Goal: Information Seeking & Learning: Learn about a topic

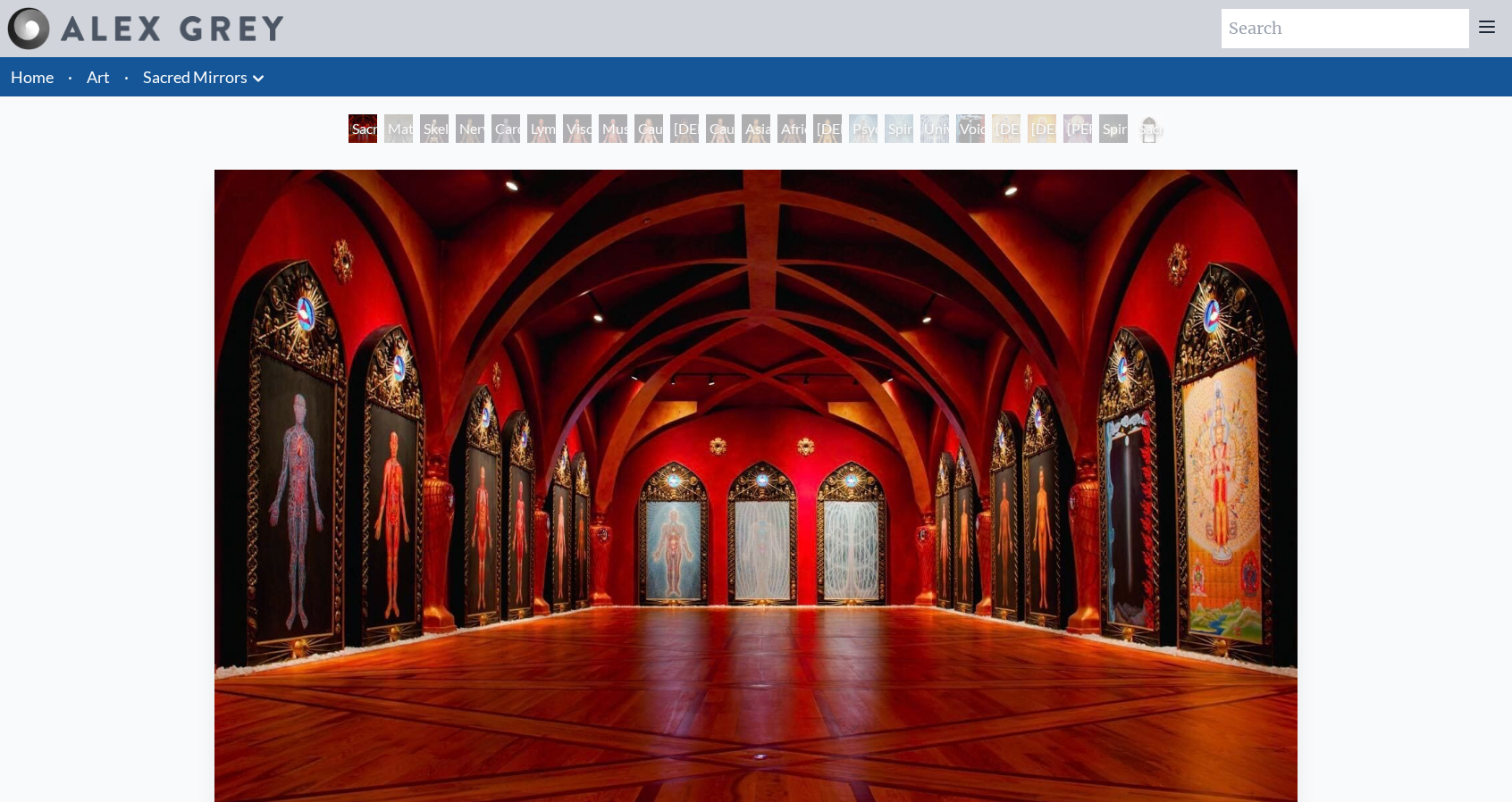
click at [781, 457] on img "1 / 23" at bounding box center [756, 490] width 1083 height 641
click at [654, 398] on img "1 / 23" at bounding box center [756, 490] width 1083 height 641
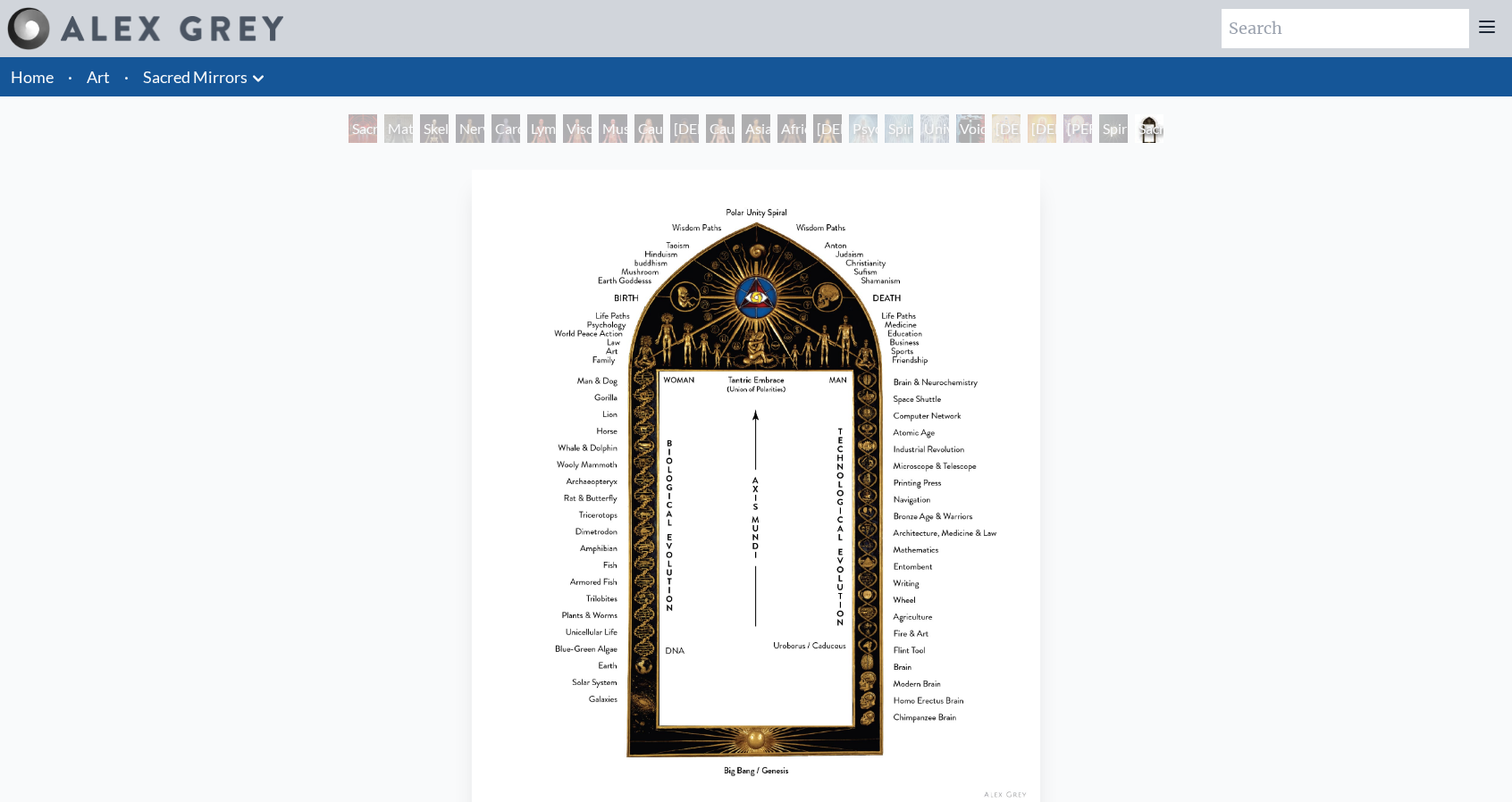
click at [584, 344] on img "23 / 23" at bounding box center [755, 490] width 568 height 641
click at [453, 451] on div "Sacred Mirrors Frame in collaboration with Allyson Grey 1985, polyester resin, …" at bounding box center [756, 686] width 1483 height 1047
click at [357, 132] on div "Sacred Mirrors Room, Entheon" at bounding box center [363, 128] width 28 height 28
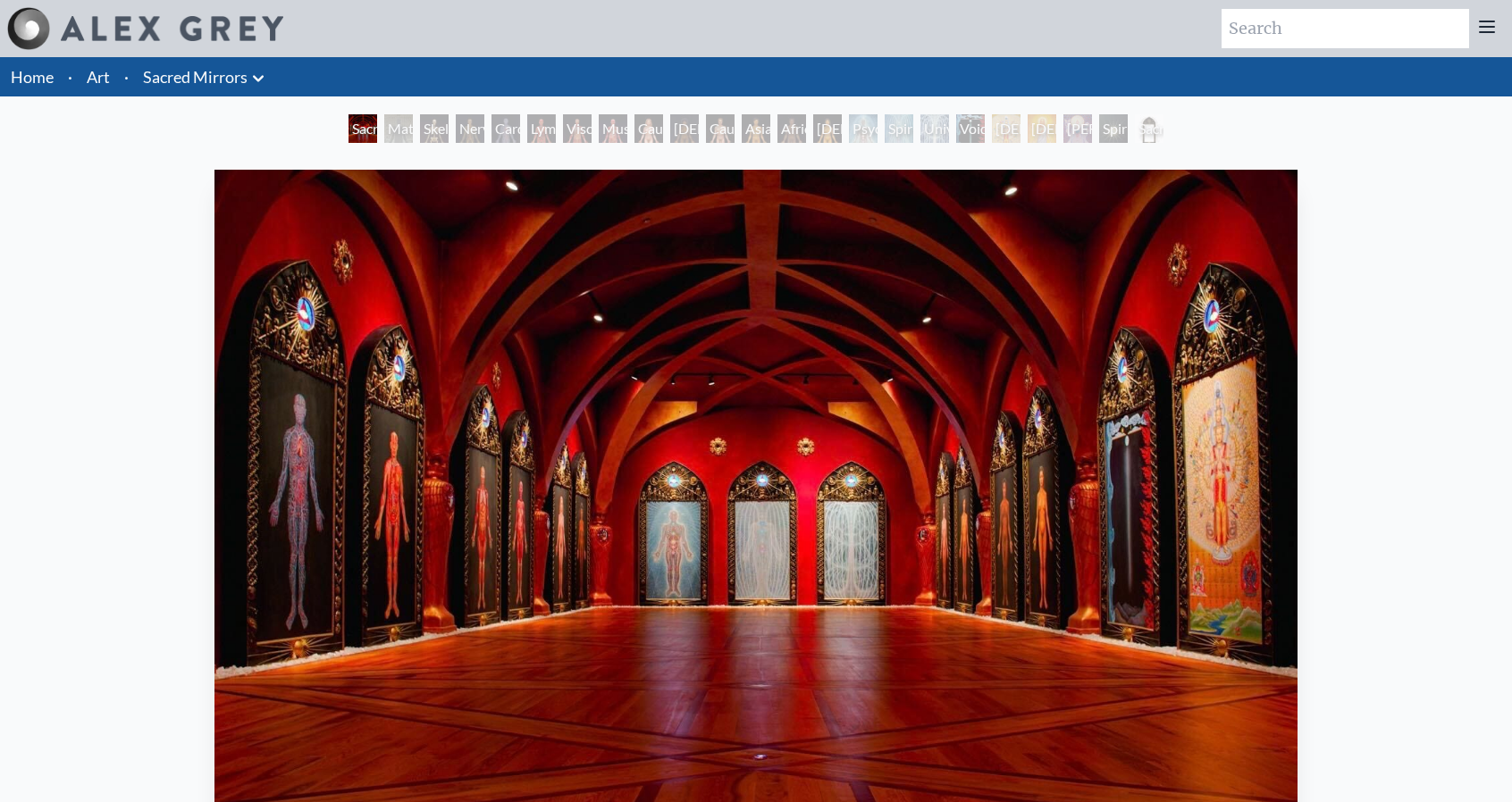
click at [387, 128] on div "Material World" at bounding box center [398, 128] width 28 height 28
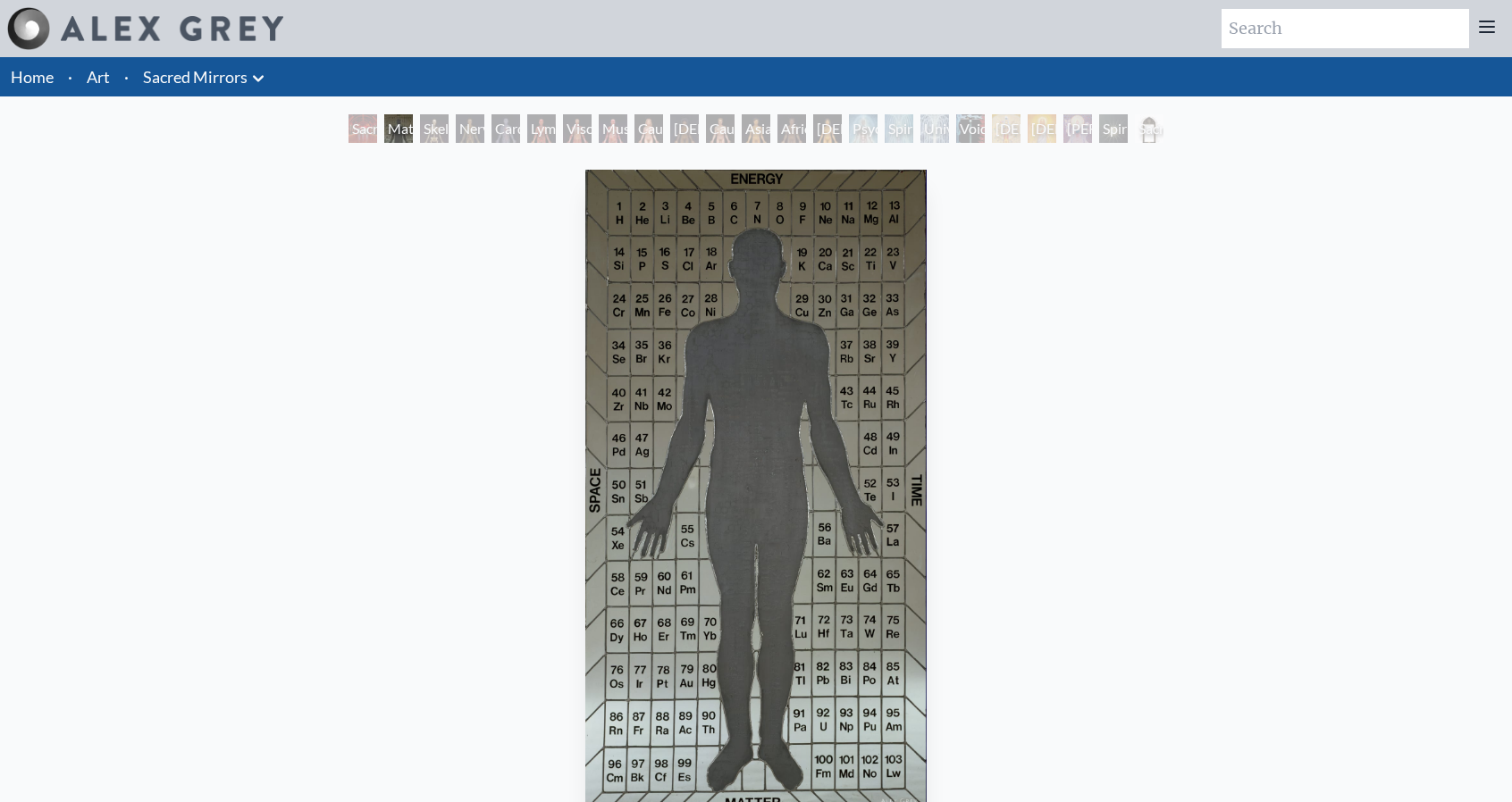
click at [467, 134] on div "Nervous System" at bounding box center [470, 128] width 28 height 28
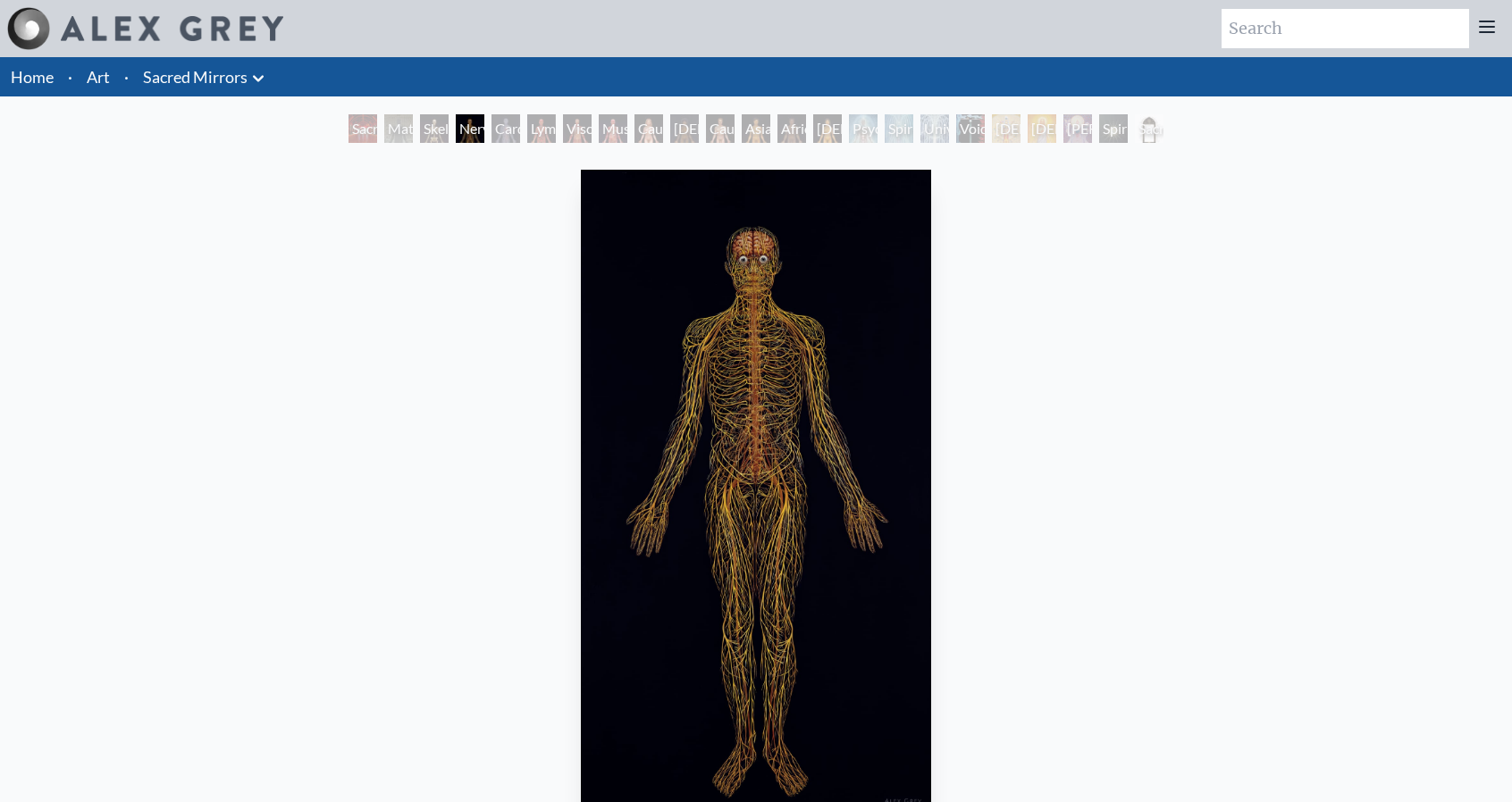
click at [545, 134] on div "Lymphatic System" at bounding box center [541, 128] width 28 height 28
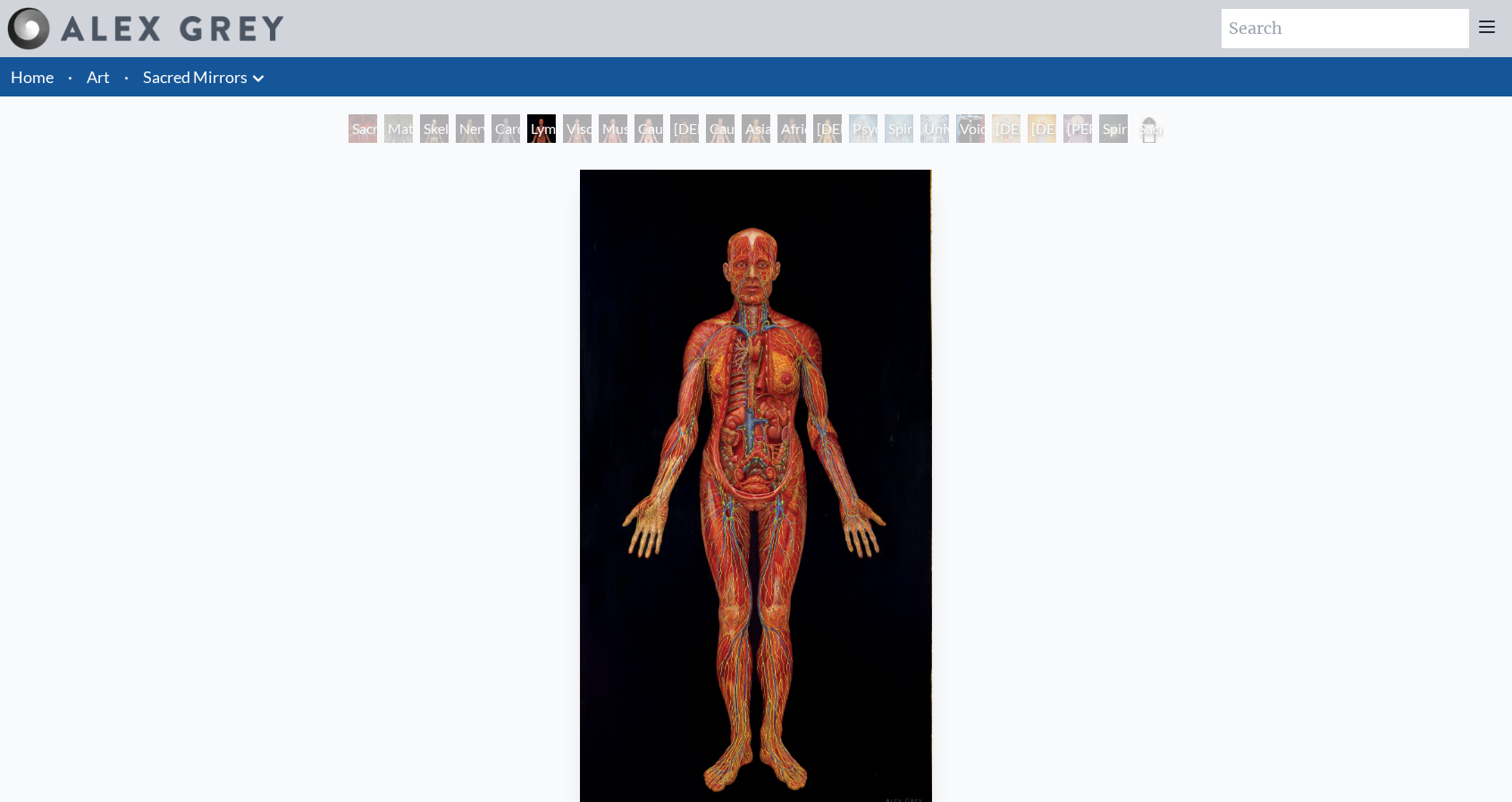
click at [619, 130] on div "Muscle System" at bounding box center [612, 128] width 28 height 28
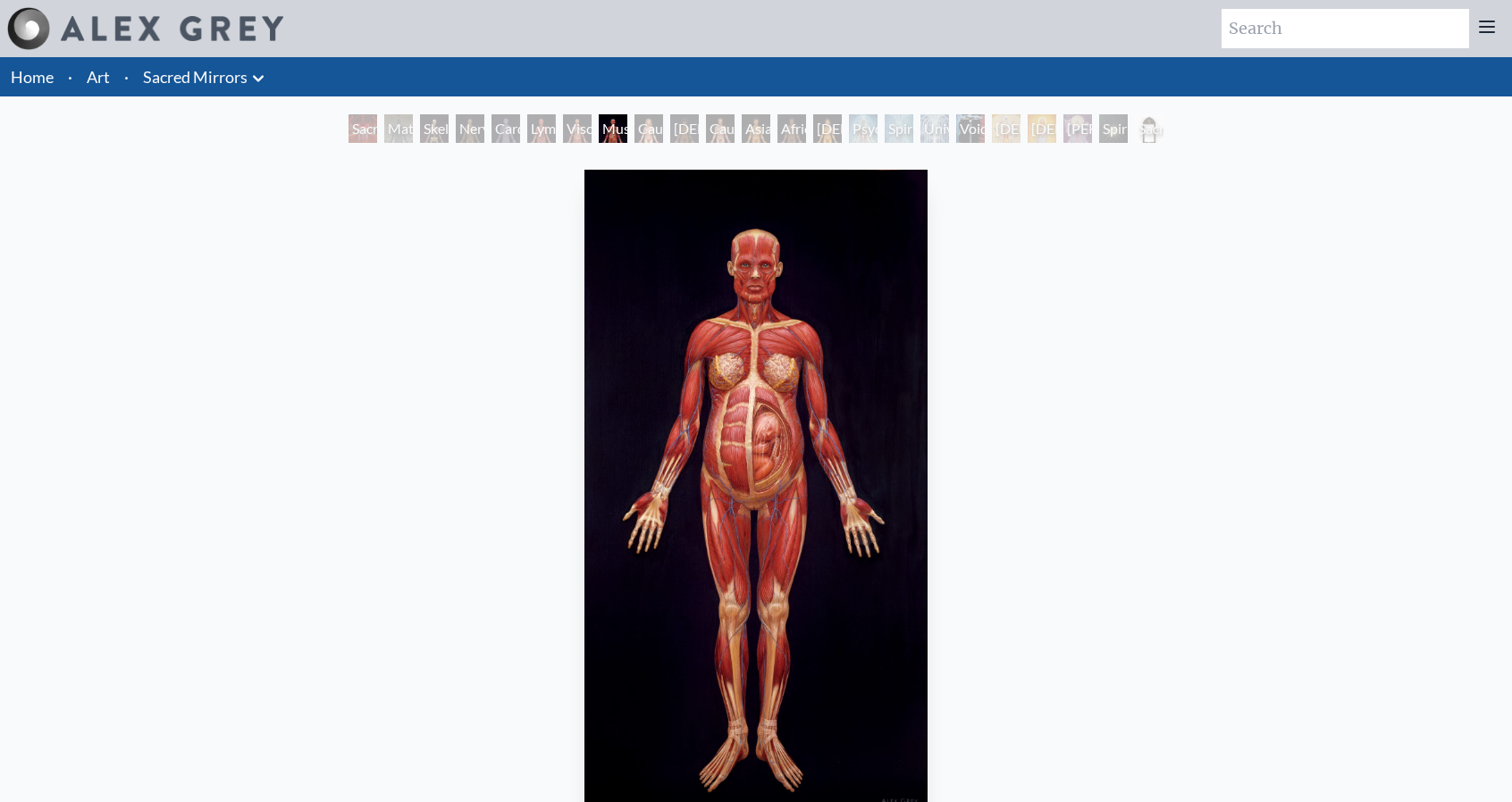
click at [686, 133] on div "African Woman" at bounding box center [684, 128] width 28 height 28
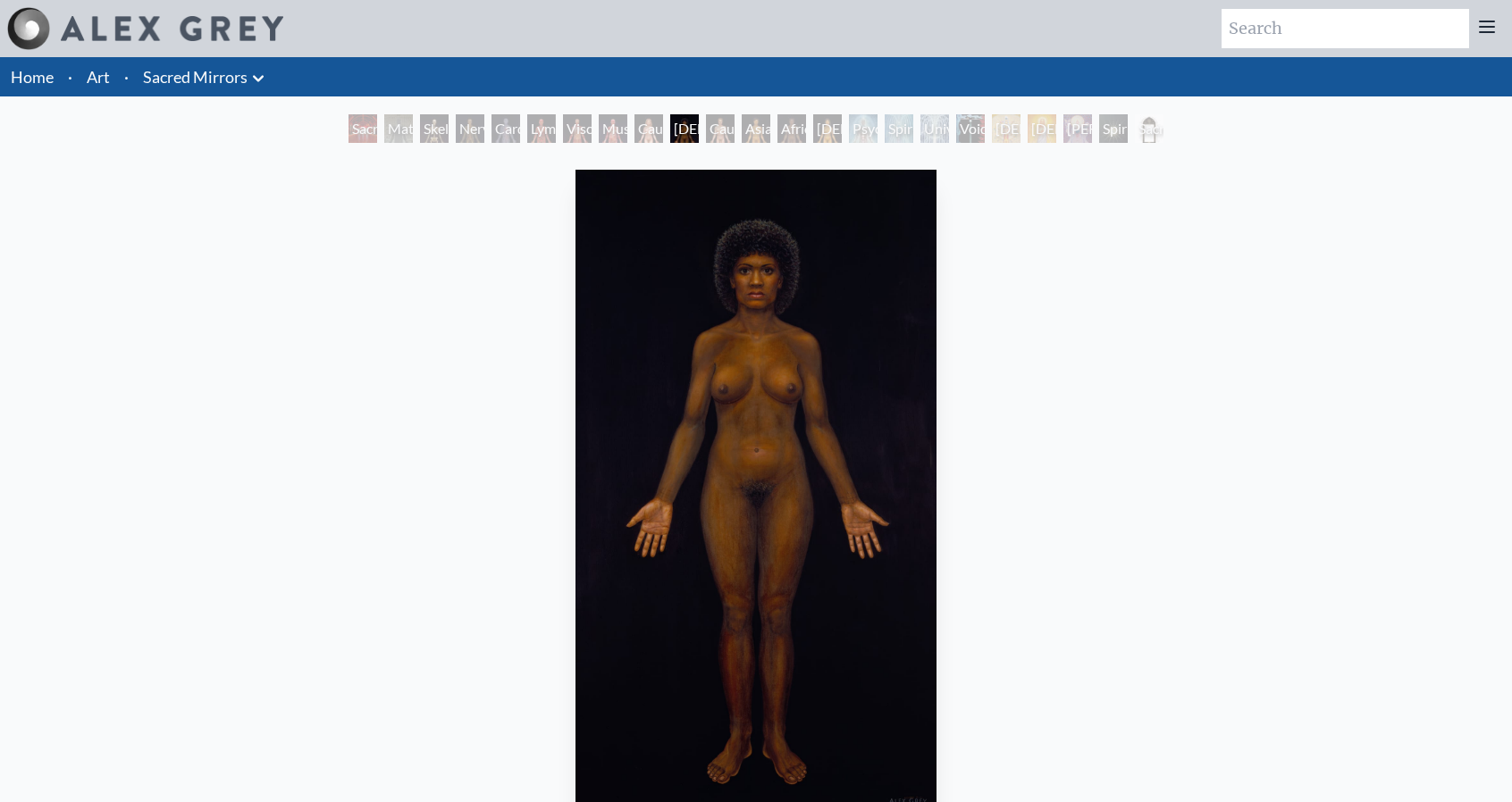
click at [761, 132] on div "Asian Man" at bounding box center [755, 128] width 28 height 28
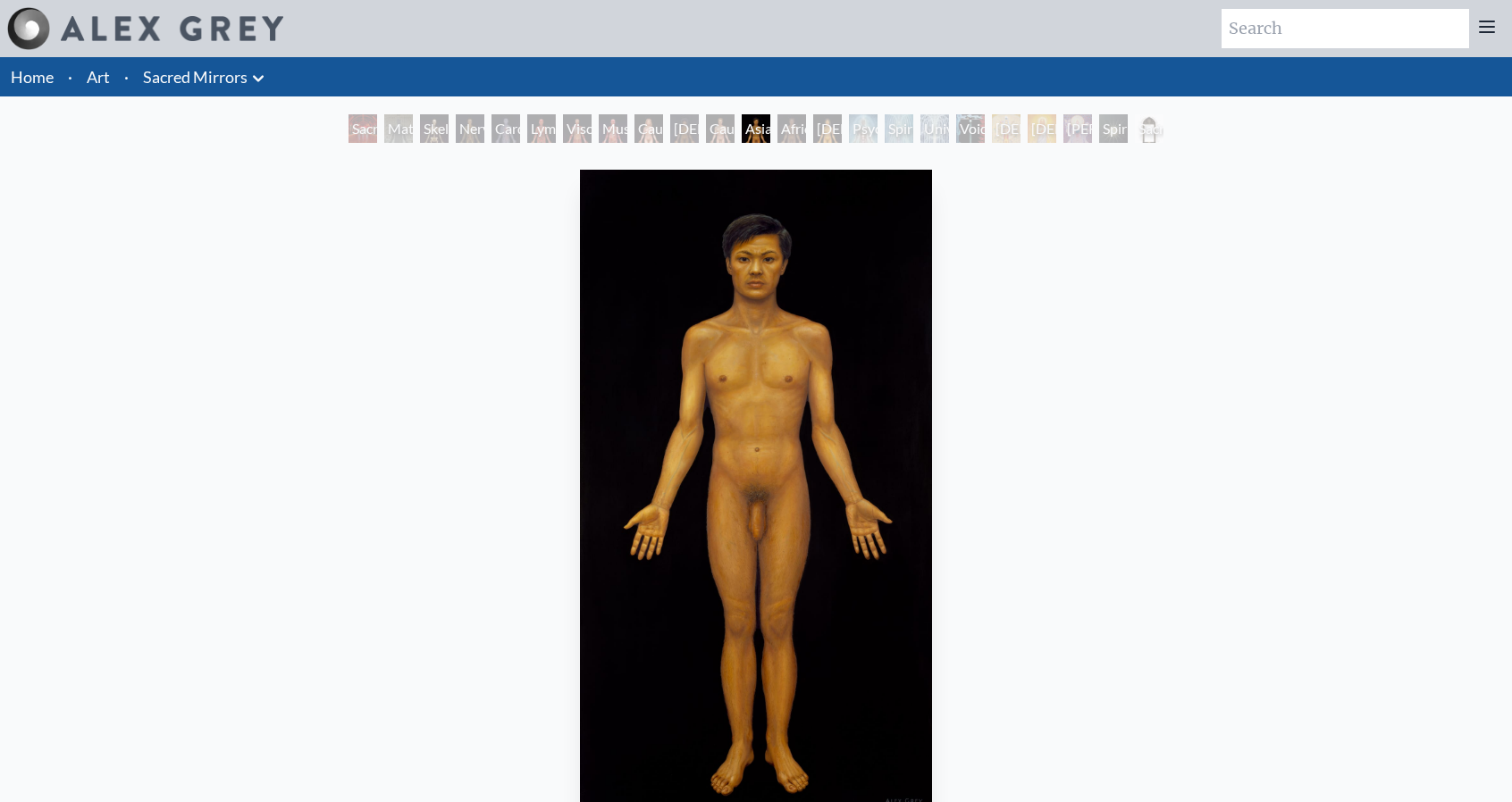
click at [806, 134] on div "African Man" at bounding box center [791, 128] width 28 height 28
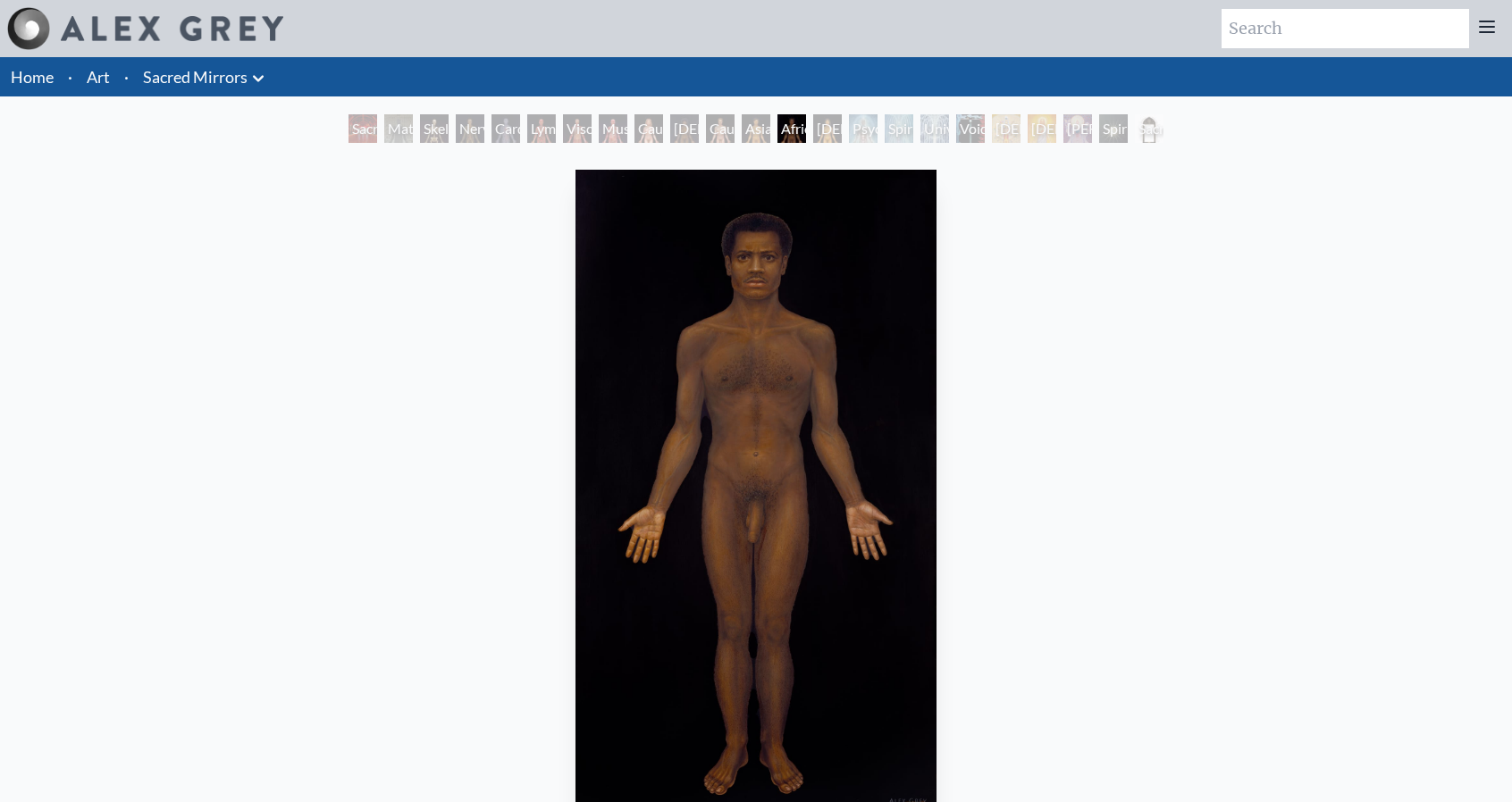
click at [802, 123] on div "African Man" at bounding box center [791, 128] width 28 height 28
click at [850, 131] on div "Psychic Energy System" at bounding box center [862, 128] width 28 height 28
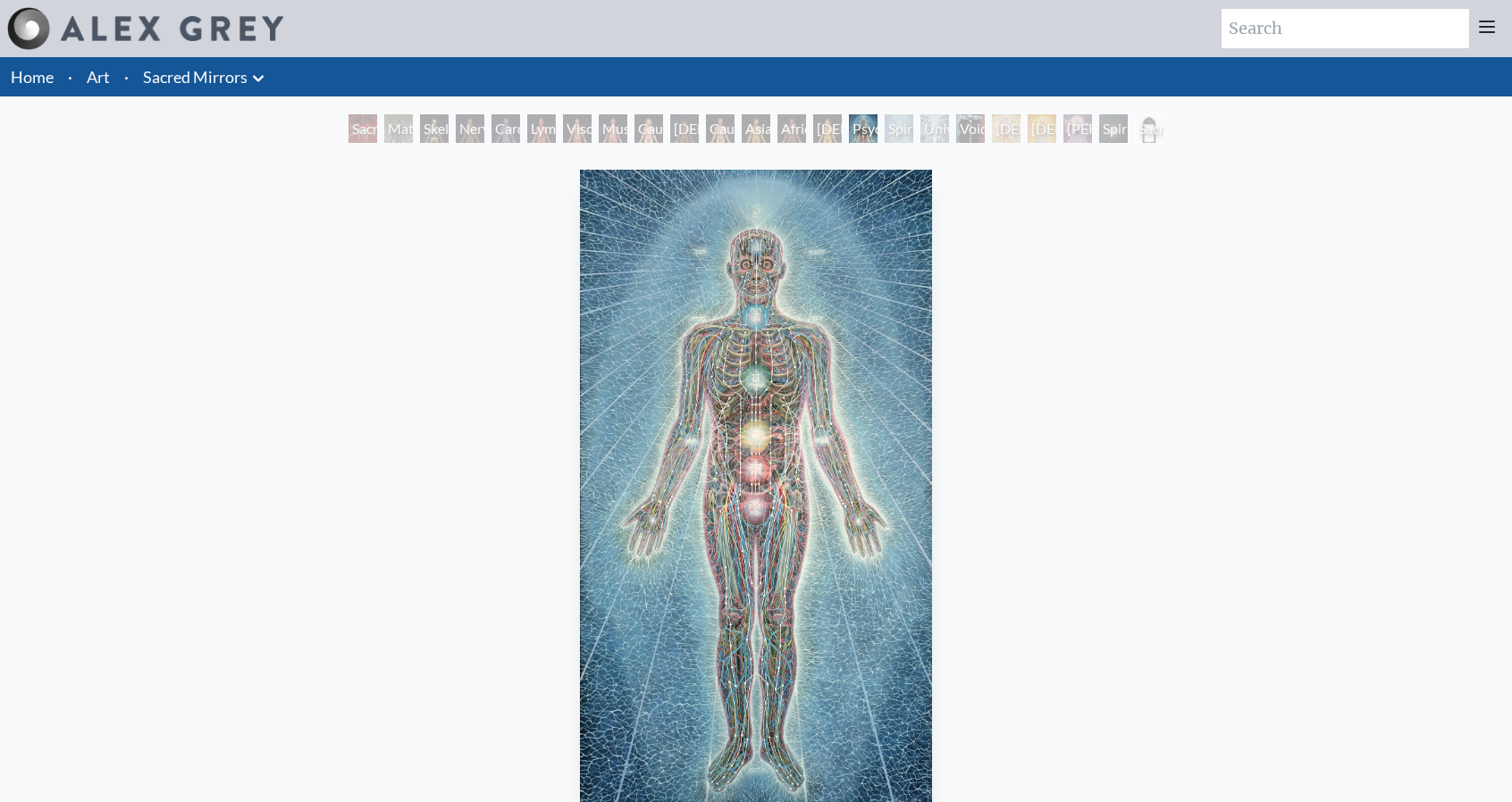
click at [949, 128] on div "Universal Mind Lattice" at bounding box center [934, 128] width 28 height 28
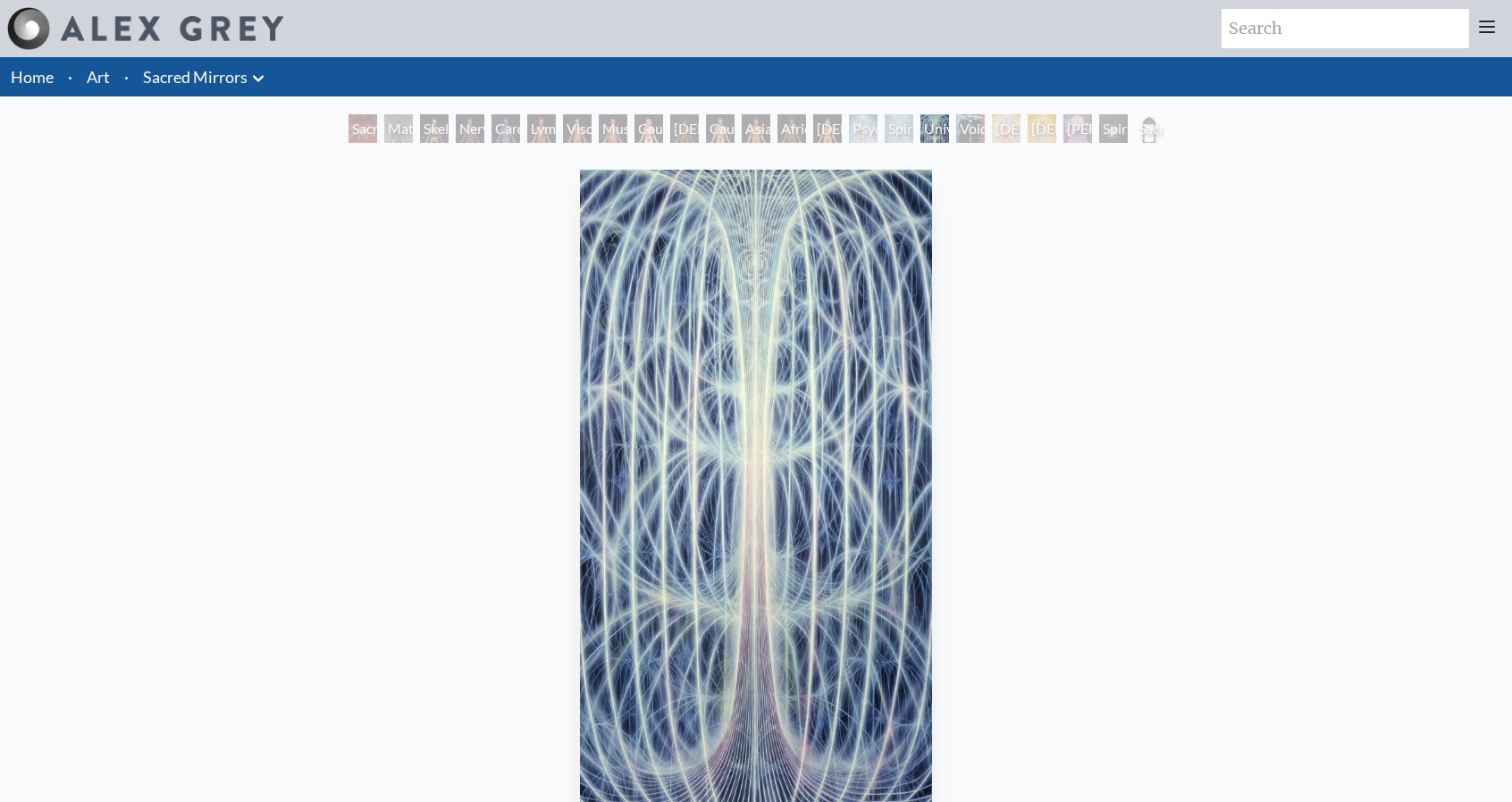
click at [1020, 131] on div "Avalokitesvara" at bounding box center [1006, 128] width 28 height 28
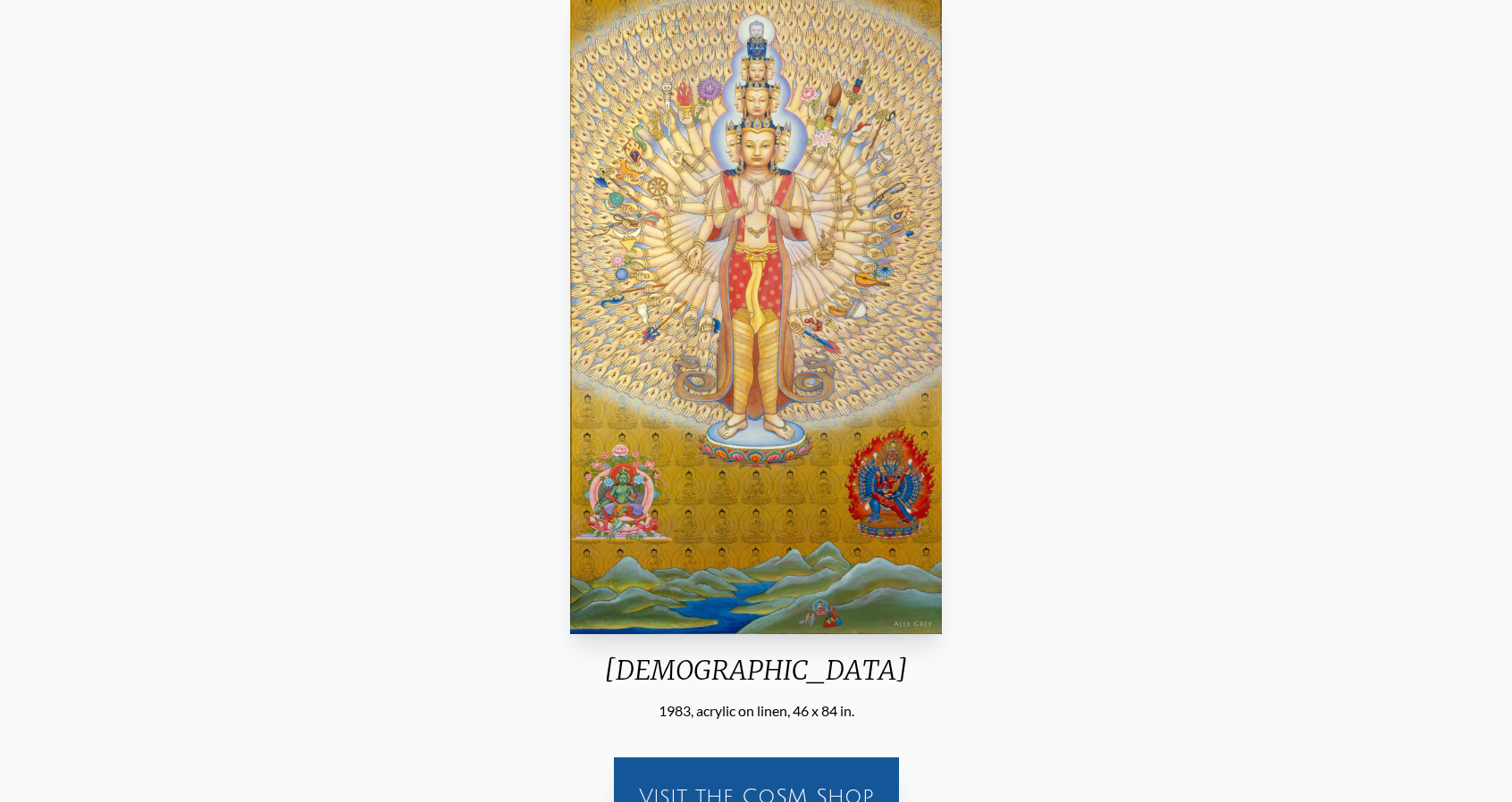
scroll to position [357, 0]
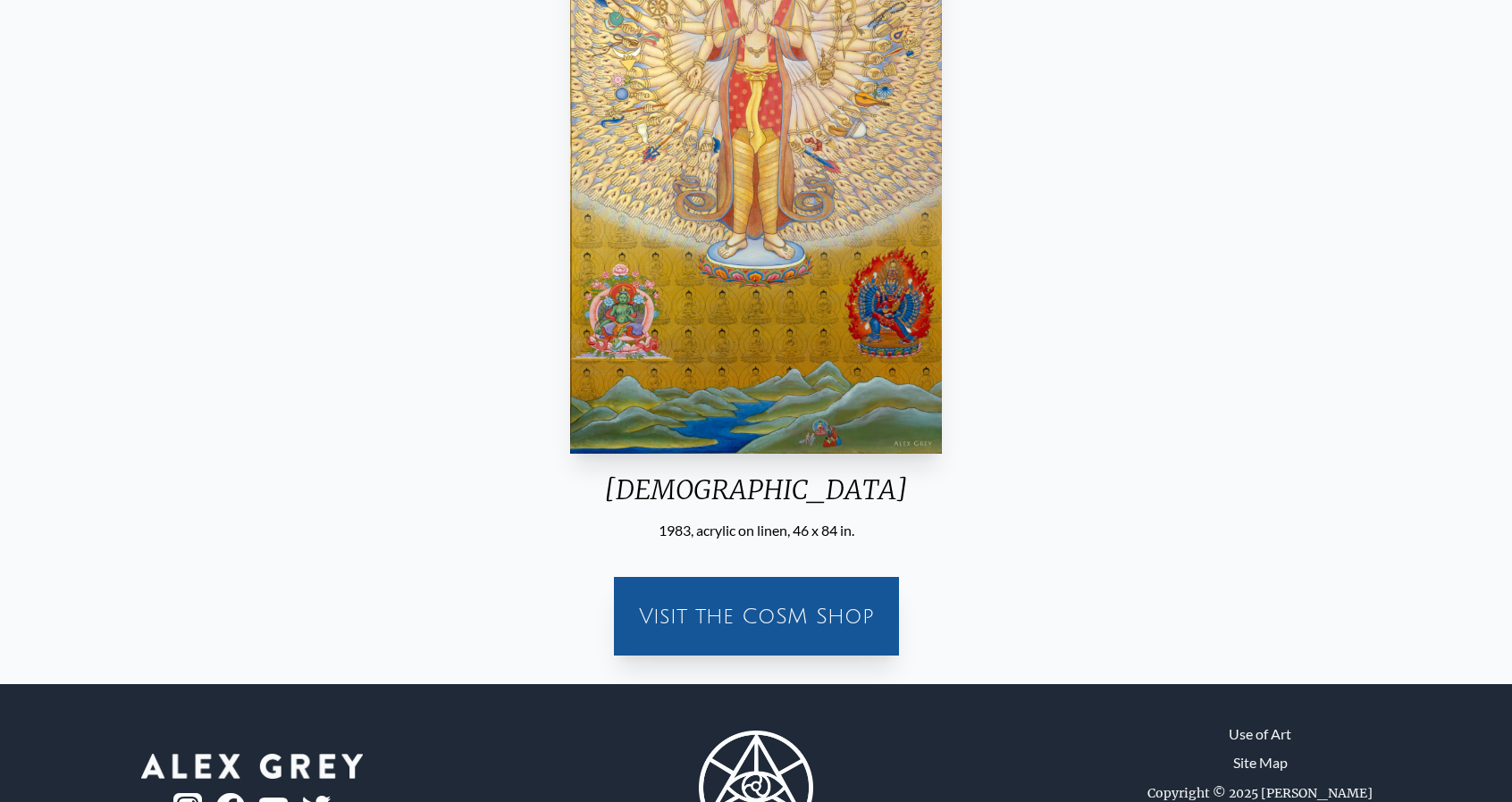
click at [735, 503] on div "Avalokitesvara" at bounding box center [756, 496] width 385 height 46
click at [739, 491] on div "Avalokitesvara" at bounding box center [756, 496] width 385 height 46
click at [740, 489] on div "Avalokitesvara" at bounding box center [756, 496] width 385 height 46
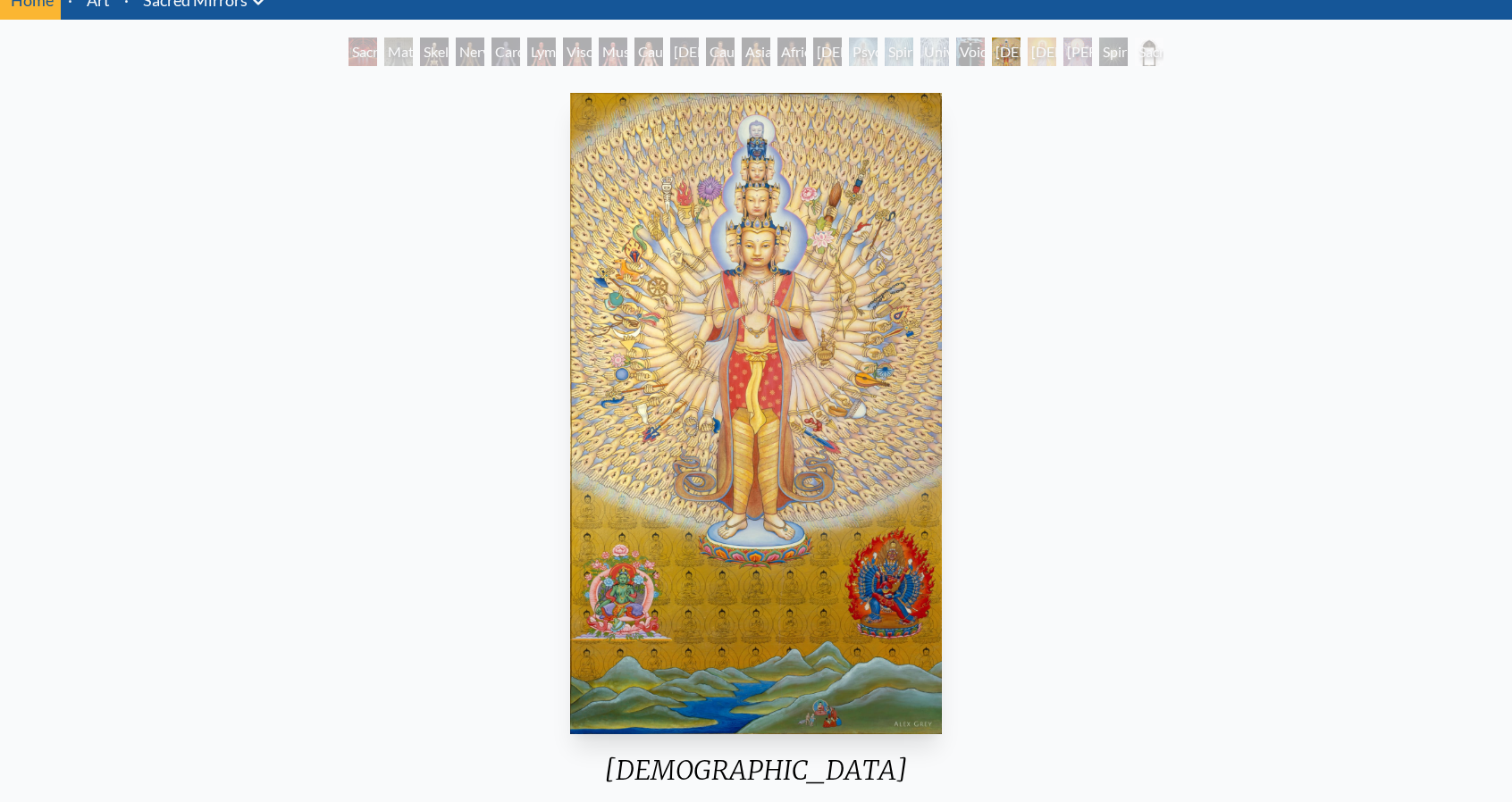
scroll to position [0, 0]
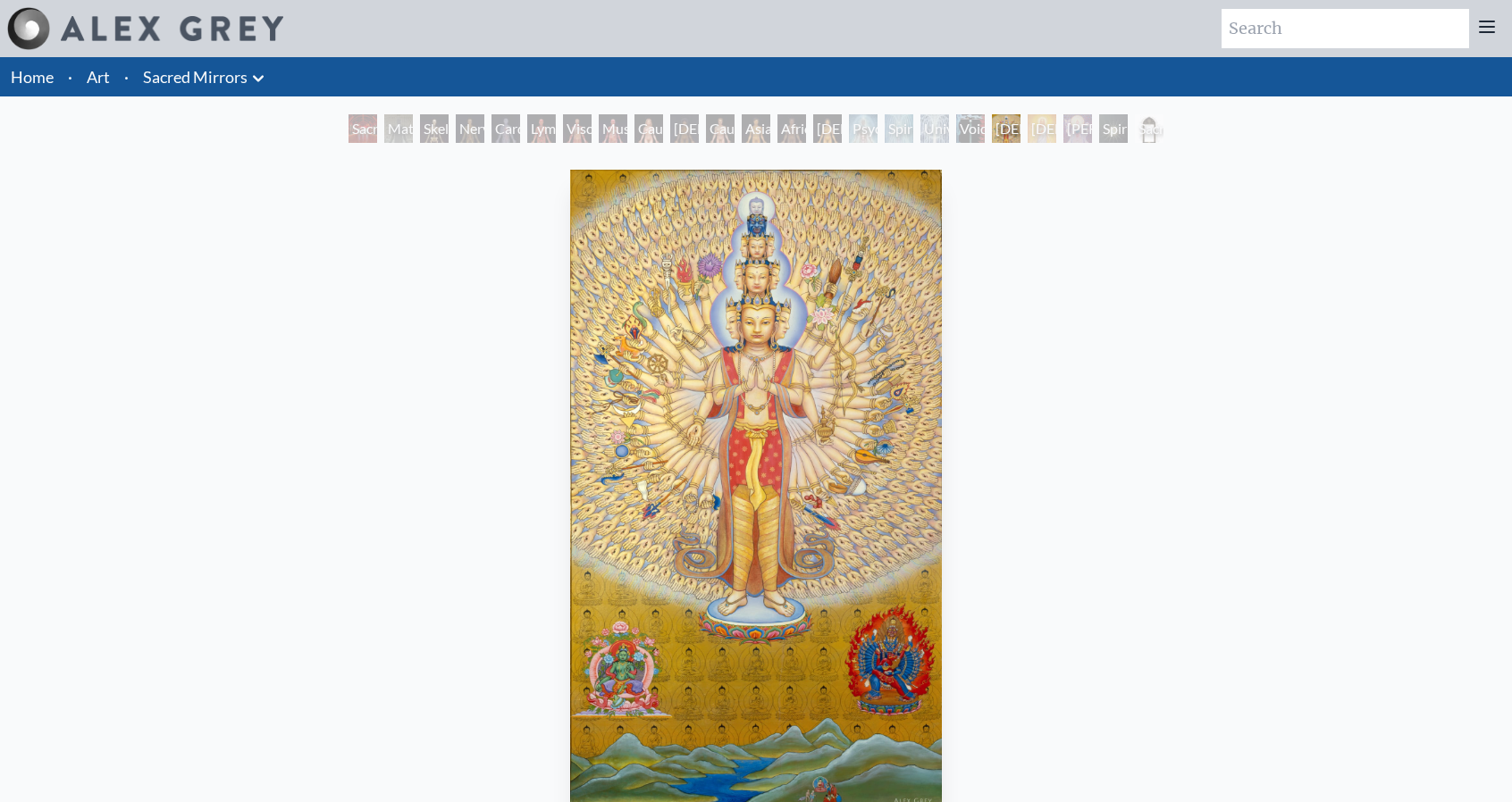
click at [1030, 130] on div "Christ" at bounding box center [1041, 128] width 28 height 28
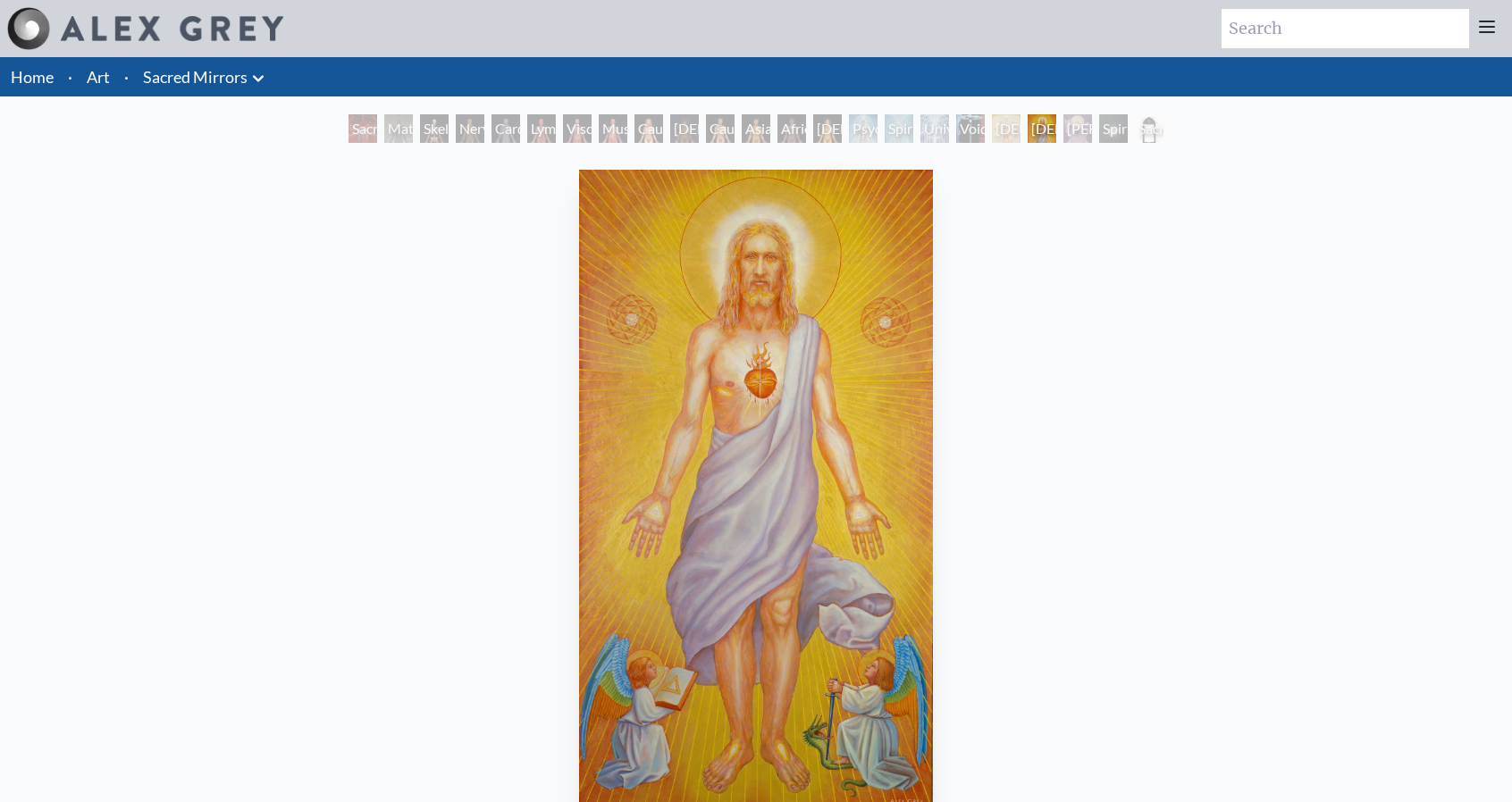
click at [992, 134] on div "Avalokitesvara" at bounding box center [1006, 128] width 28 height 28
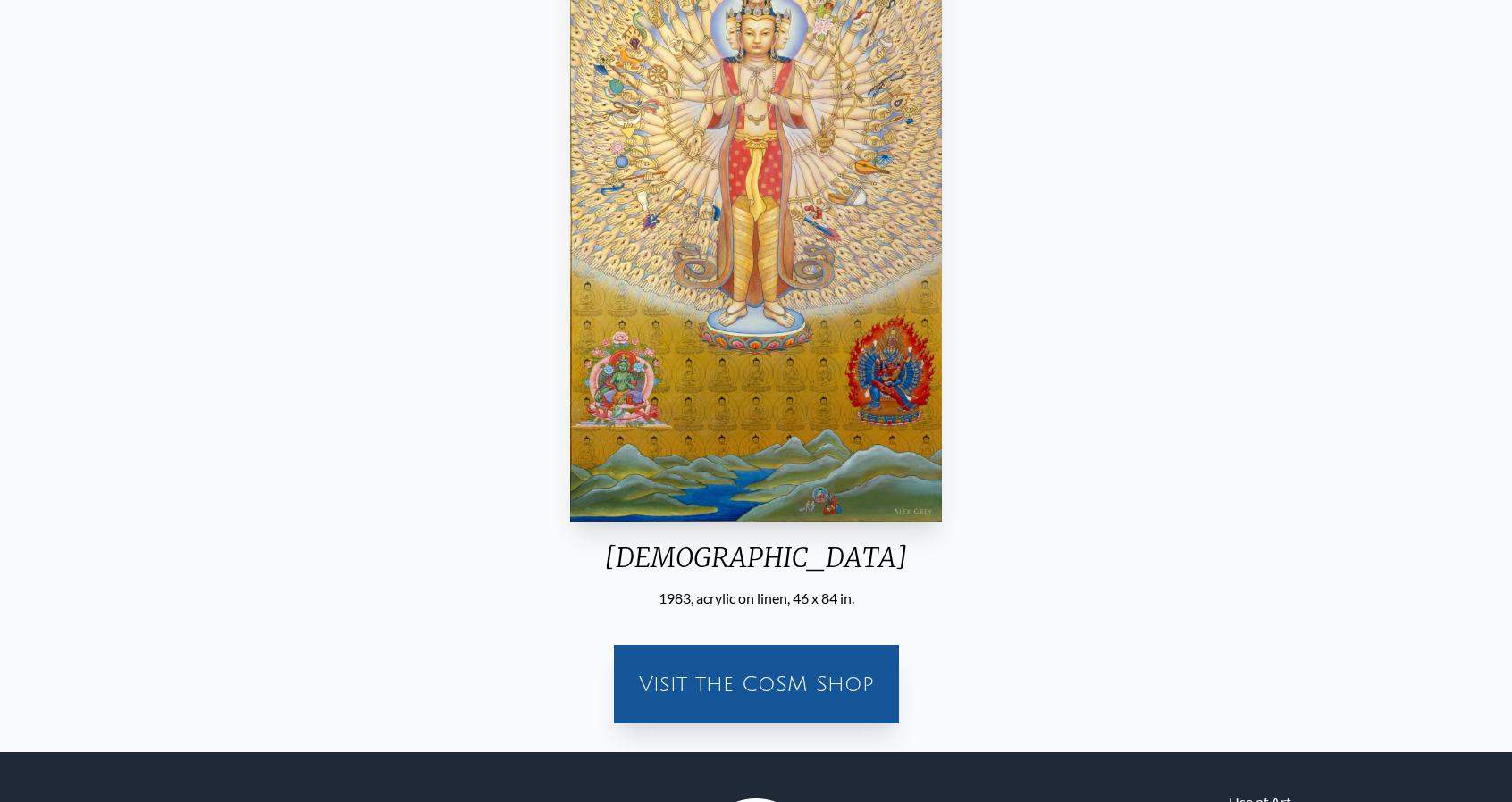
scroll to position [447, 0]
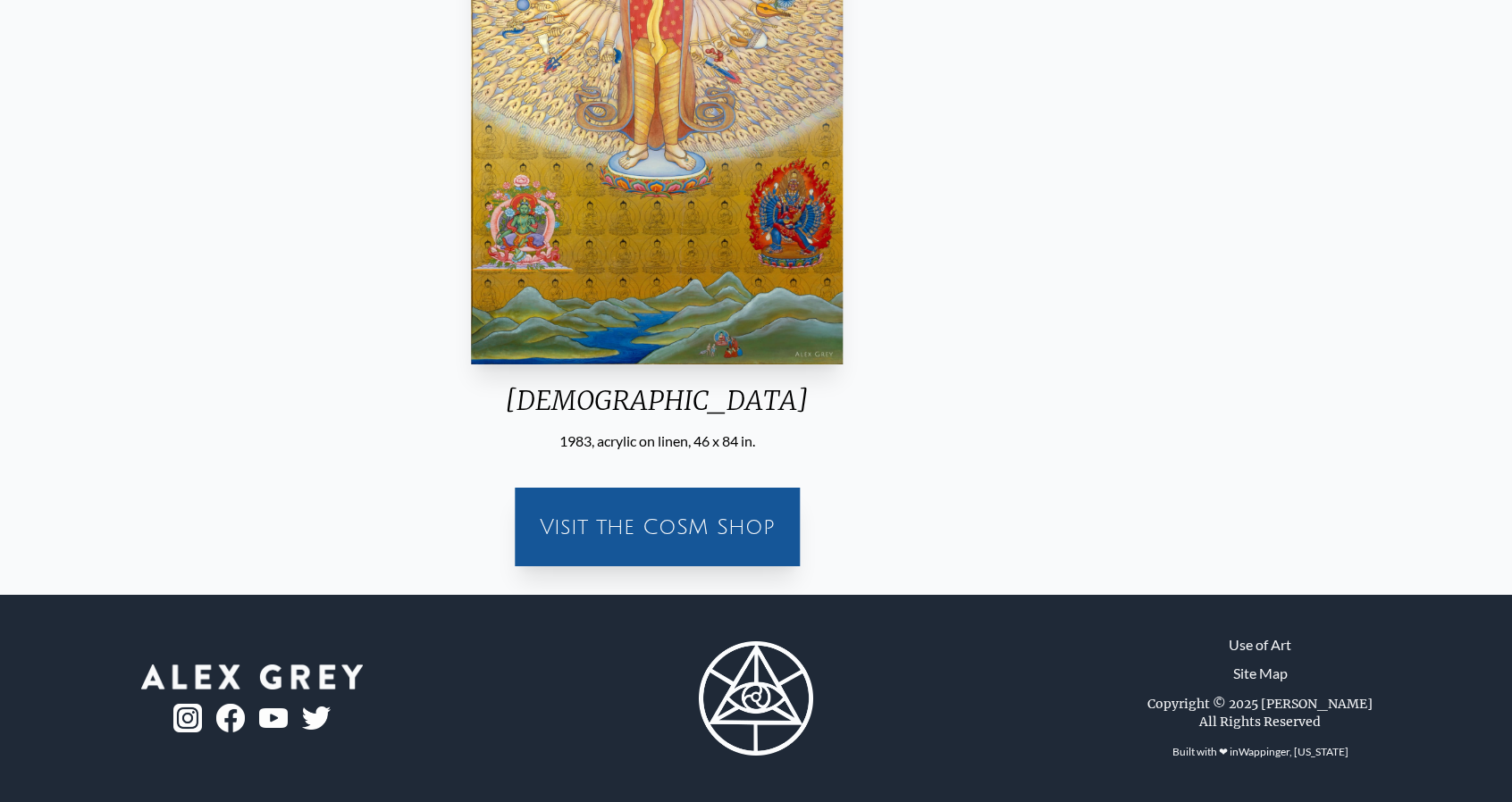
click at [741, 403] on div "Avalokitesvara" at bounding box center [657, 407] width 385 height 46
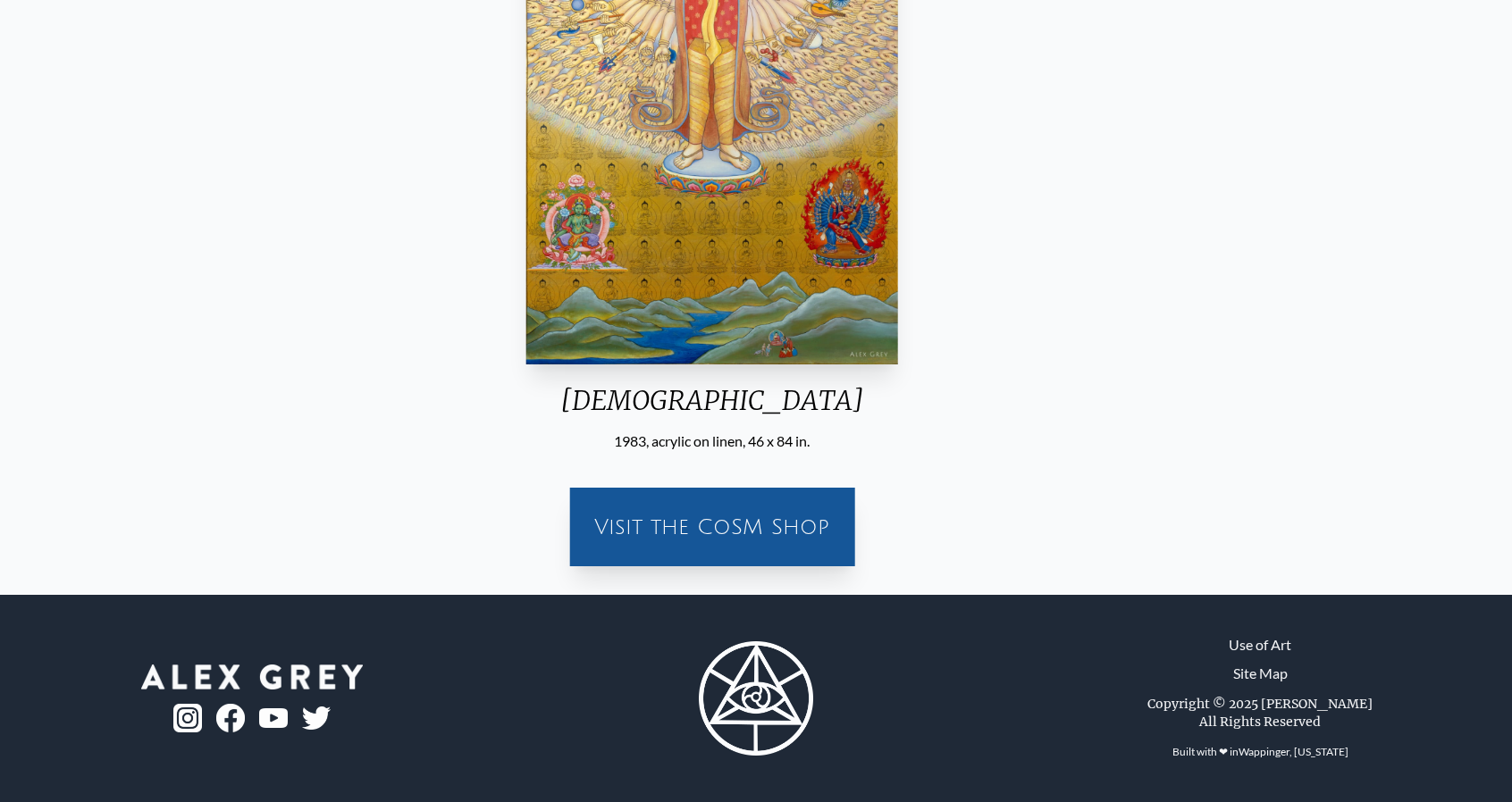
click at [808, 377] on div "Avalokitesvara 1983, acrylic on linen, 46 x 84 in." at bounding box center [711, 84] width 385 height 736
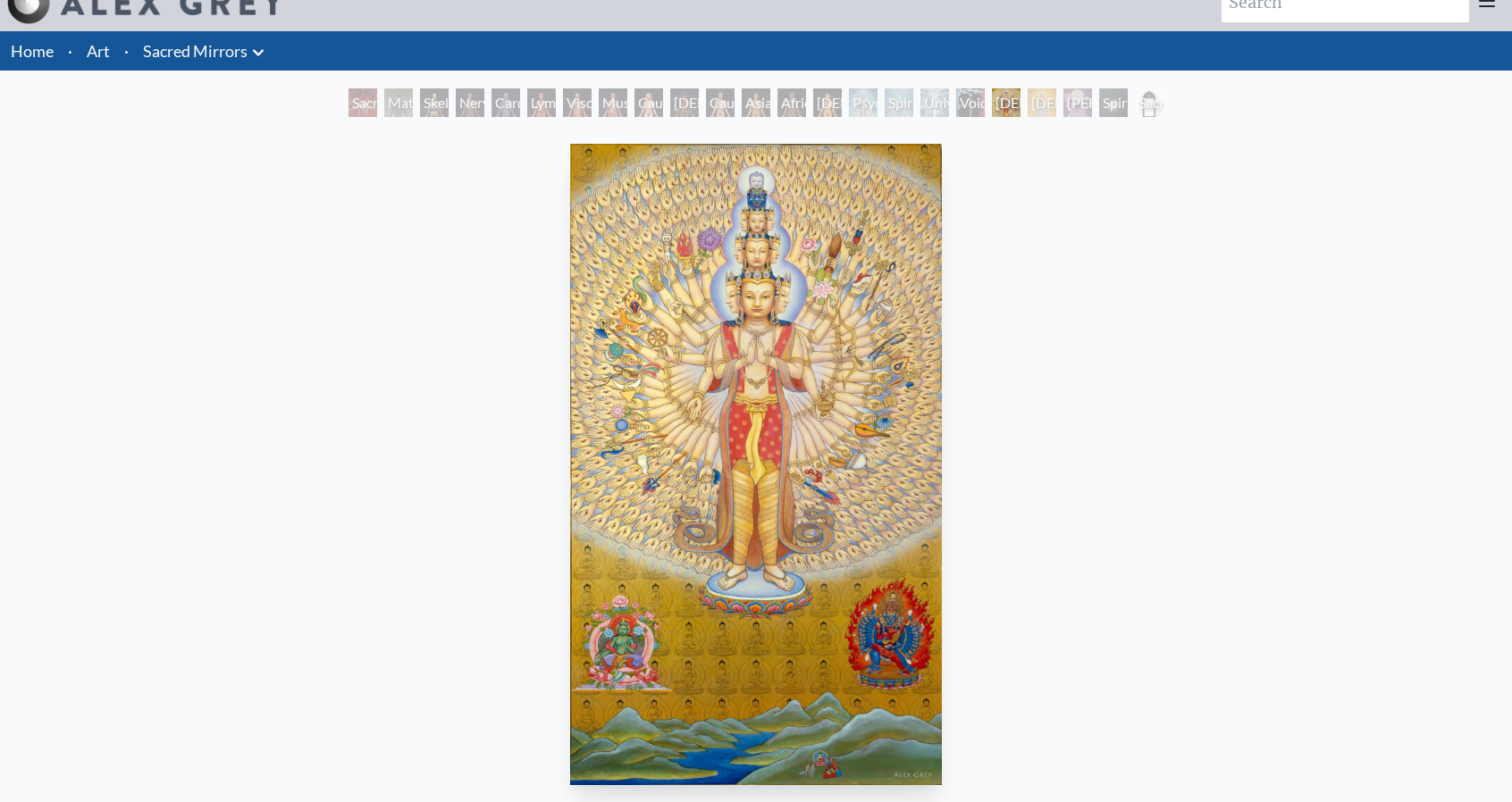
scroll to position [0, 0]
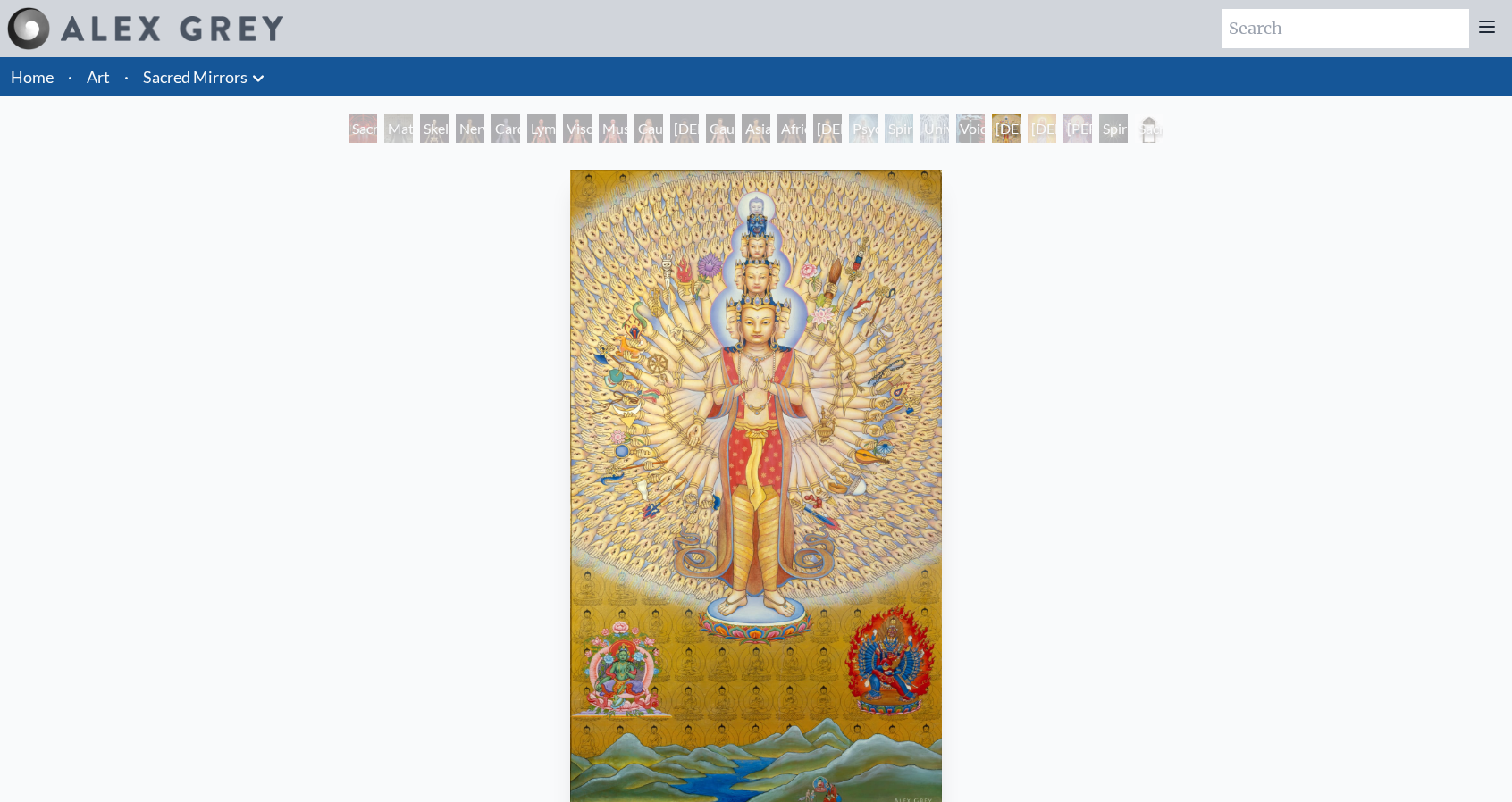
click at [1038, 134] on div "Christ" at bounding box center [1041, 128] width 28 height 28
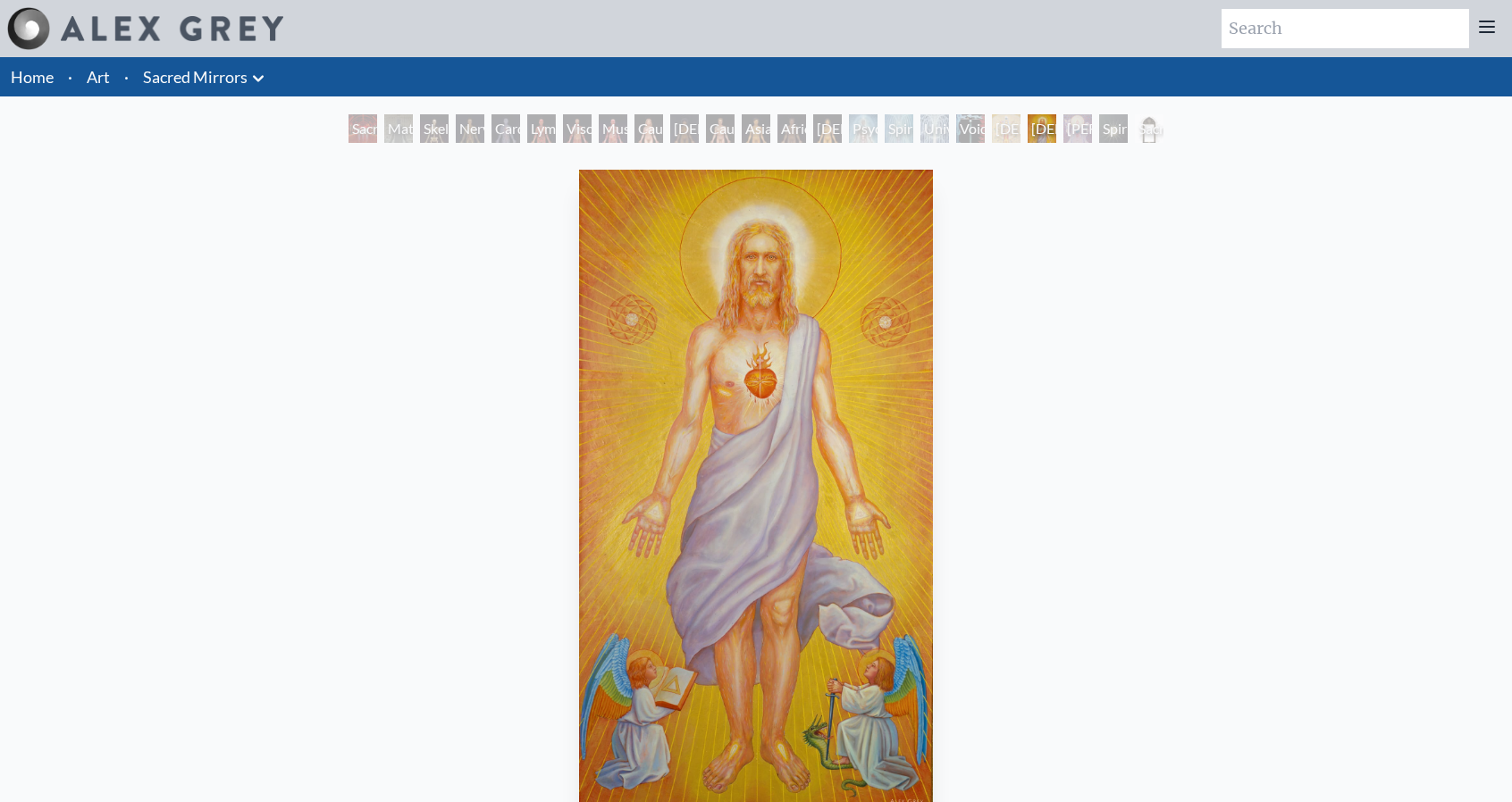
click at [1089, 130] on div "Sophia" at bounding box center [1077, 128] width 28 height 28
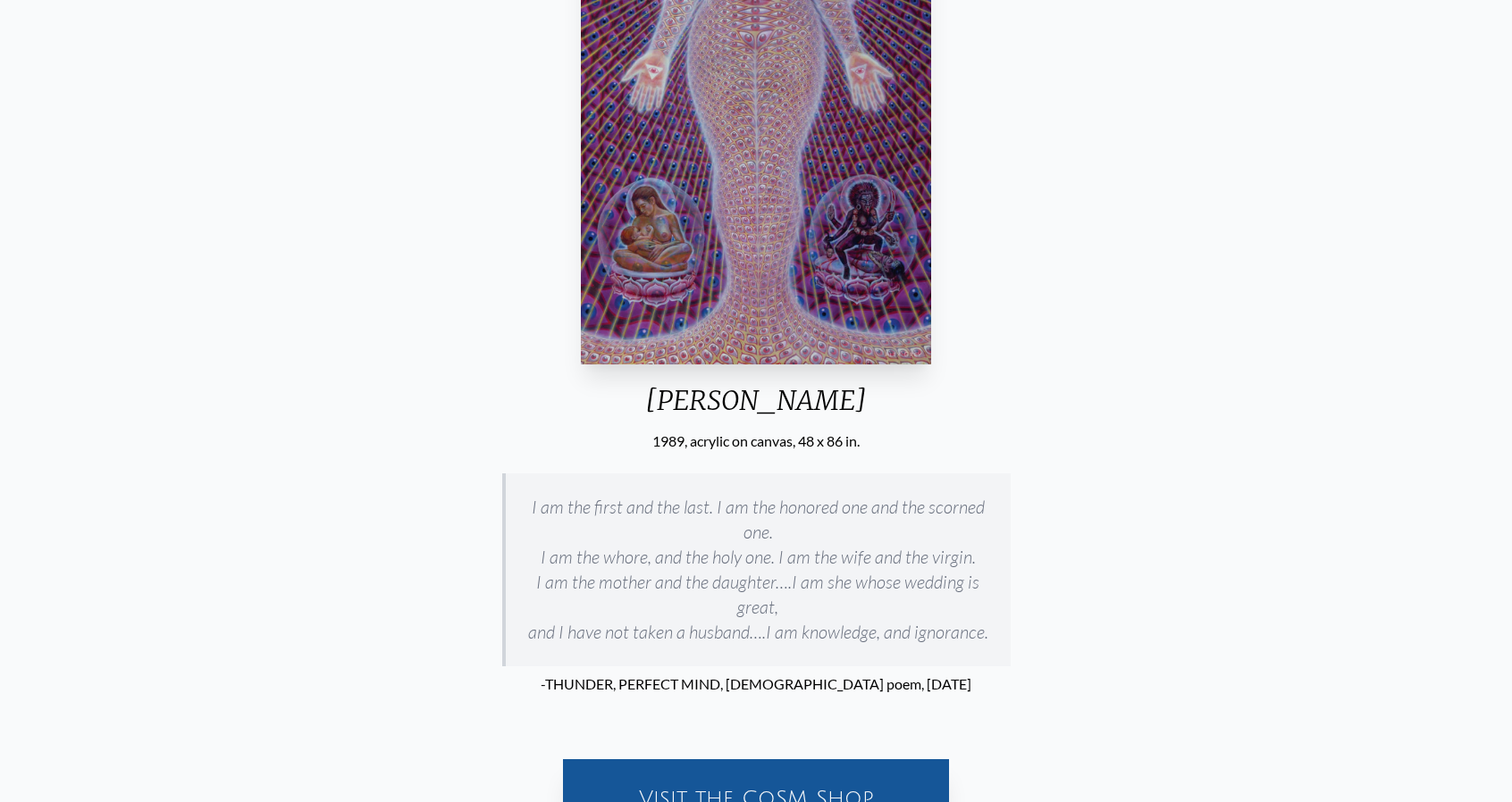
scroll to position [89, 0]
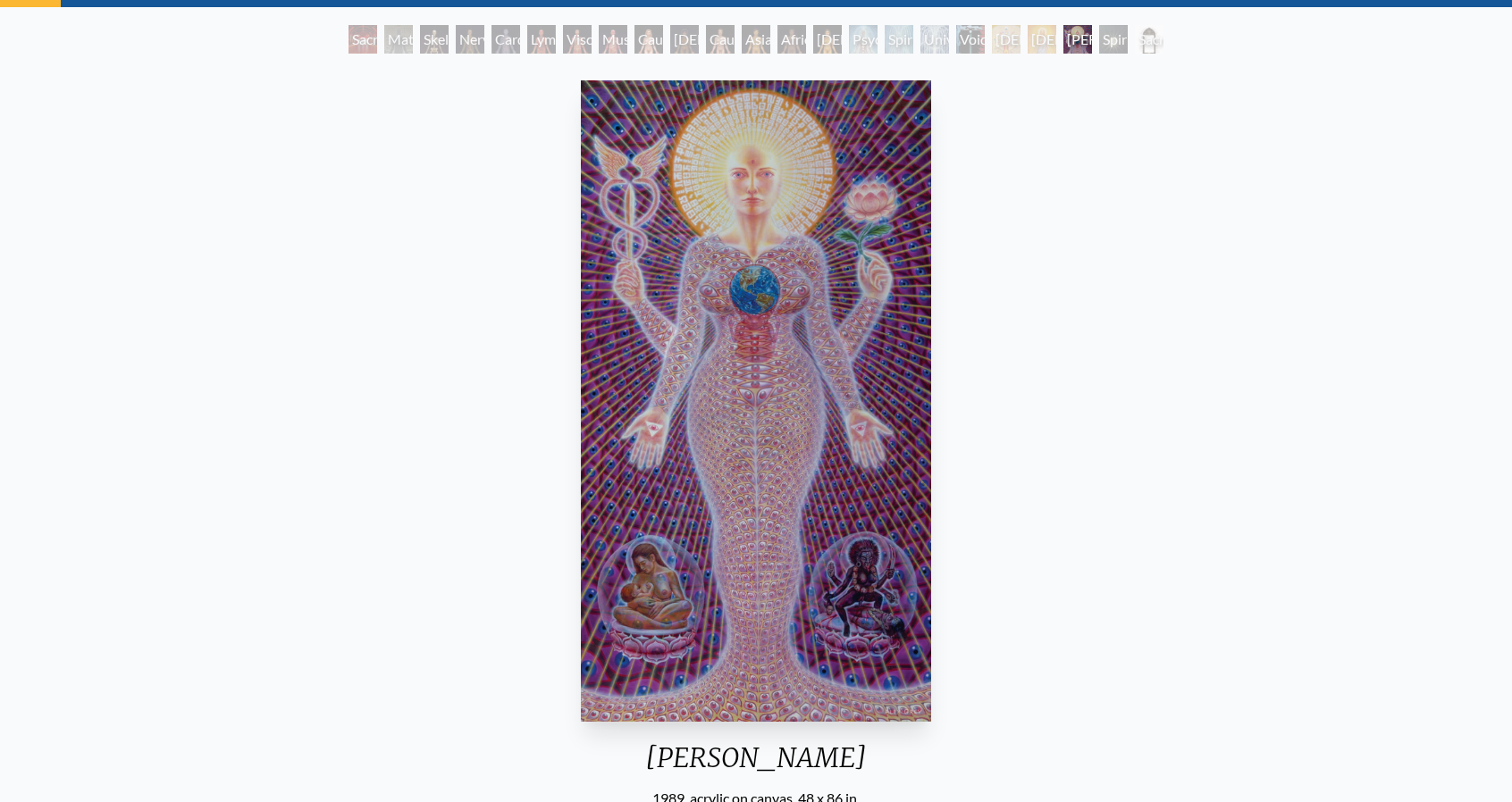
click at [1118, 44] on div "Spiritual World" at bounding box center [1113, 39] width 28 height 28
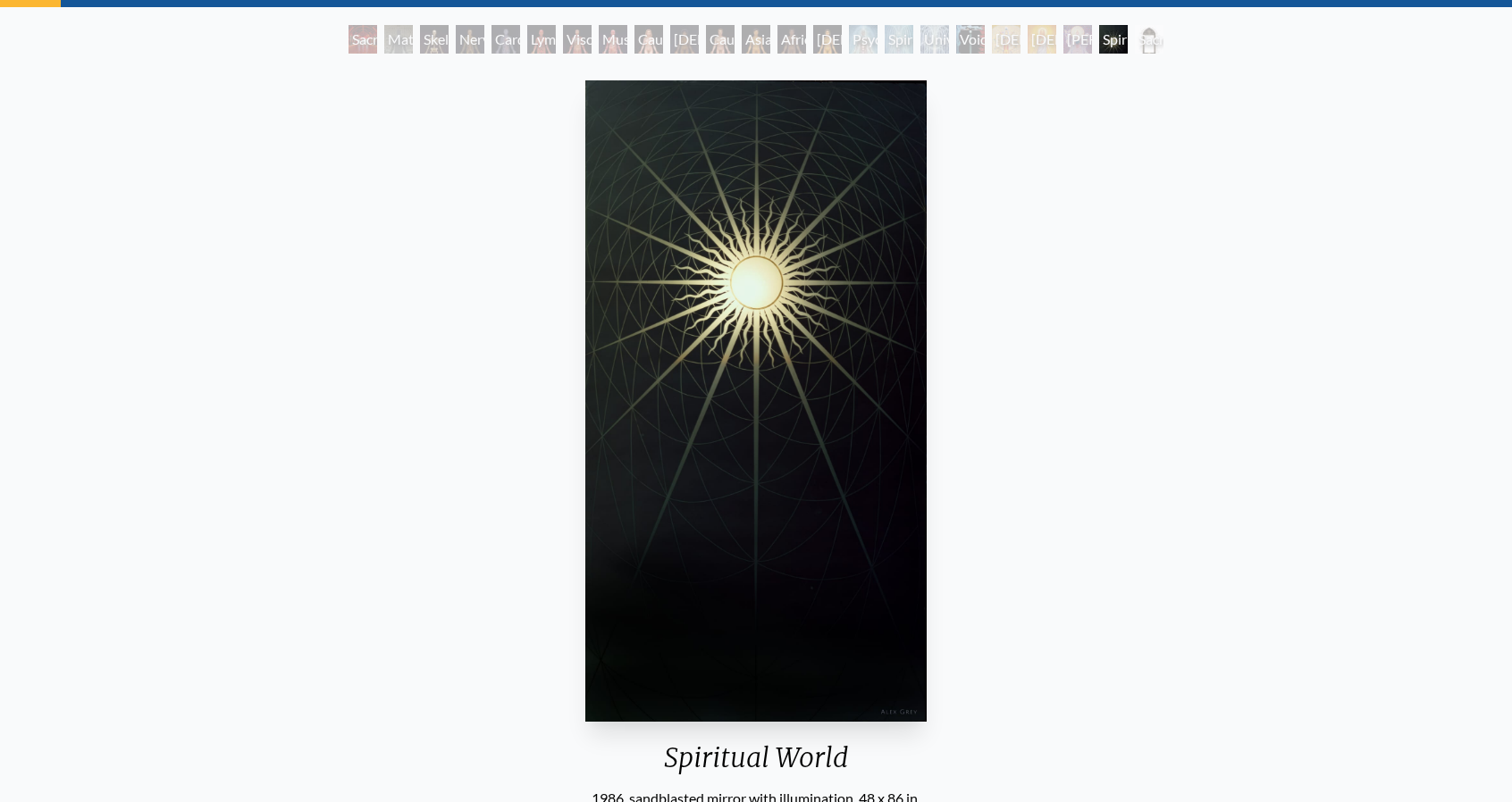
click at [1135, 38] on div "Sacred Mirrors Frame" at bounding box center [1149, 39] width 28 height 28
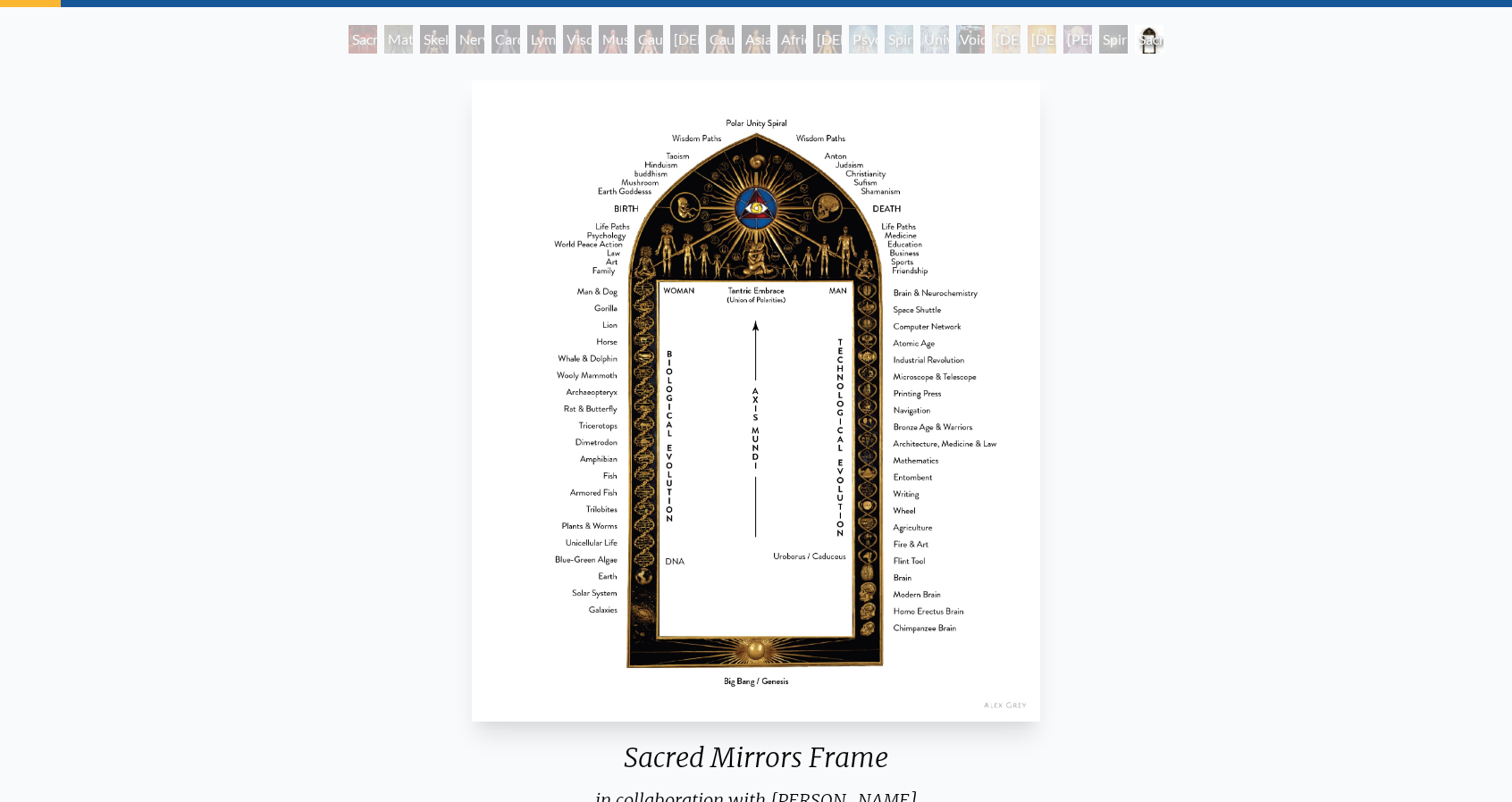
click at [472, 374] on img "23 / 23" at bounding box center [755, 401] width 568 height 641
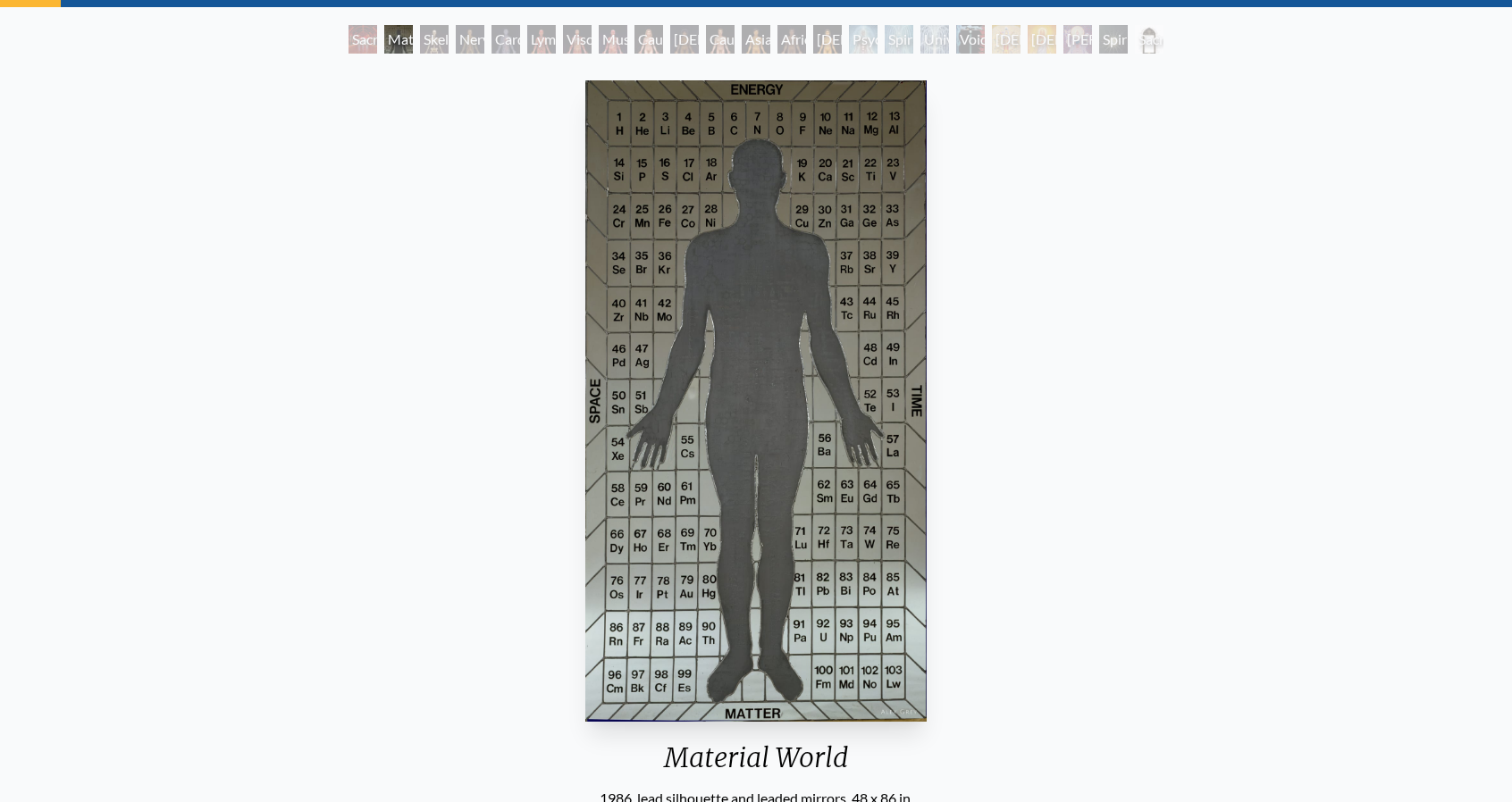
click at [856, 313] on div "Material World 1986, lead silhouette and leaded mirrors, 48 x 86 in. Visit the …" at bounding box center [756, 506] width 1483 height 865
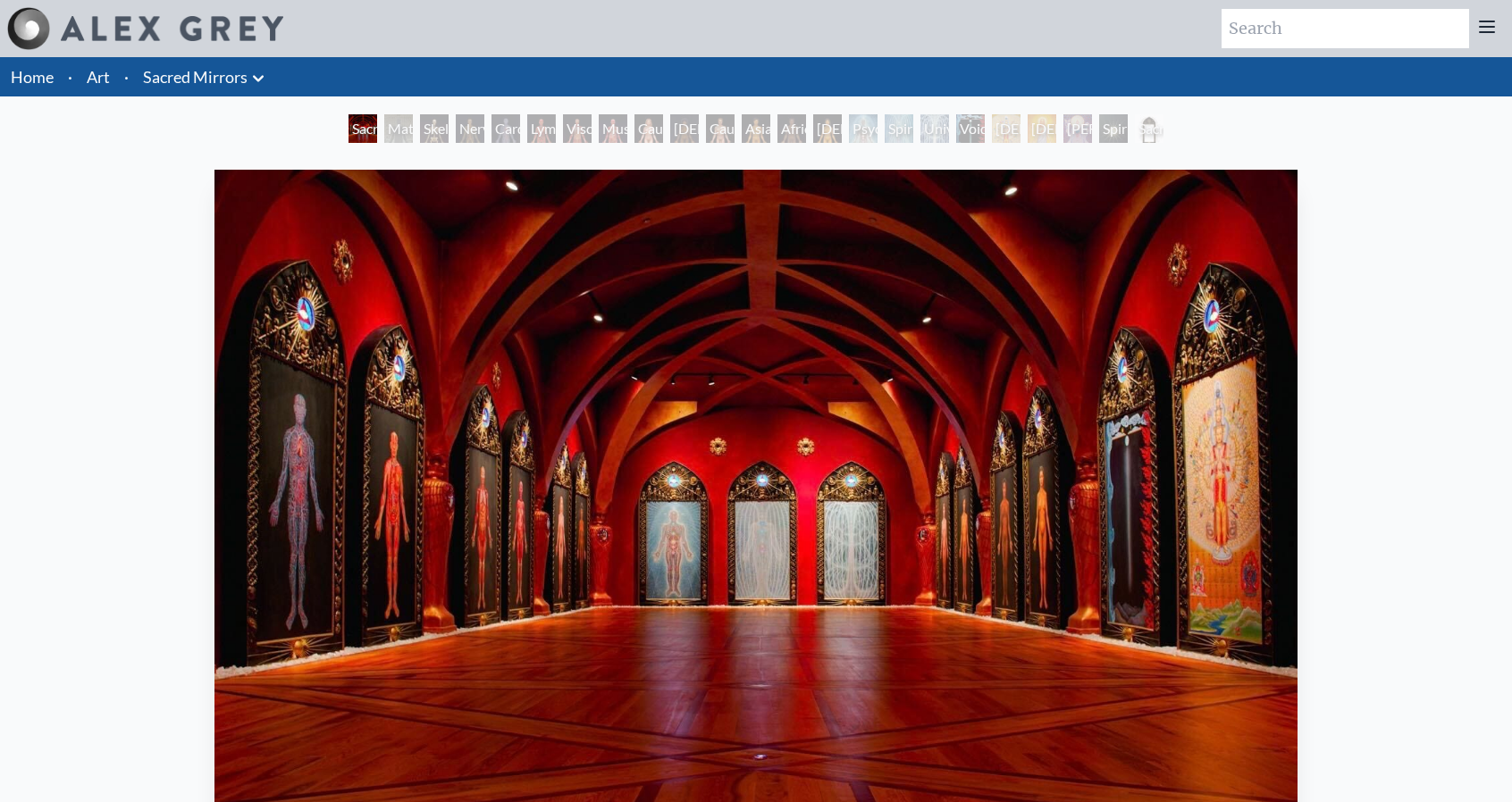
click at [190, 70] on link "Sacred Mirrors" at bounding box center [194, 77] width 104 height 25
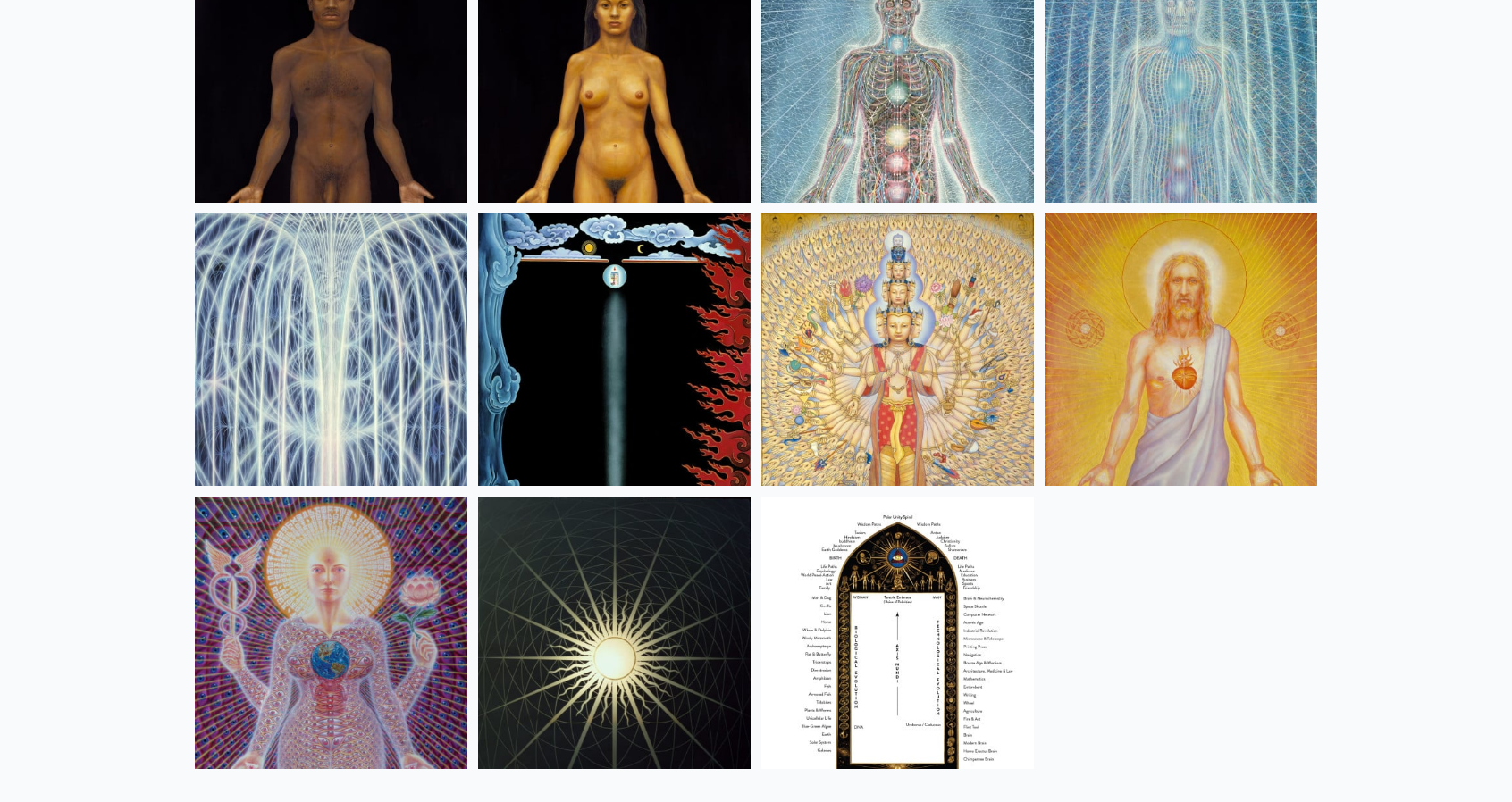
scroll to position [974, 0]
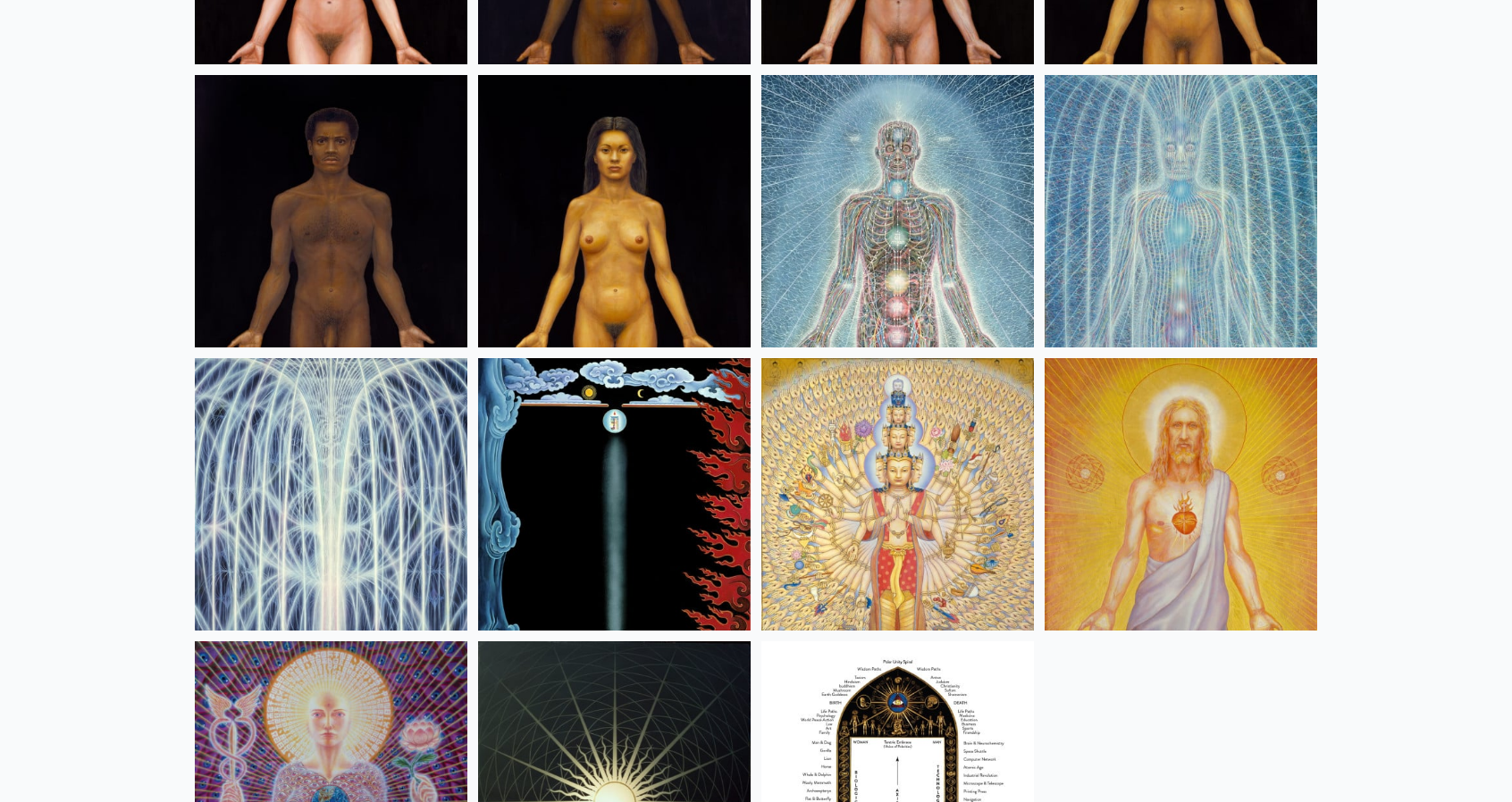
click at [650, 431] on img at bounding box center [614, 494] width 273 height 272
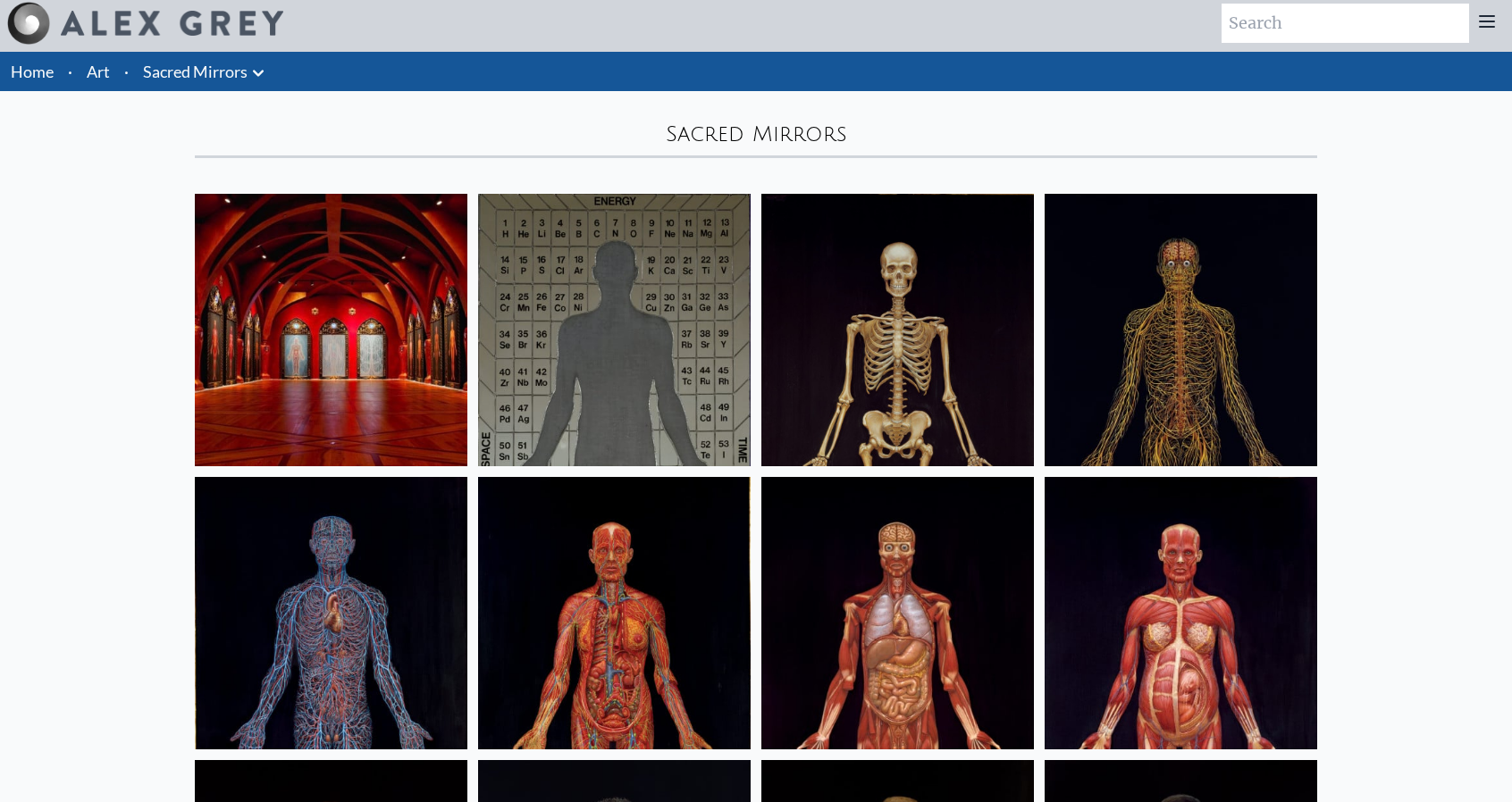
scroll to position [0, 0]
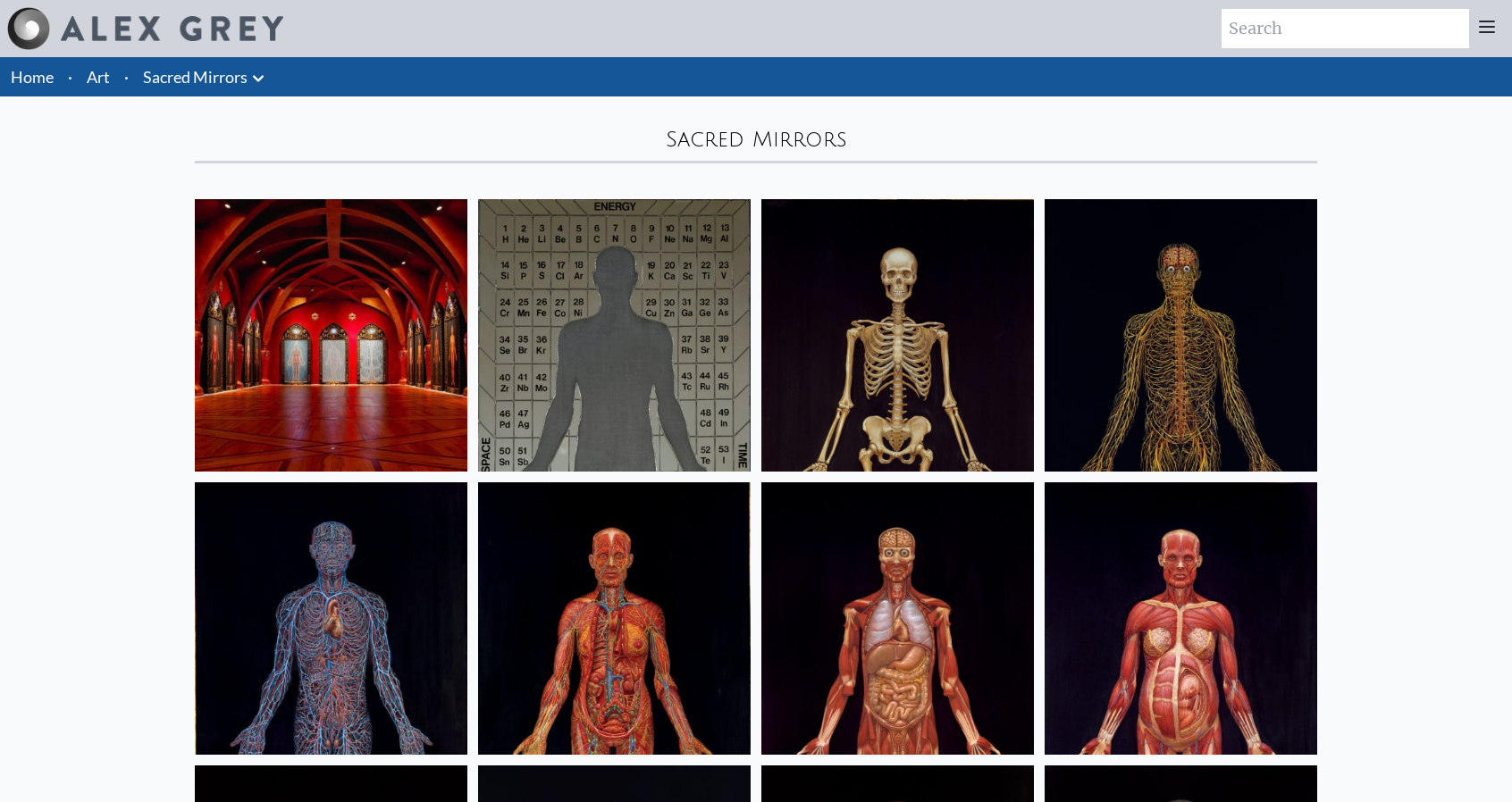
click at [909, 369] on img at bounding box center [898, 335] width 273 height 272
click at [1172, 361] on img at bounding box center [1181, 335] width 273 height 272
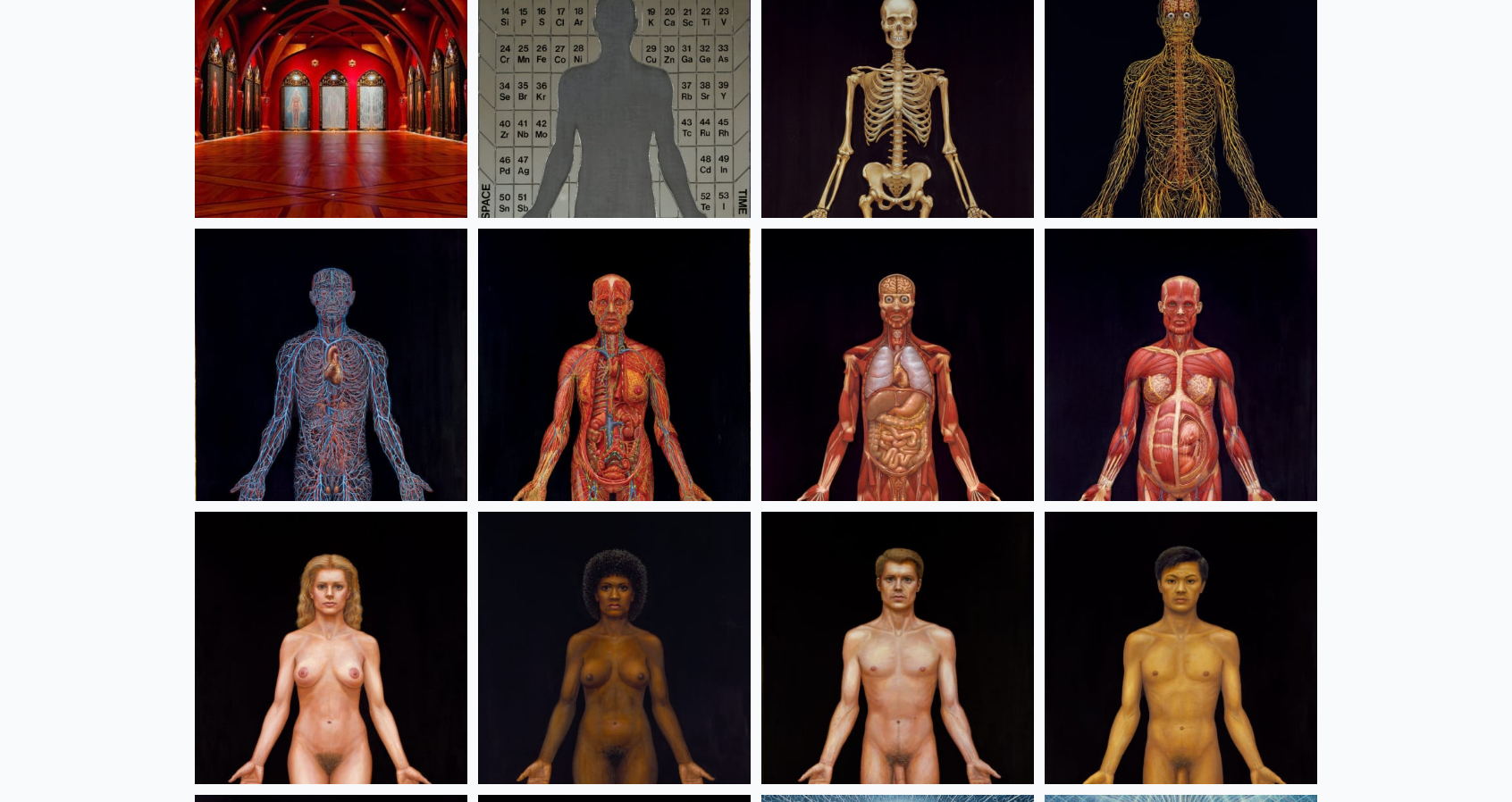
scroll to position [268, 0]
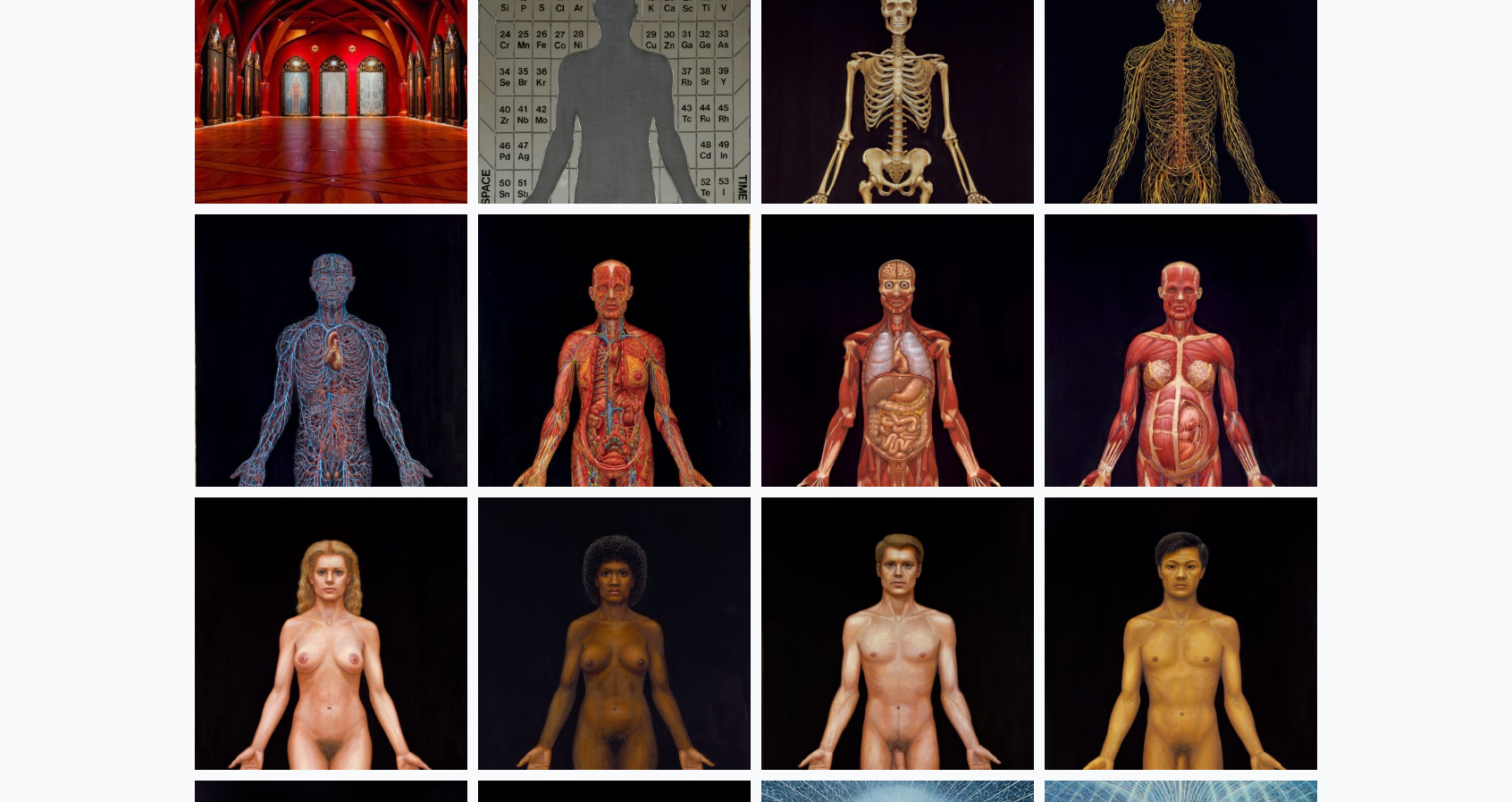
click at [268, 396] on img at bounding box center [331, 351] width 273 height 272
click at [694, 372] on img at bounding box center [614, 351] width 273 height 272
click at [947, 370] on img at bounding box center [898, 351] width 273 height 272
click at [1171, 365] on img at bounding box center [1181, 351] width 273 height 272
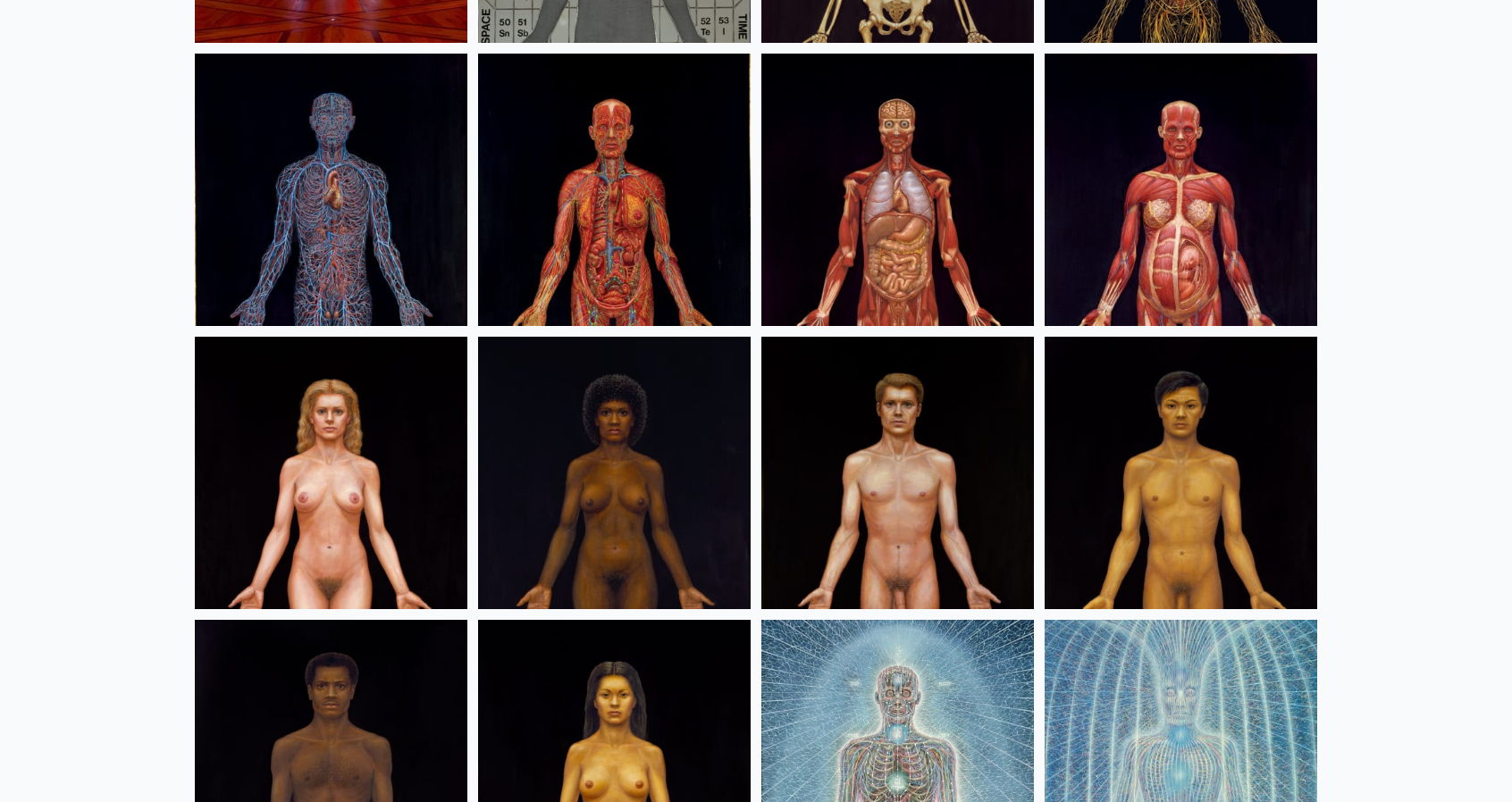
scroll to position [447, 0]
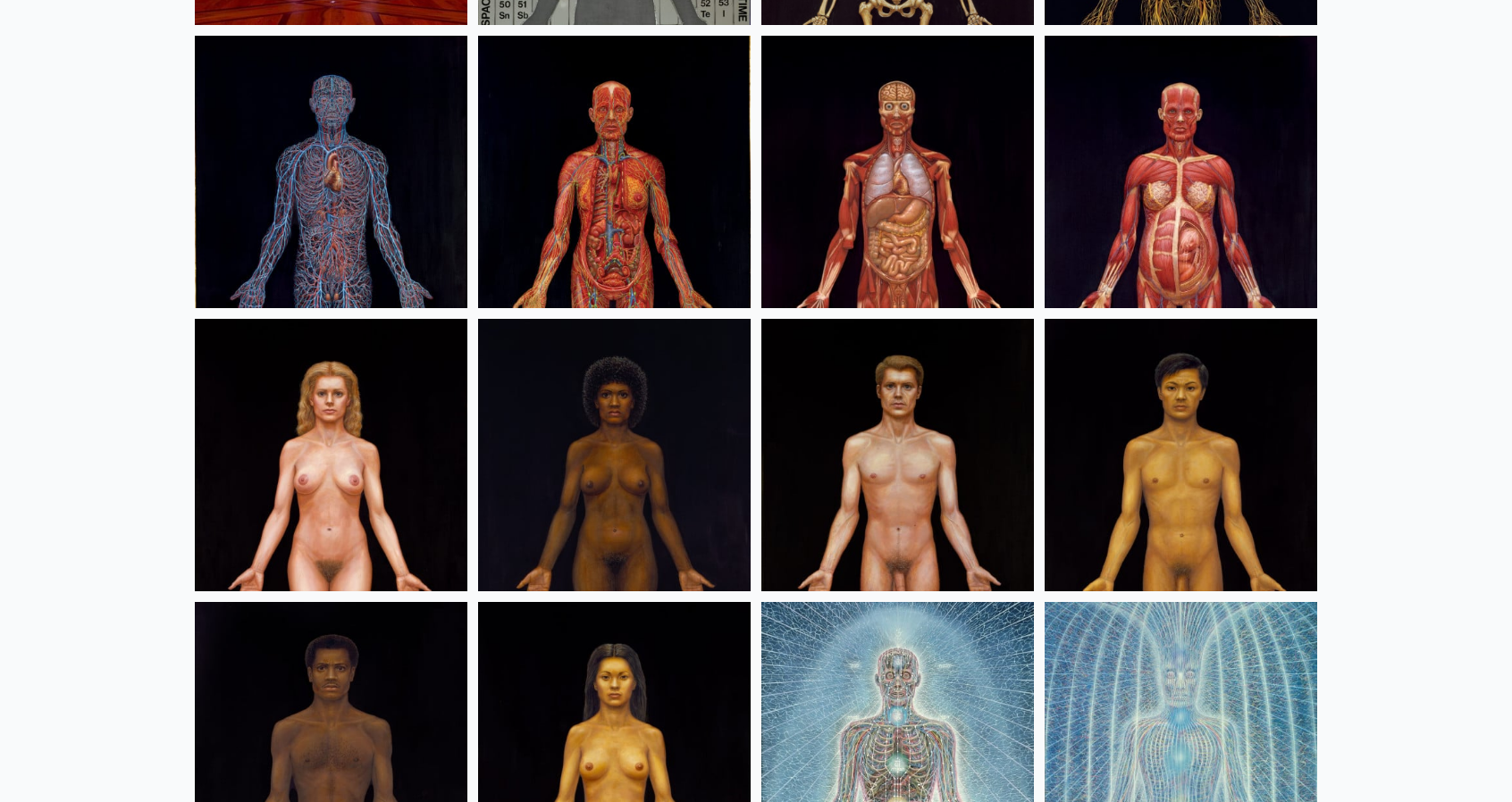
click at [350, 480] on img at bounding box center [331, 455] width 273 height 272
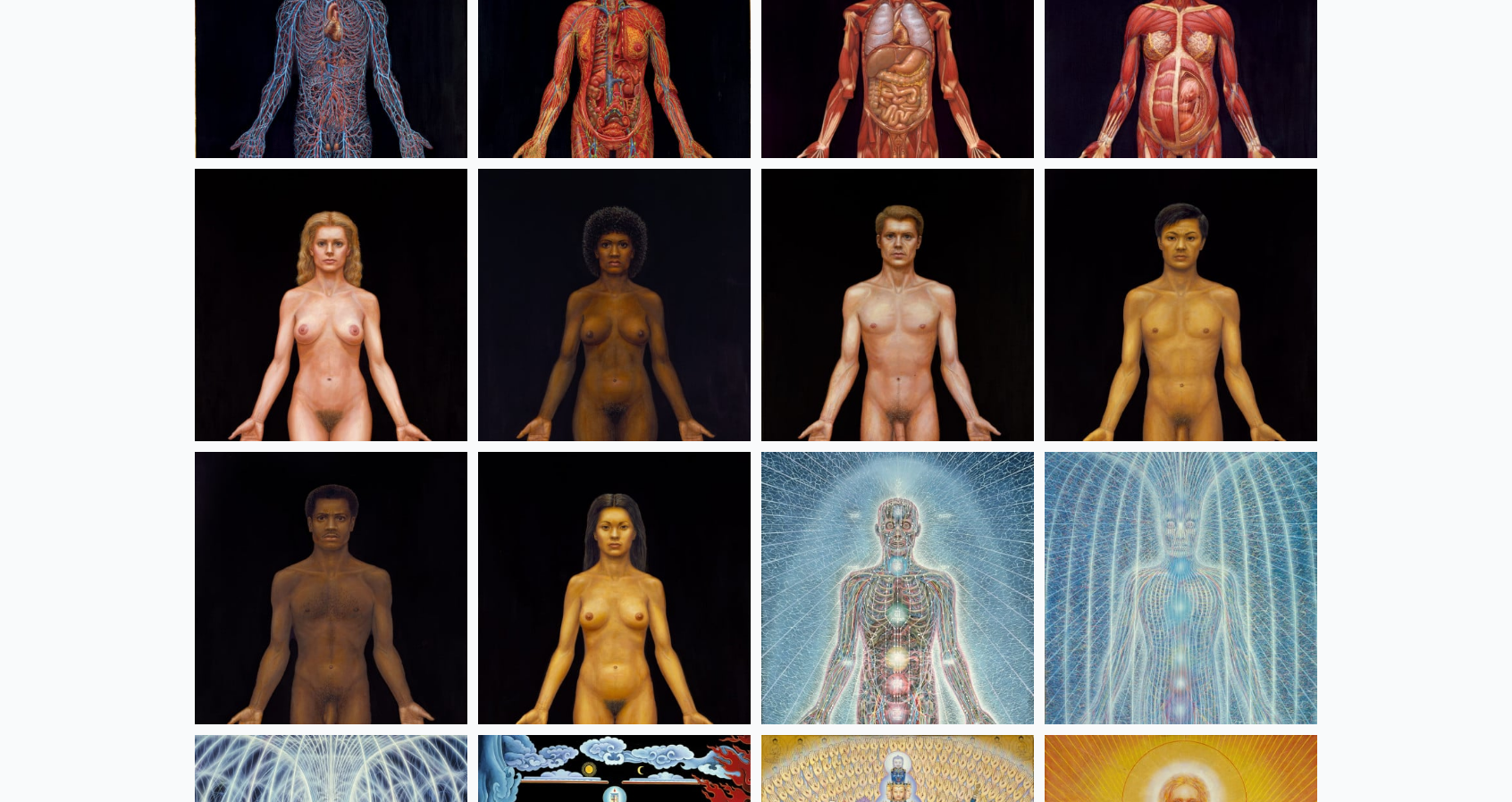
scroll to position [625, 0]
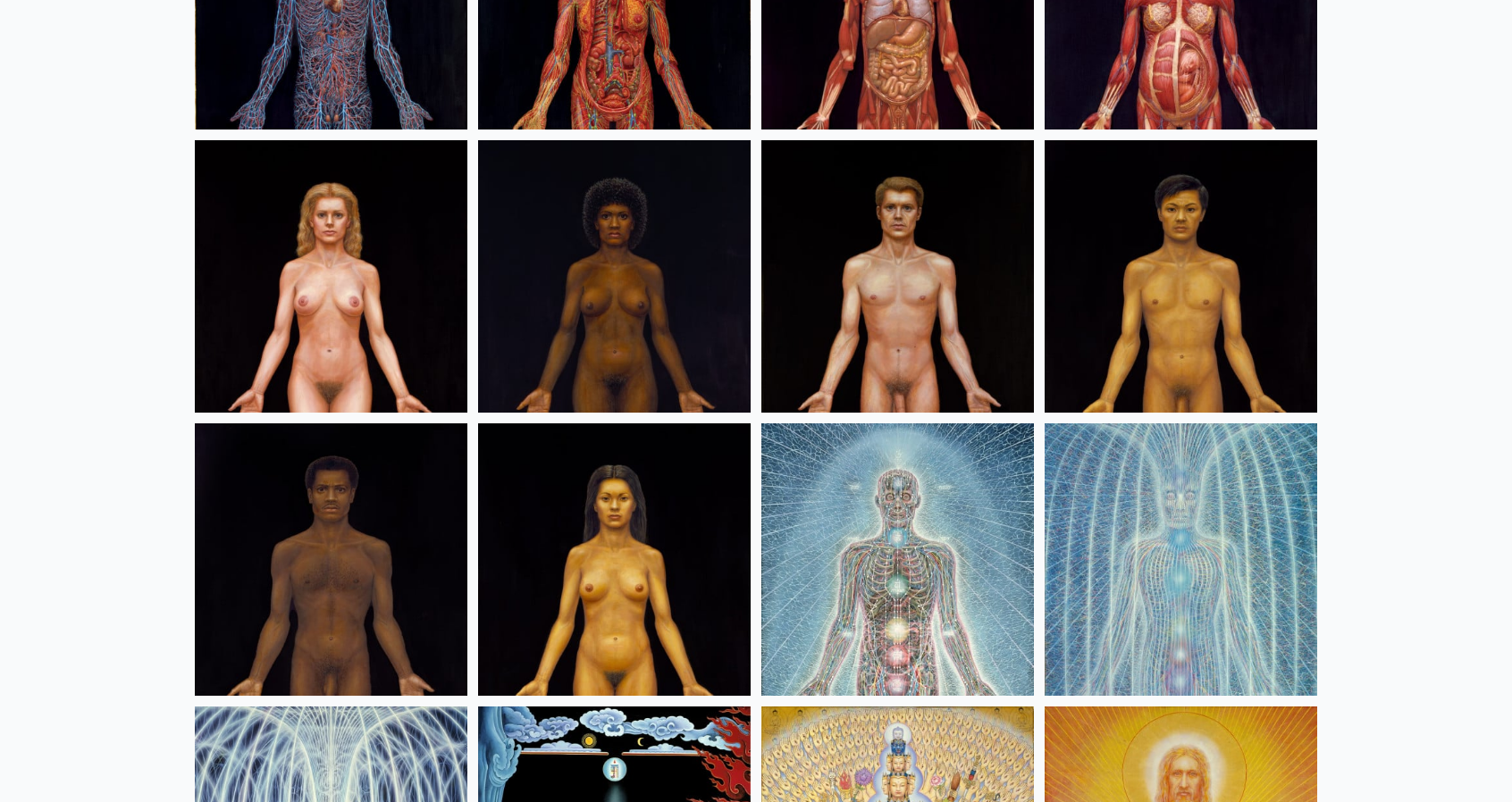
click at [674, 314] on img at bounding box center [614, 276] width 273 height 272
click at [904, 262] on img at bounding box center [898, 276] width 273 height 272
click at [1172, 337] on img at bounding box center [1181, 276] width 273 height 272
click at [350, 537] on img at bounding box center [331, 559] width 273 height 272
click at [582, 612] on img at bounding box center [614, 559] width 273 height 272
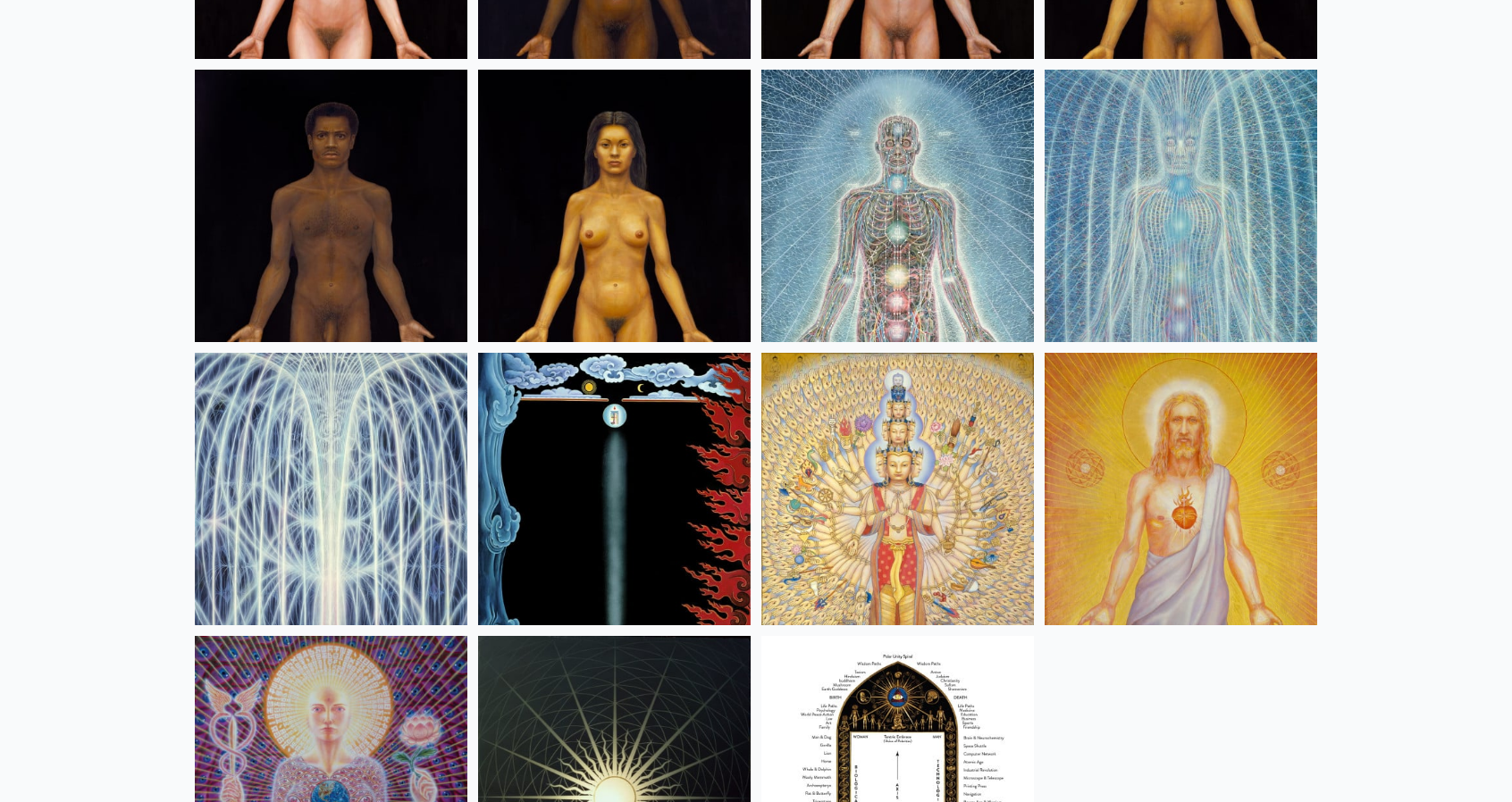
scroll to position [974, 0]
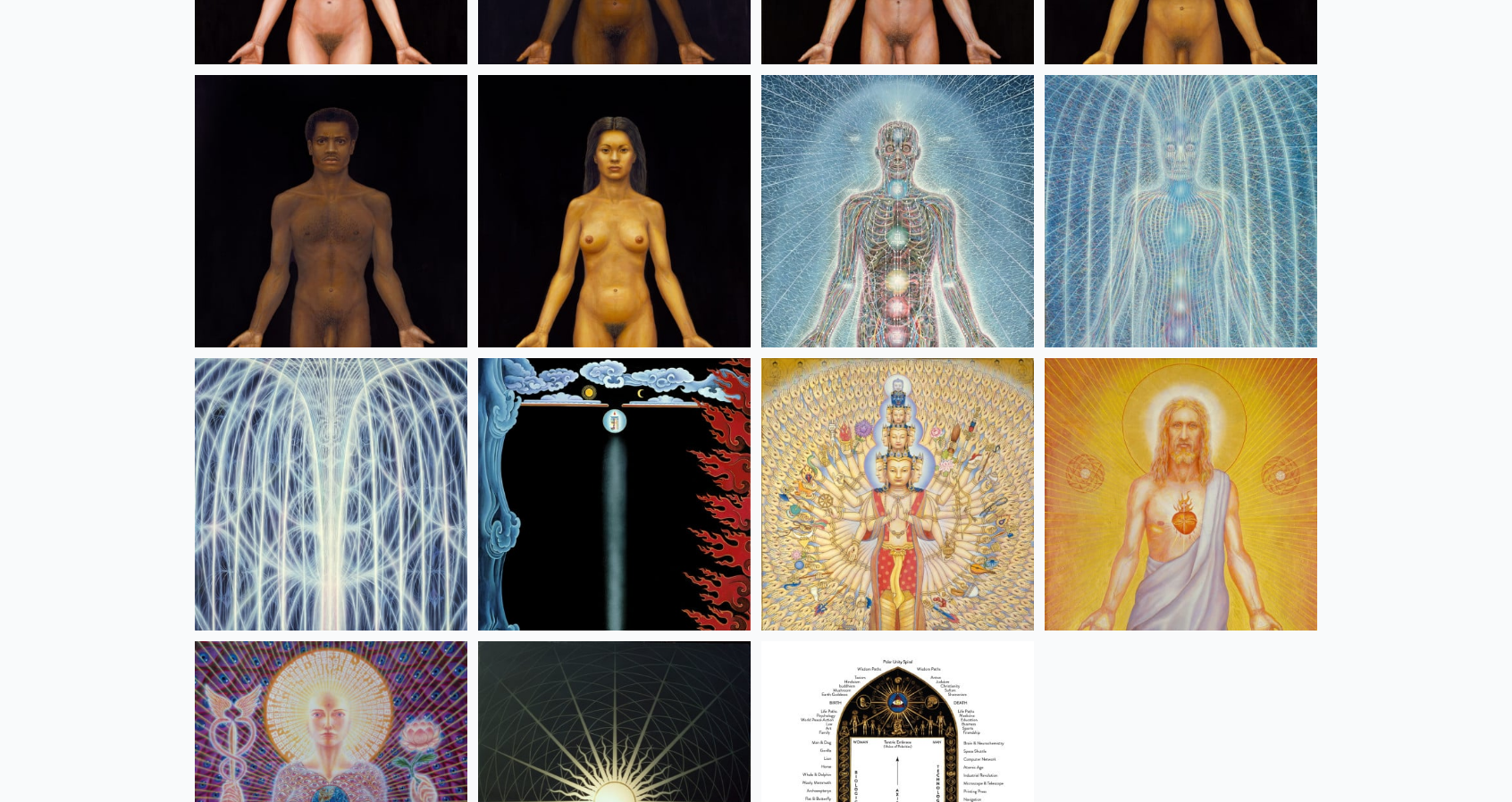
click at [1117, 452] on img at bounding box center [1181, 494] width 273 height 272
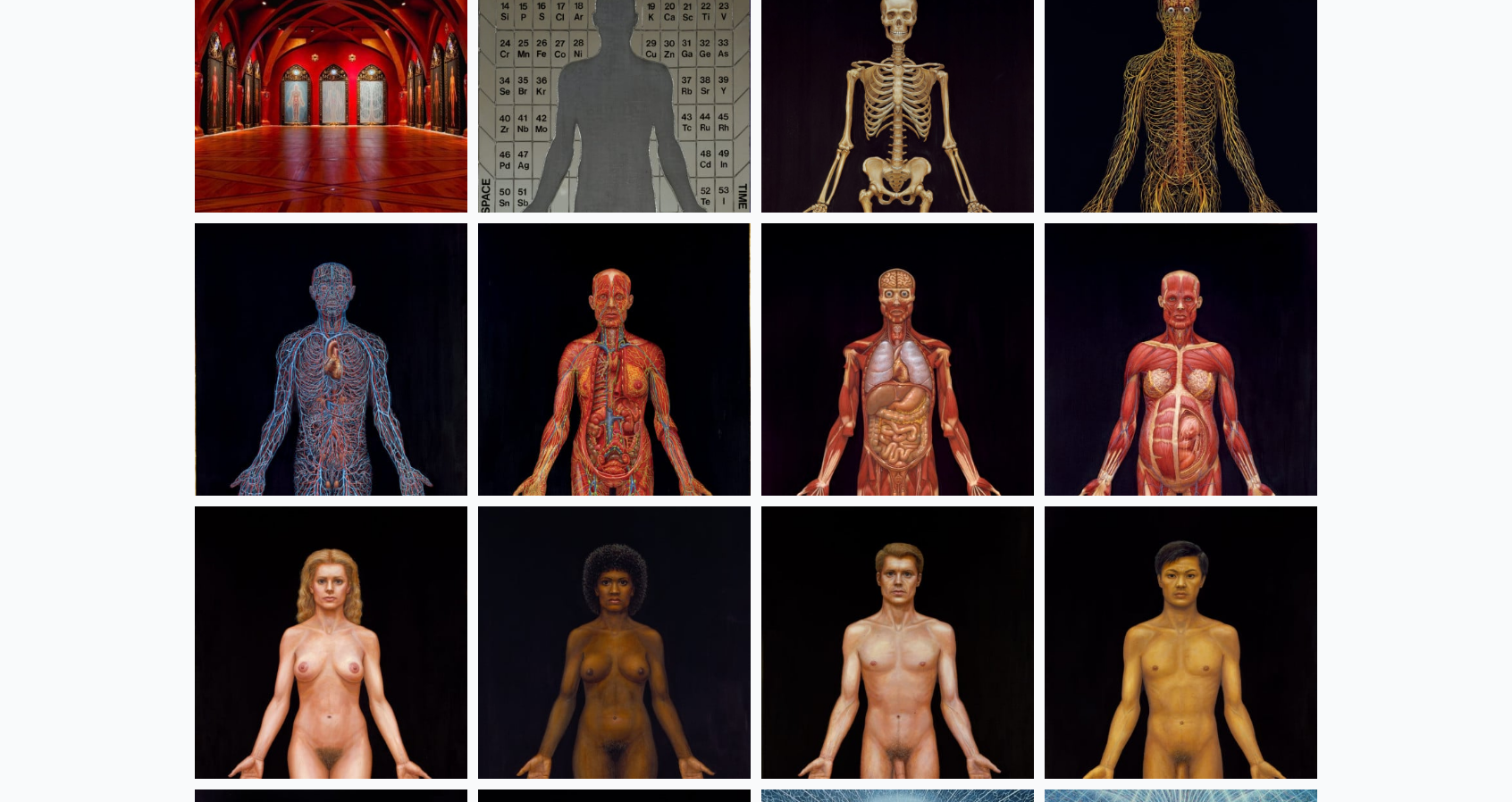
scroll to position [0, 0]
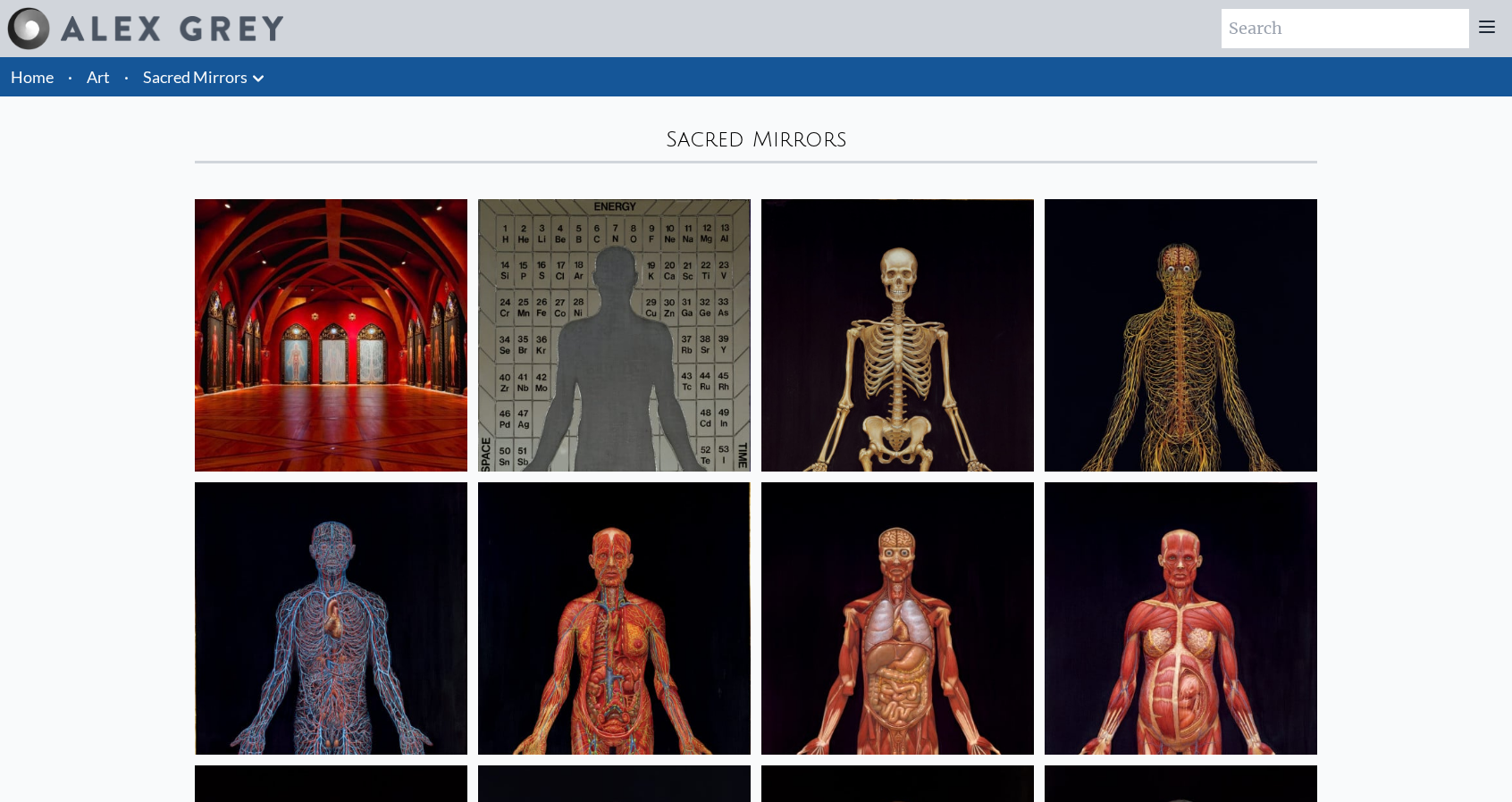
click at [99, 72] on link "Art" at bounding box center [98, 77] width 24 height 25
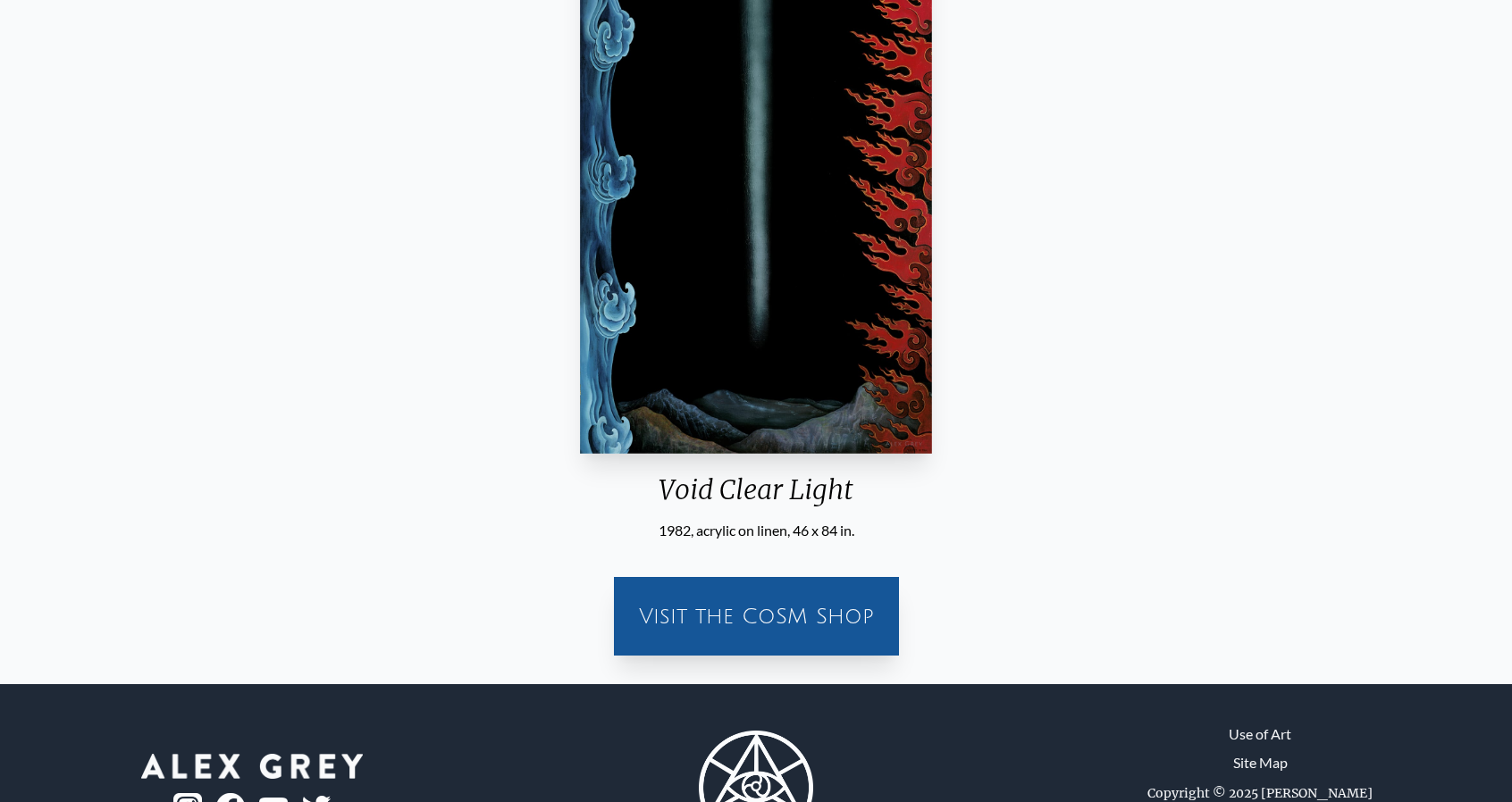
scroll to position [89, 0]
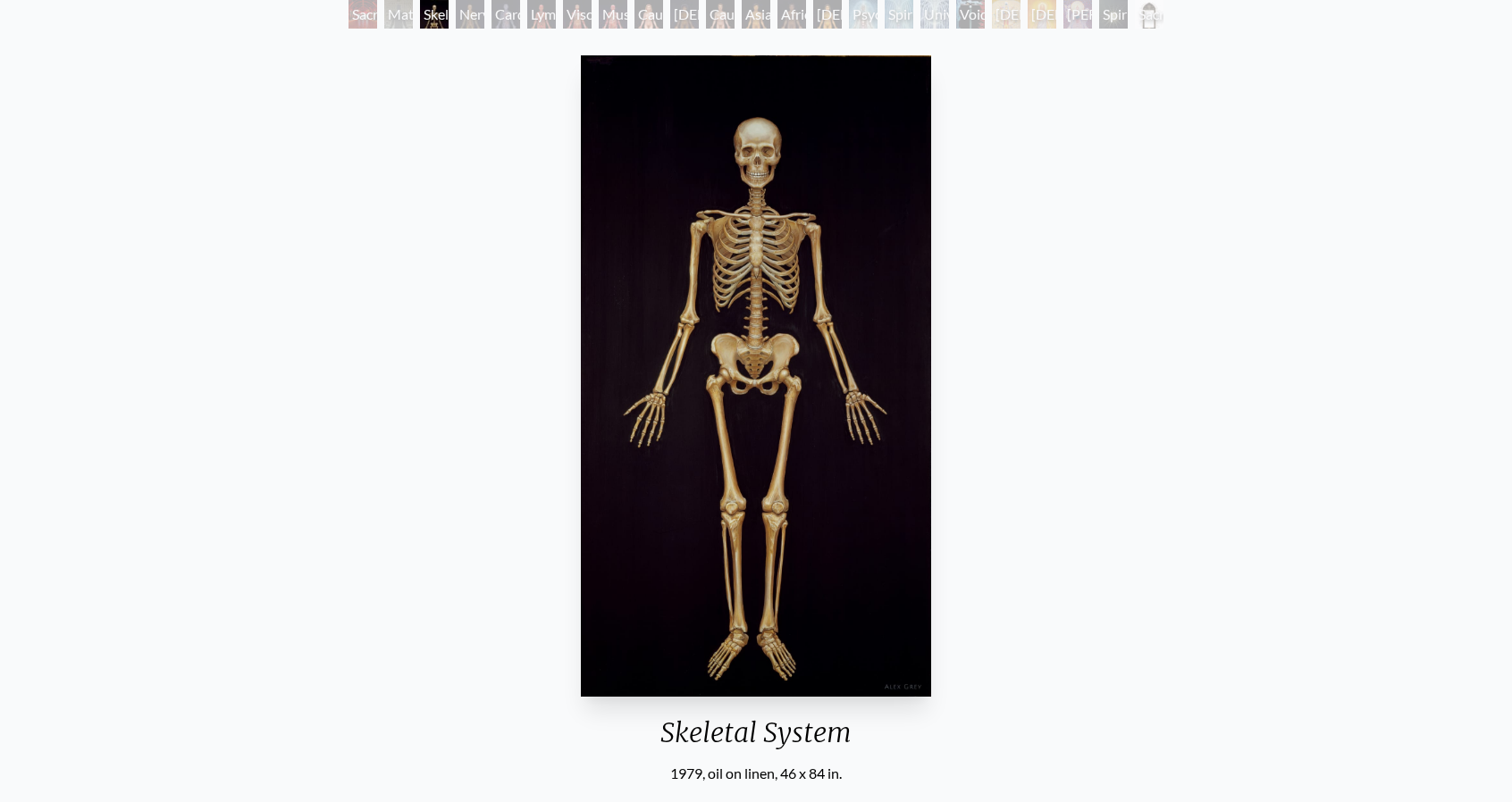
scroll to position [89, 0]
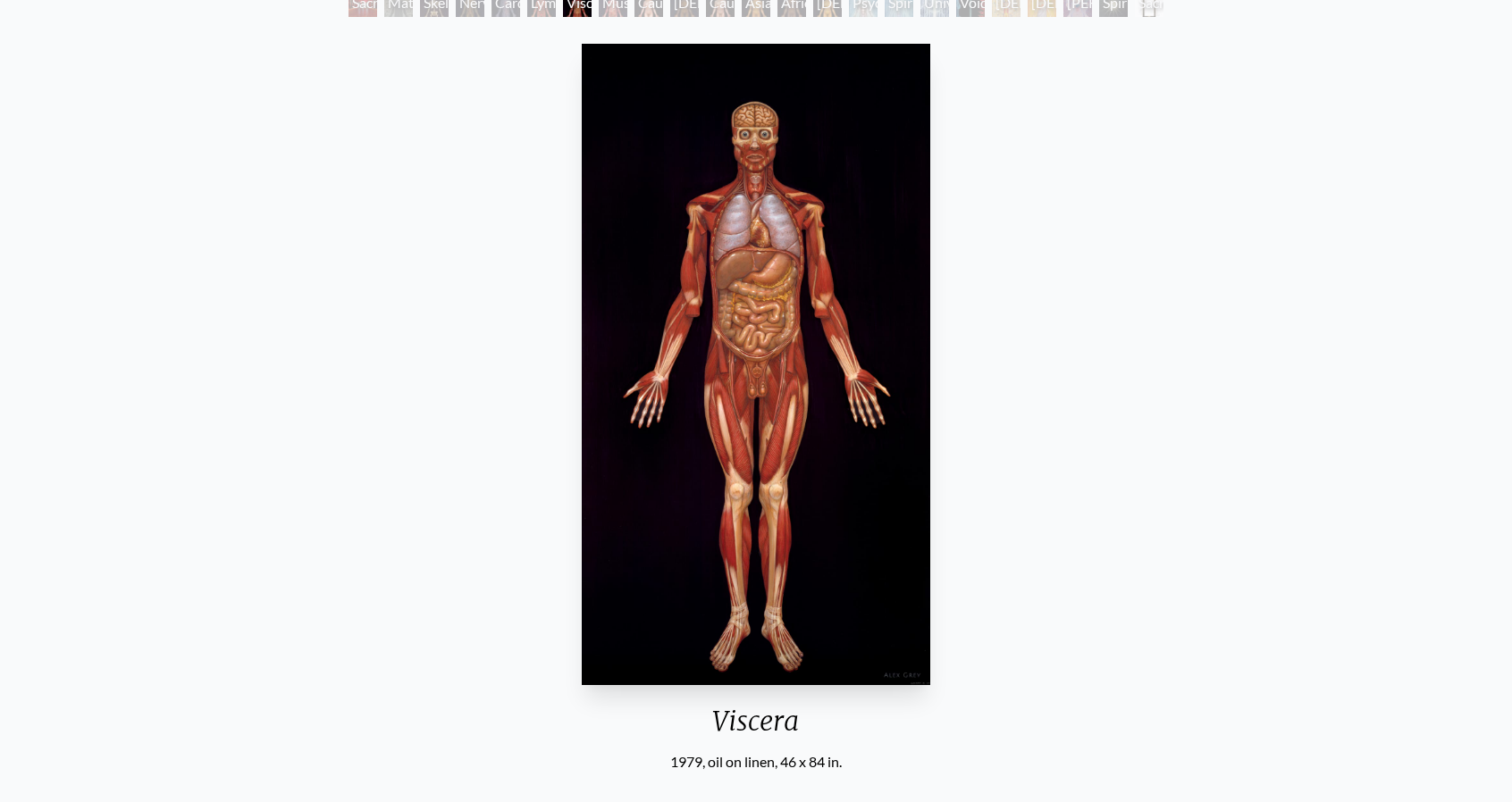
scroll to position [268, 0]
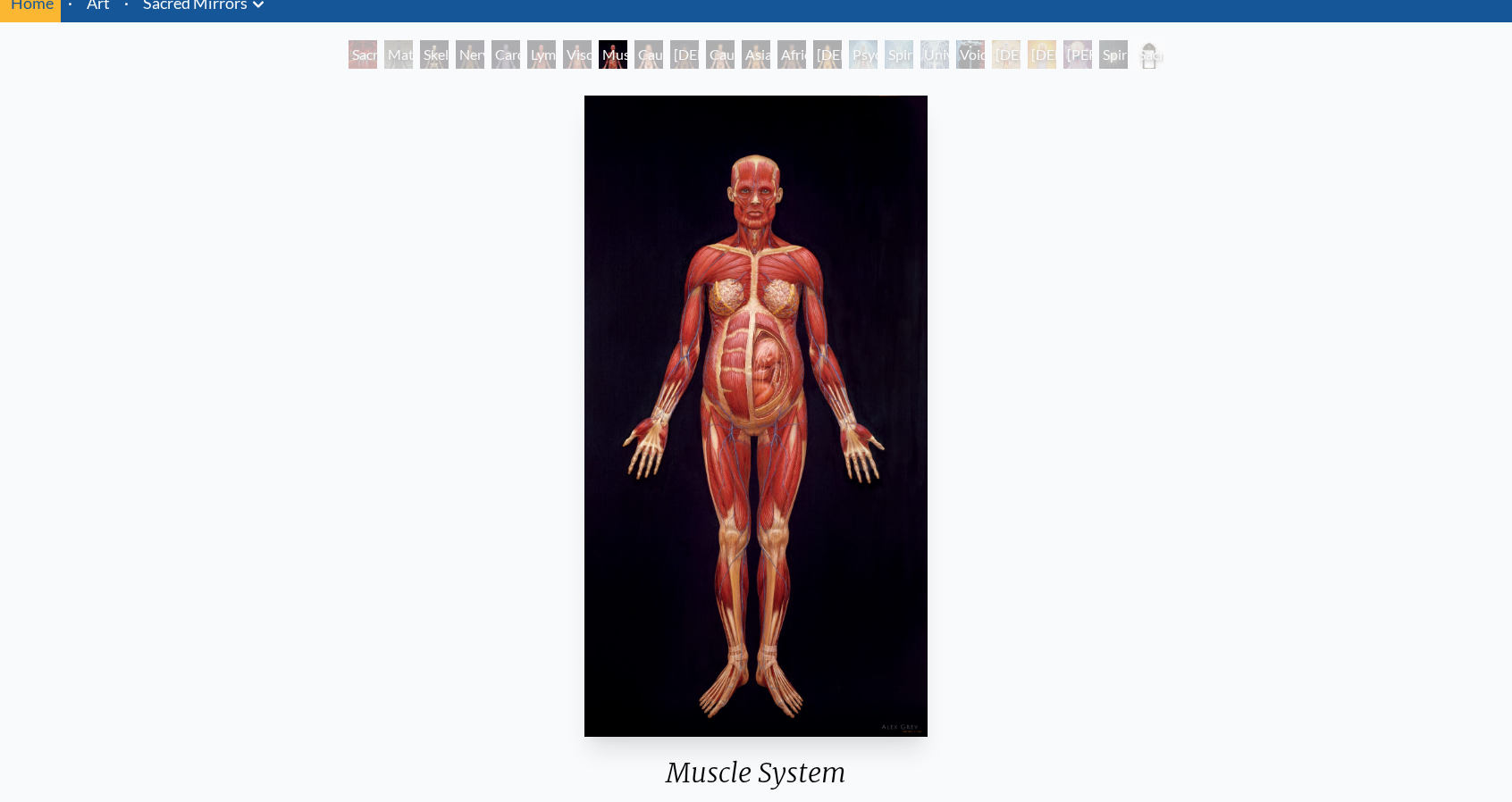
scroll to position [179, 0]
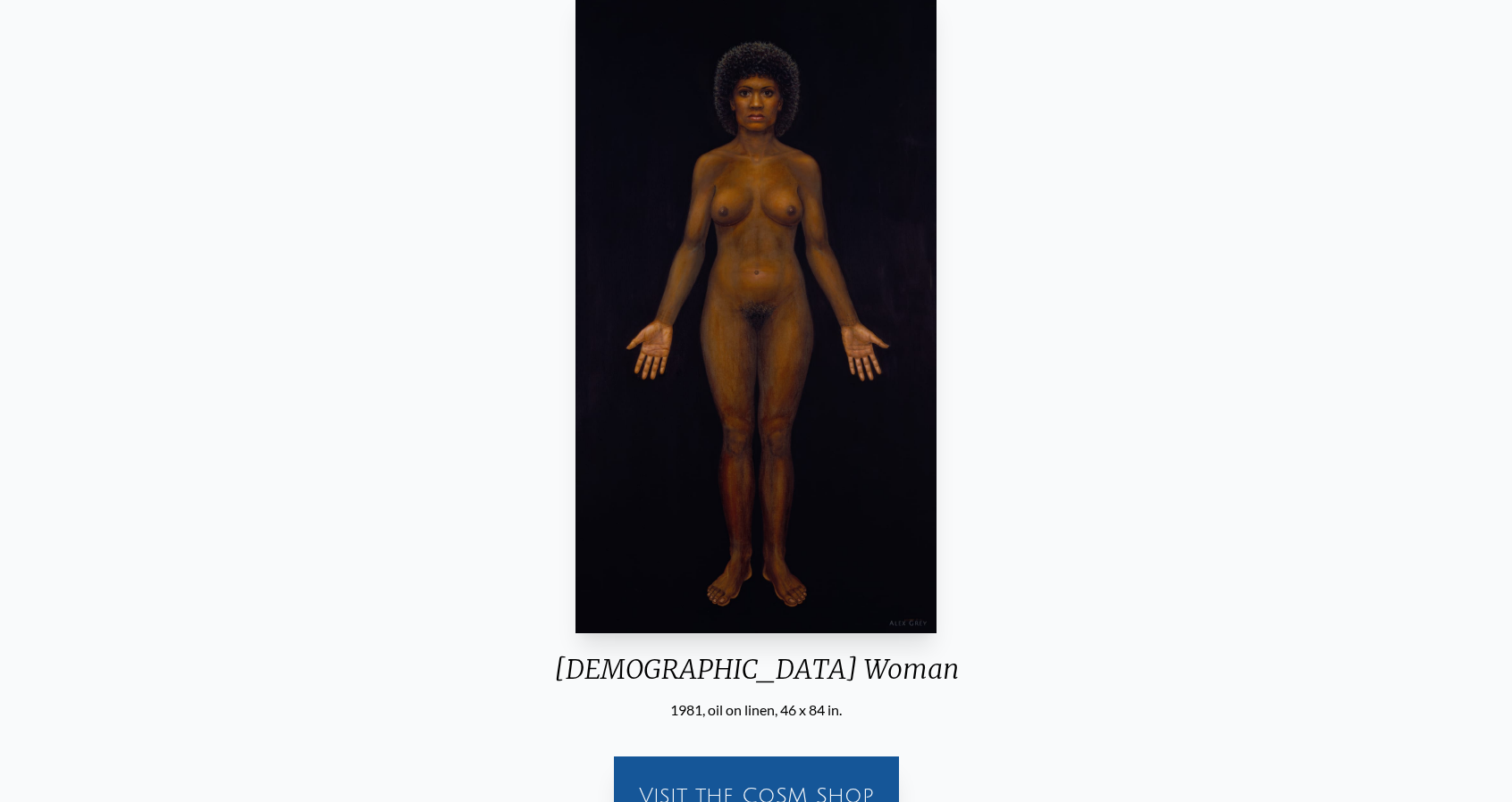
scroll to position [179, 0]
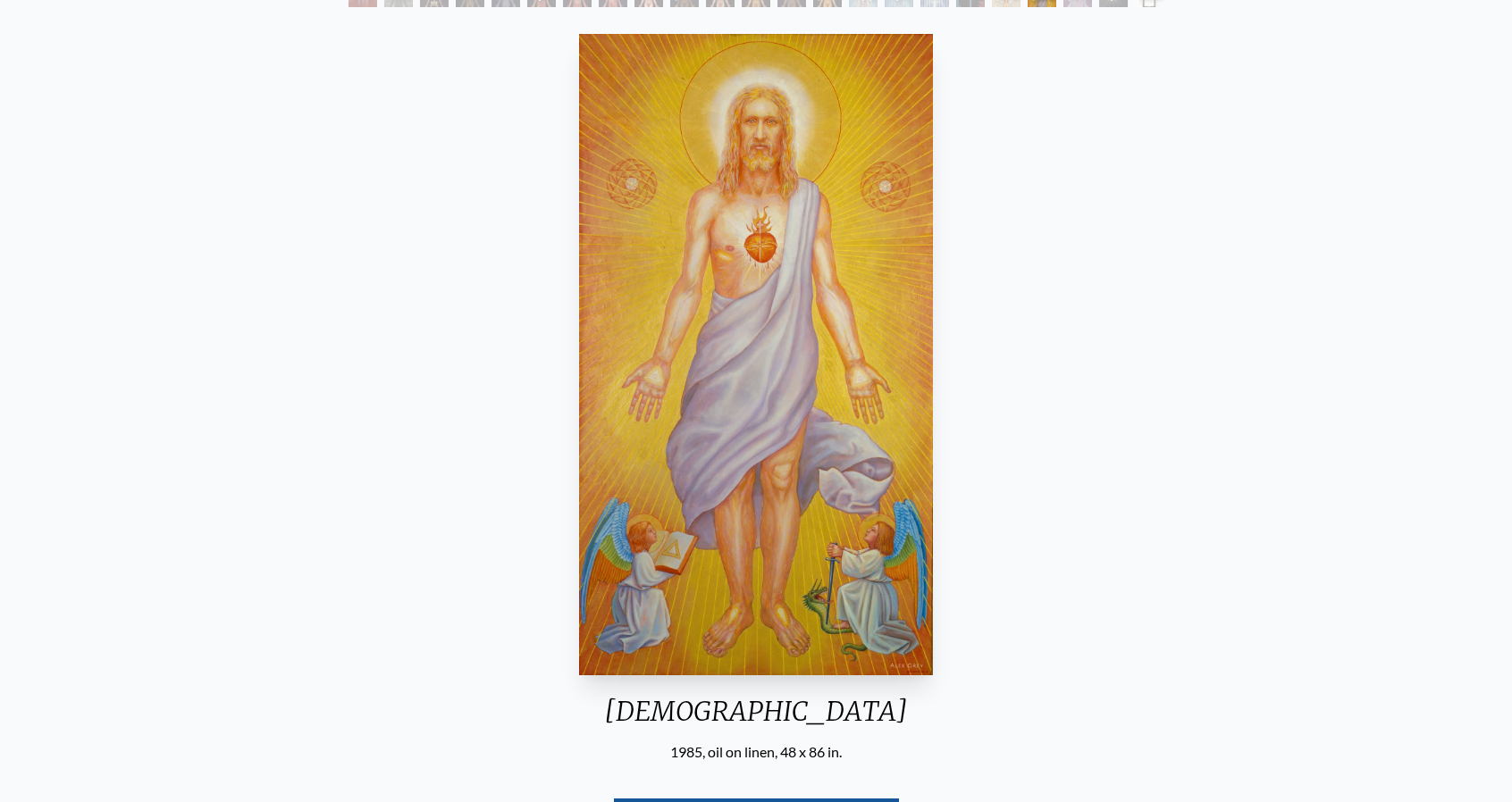
scroll to position [268, 0]
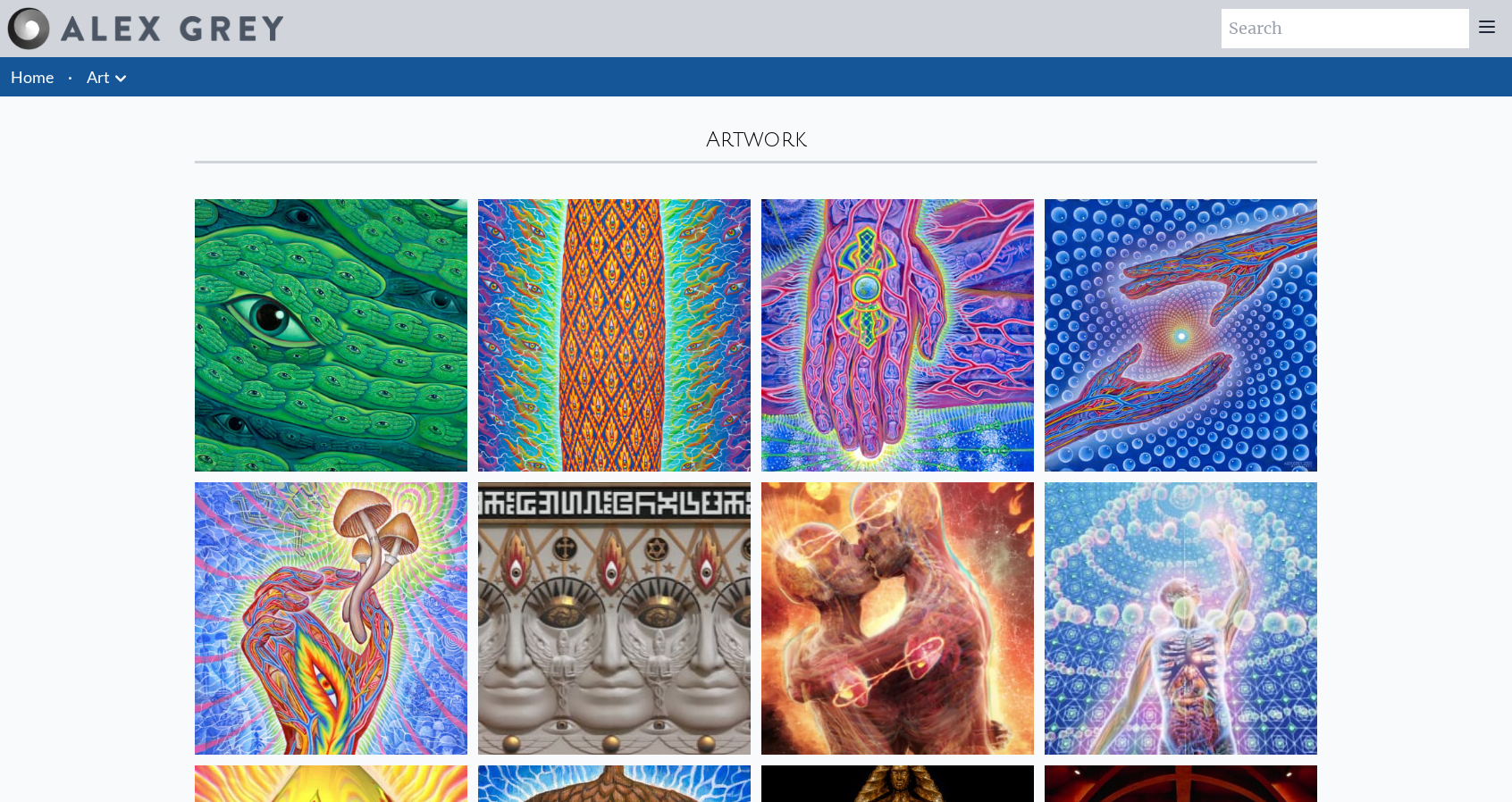
click at [893, 587] on img at bounding box center [898, 619] width 273 height 272
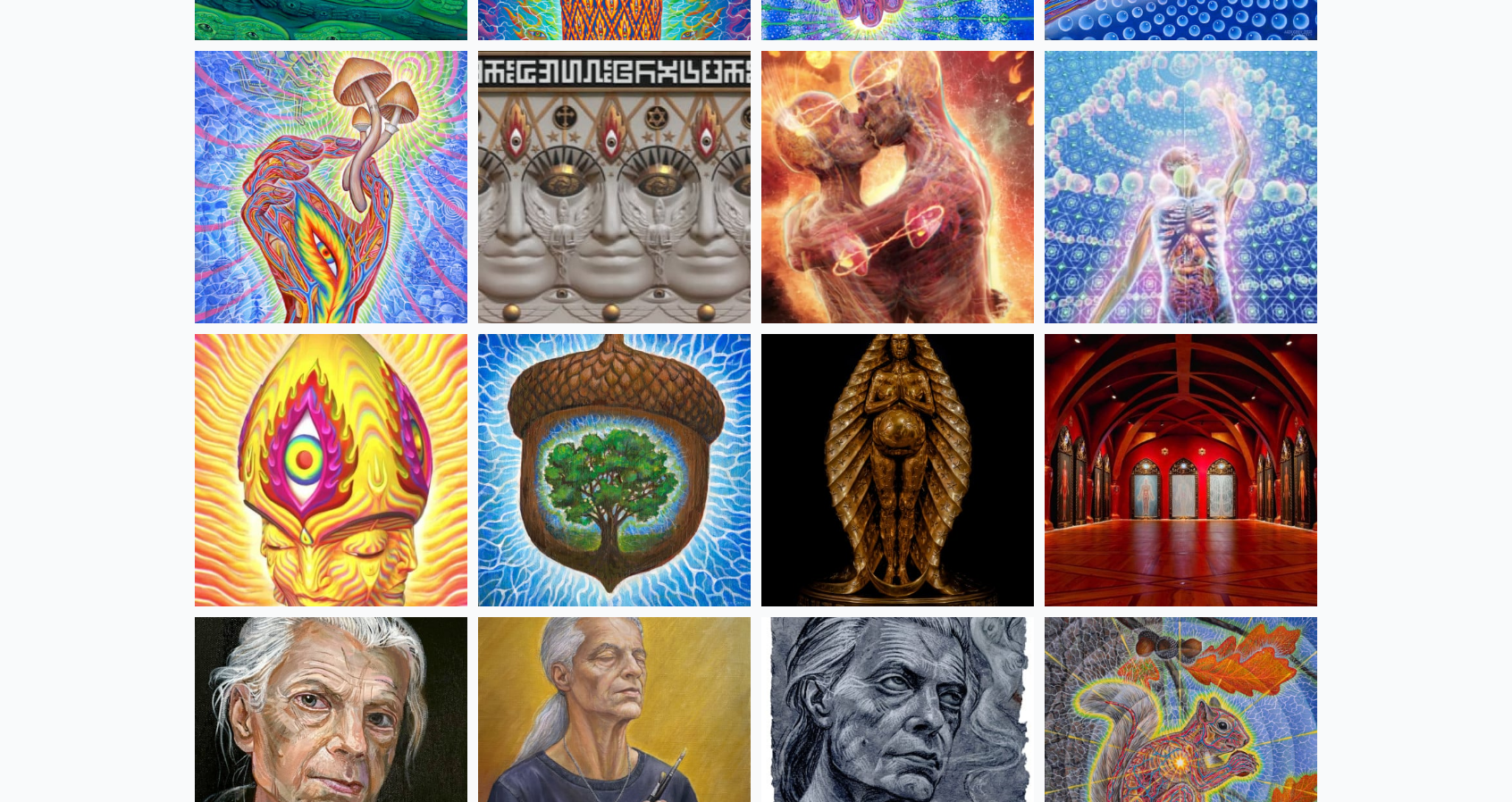
scroll to position [625, 0]
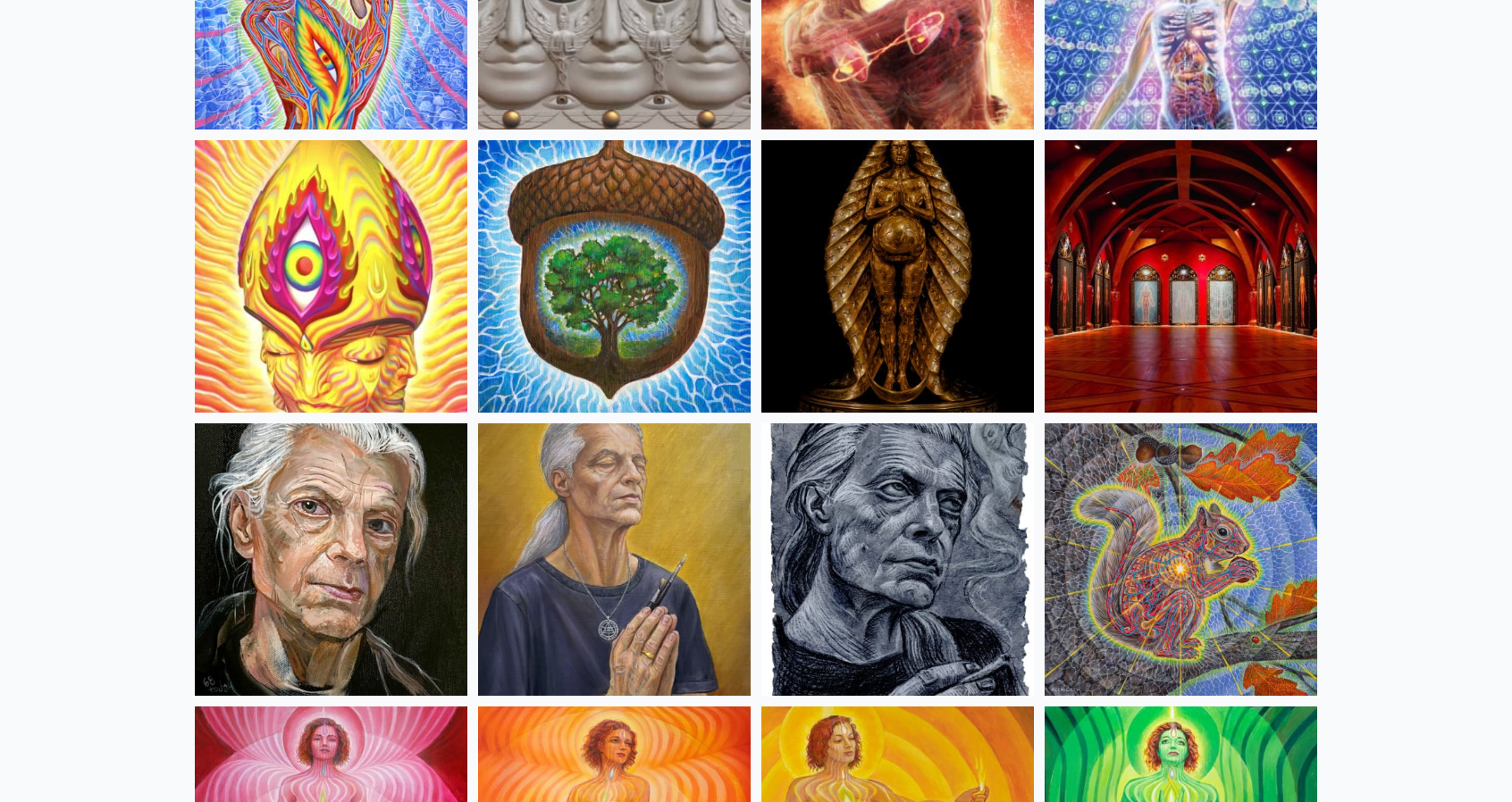
click at [958, 626] on img at bounding box center [898, 559] width 273 height 272
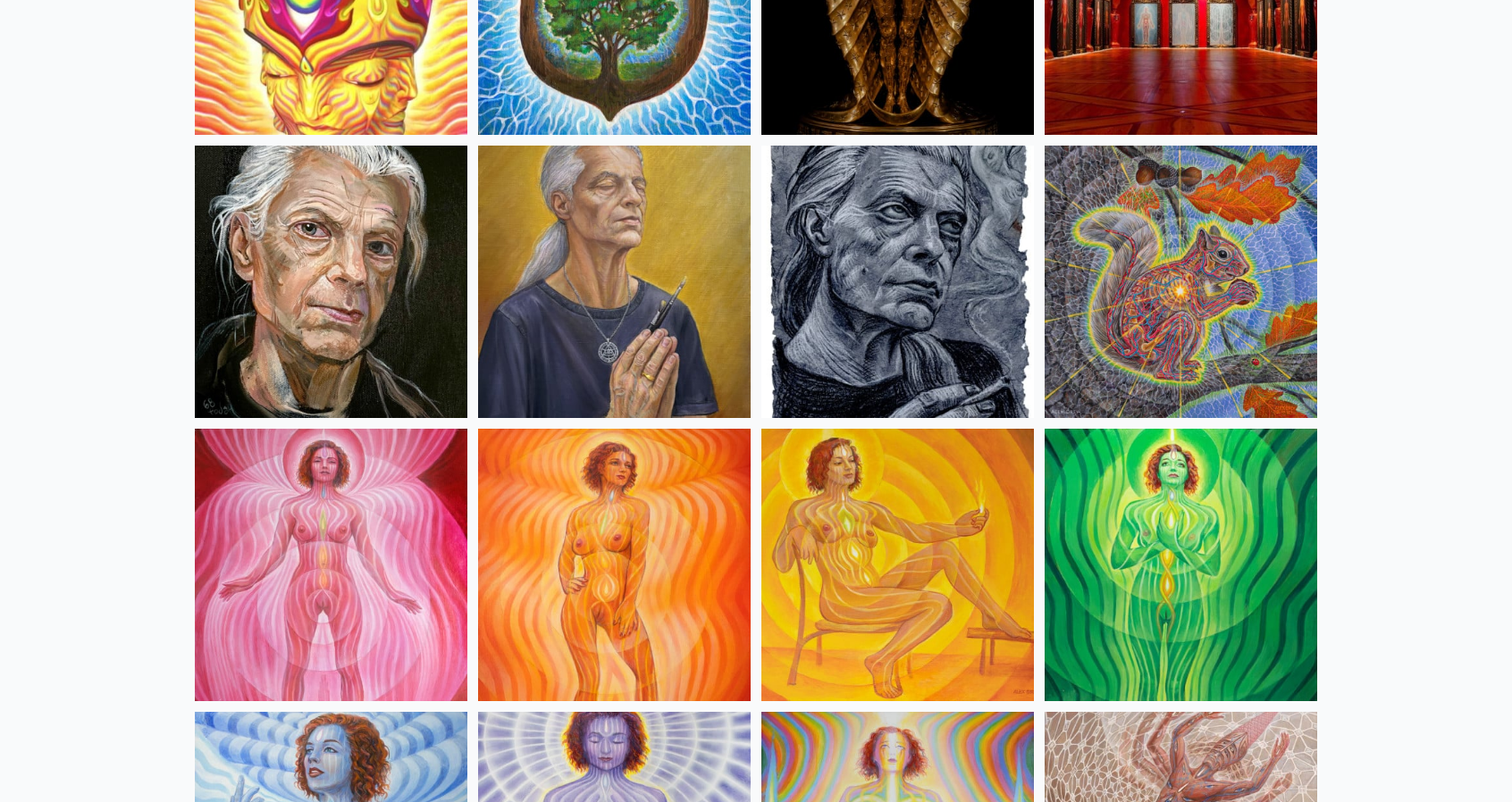
scroll to position [1072, 0]
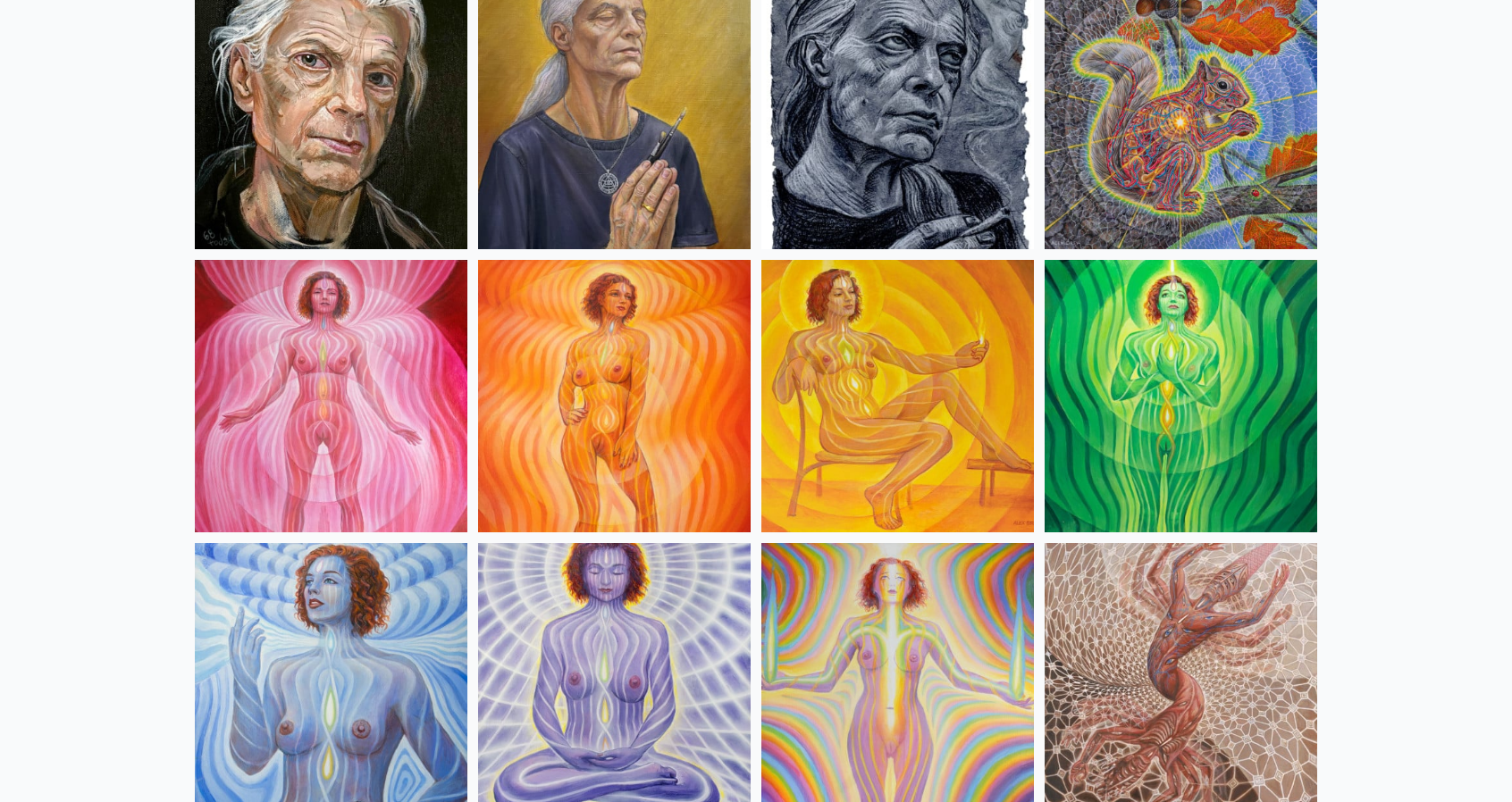
click at [342, 404] on img at bounding box center [331, 396] width 273 height 272
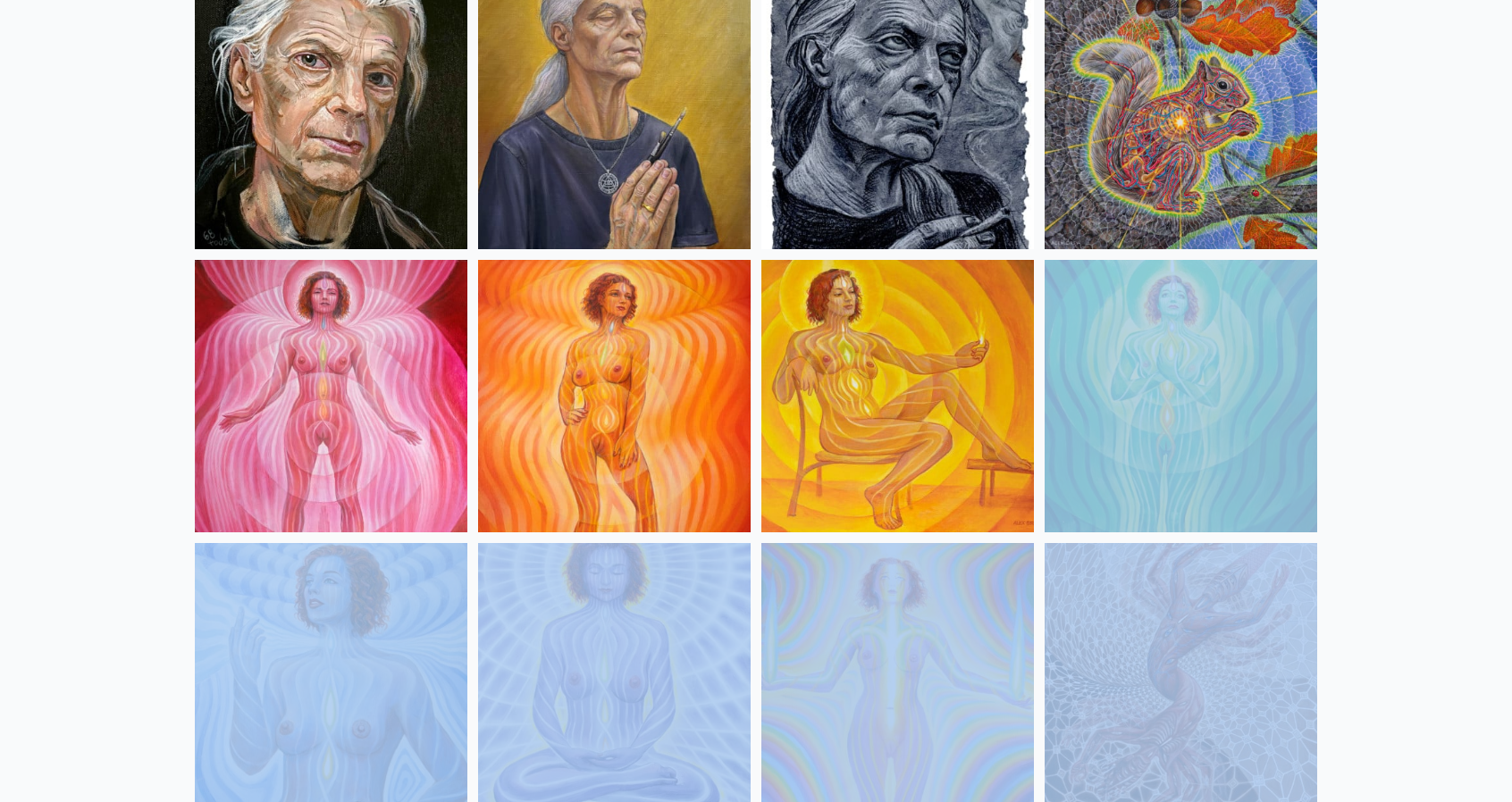
drag, startPoint x: 1456, startPoint y: 482, endPoint x: 1433, endPoint y: 460, distance: 31.8
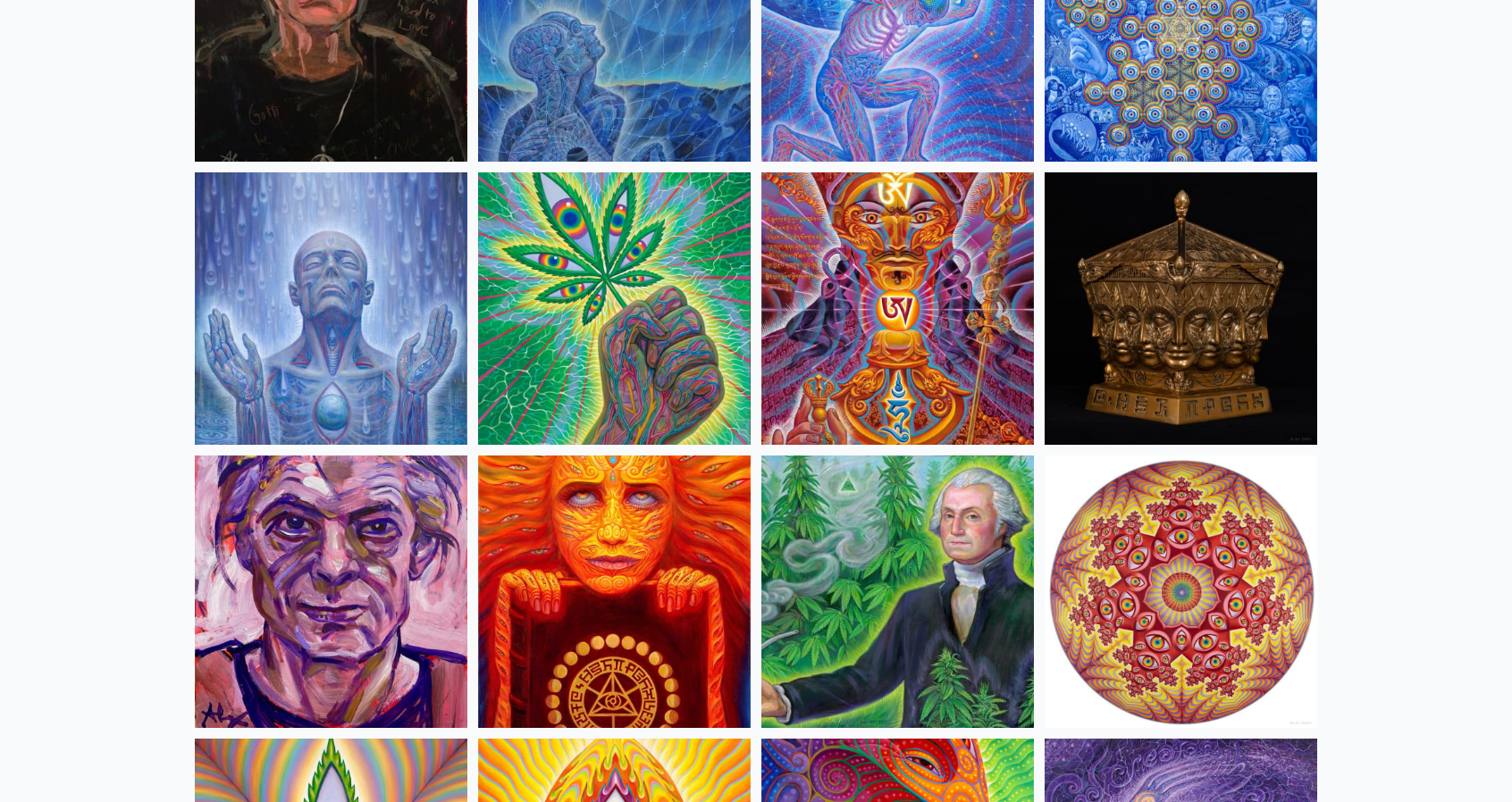
scroll to position [2590, 0]
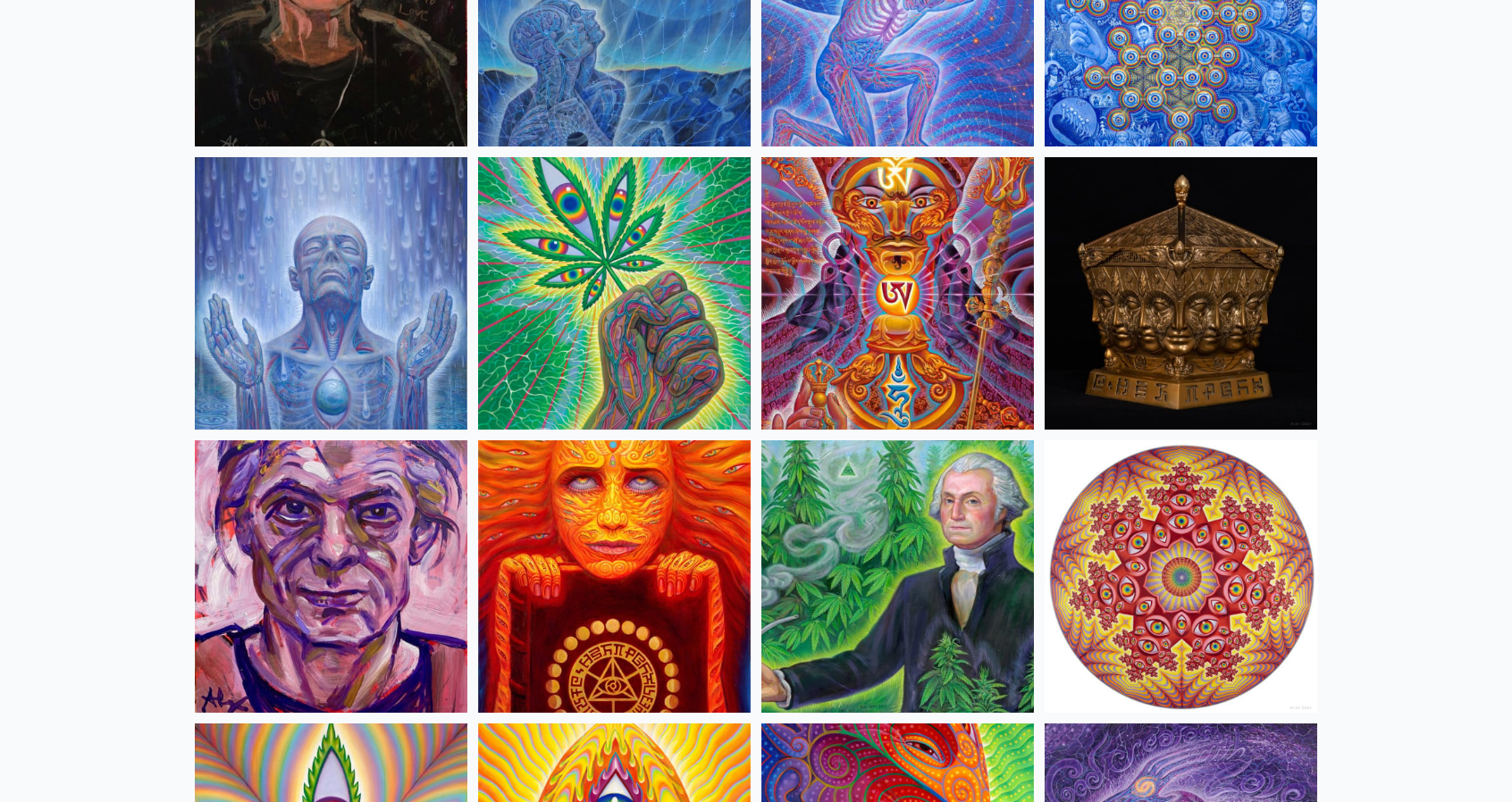
click at [910, 539] on img at bounding box center [898, 577] width 273 height 272
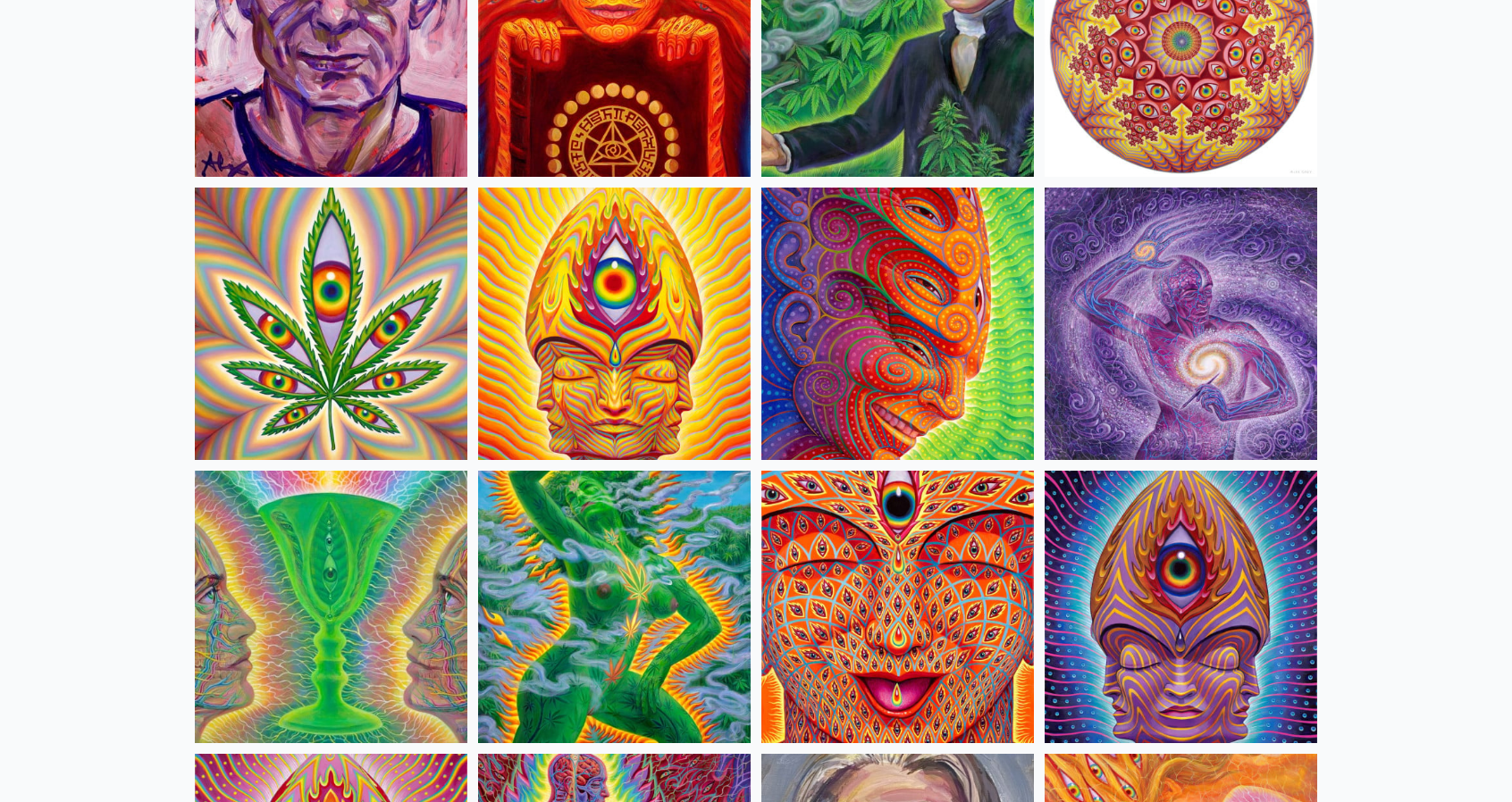
scroll to position [3305, 0]
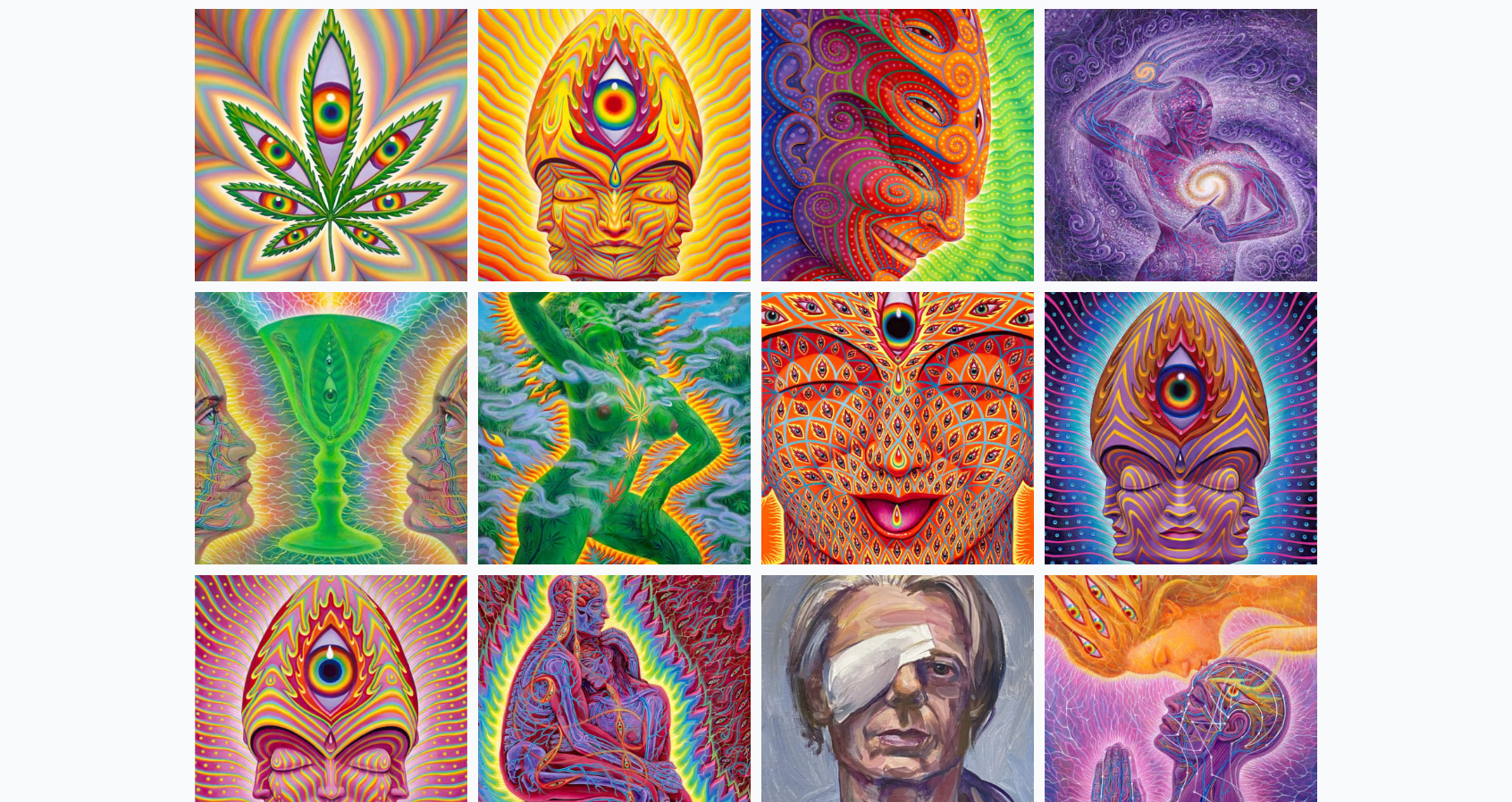
click at [646, 461] on img at bounding box center [614, 429] width 273 height 272
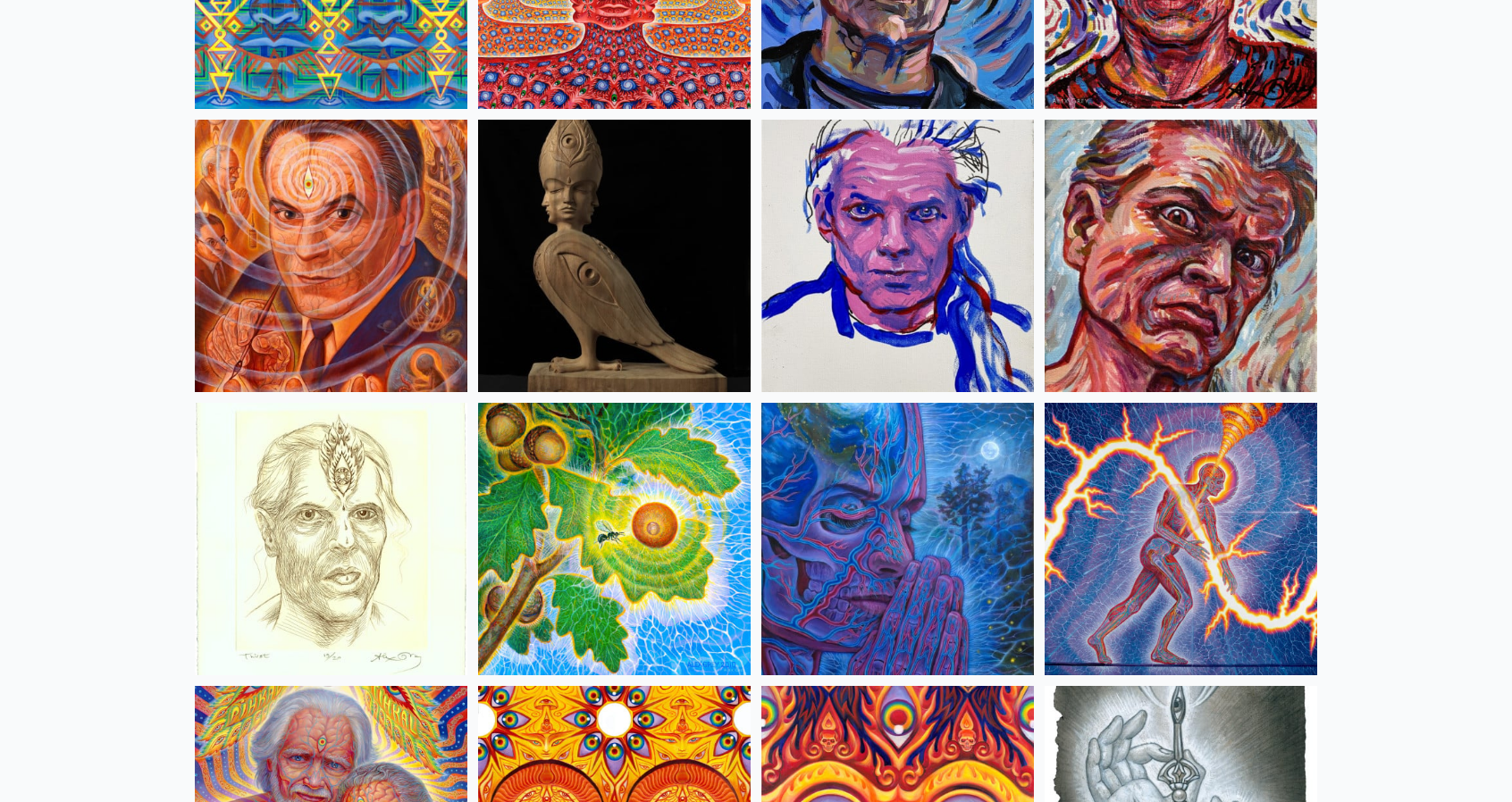
scroll to position [5002, 0]
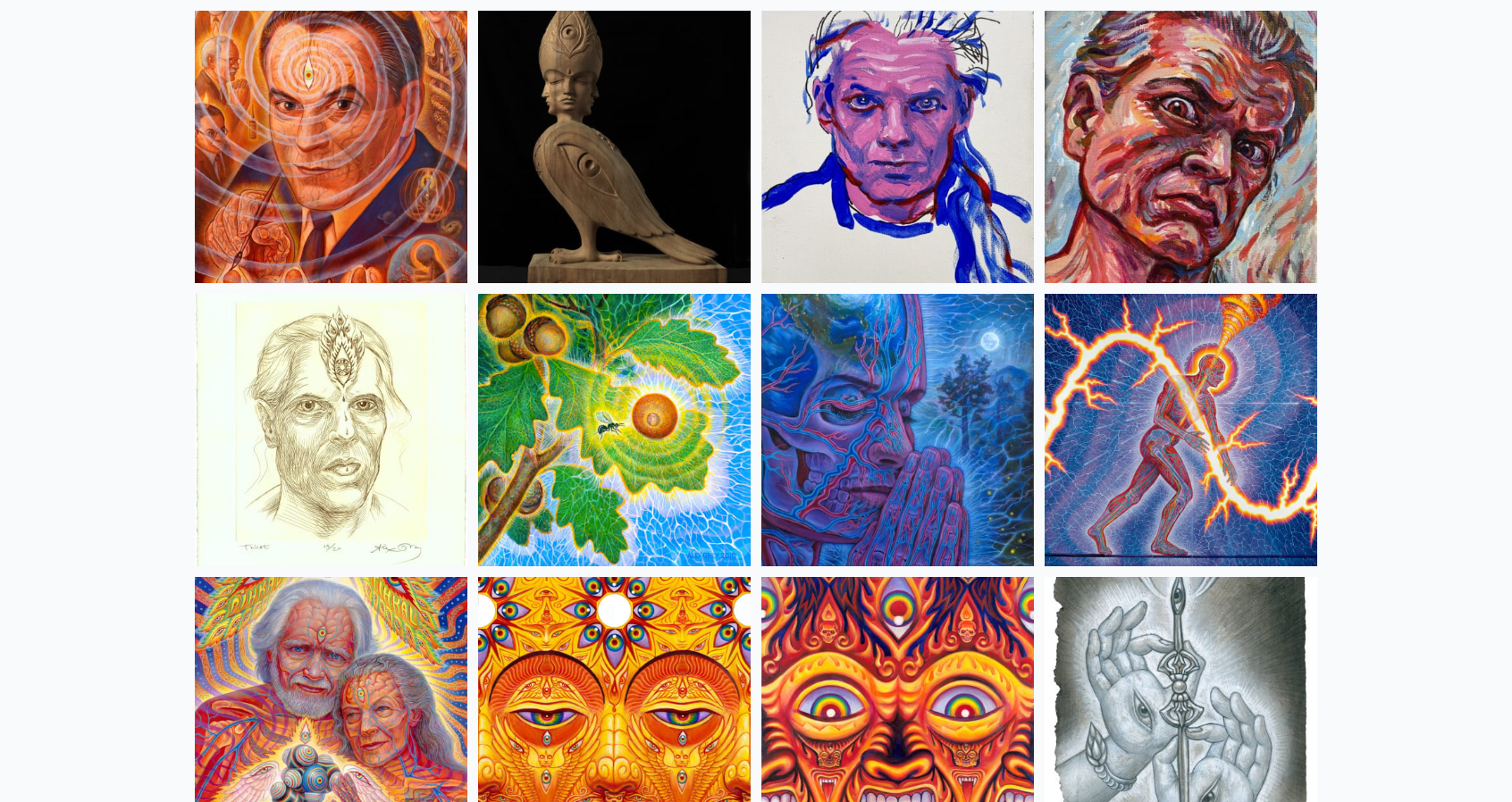
click at [353, 188] on img at bounding box center [331, 147] width 273 height 272
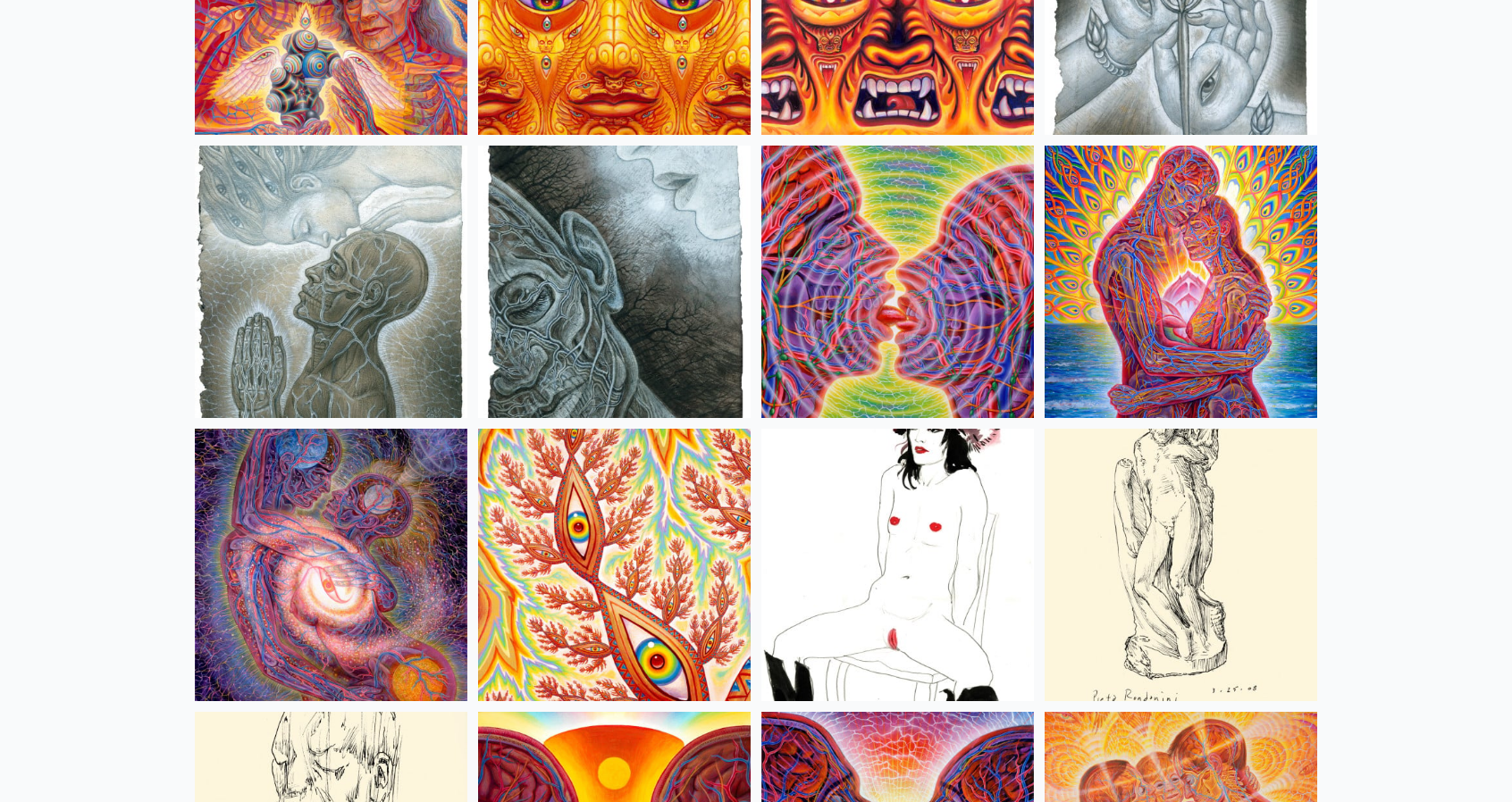
scroll to position [5985, 0]
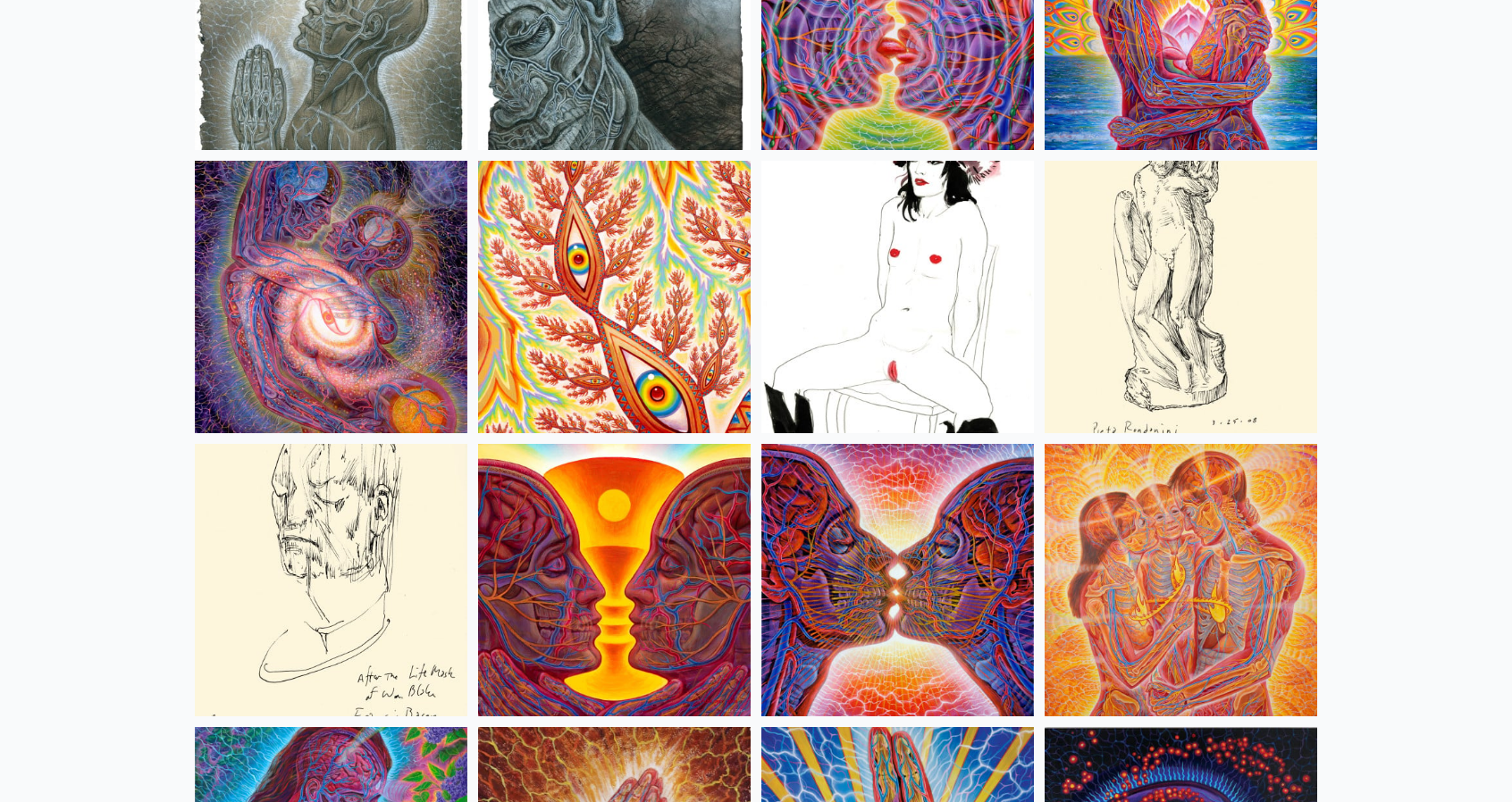
click at [900, 276] on img at bounding box center [898, 297] width 273 height 272
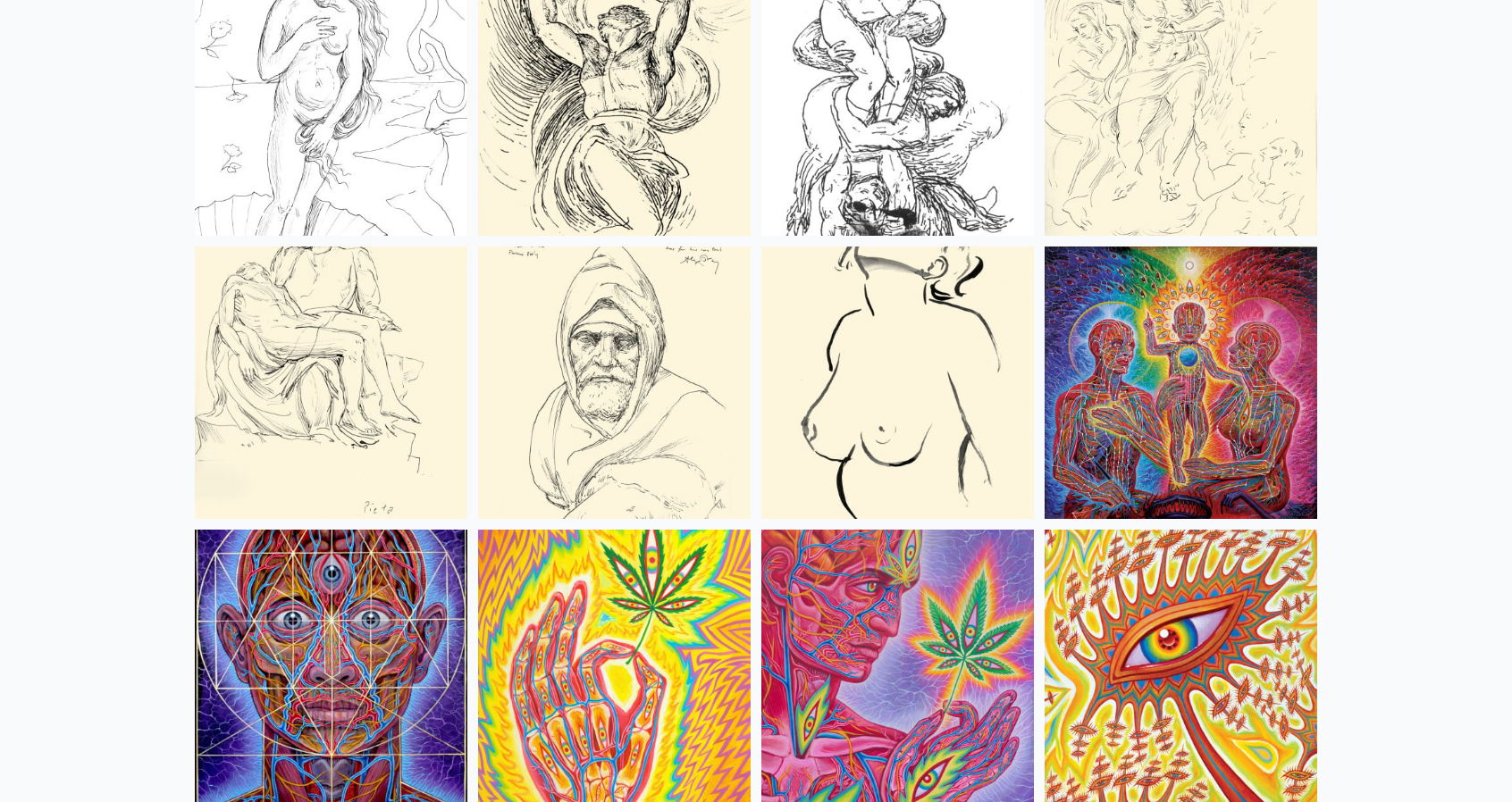
scroll to position [7324, 0]
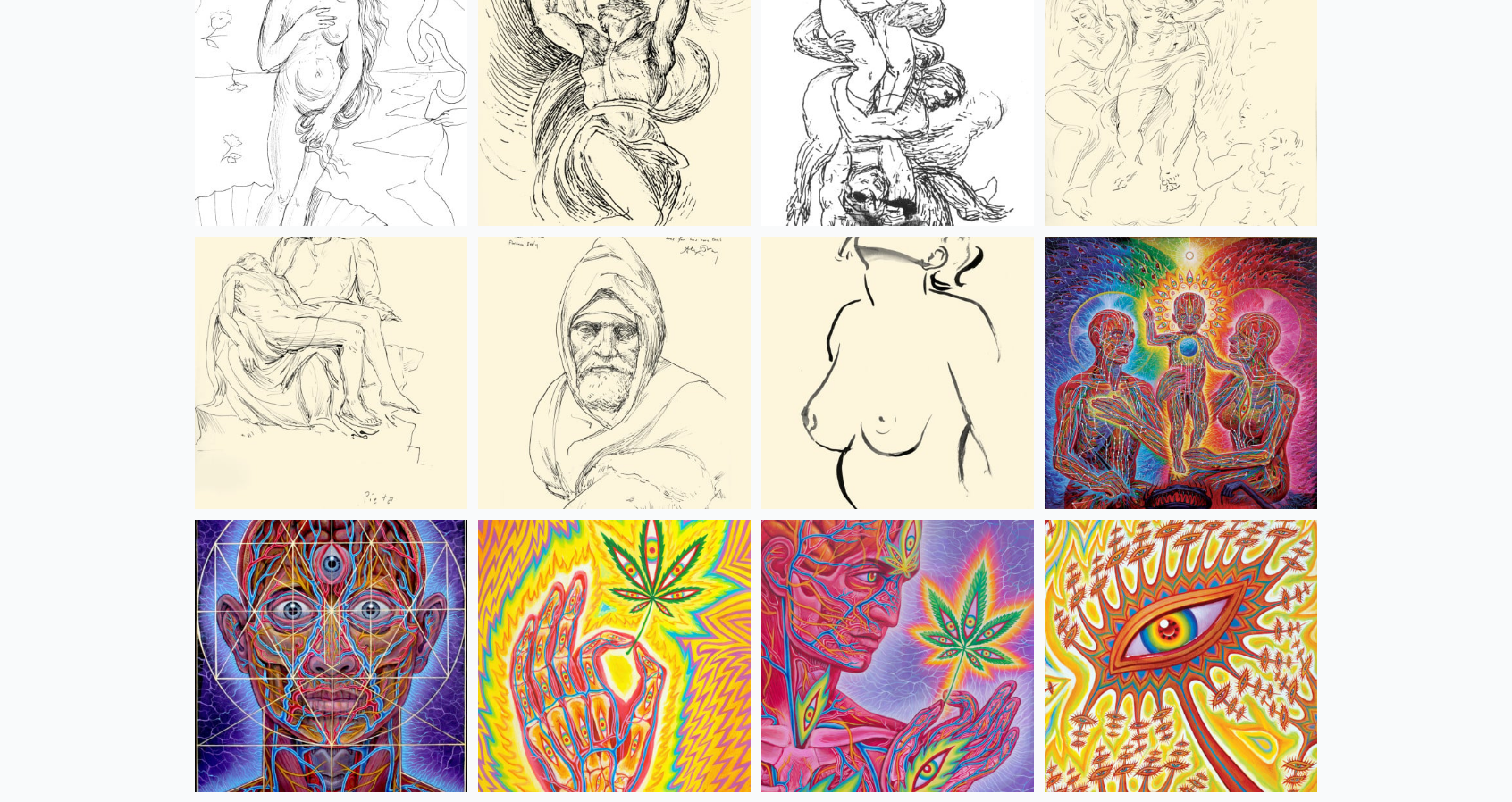
click at [935, 402] on img at bounding box center [898, 373] width 273 height 272
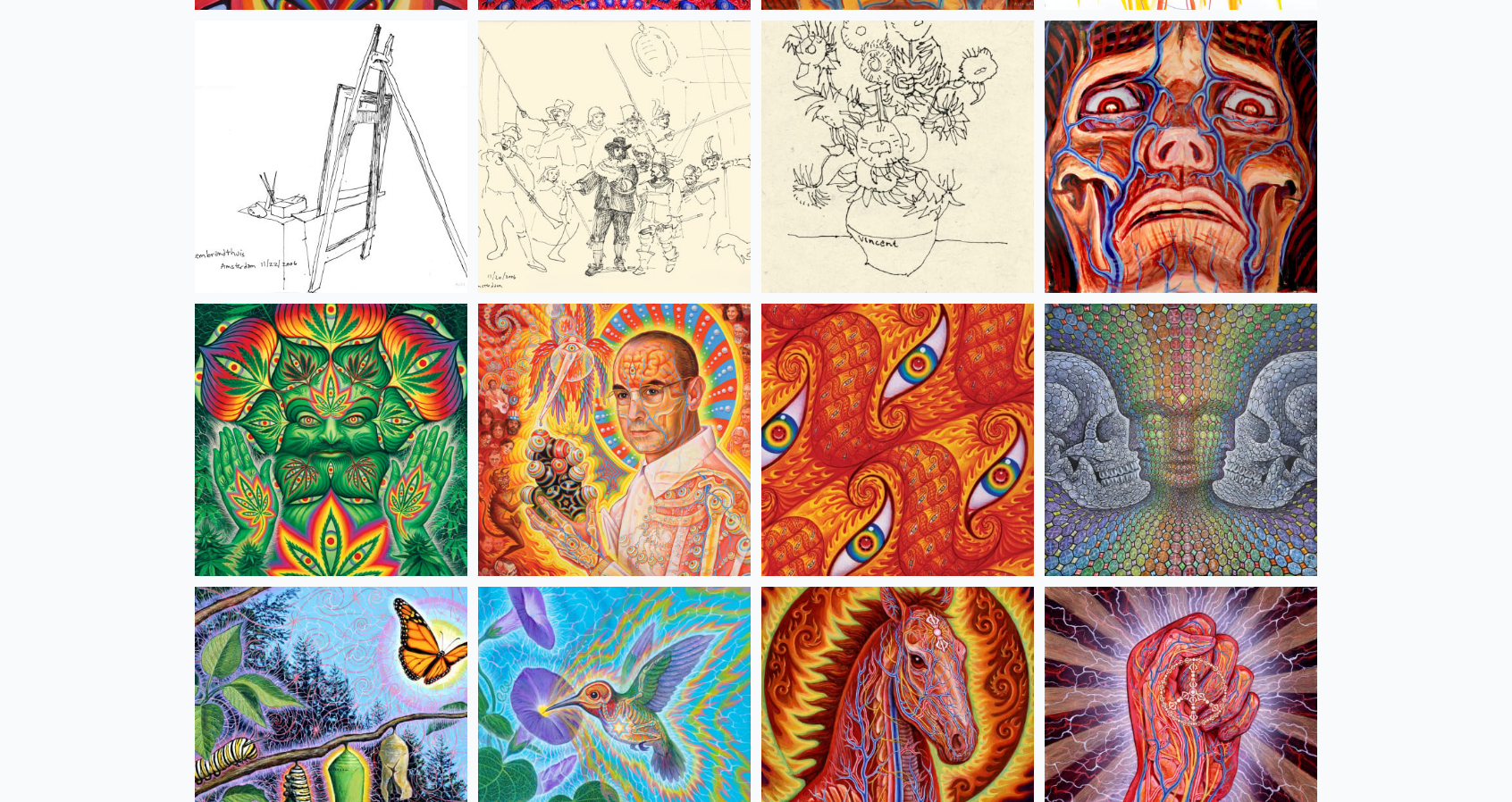
scroll to position [8485, 0]
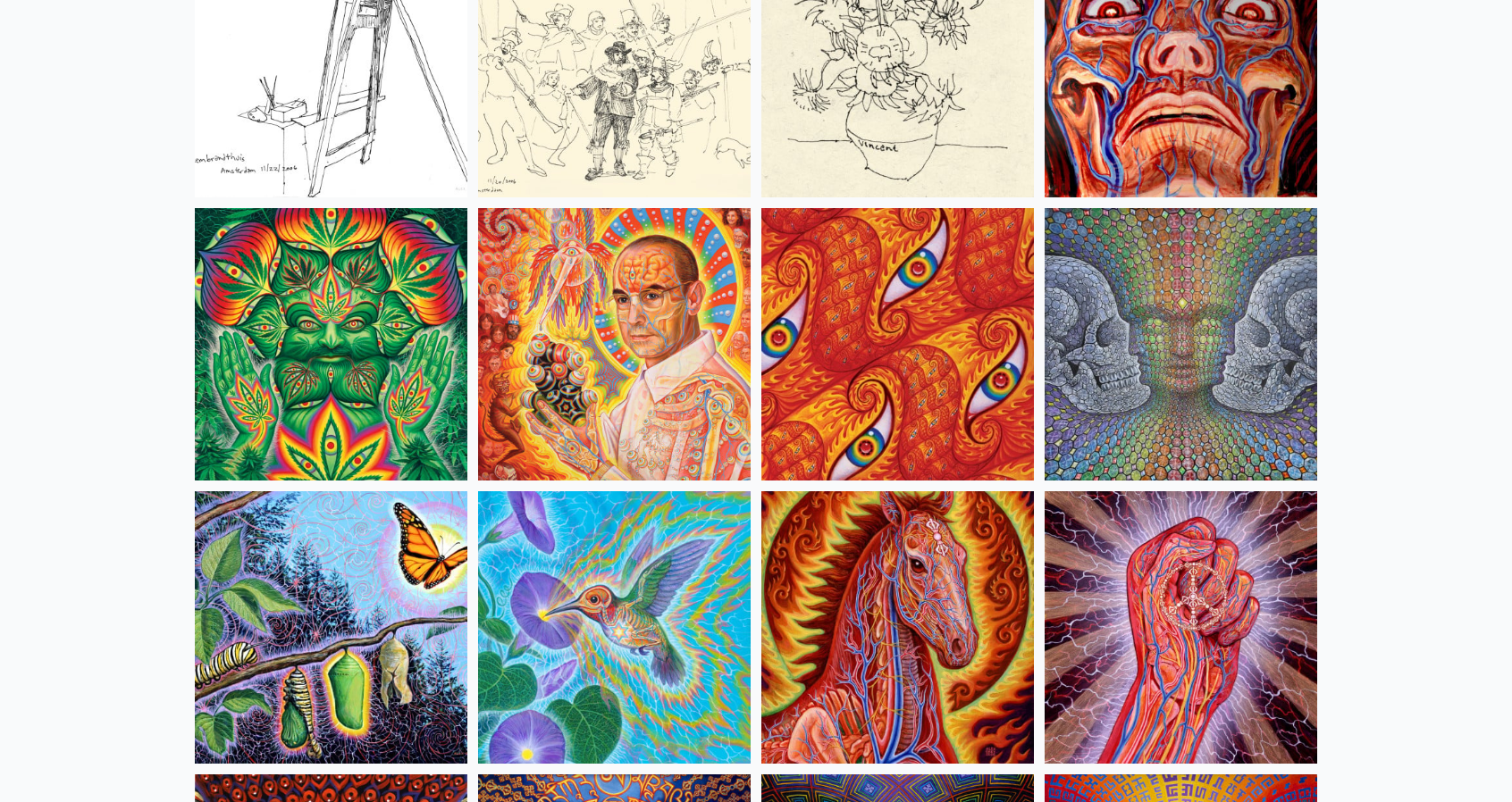
click at [685, 334] on img at bounding box center [614, 344] width 273 height 272
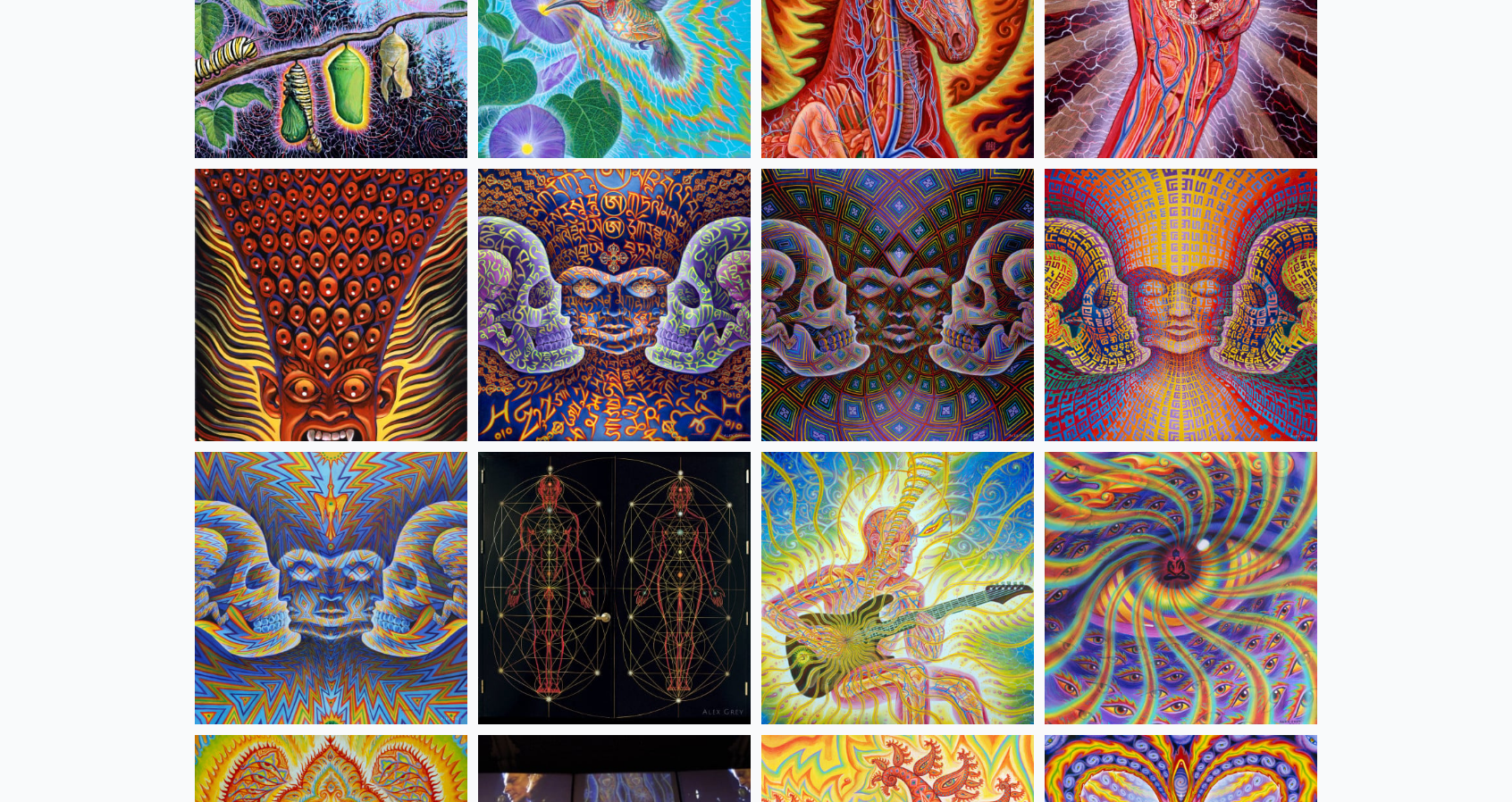
scroll to position [9111, 0]
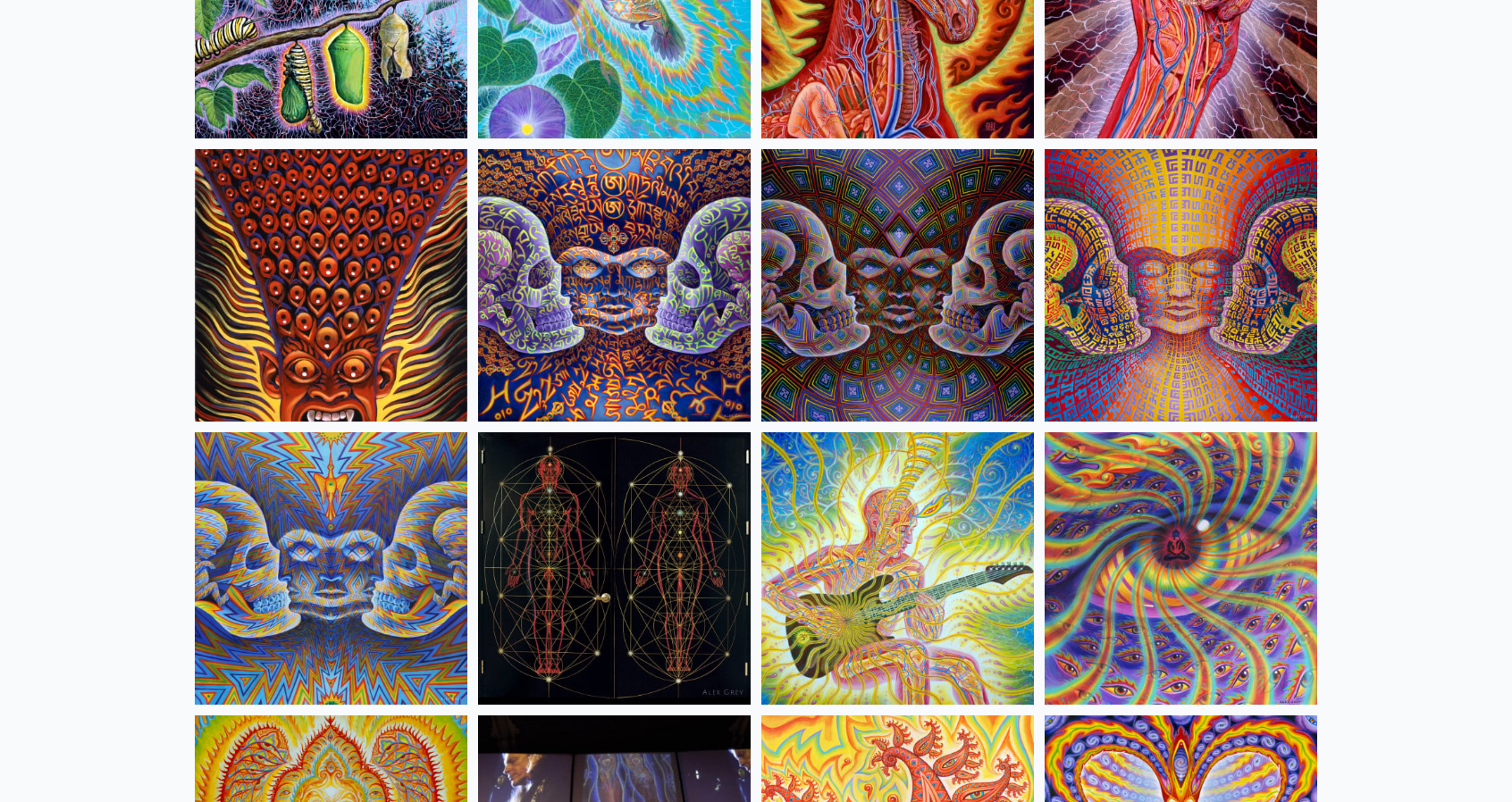
click at [1155, 334] on img at bounding box center [1181, 285] width 273 height 272
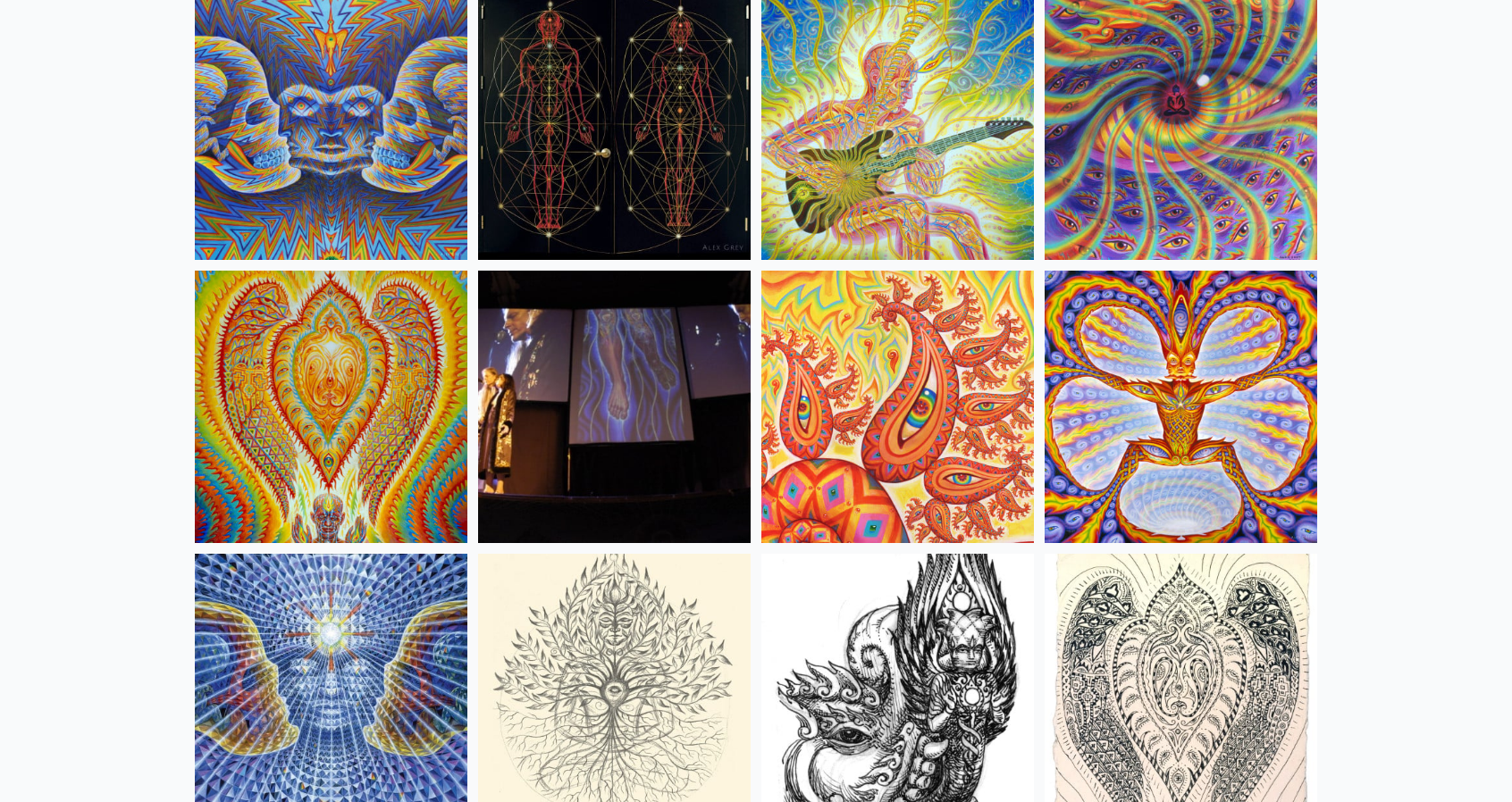
scroll to position [9557, 0]
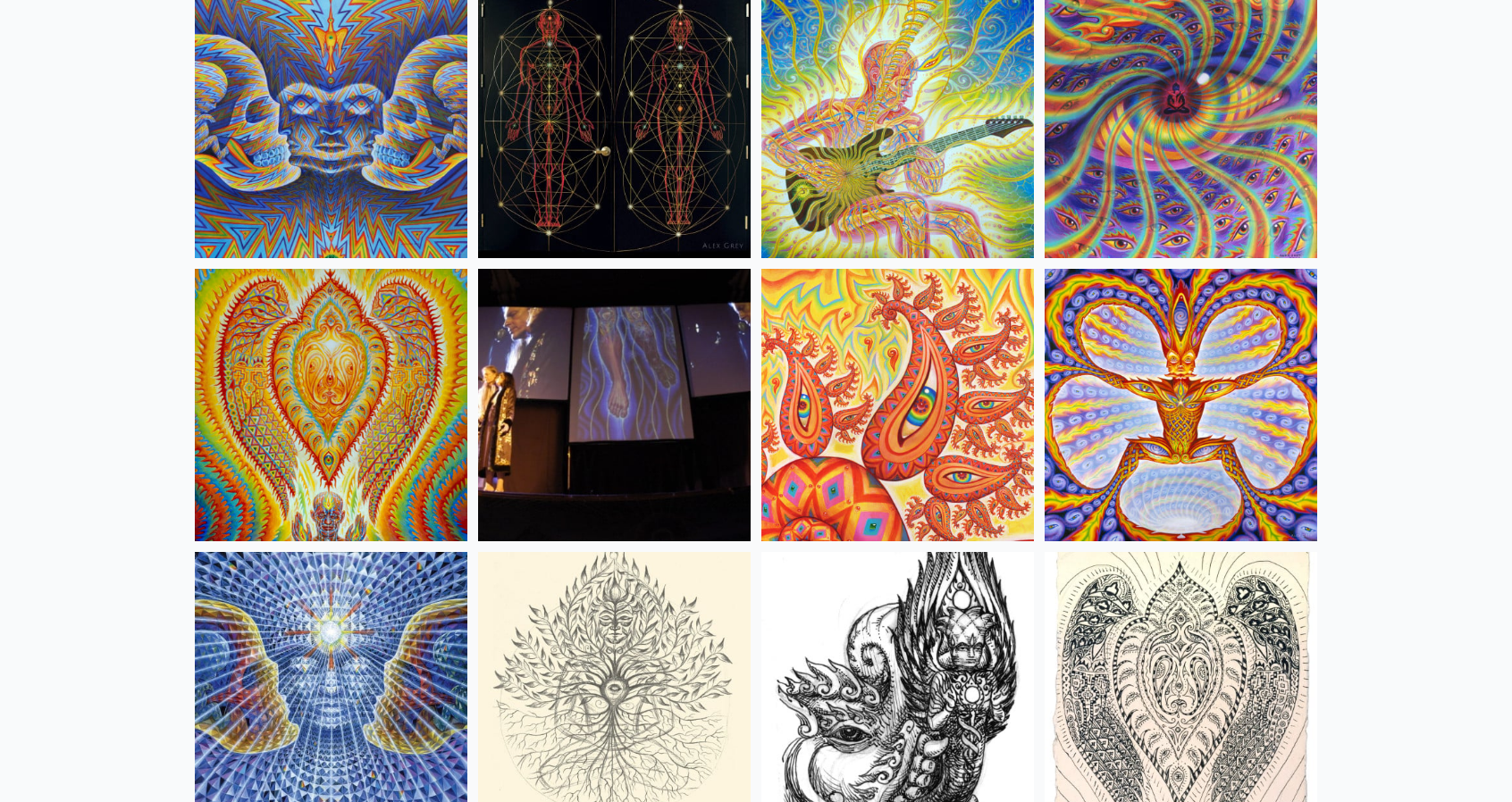
click at [920, 178] on img at bounding box center [898, 122] width 273 height 272
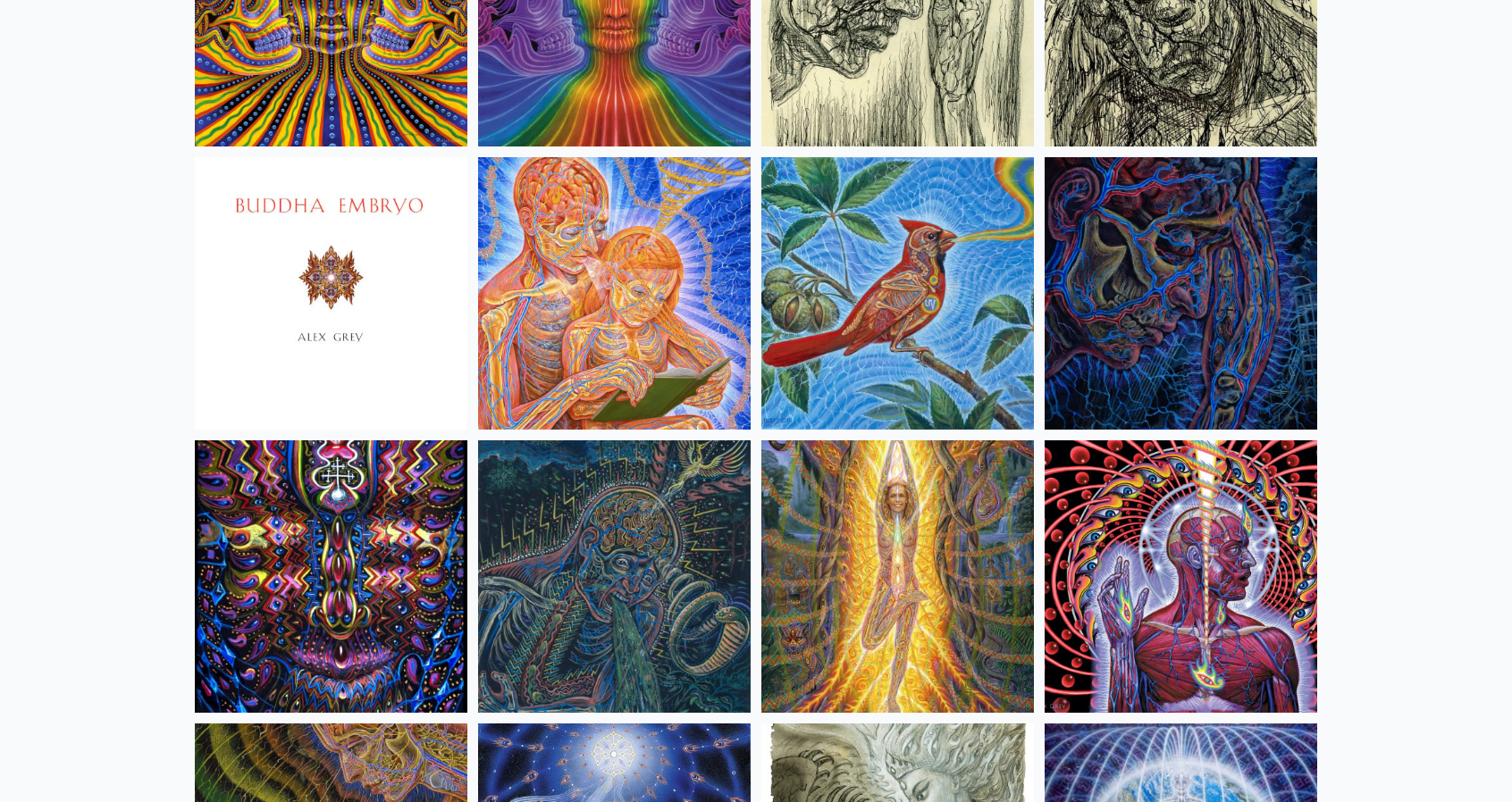
scroll to position [10807, 0]
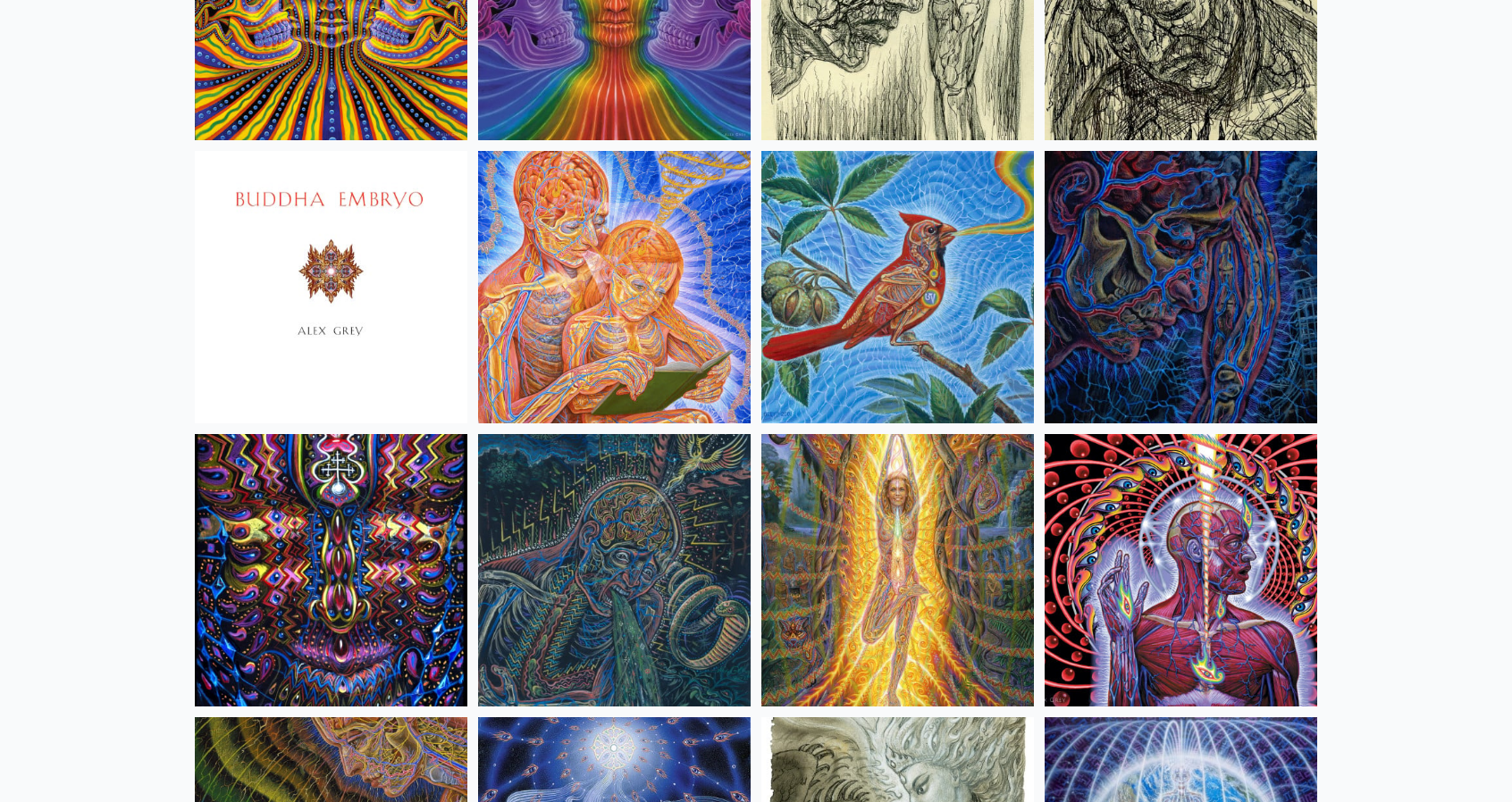
click at [350, 352] on img at bounding box center [331, 287] width 273 height 272
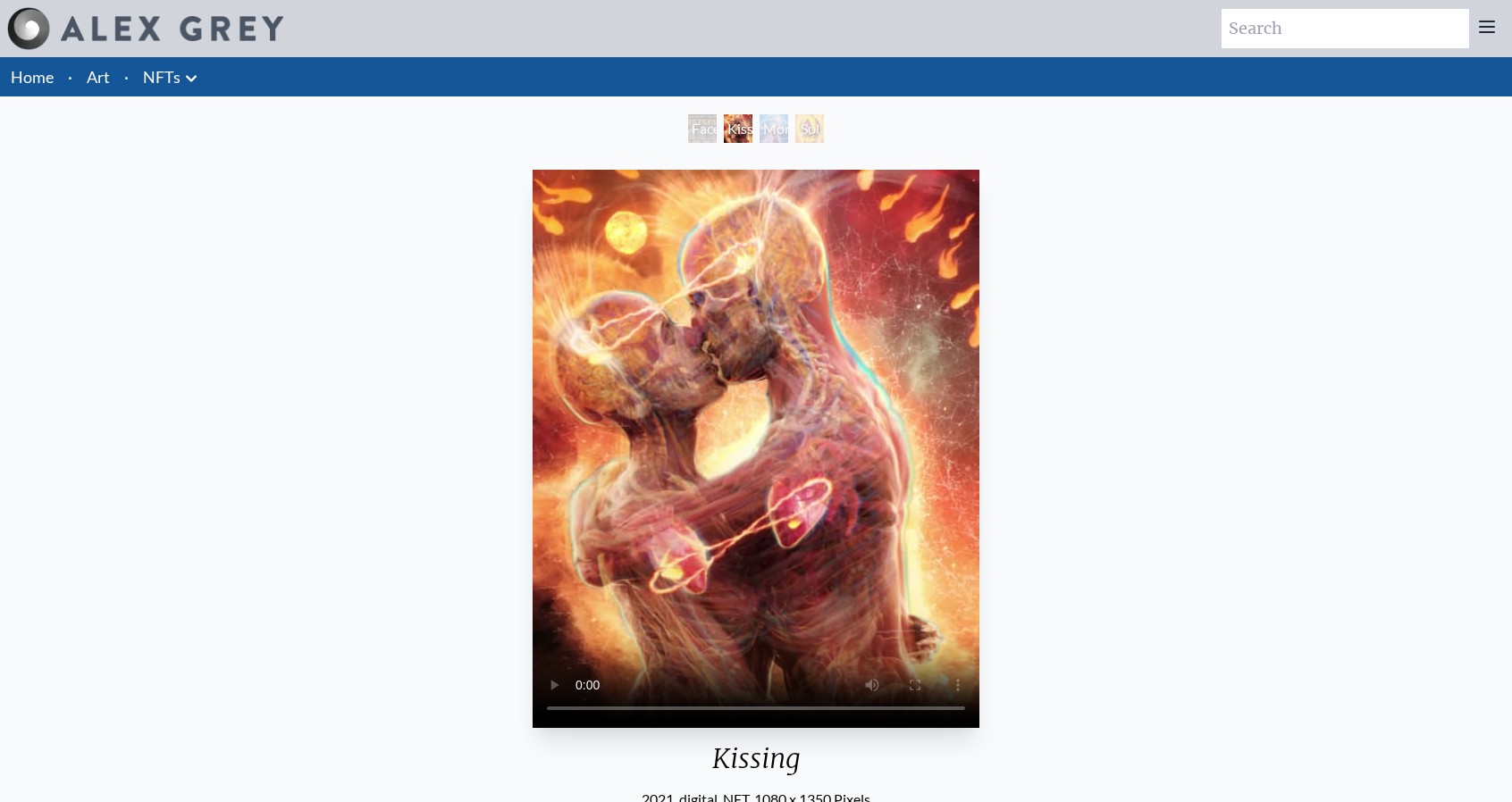
click at [850, 488] on video "Your browser does not support the video tag." at bounding box center [756, 449] width 447 height 559
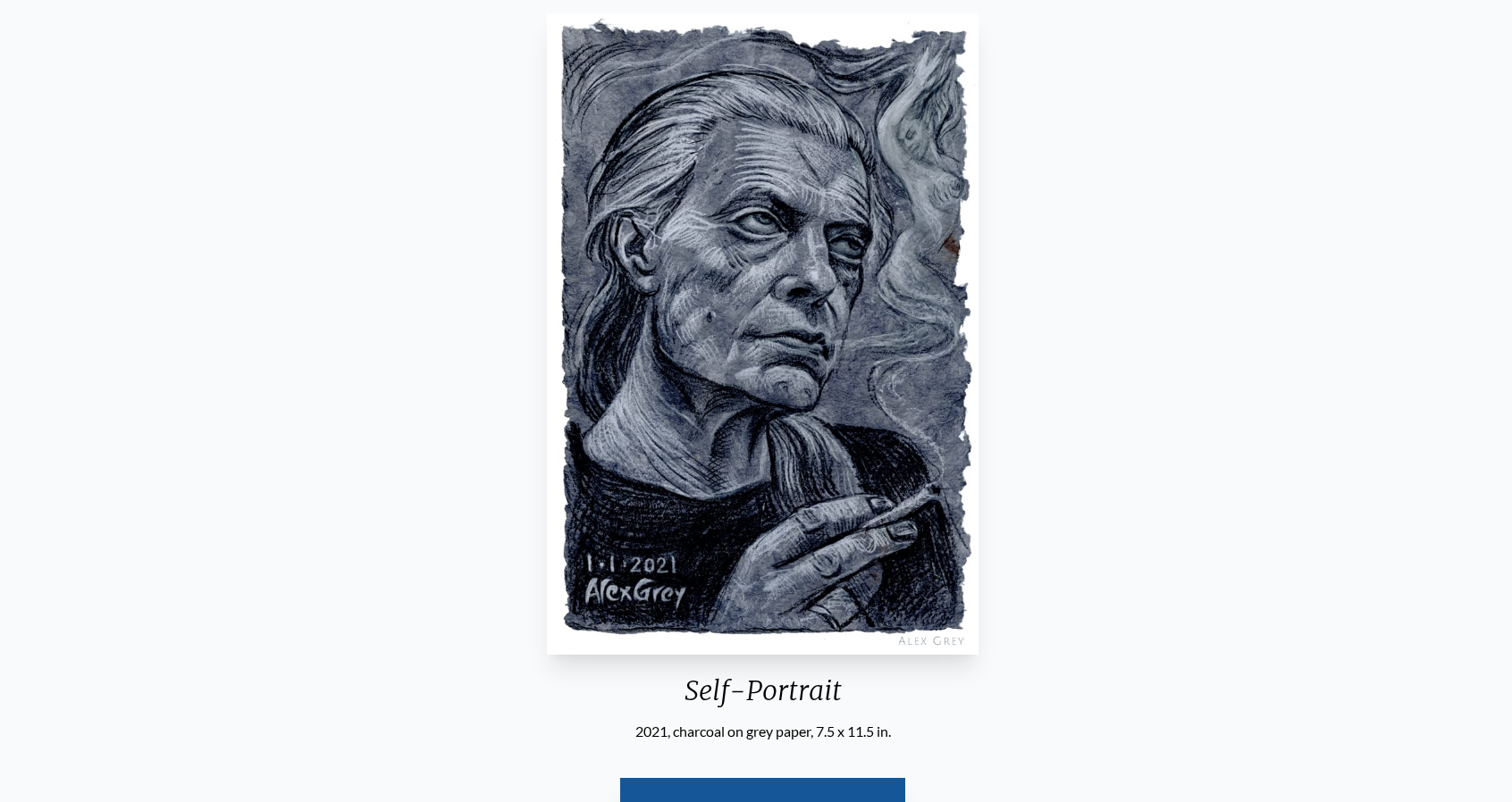
scroll to position [268, 0]
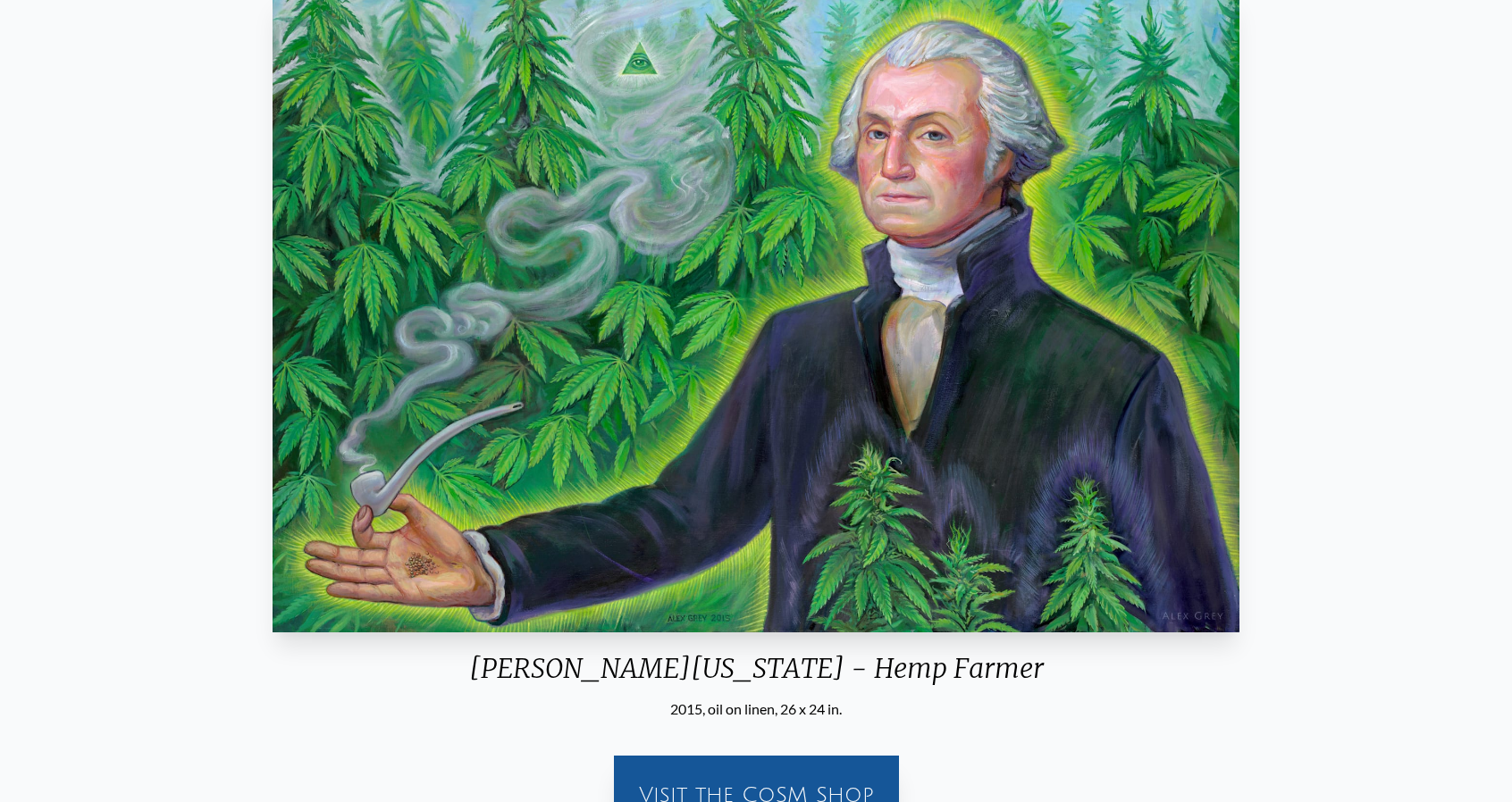
scroll to position [89, 0]
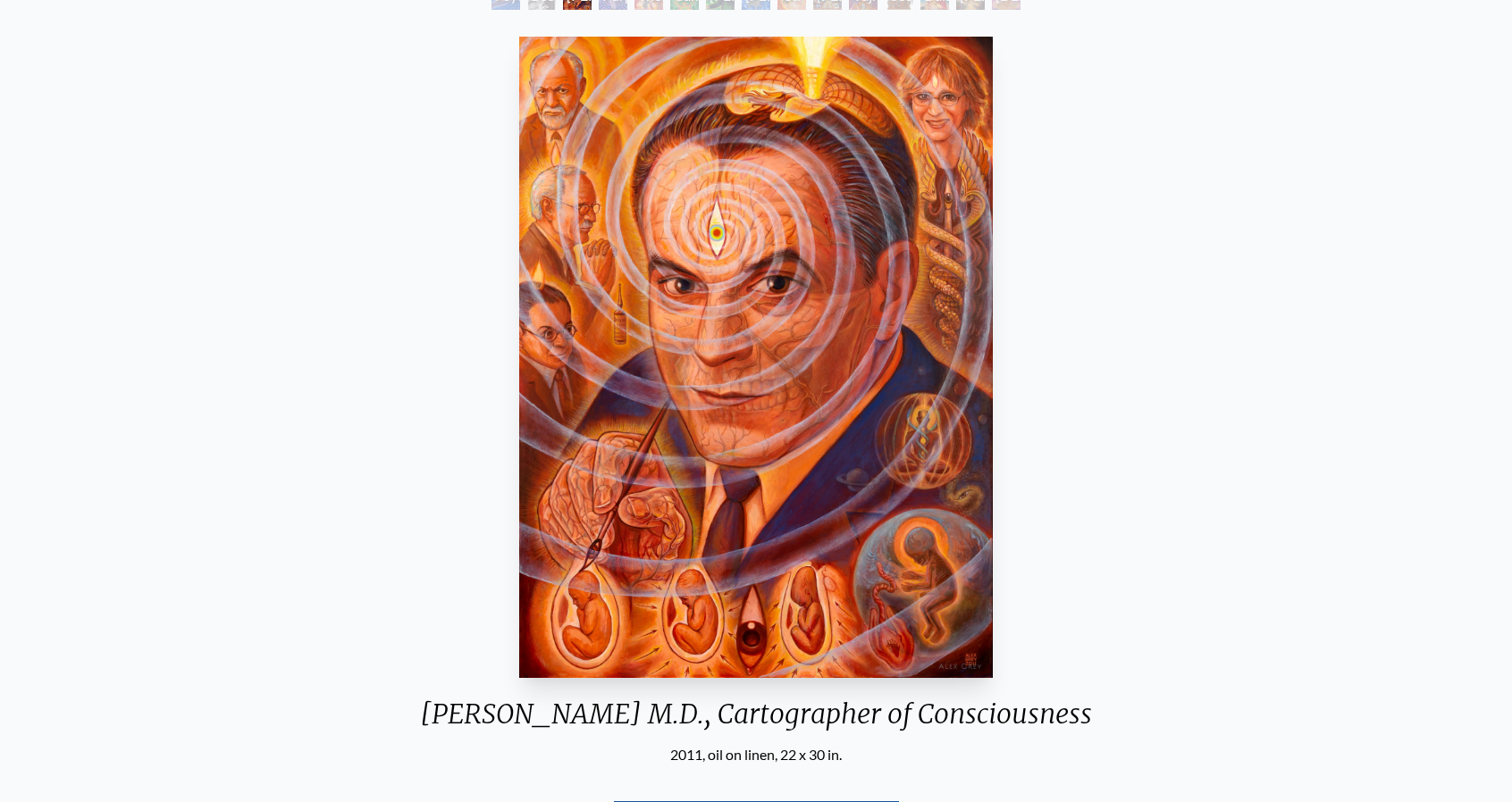
scroll to position [268, 0]
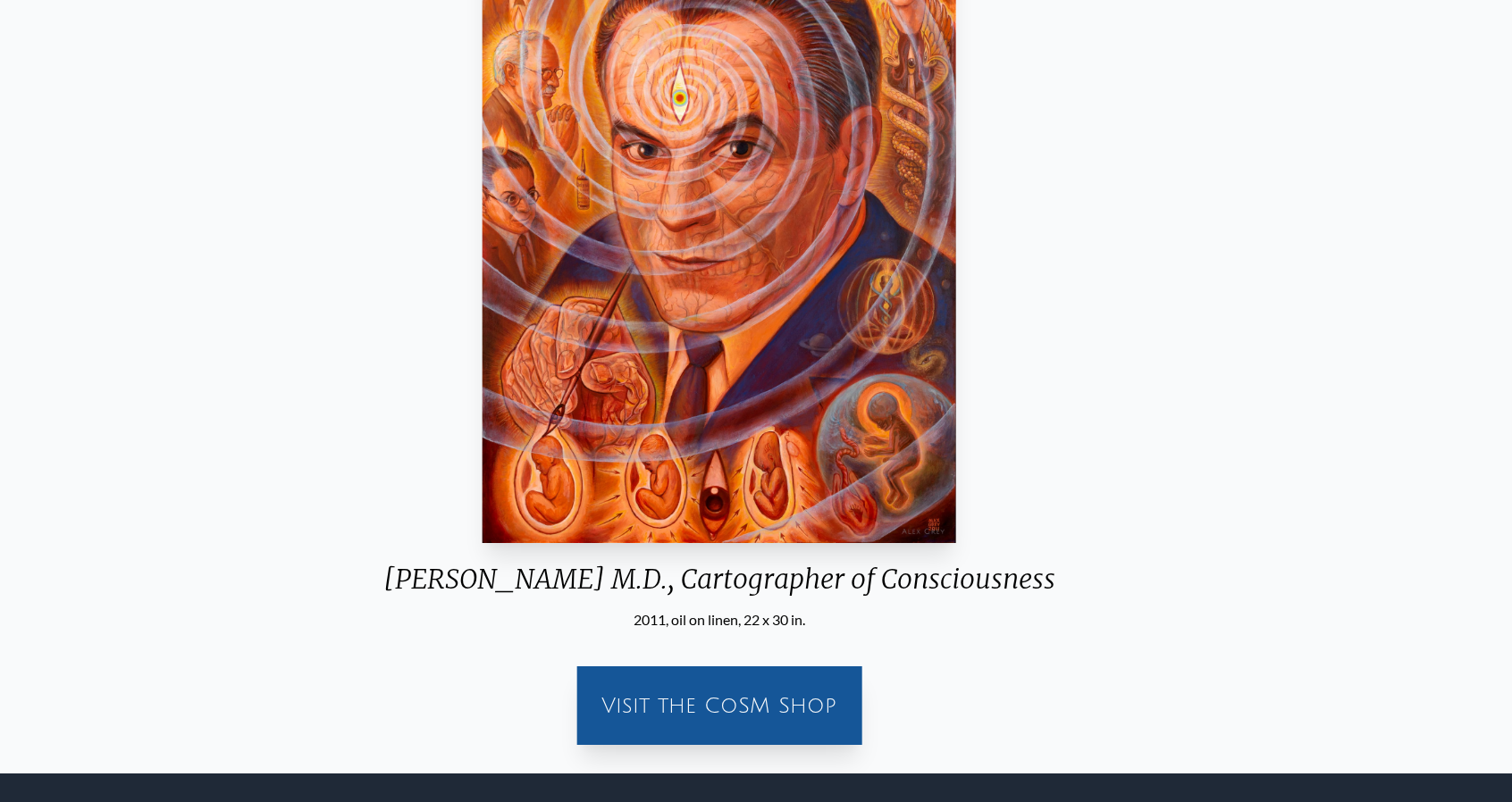
click at [635, 599] on div "[PERSON_NAME] M.D., Cartographer of Consciousness" at bounding box center [719, 586] width 701 height 46
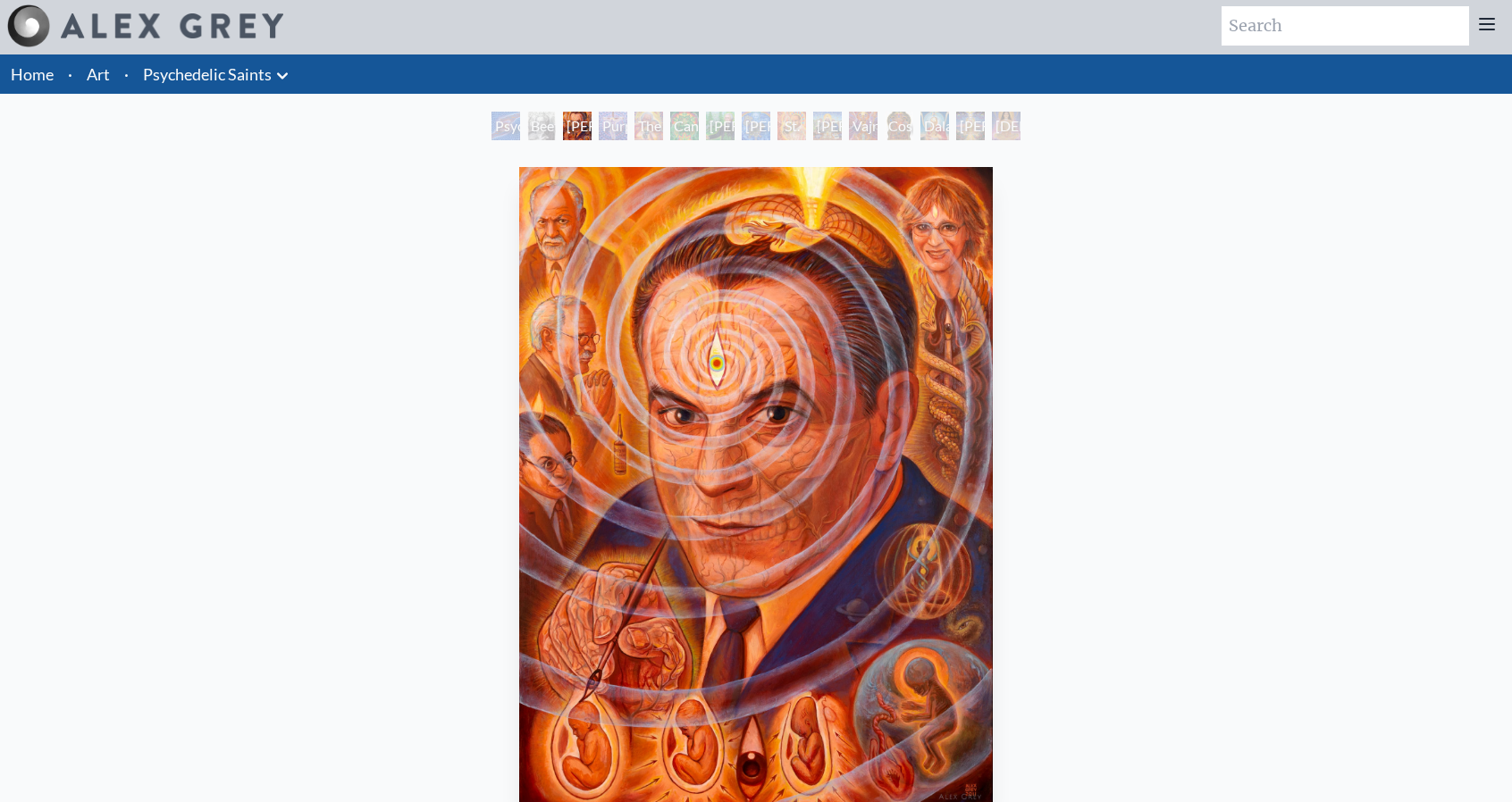
scroll to position [0, 0]
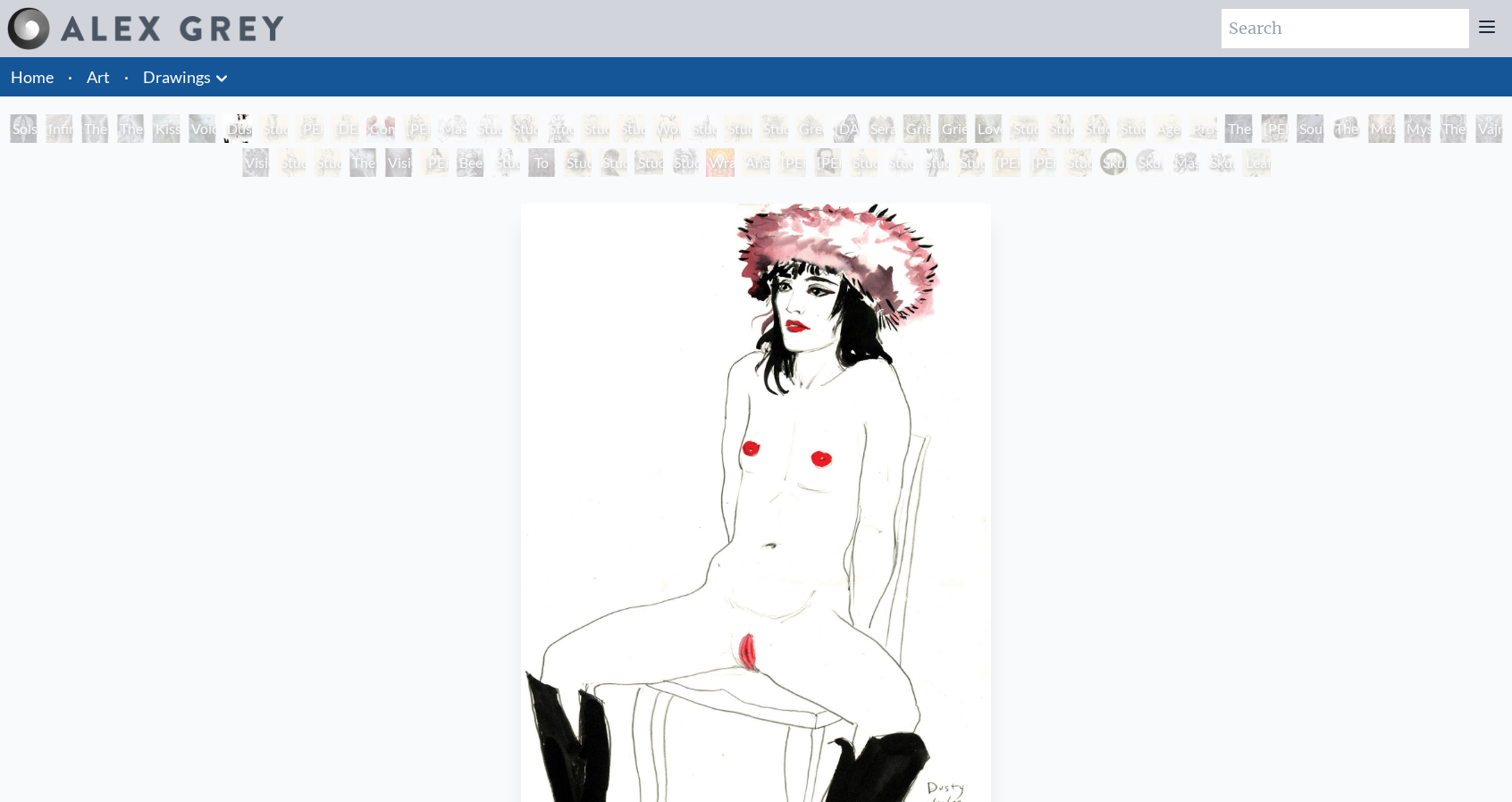
scroll to position [268, 0]
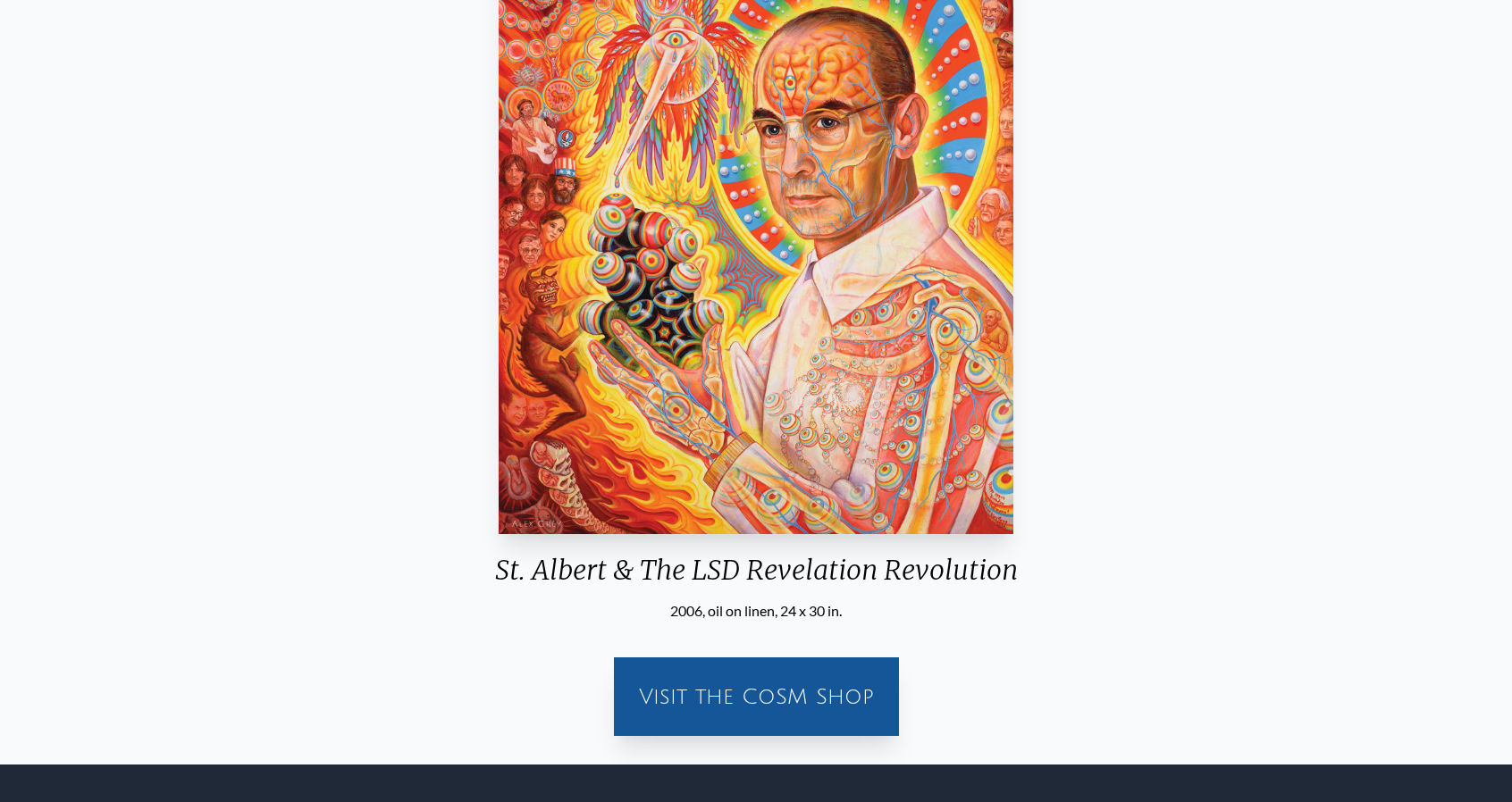
scroll to position [89, 0]
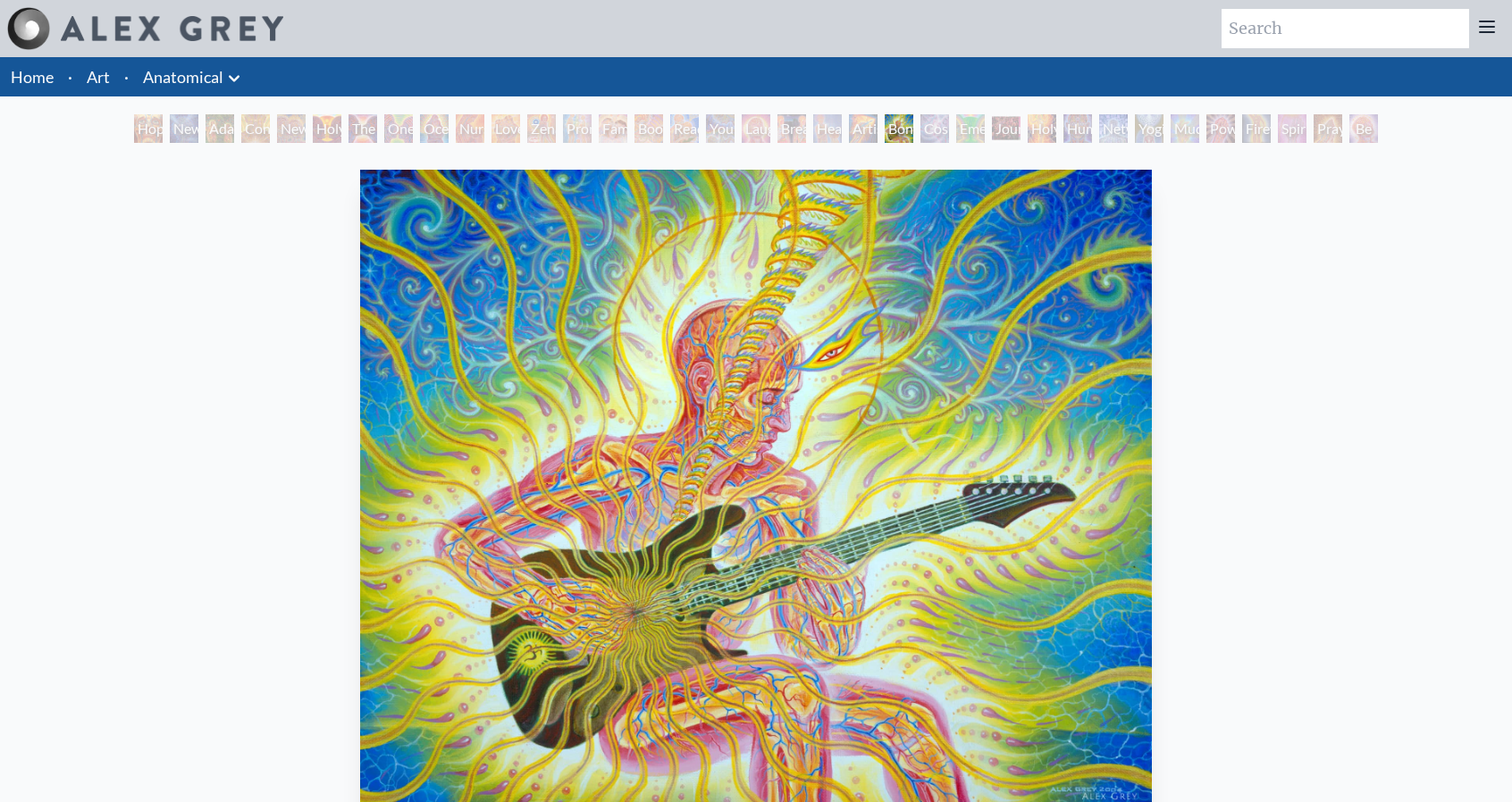
scroll to position [268, 0]
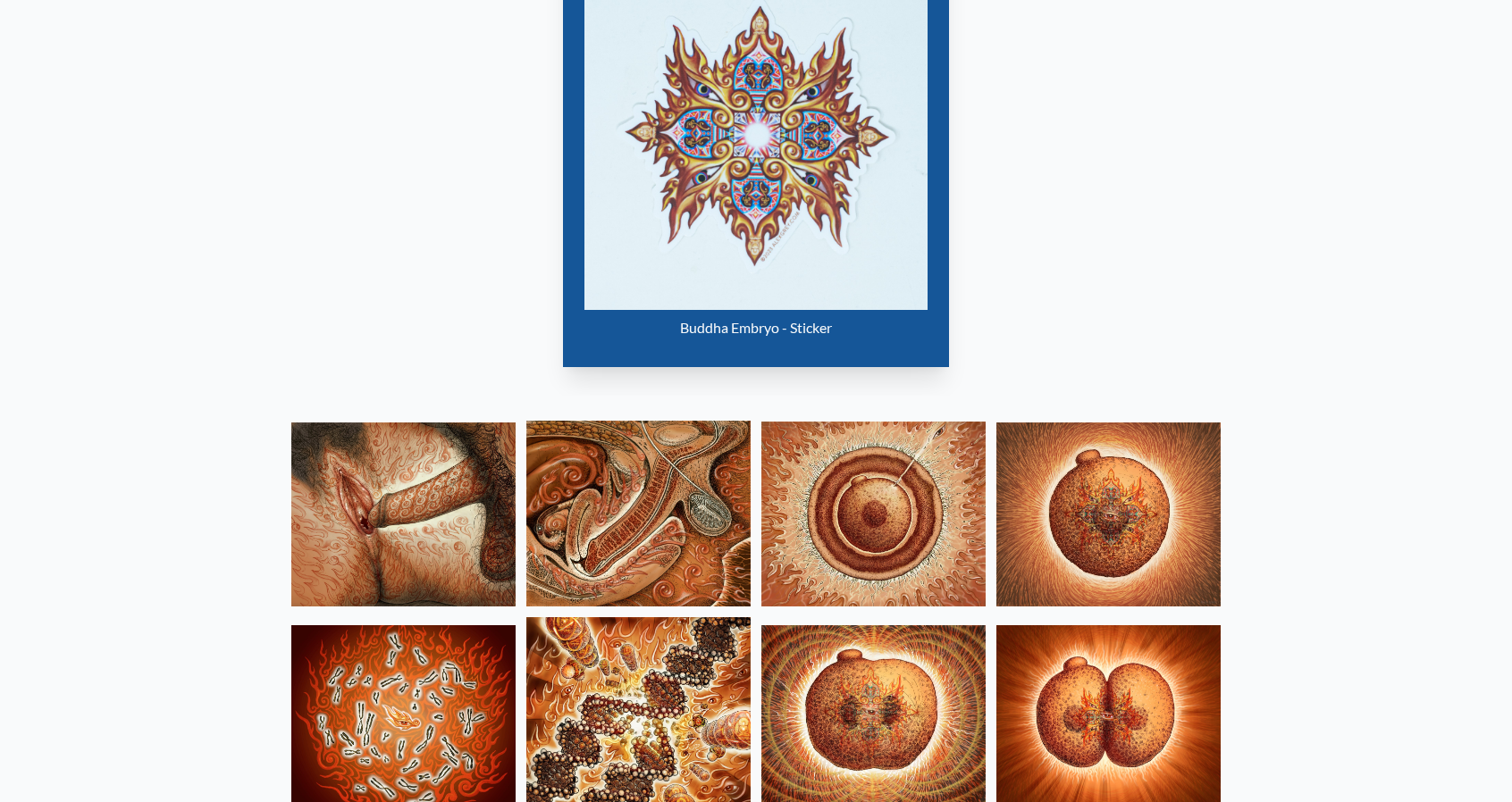
scroll to position [1429, 0]
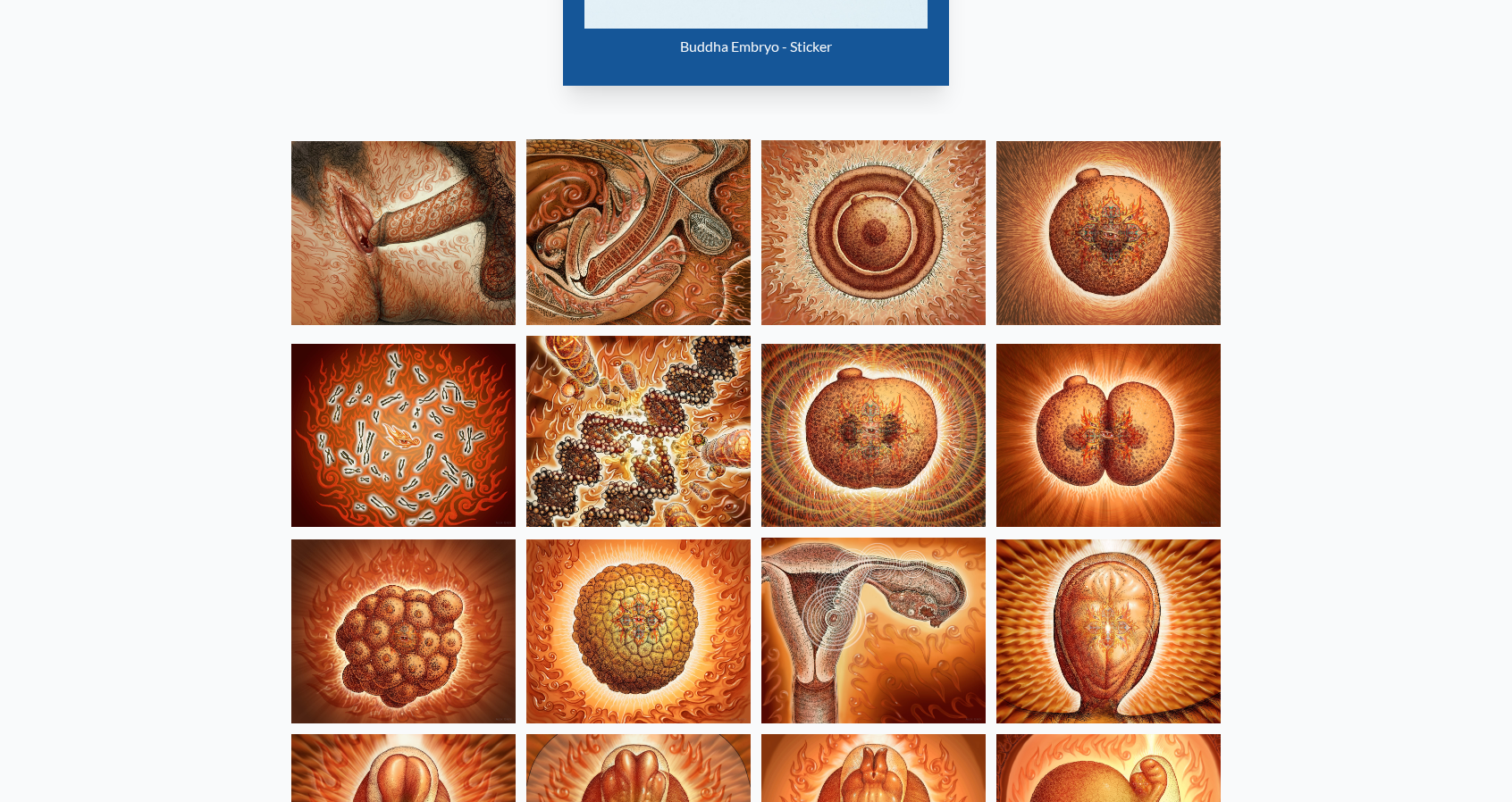
click at [455, 233] on img at bounding box center [403, 233] width 224 height 184
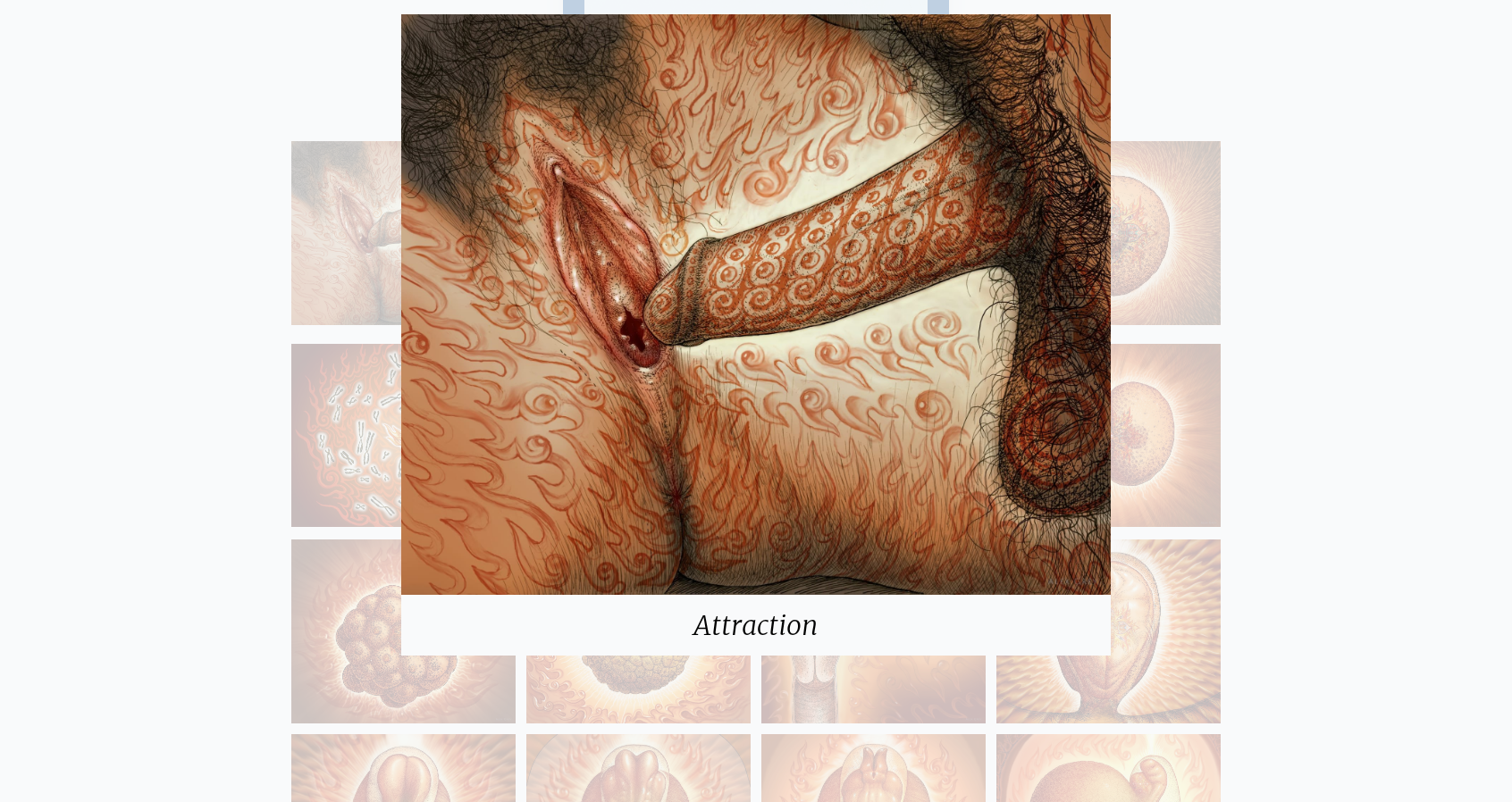
click at [316, 363] on div "Attraction" at bounding box center [756, 401] width 1512 height 802
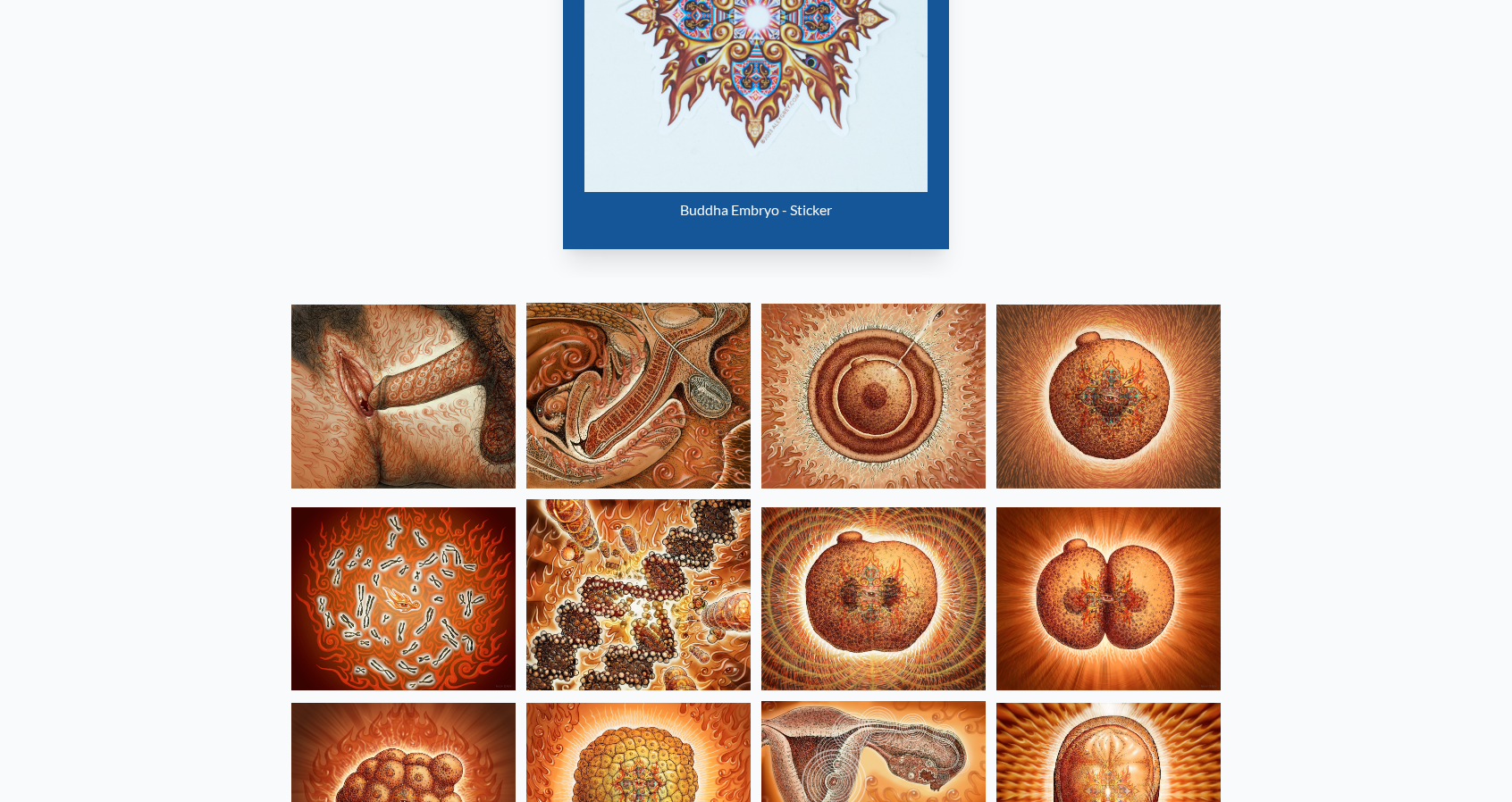
scroll to position [1187, 0]
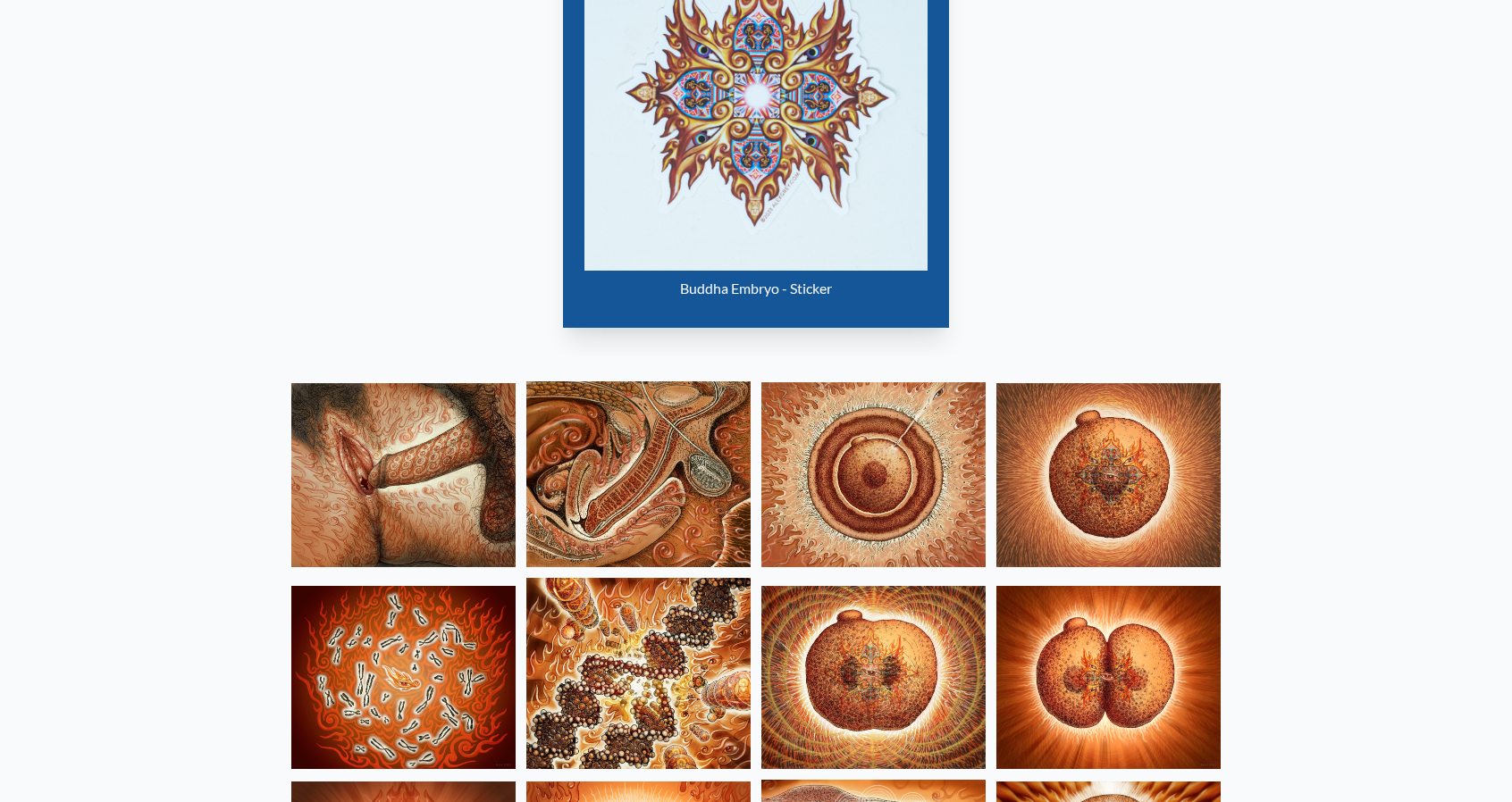
click at [667, 494] on img at bounding box center [638, 474] width 224 height 186
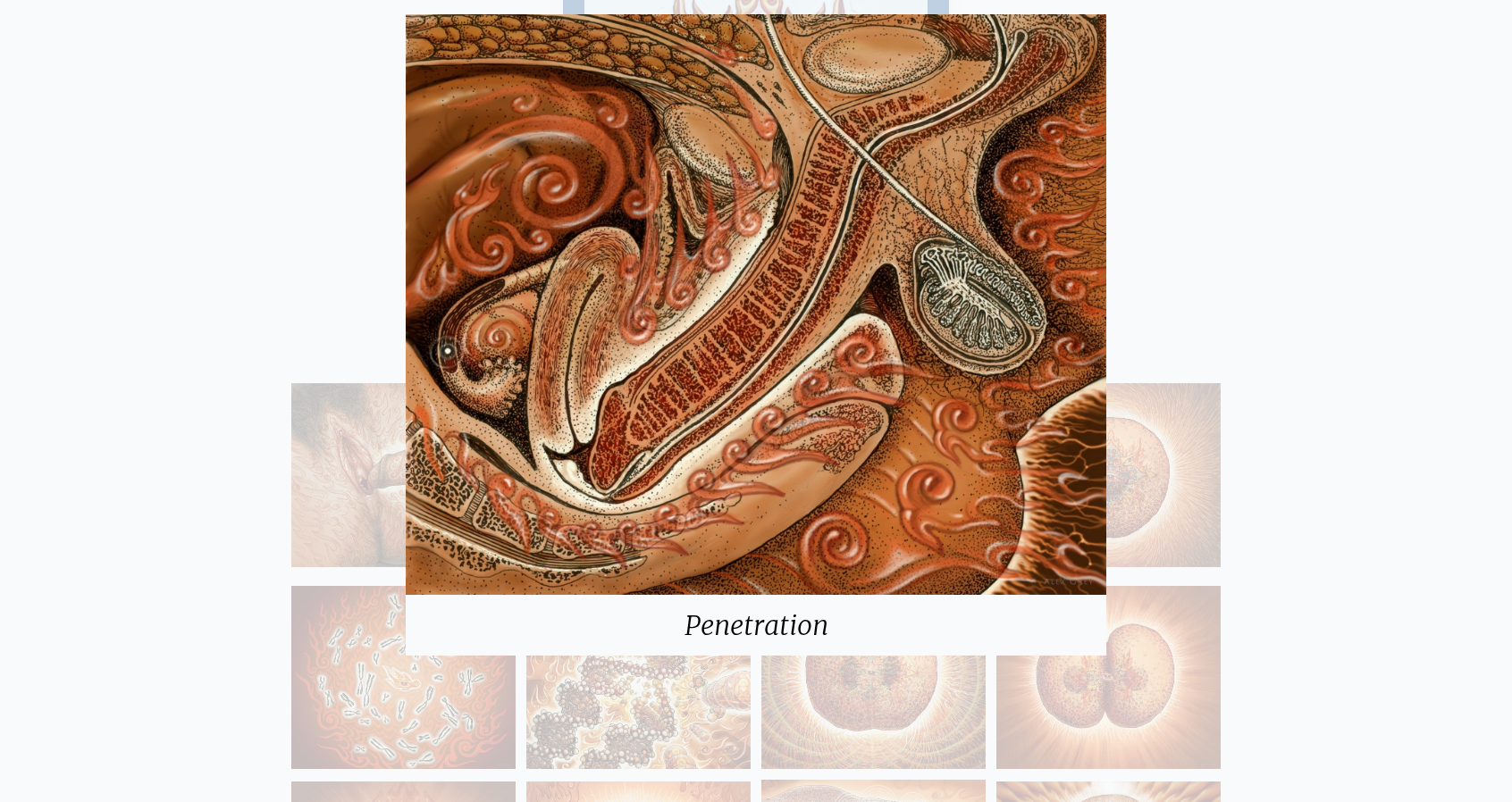
click at [70, 244] on div "Penetration" at bounding box center [756, 401] width 1512 height 802
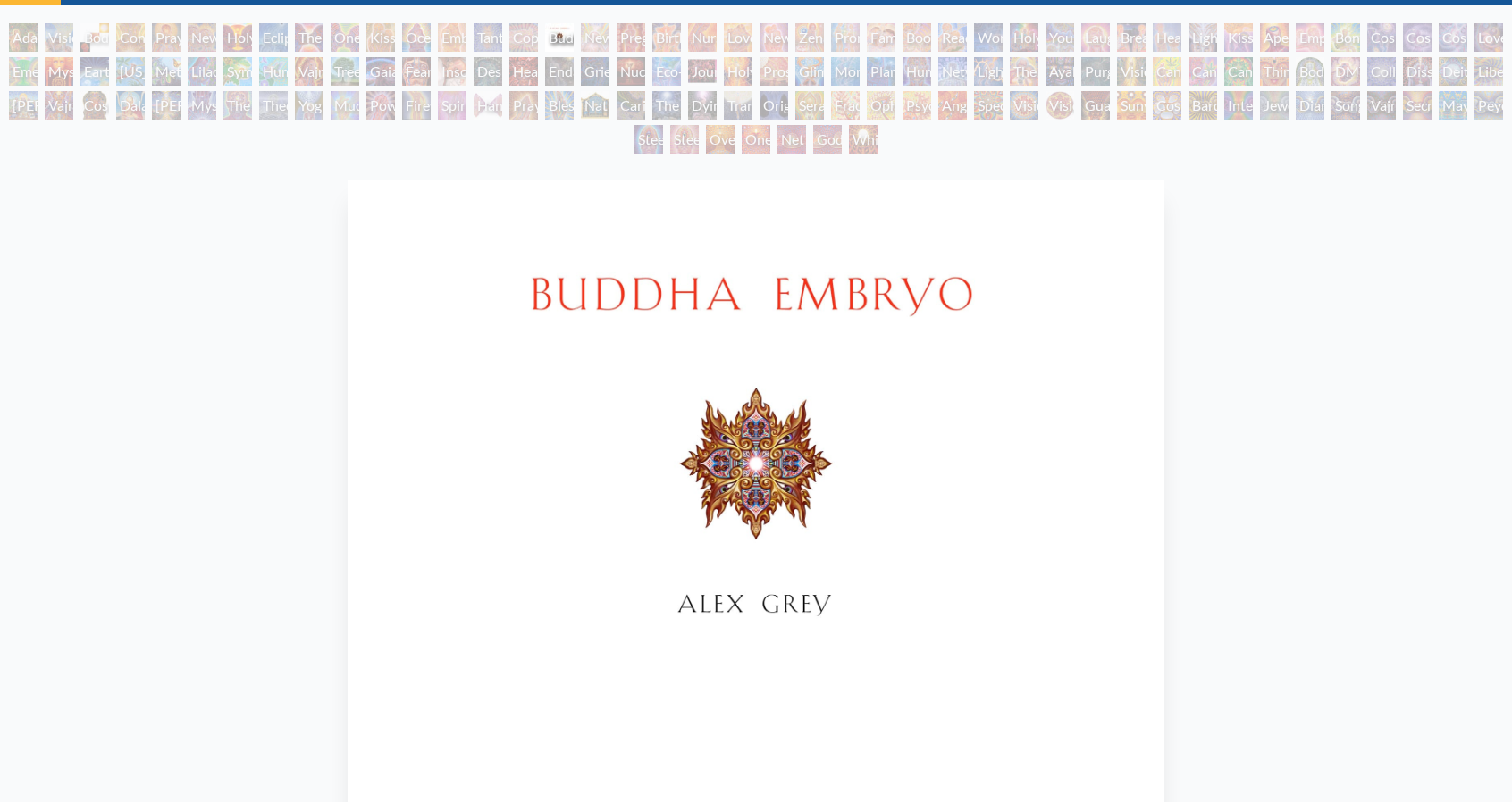
scroll to position [0, 0]
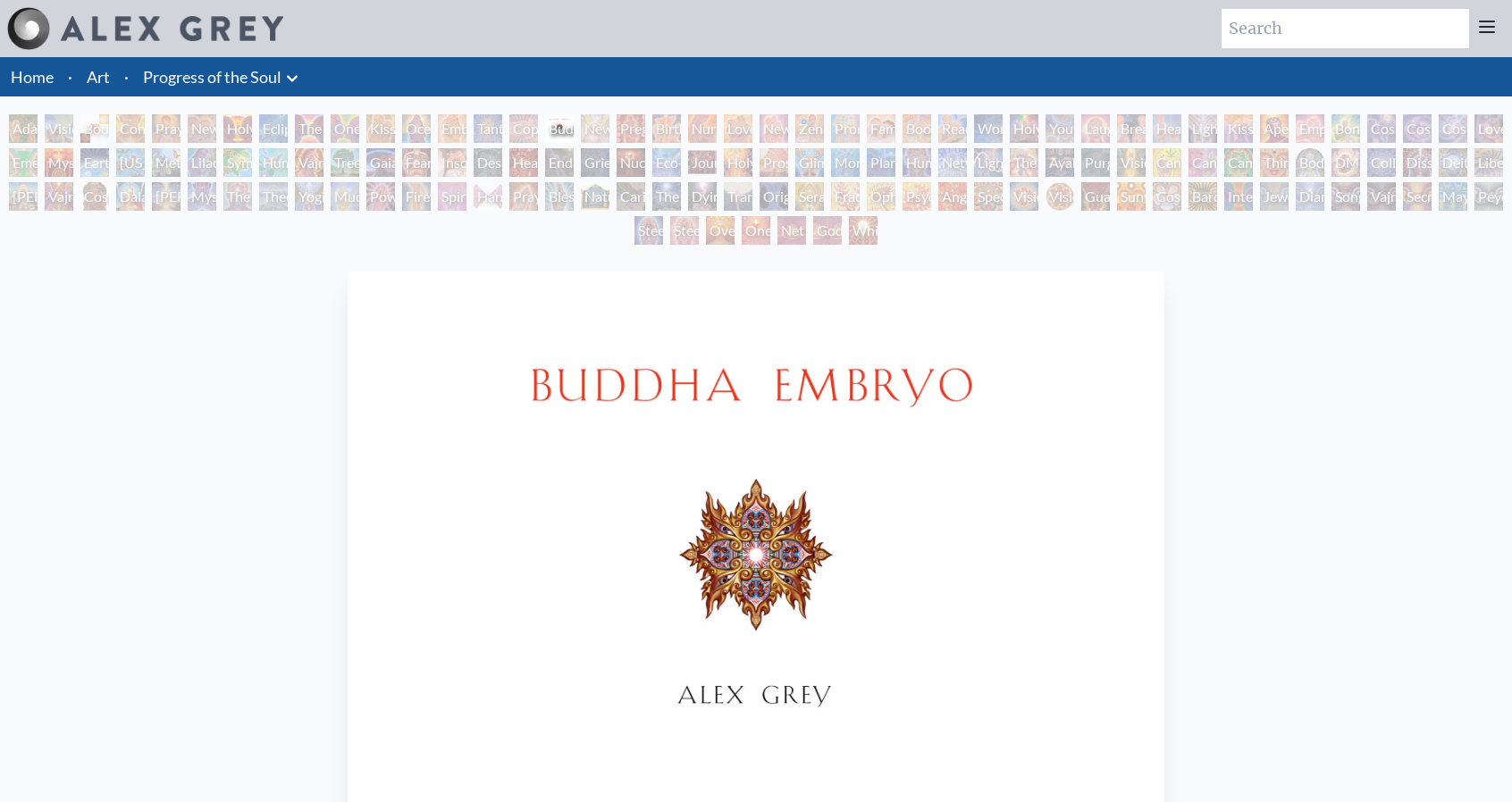
click at [93, 74] on link "Art" at bounding box center [98, 77] width 24 height 25
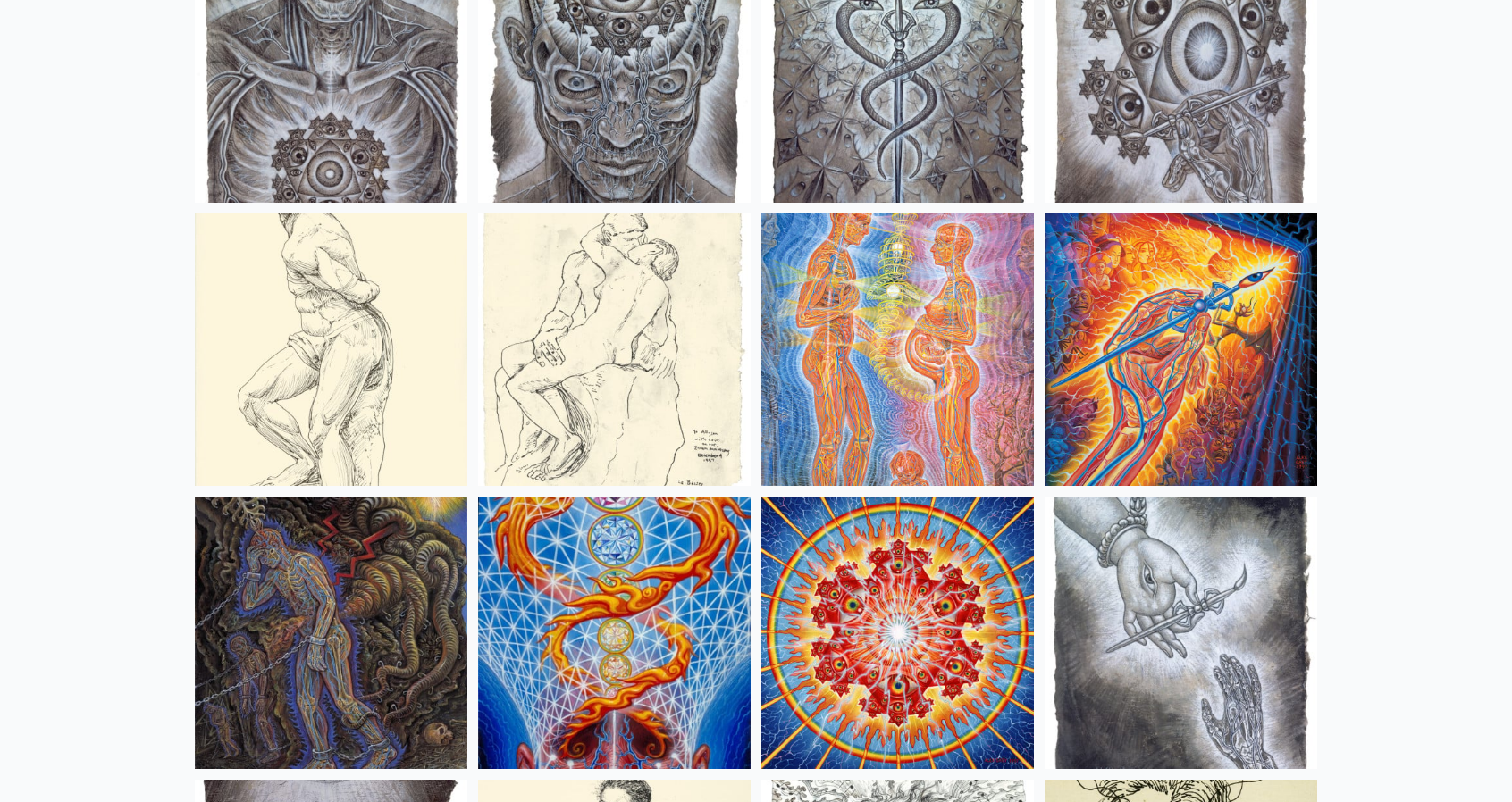
scroll to position [13666, 0]
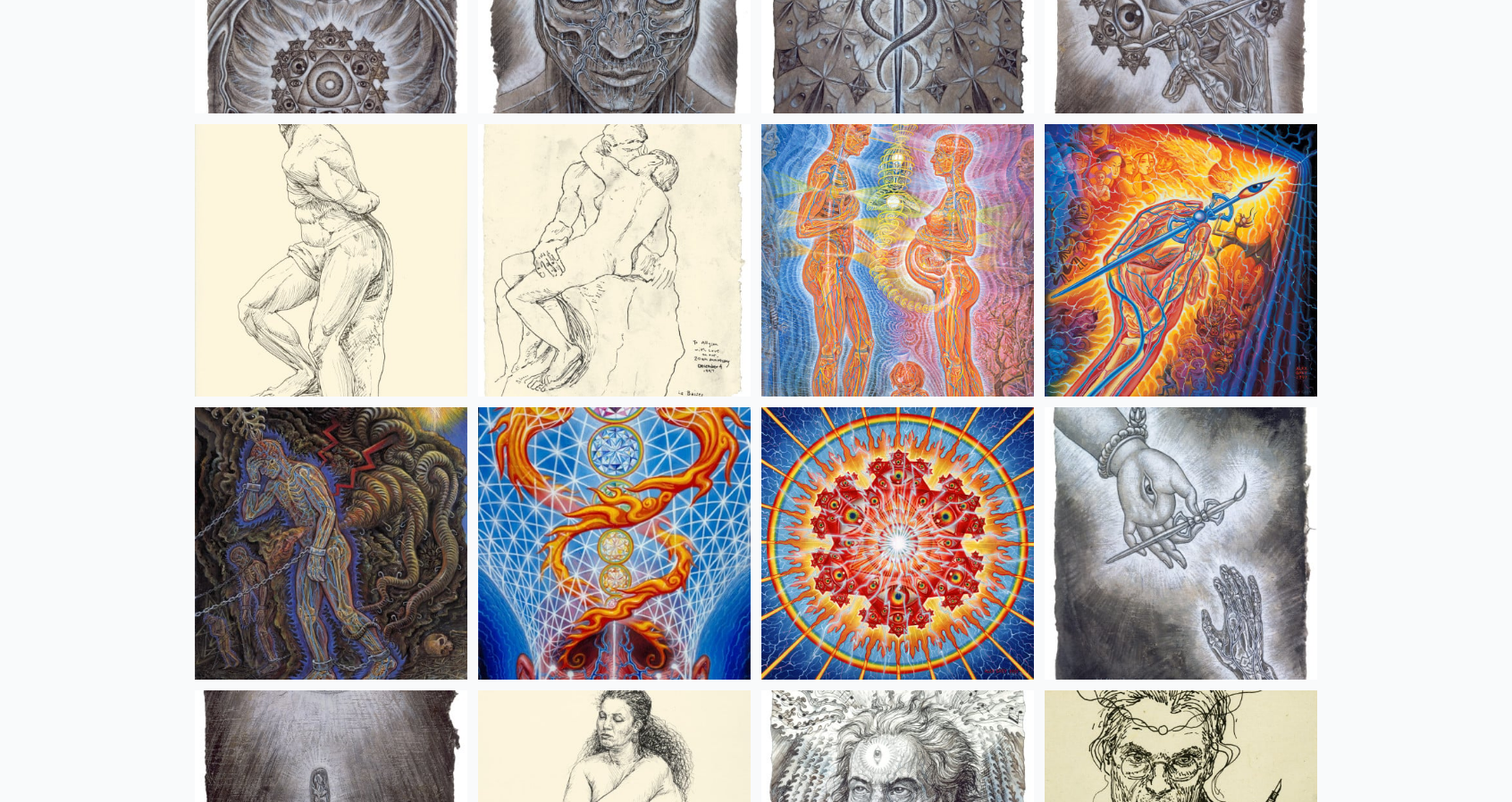
drag, startPoint x: 1136, startPoint y: 163, endPoint x: 1030, endPoint y: 135, distance: 109.6
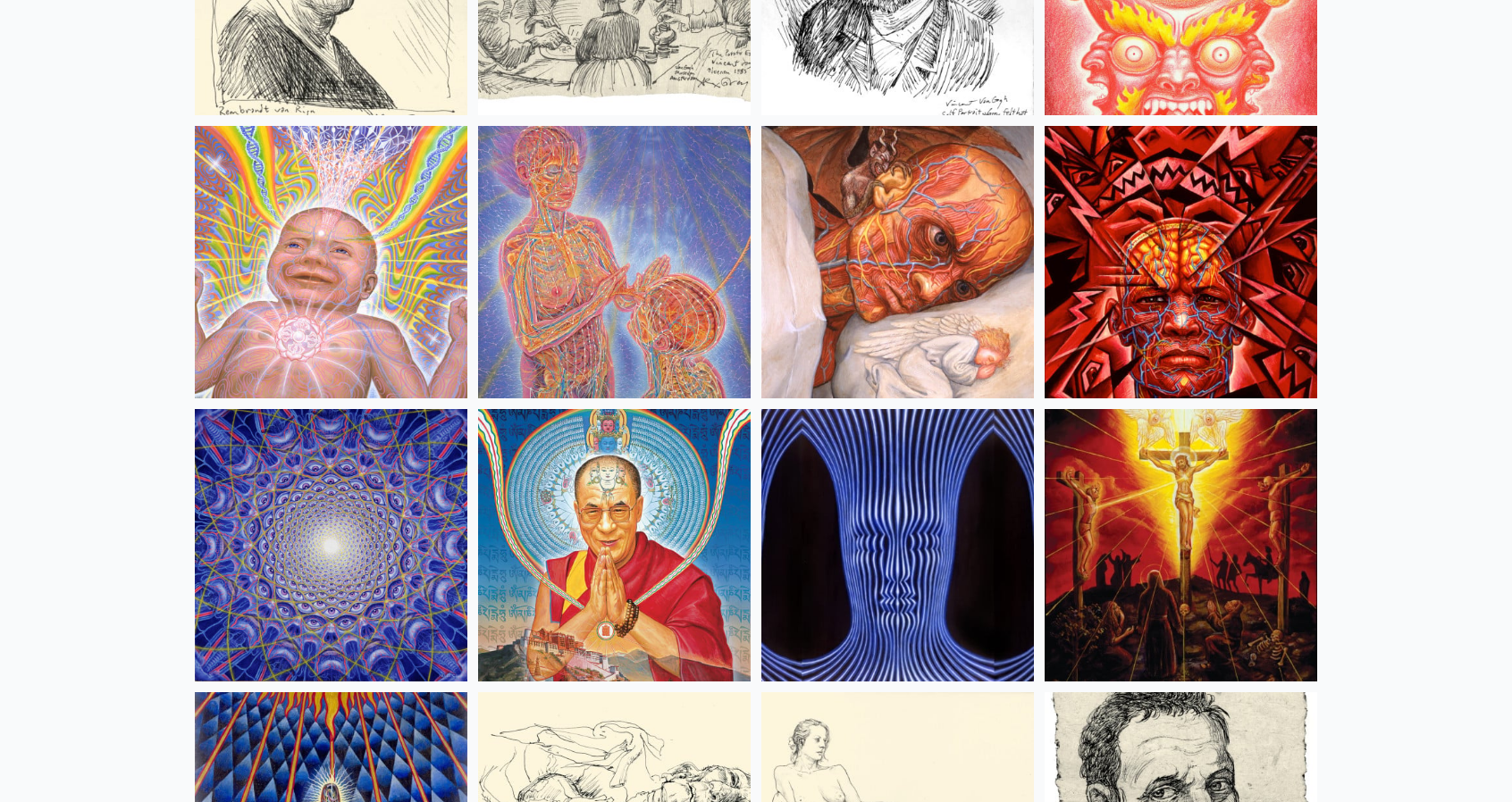
scroll to position [15630, 0]
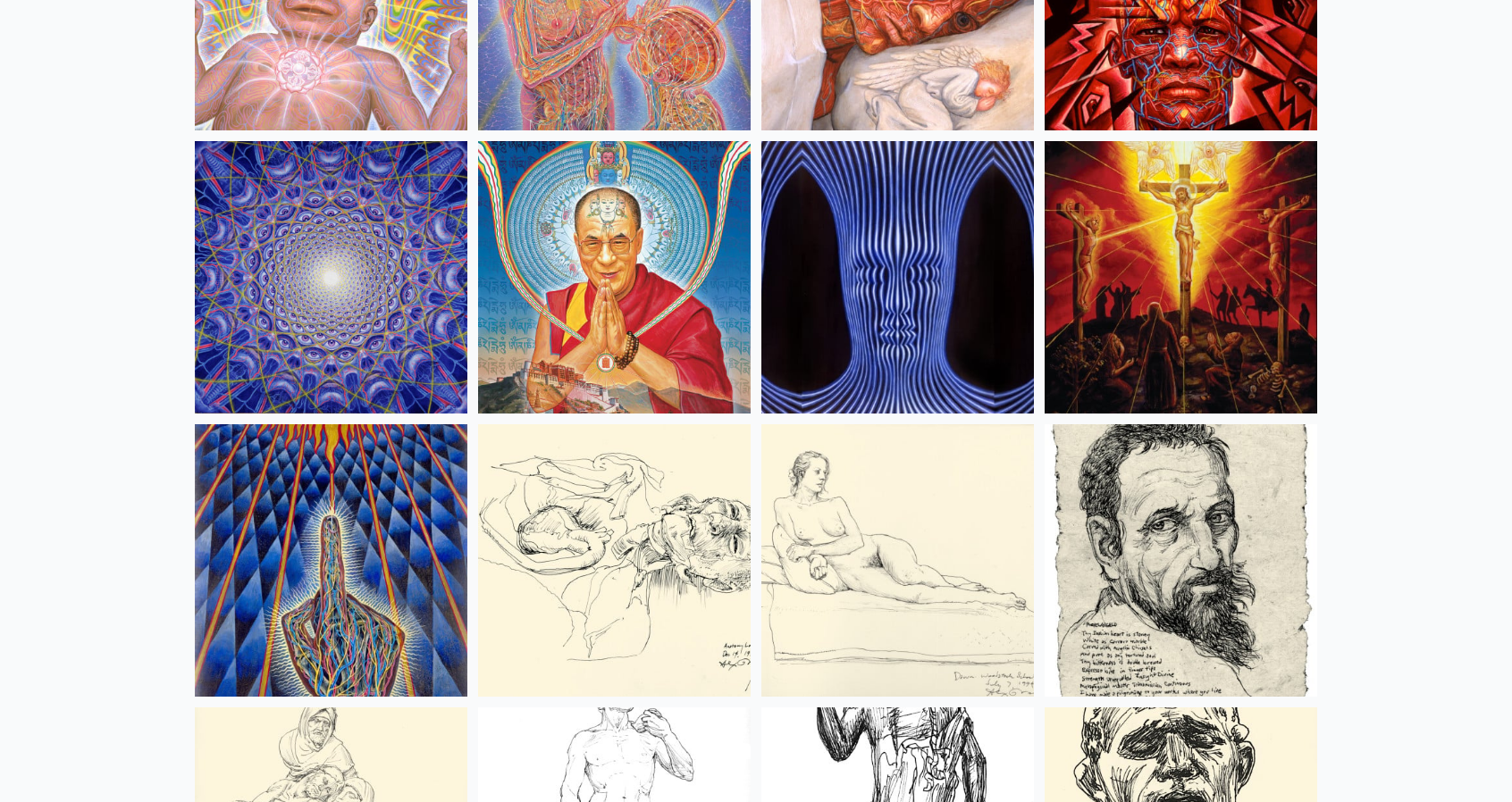
click at [657, 274] on img at bounding box center [614, 277] width 273 height 272
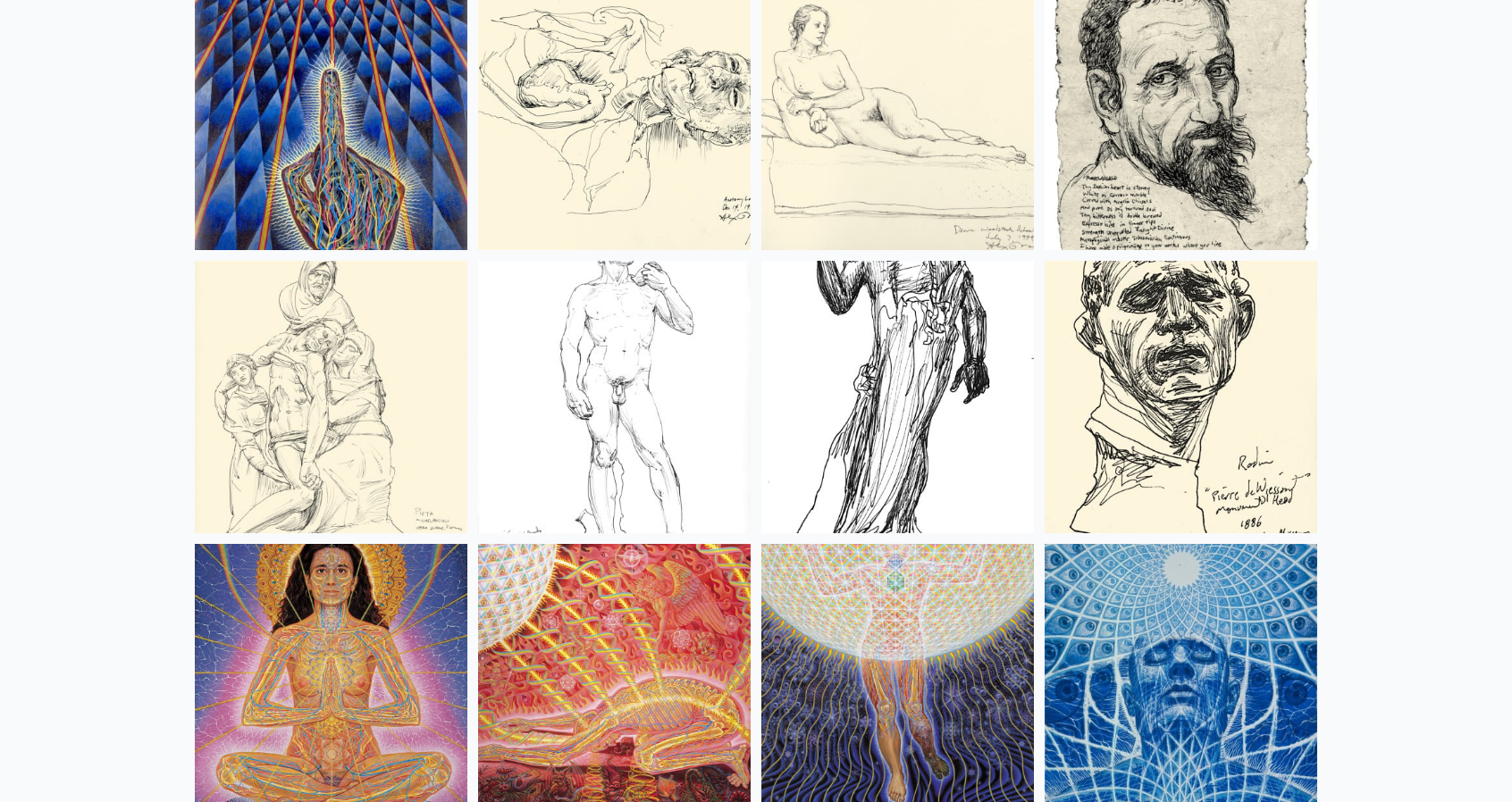
scroll to position [16524, 0]
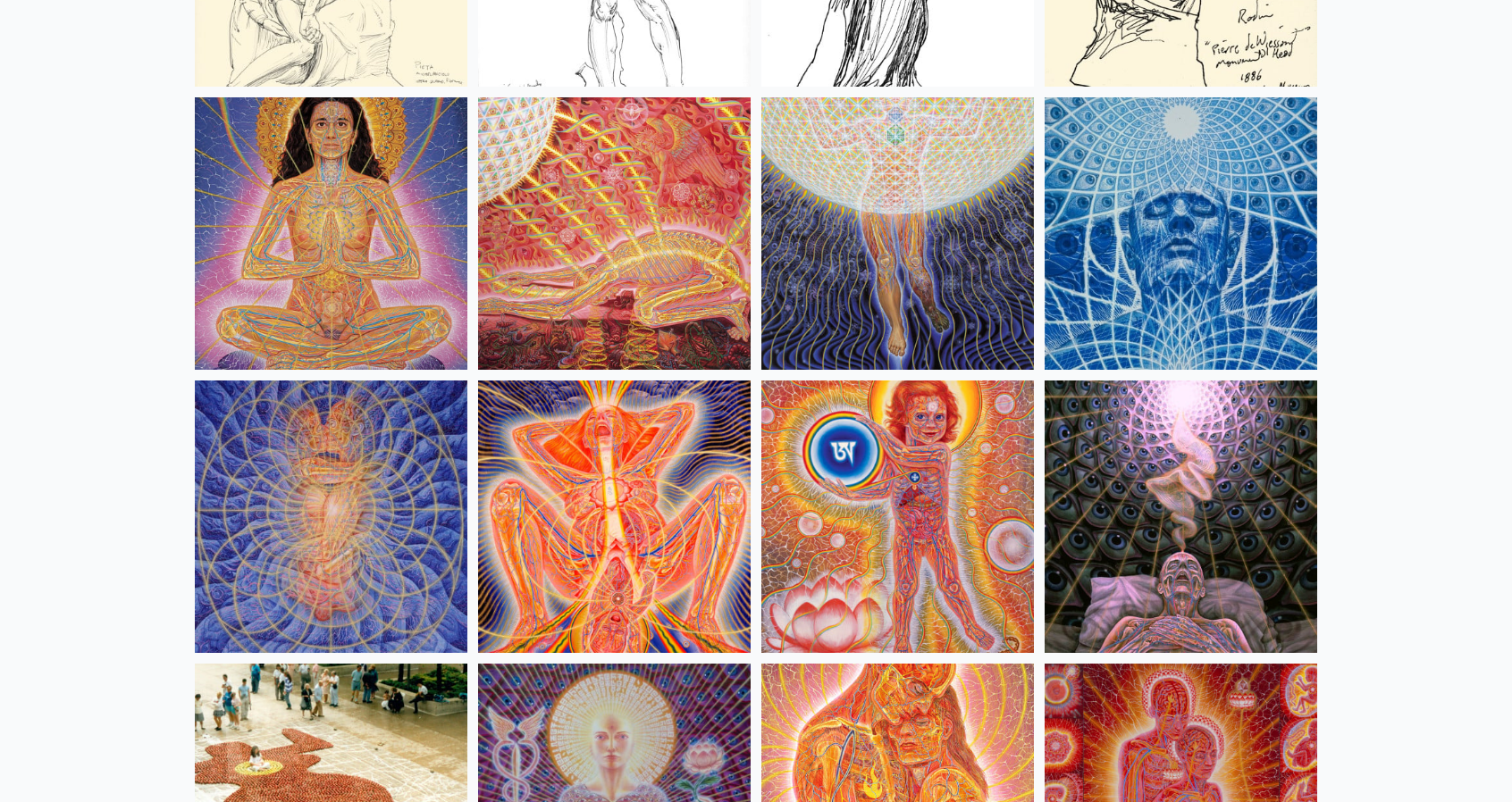
click at [307, 218] on img at bounding box center [331, 233] width 273 height 272
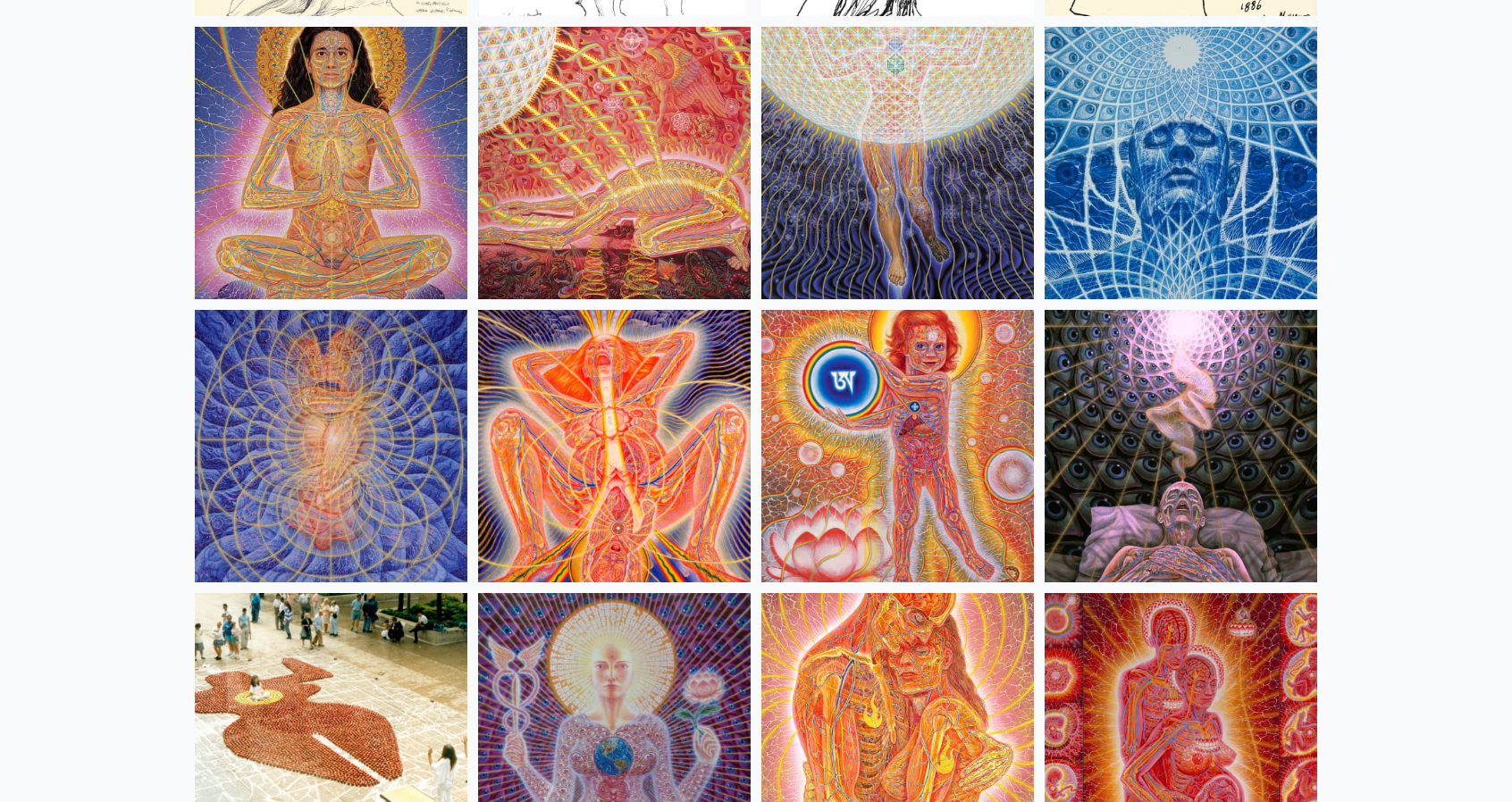
scroll to position [16881, 0]
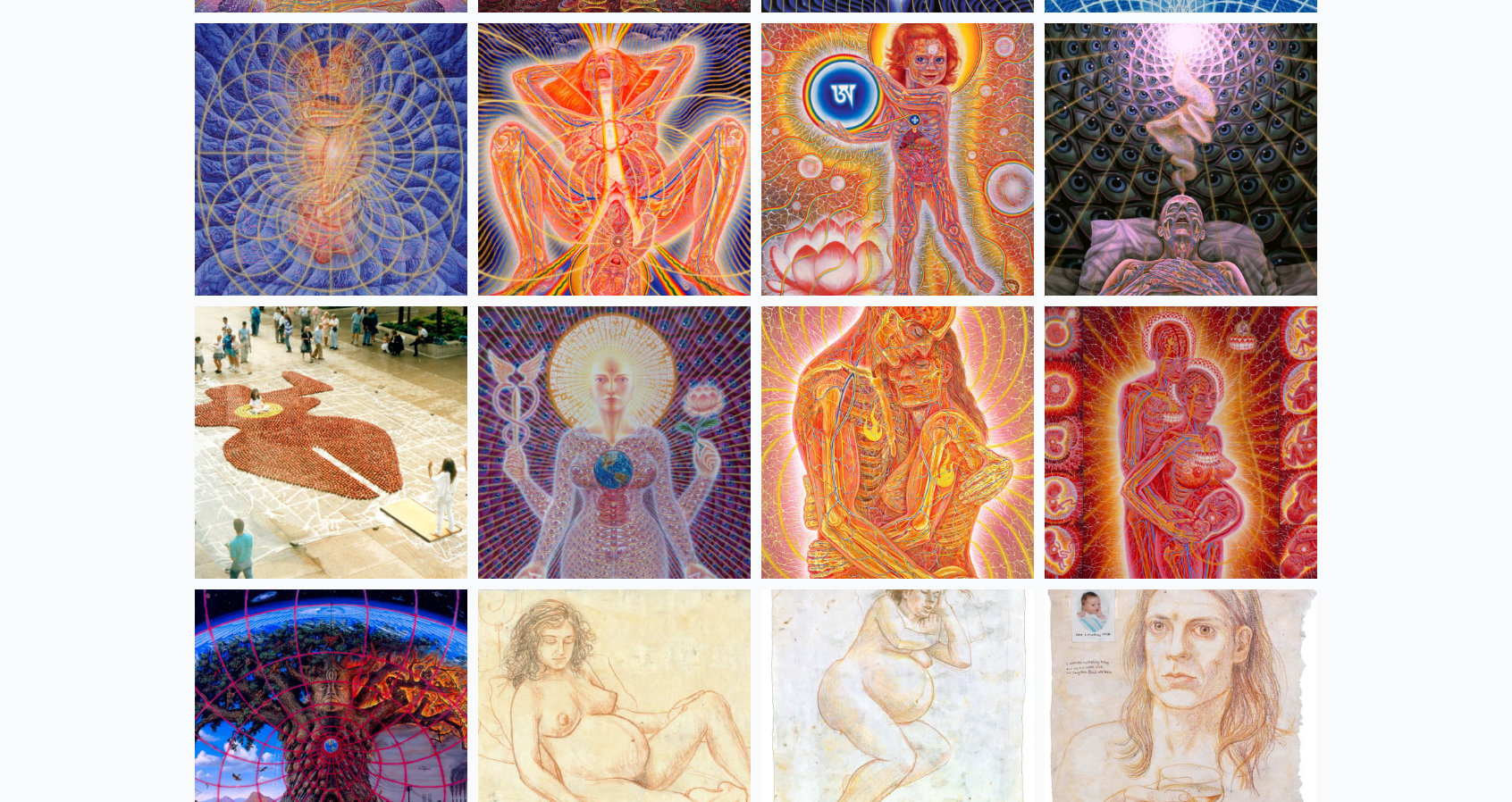
click at [849, 182] on img at bounding box center [898, 160] width 273 height 272
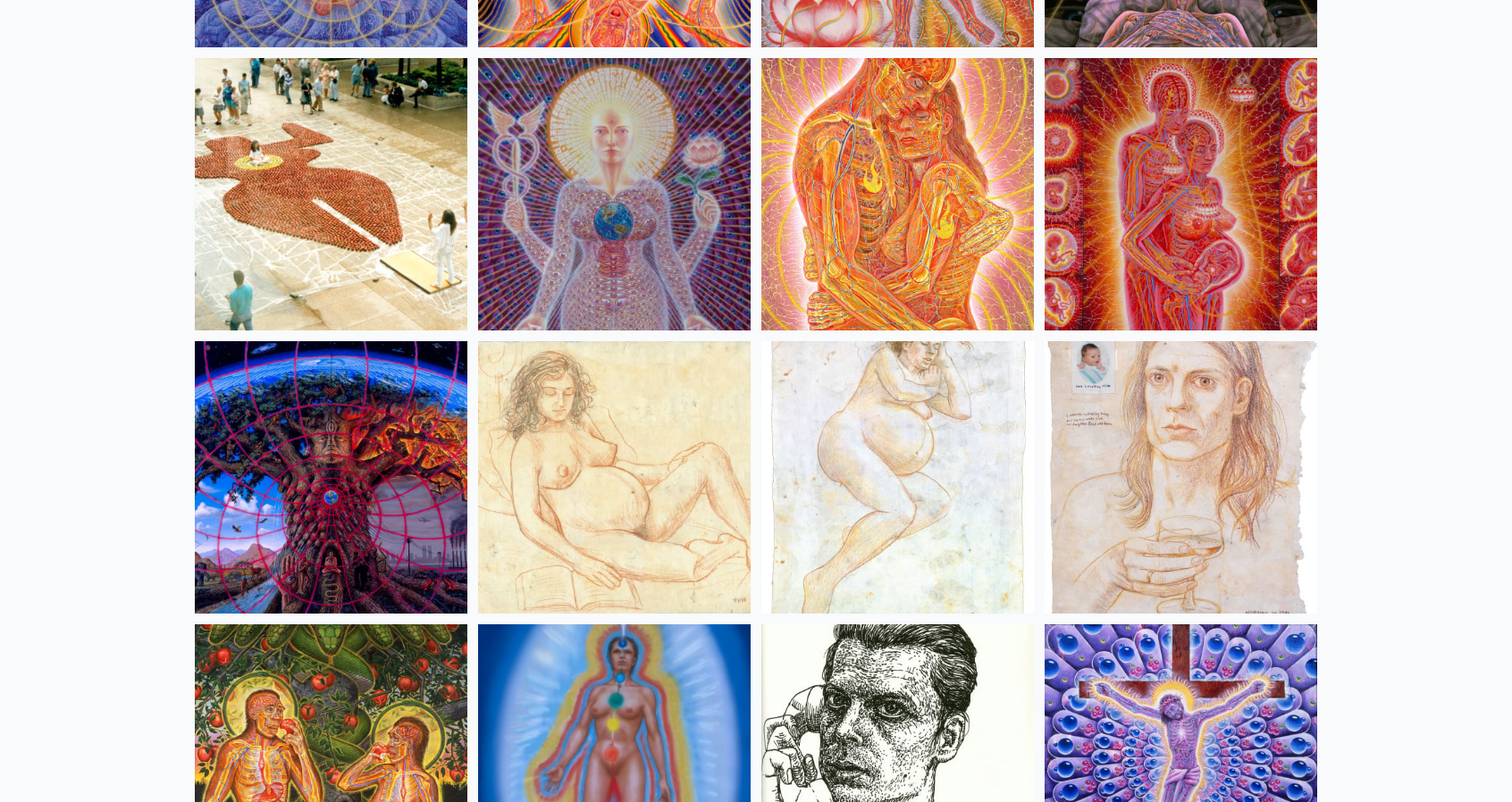
scroll to position [17149, 0]
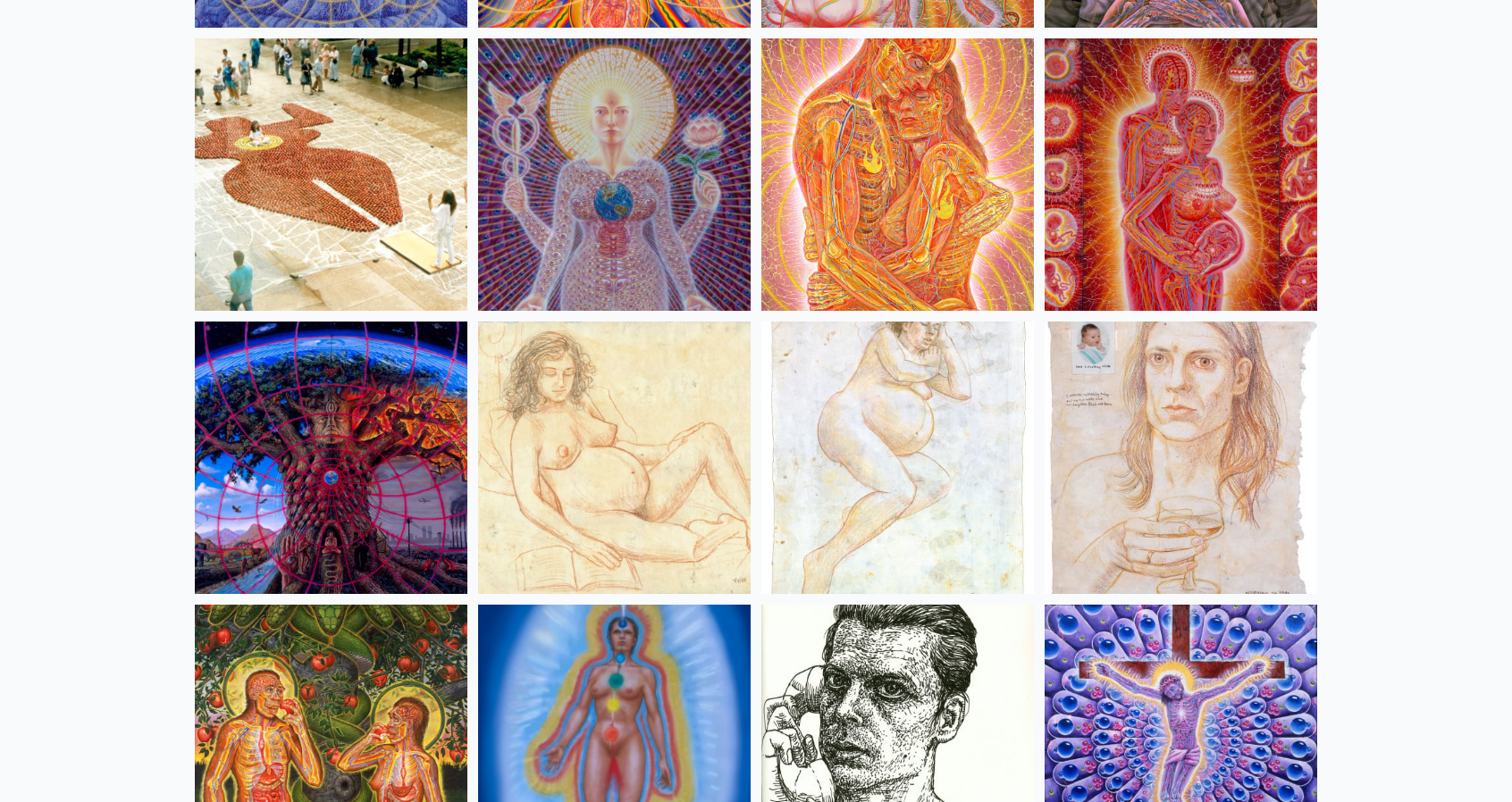
click at [698, 465] on img at bounding box center [614, 458] width 273 height 272
click at [874, 441] on img at bounding box center [898, 458] width 273 height 272
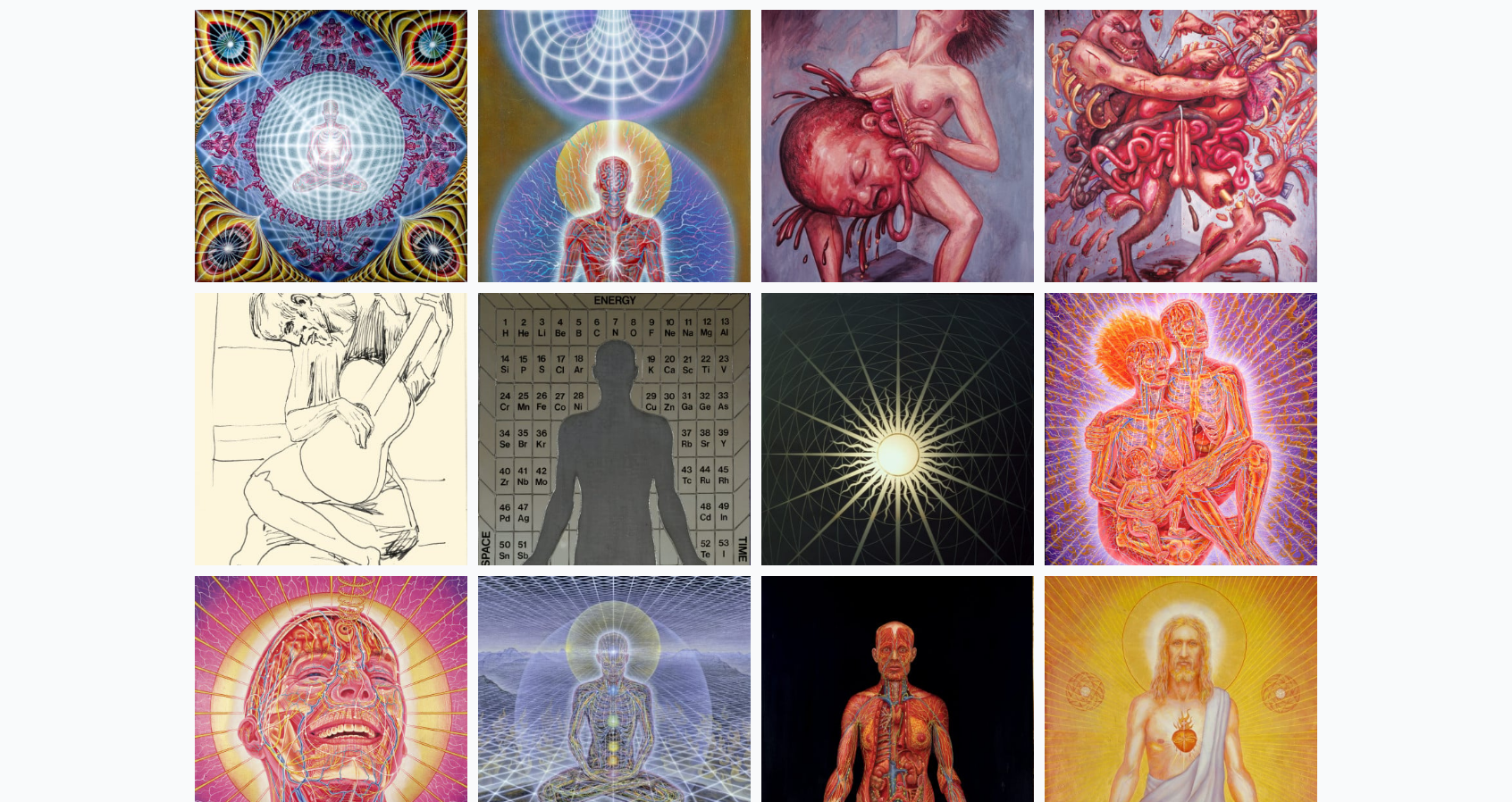
scroll to position [18132, 0]
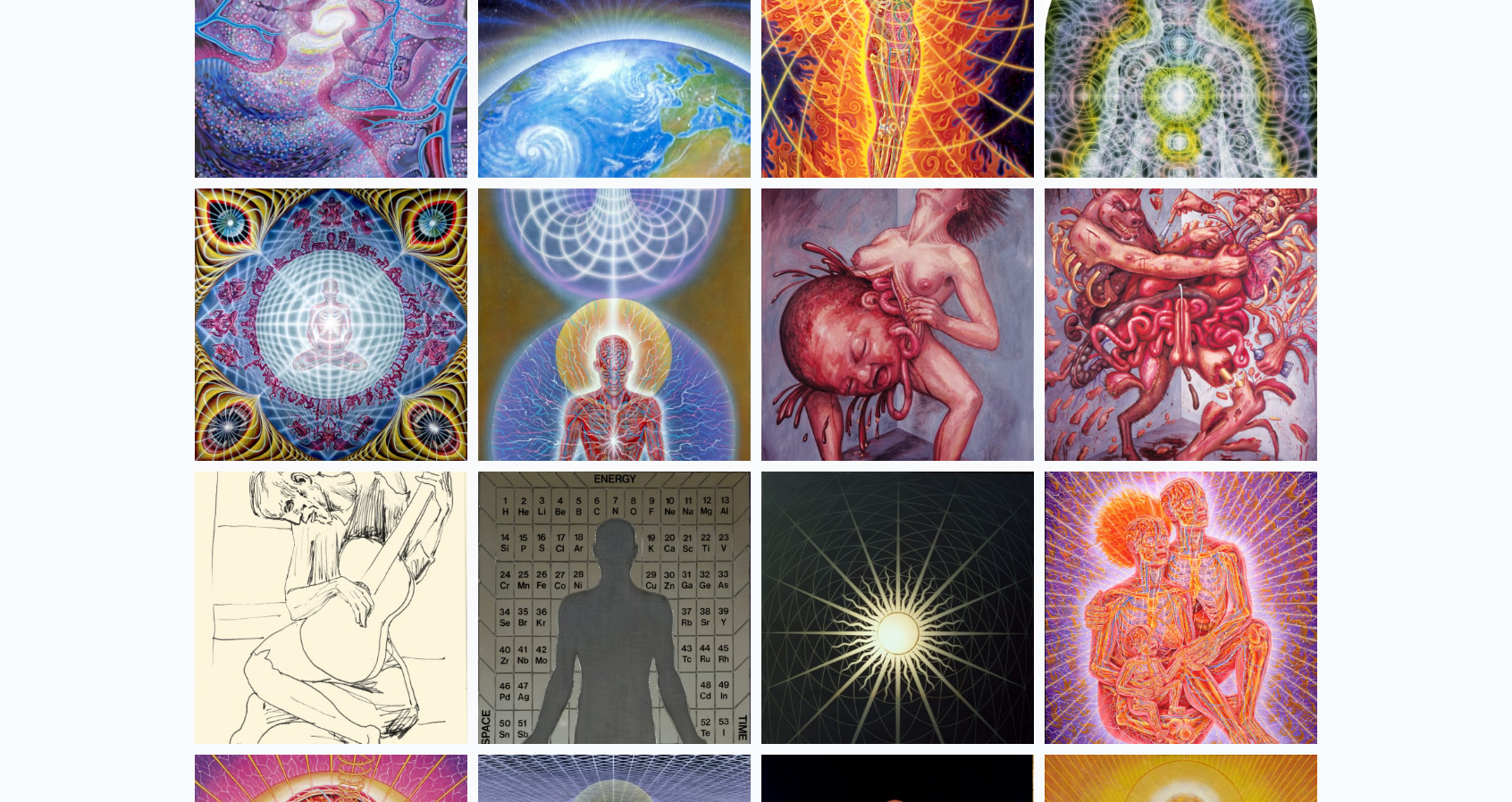
click at [897, 361] on img at bounding box center [898, 324] width 273 height 272
click at [1228, 335] on img at bounding box center [1181, 324] width 273 height 272
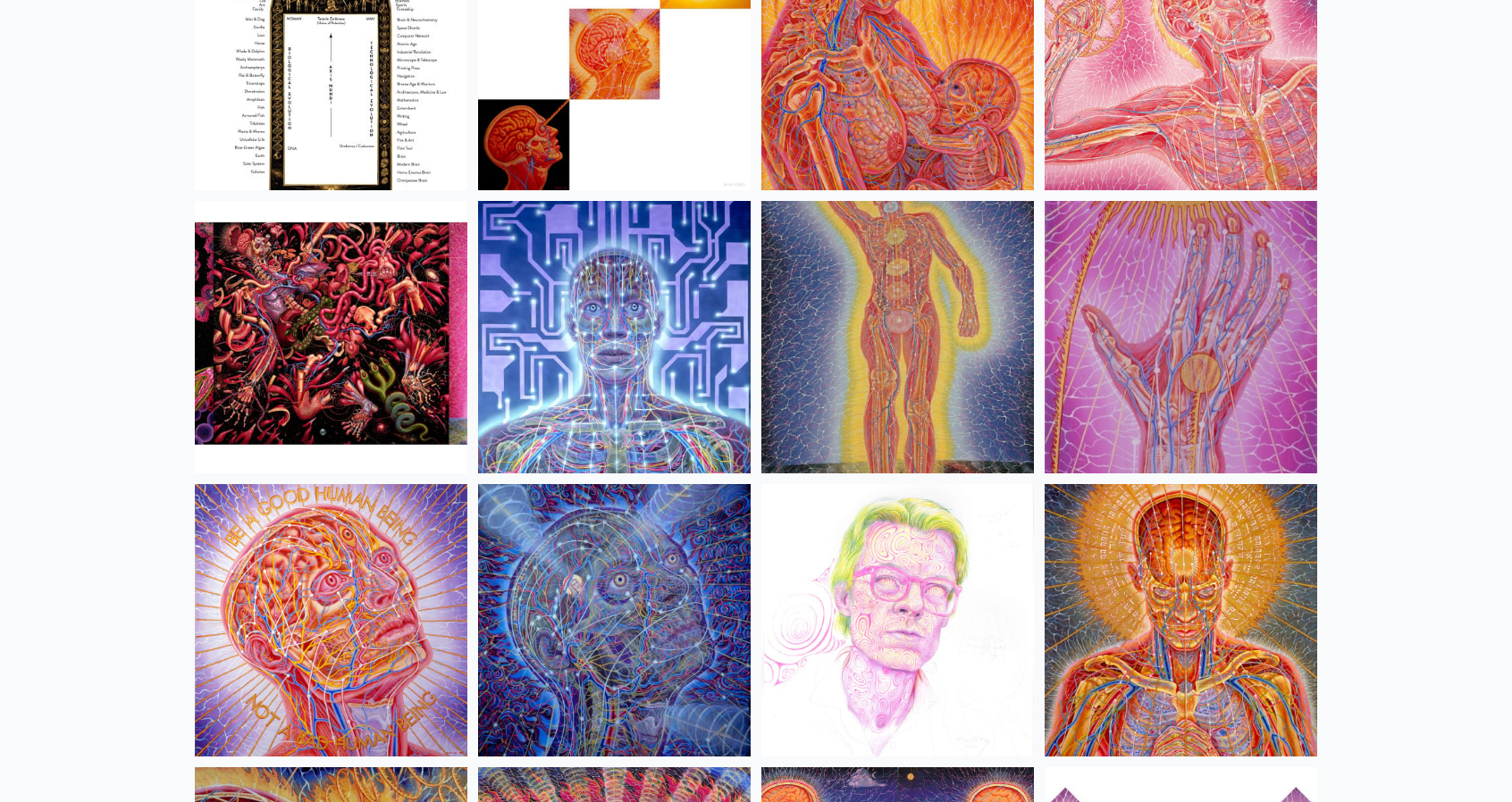
scroll to position [19293, 0]
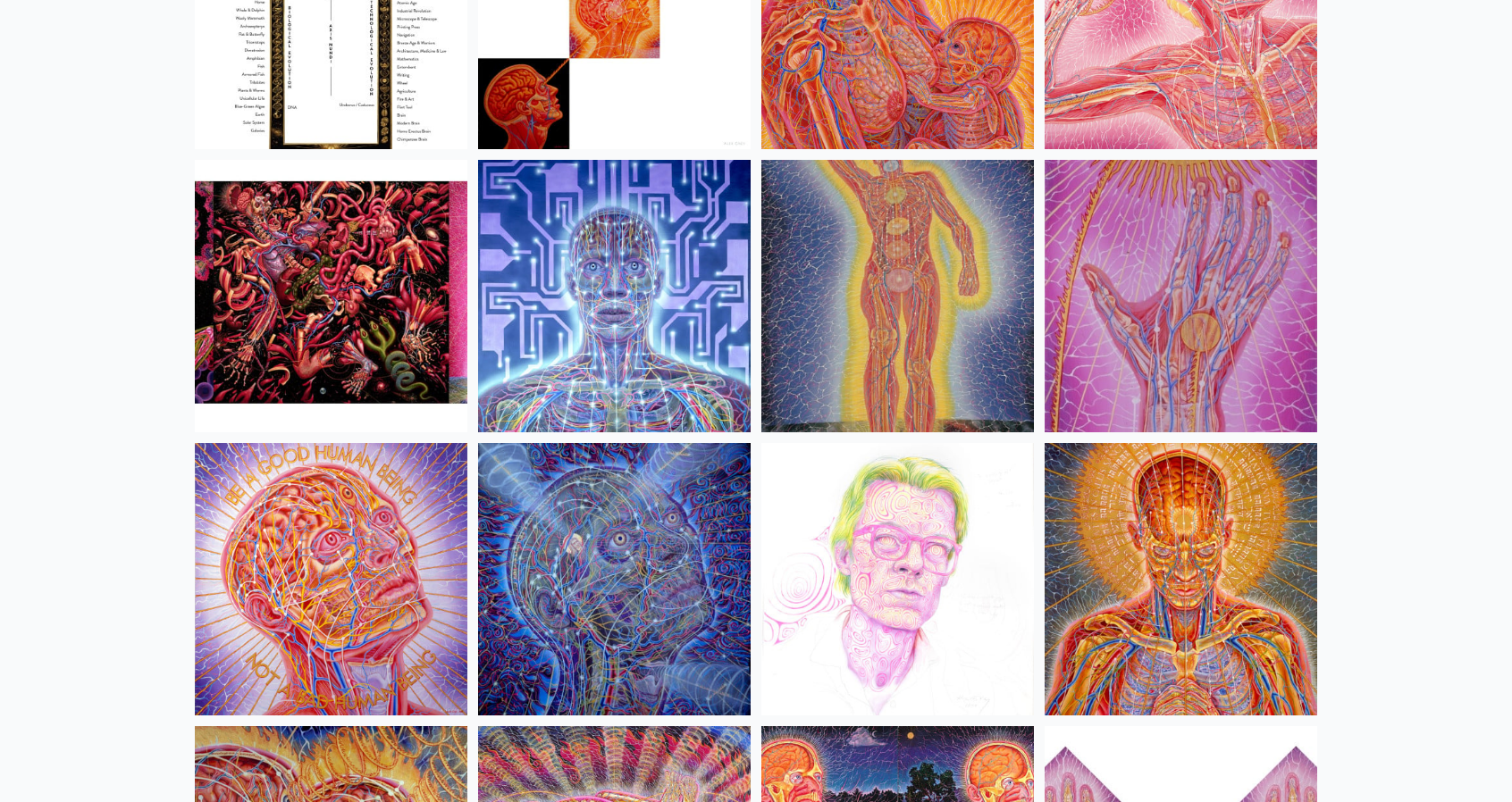
click at [338, 294] on img at bounding box center [331, 296] width 273 height 272
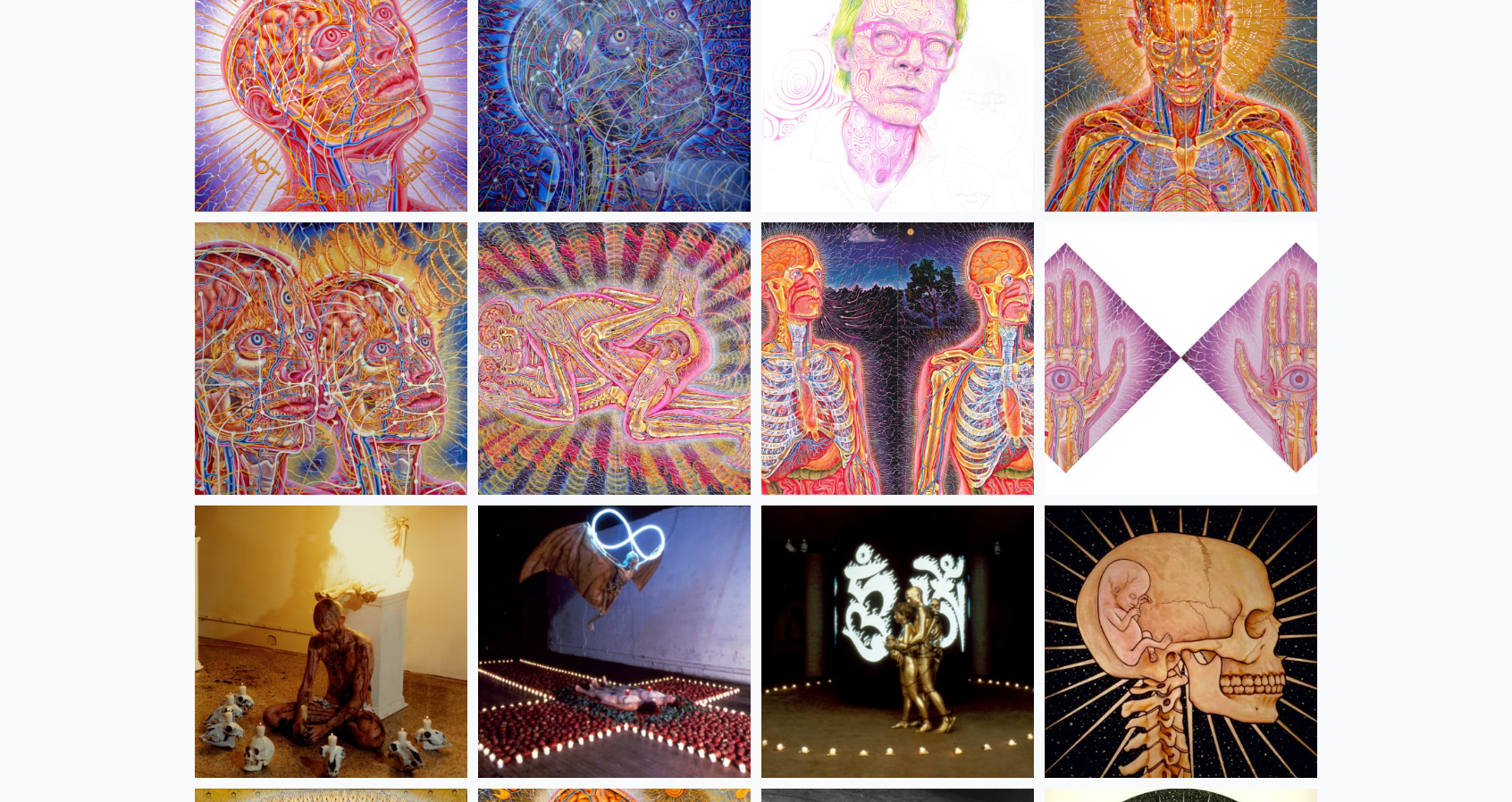
scroll to position [19828, 0]
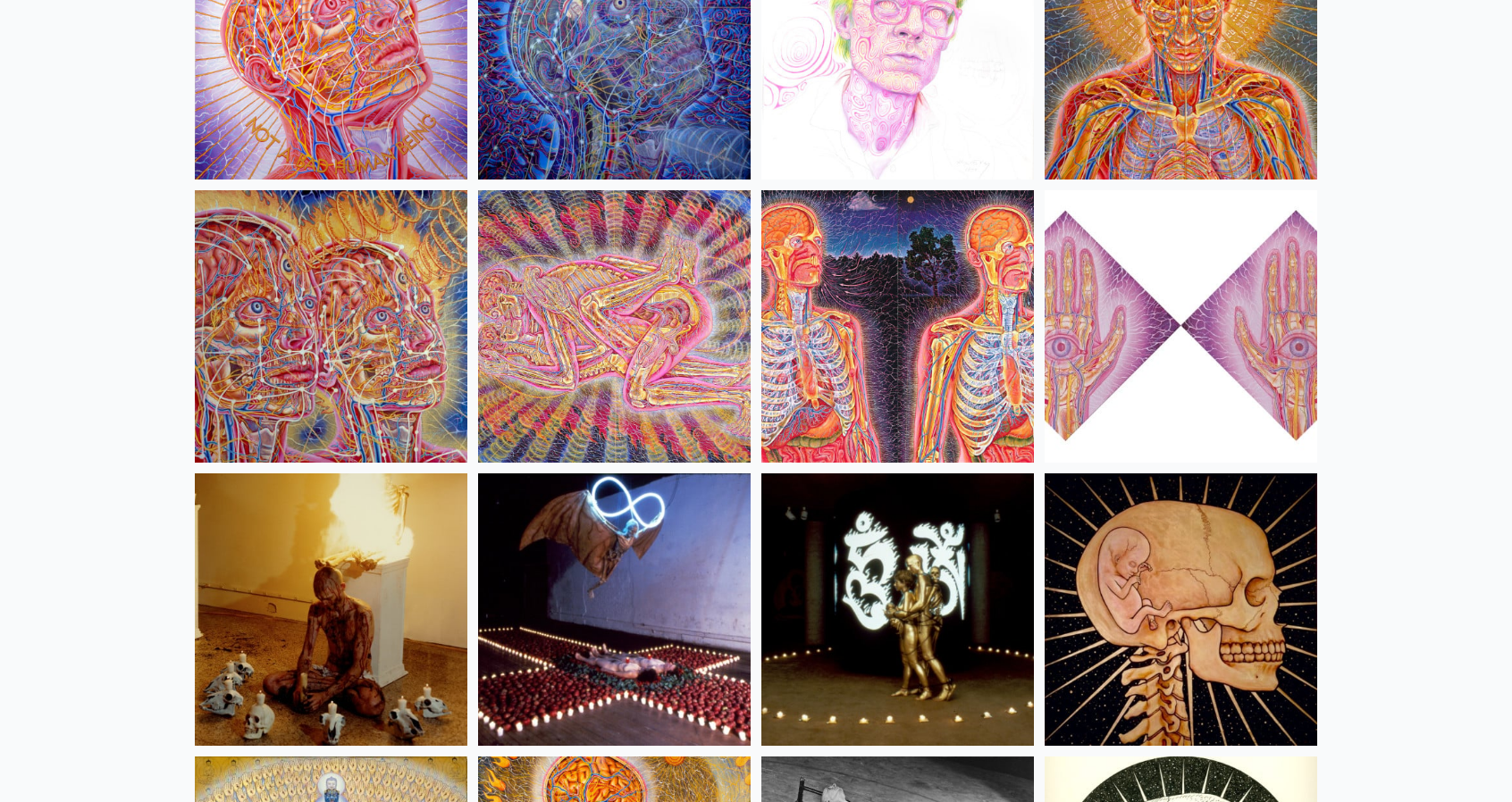
click at [606, 578] on img at bounding box center [614, 609] width 273 height 272
click at [350, 594] on img at bounding box center [331, 609] width 273 height 272
click at [939, 643] on img at bounding box center [898, 609] width 273 height 272
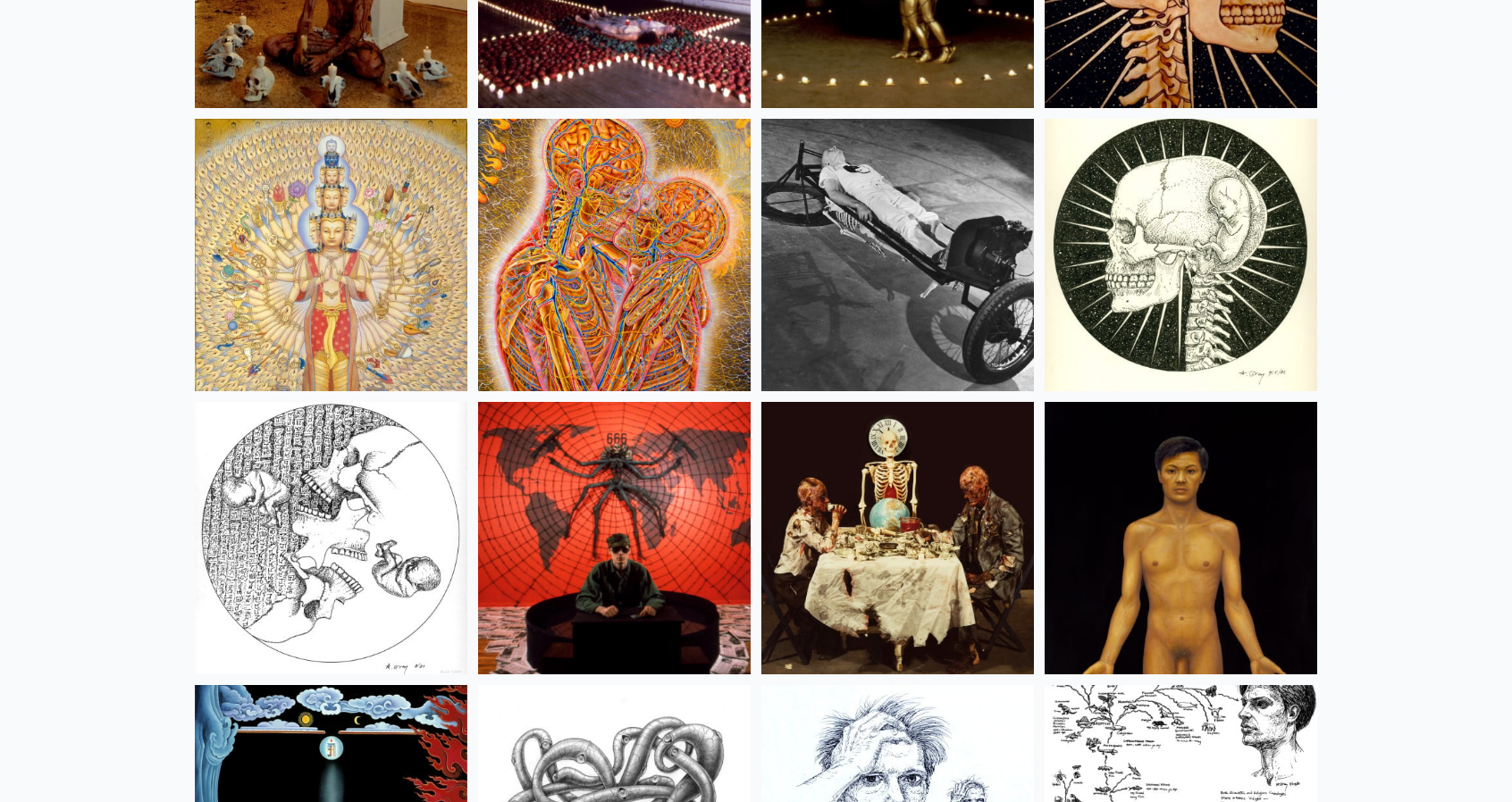
scroll to position [20543, 0]
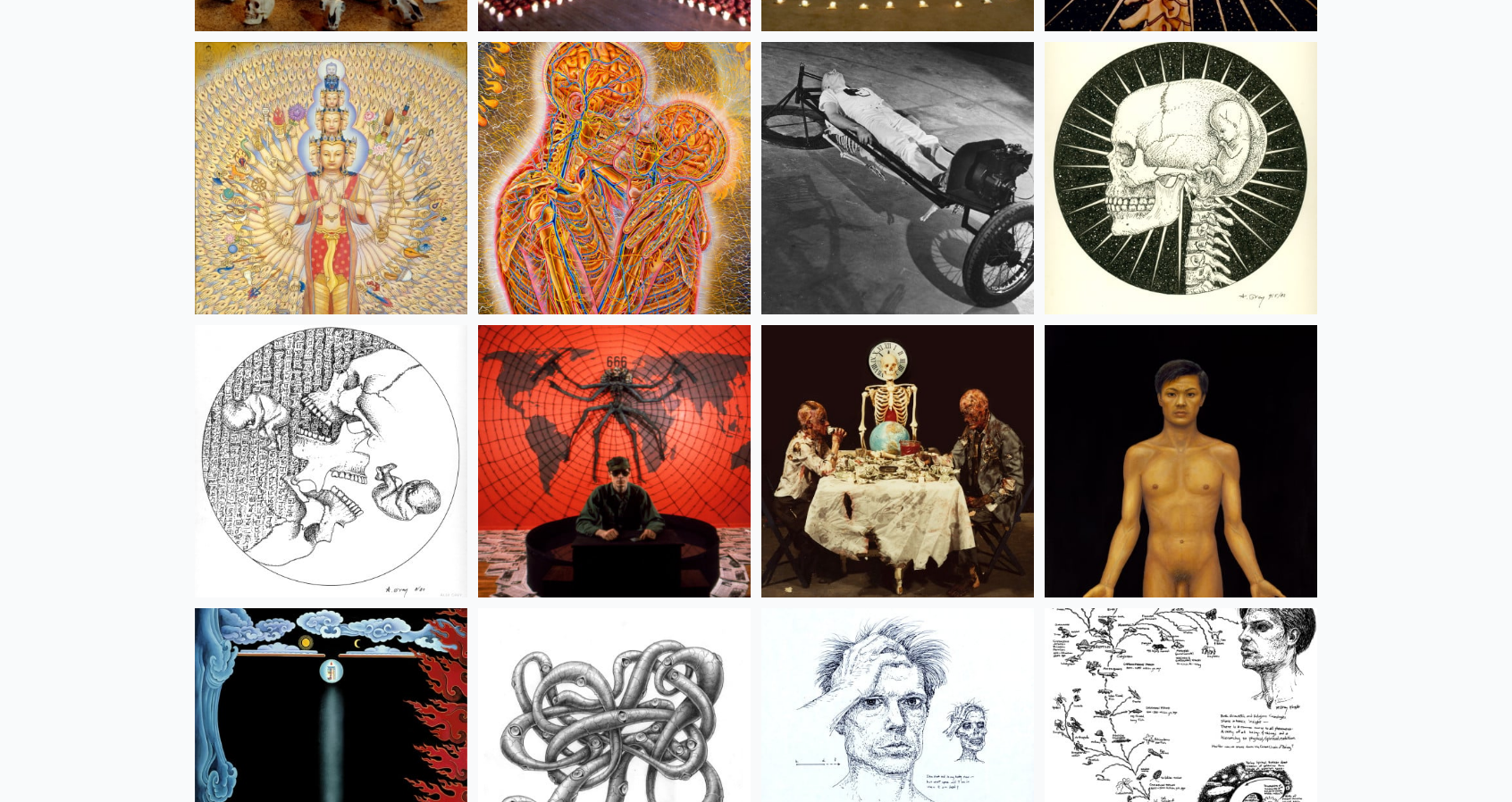
click at [900, 520] on img at bounding box center [898, 461] width 273 height 272
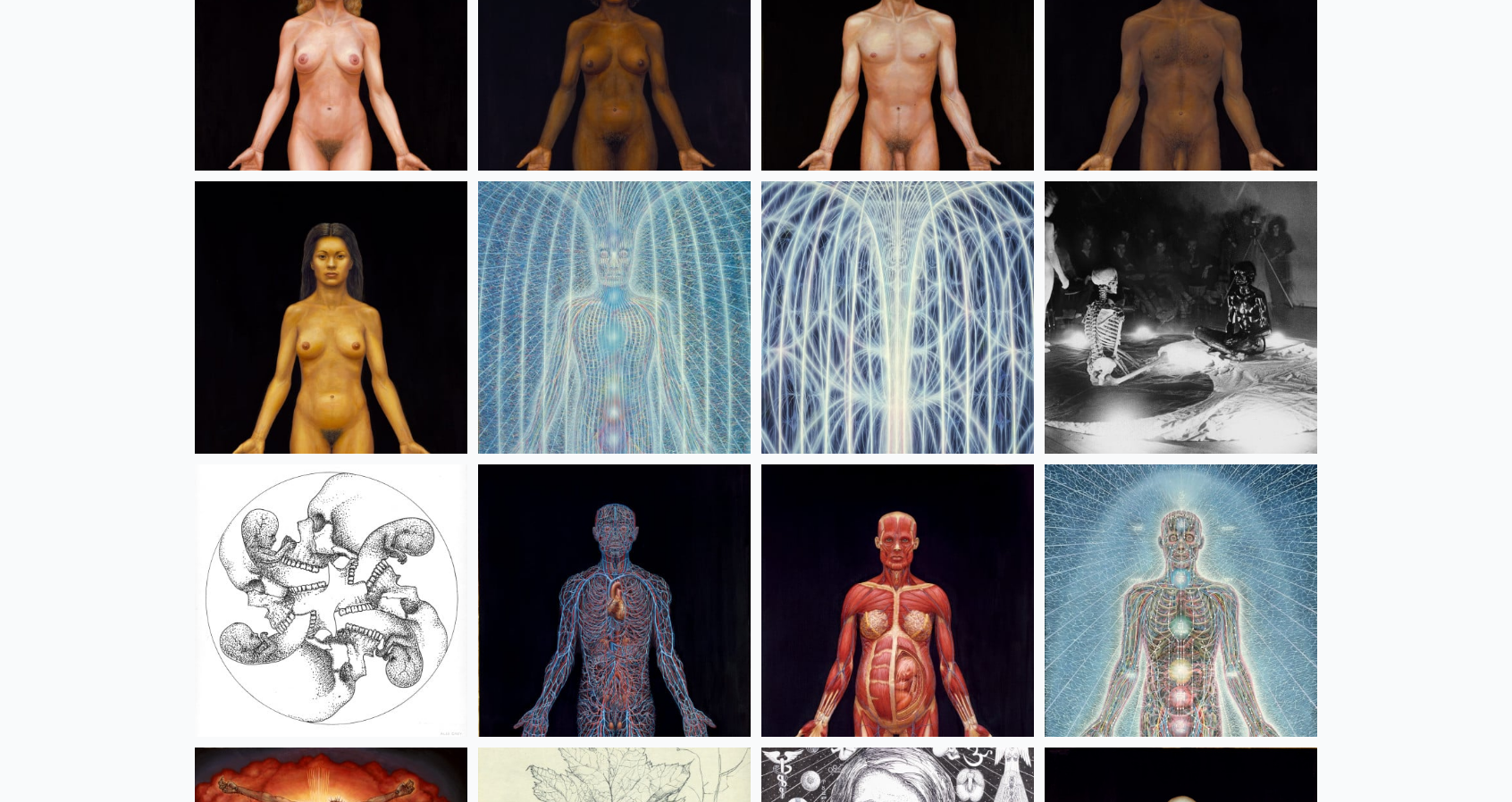
scroll to position [21615, 0]
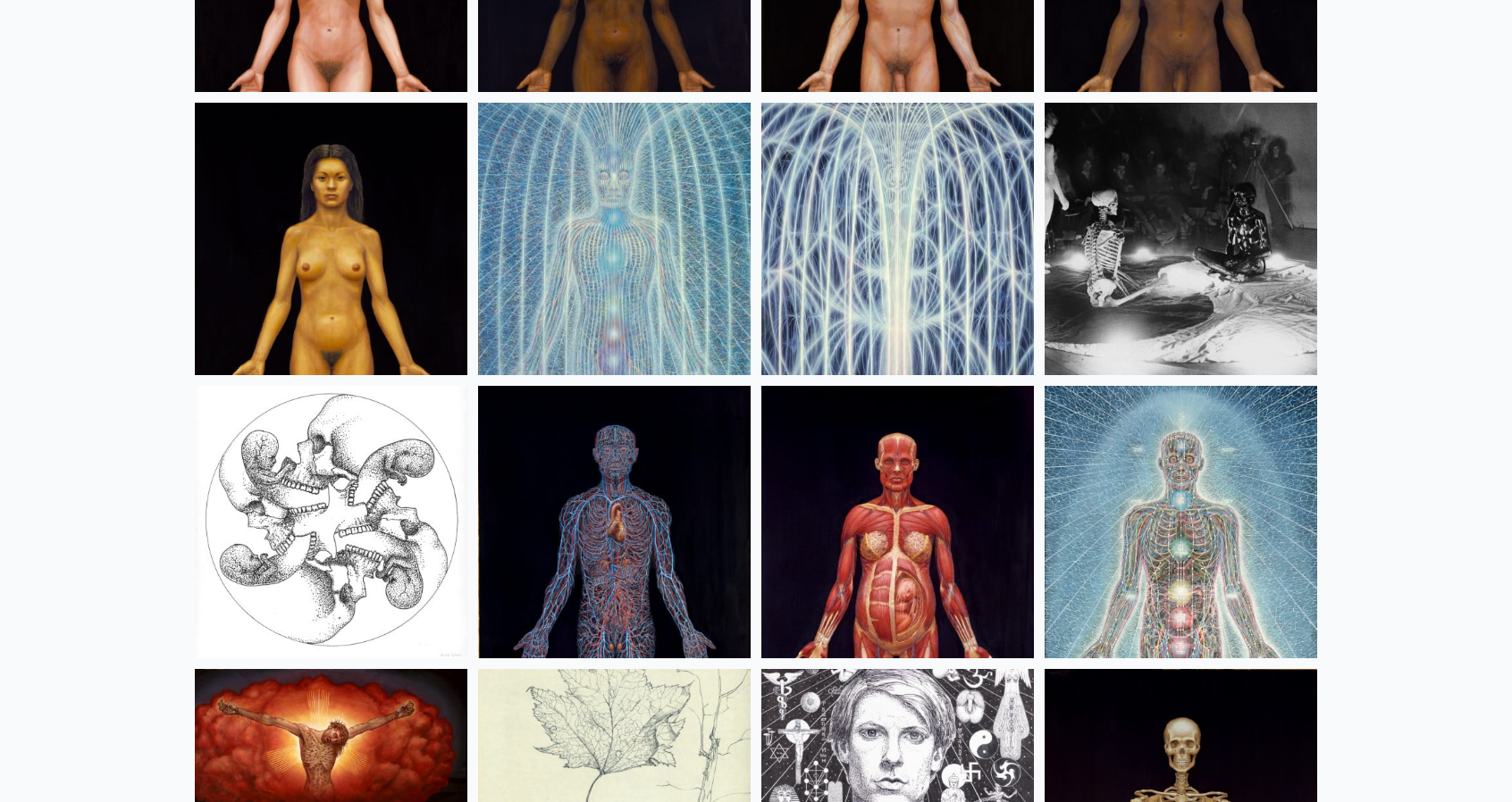
click at [1166, 233] on img at bounding box center [1181, 239] width 273 height 272
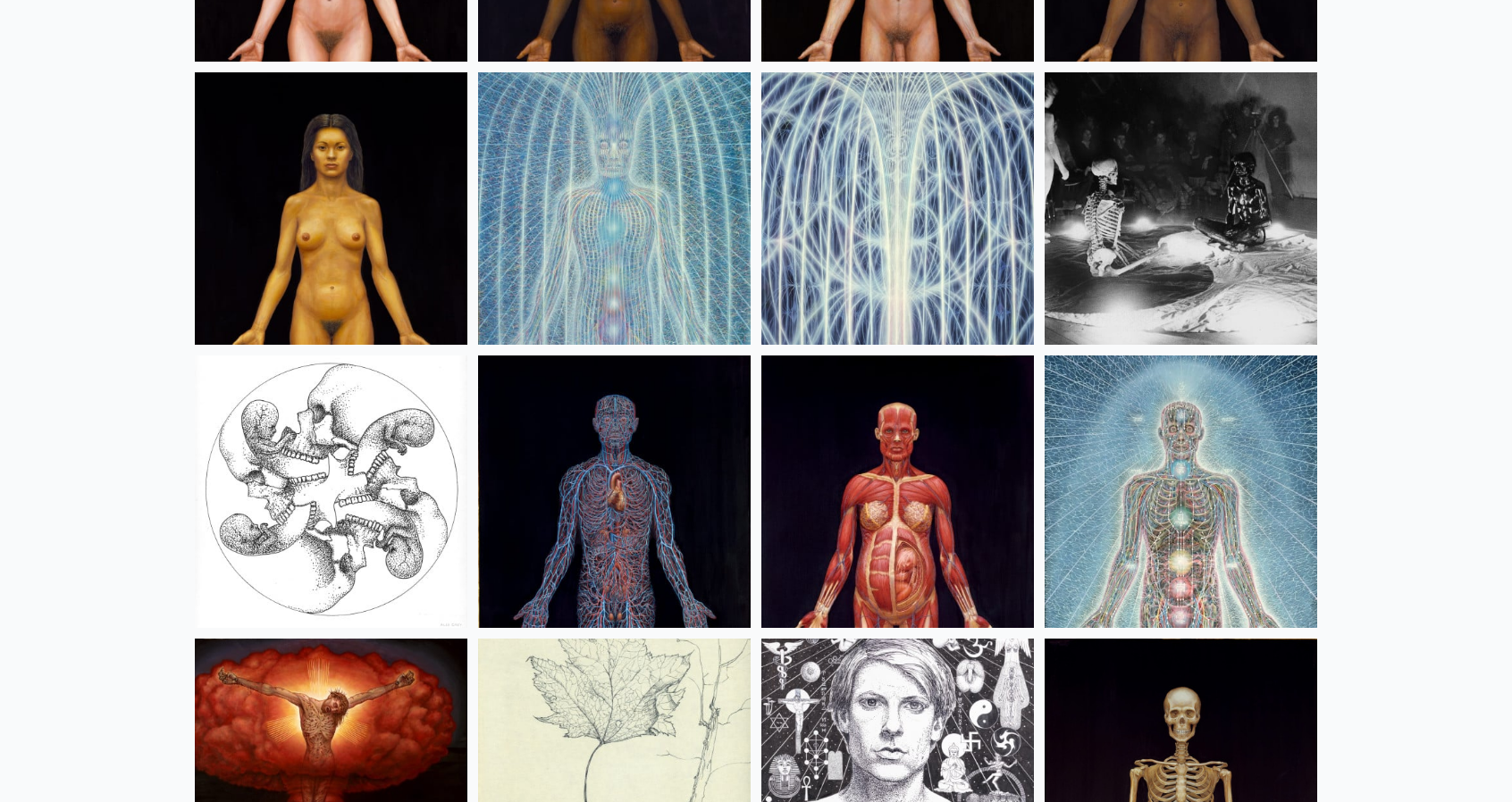
scroll to position [21556, 0]
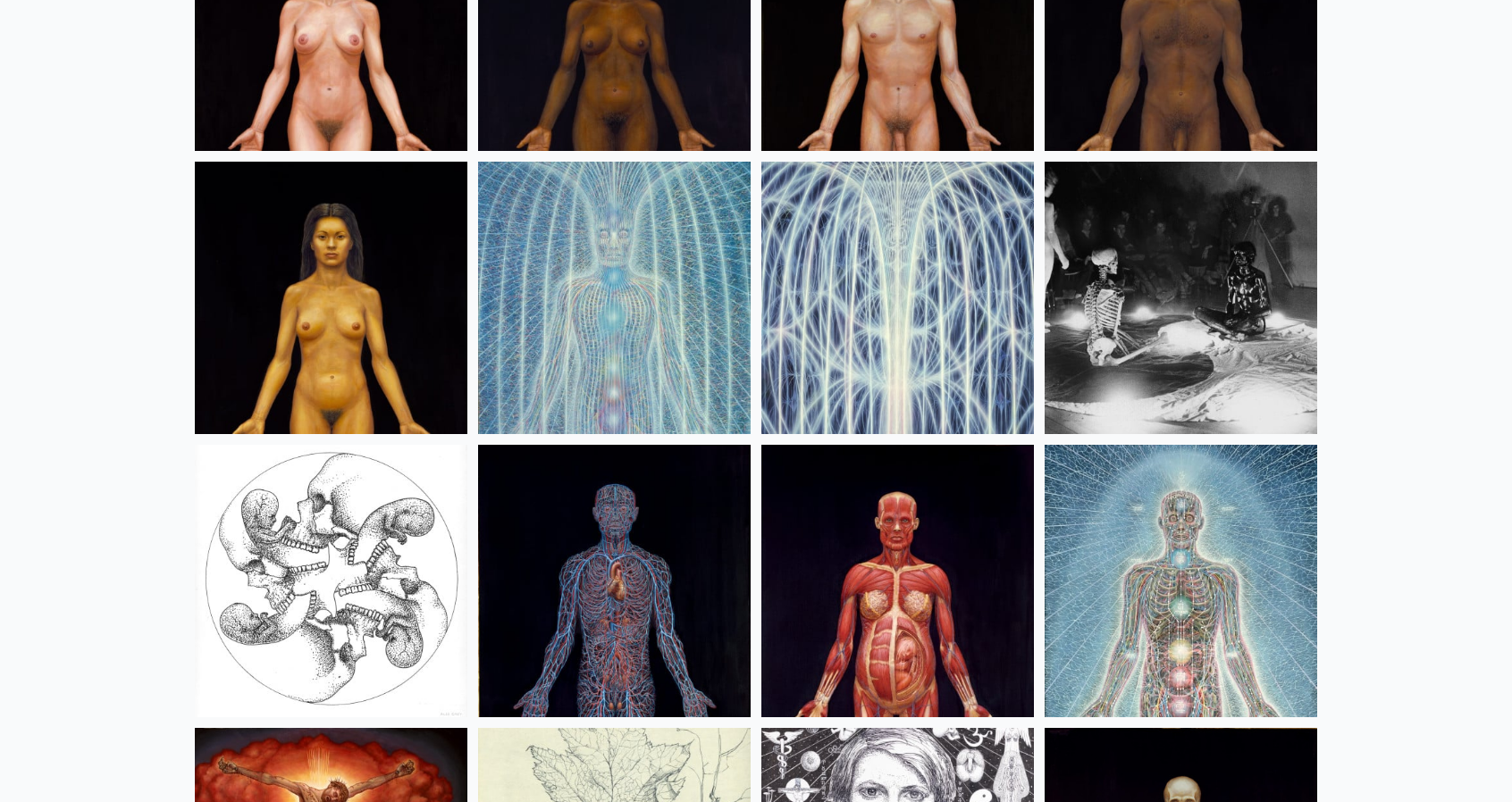
click at [339, 544] on img at bounding box center [331, 581] width 273 height 272
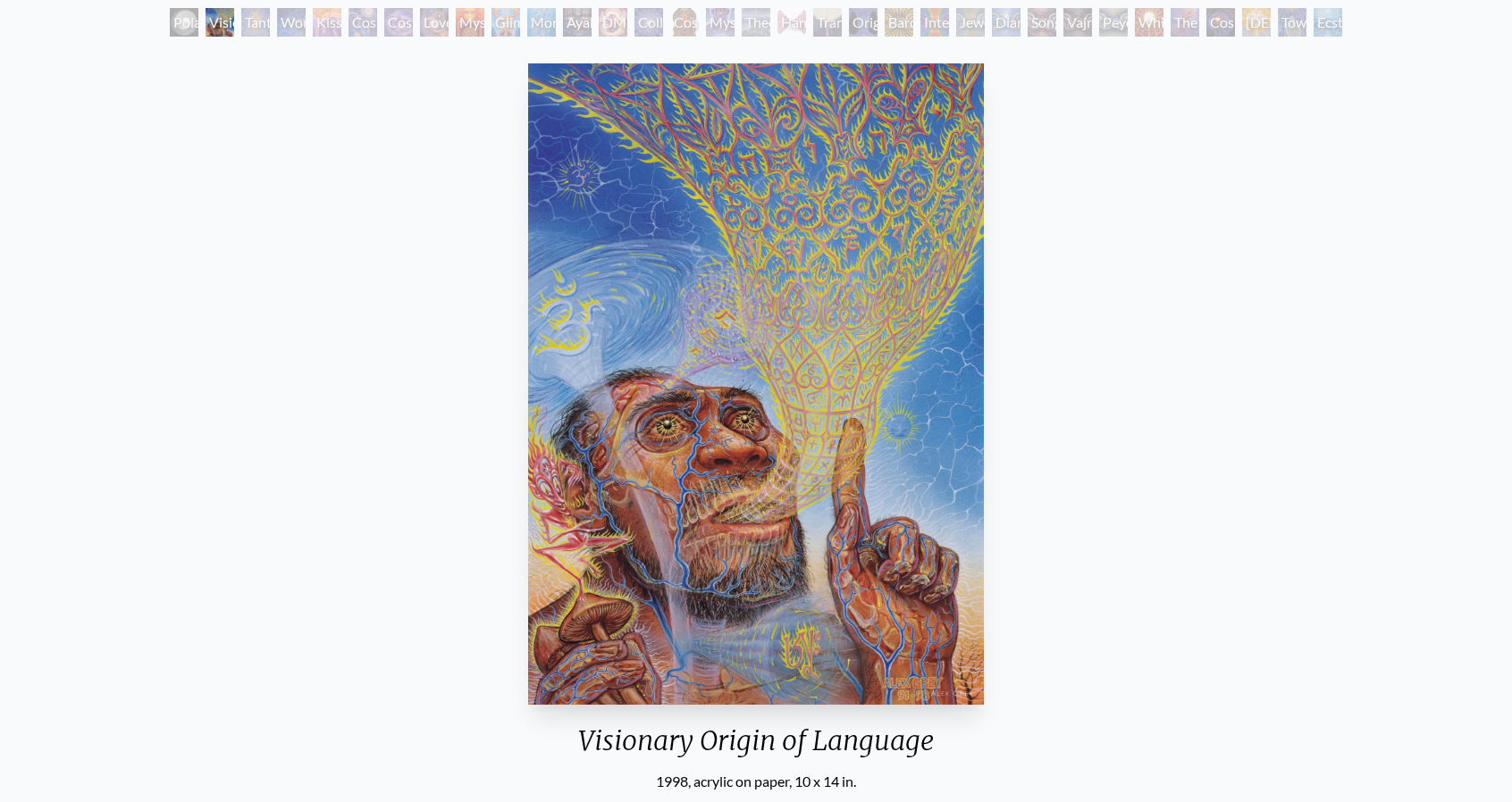
scroll to position [89, 0]
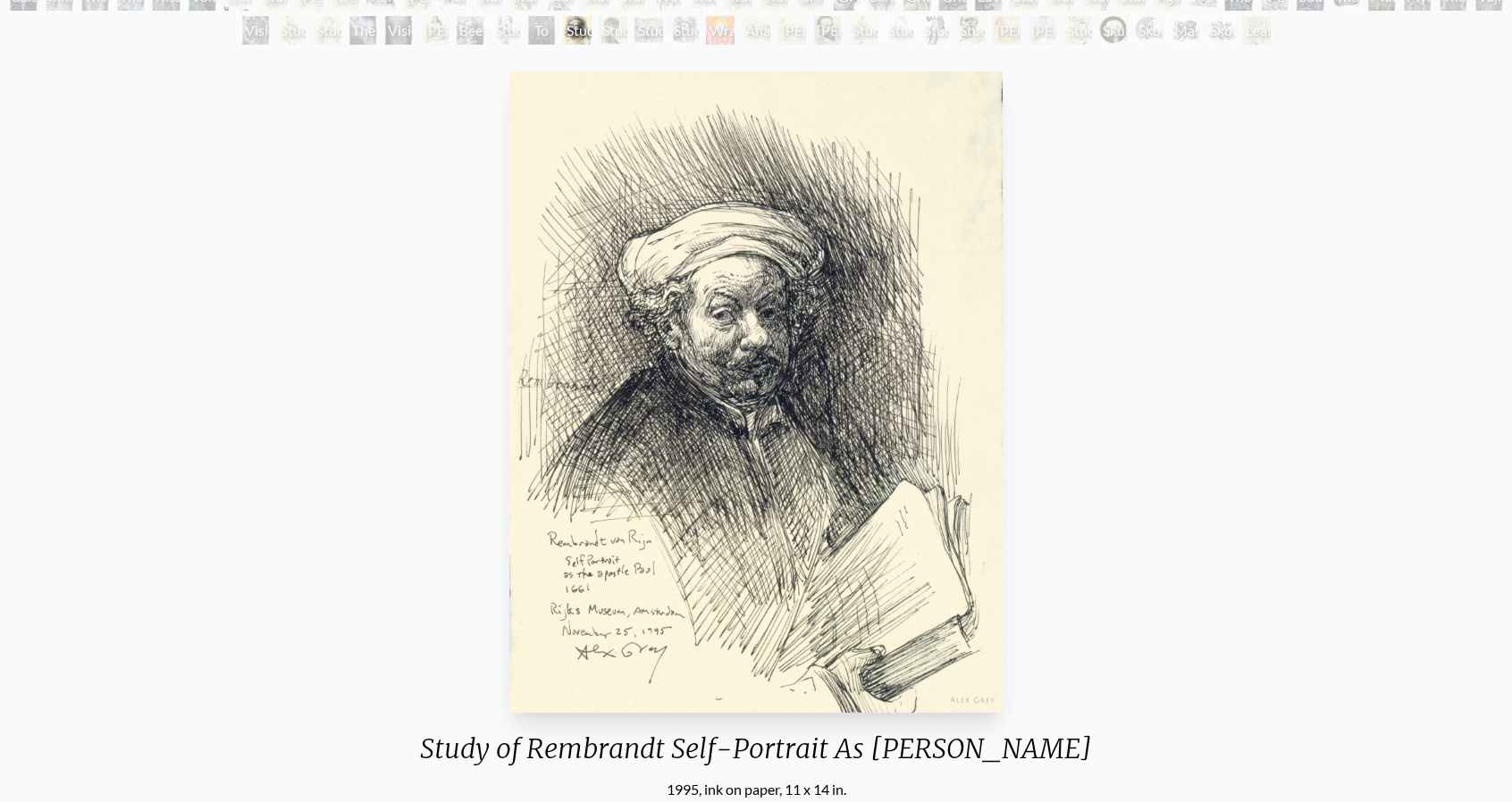
scroll to position [268, 0]
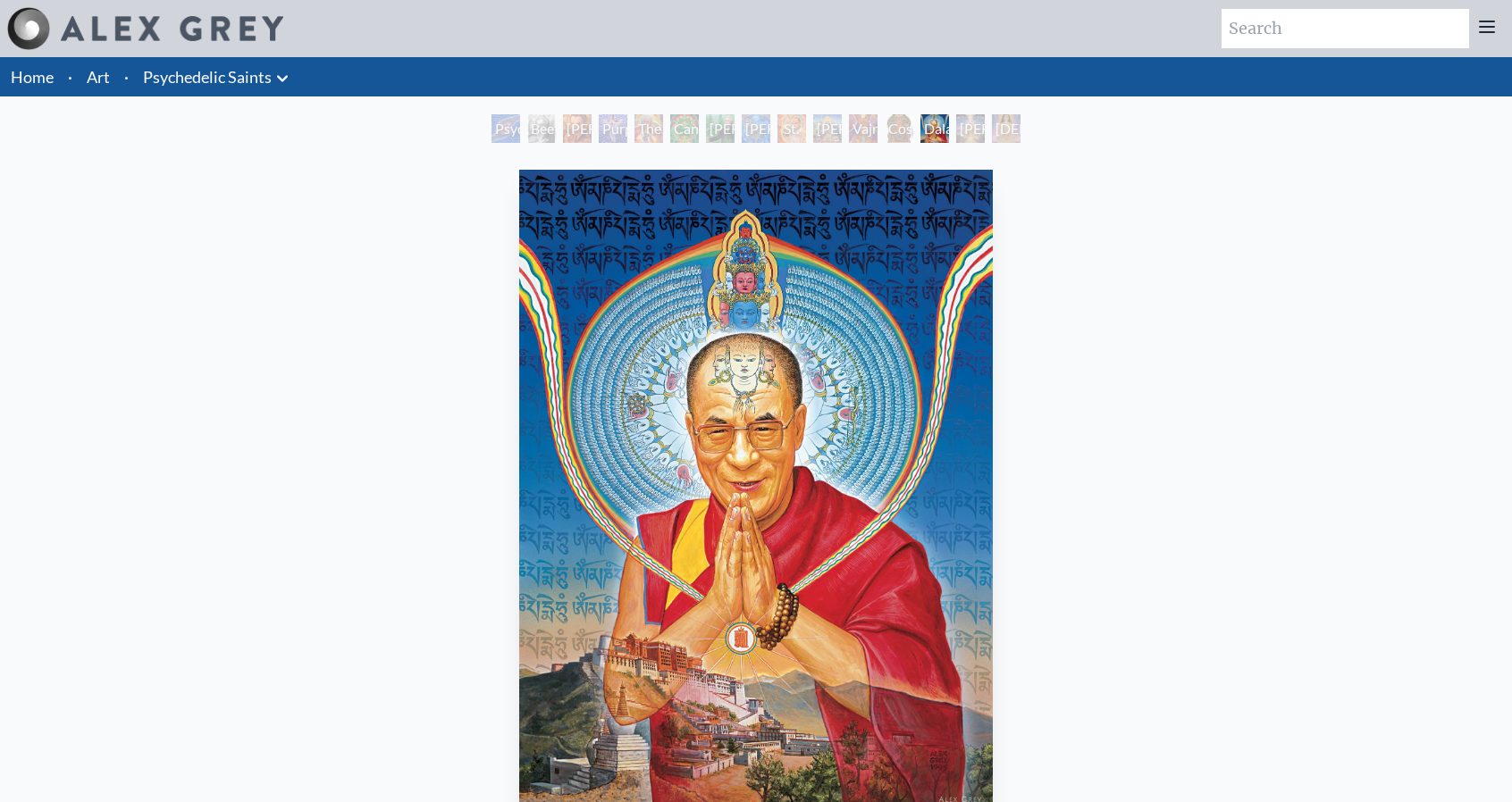
scroll to position [268, 0]
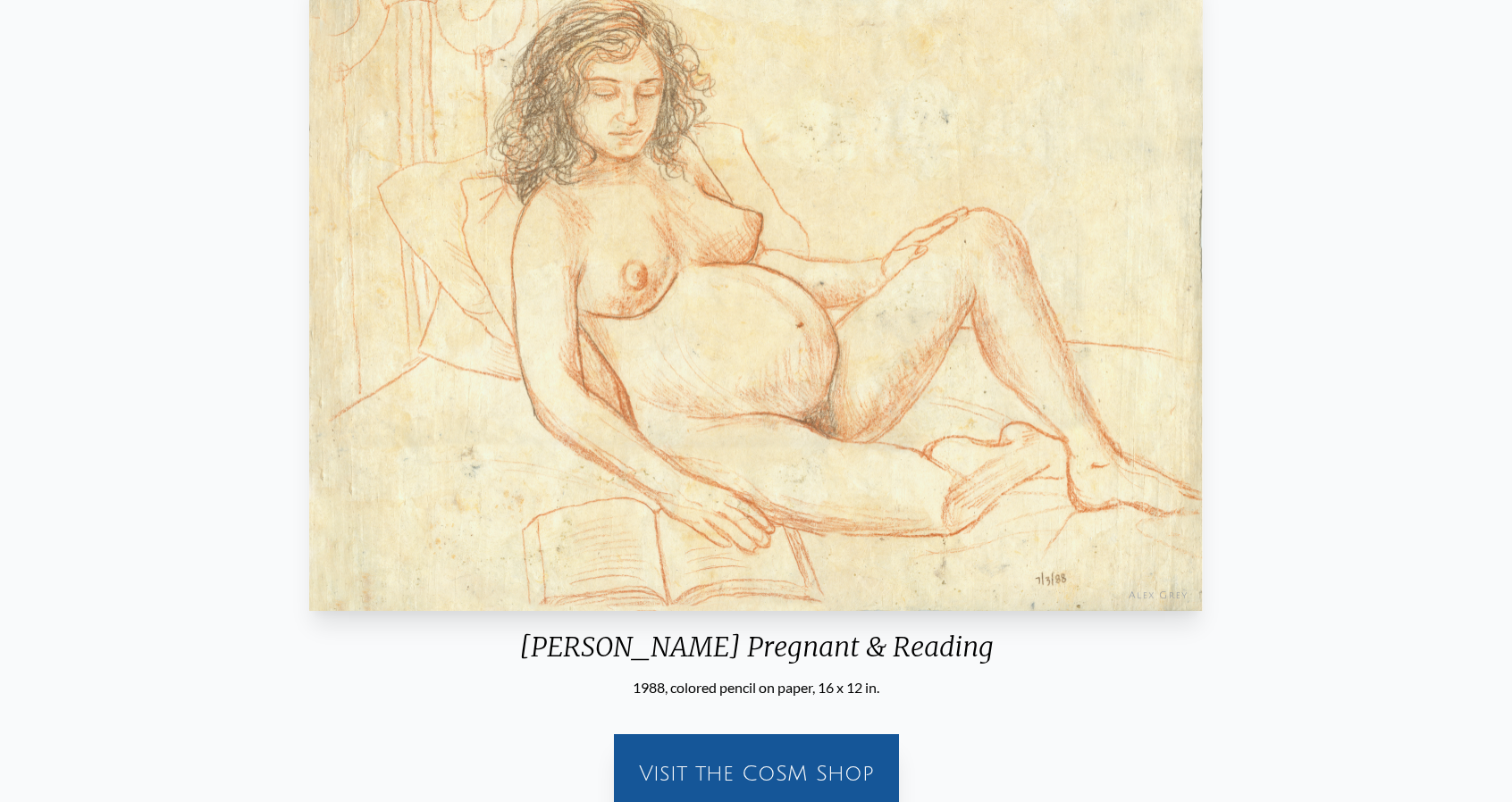
scroll to position [268, 0]
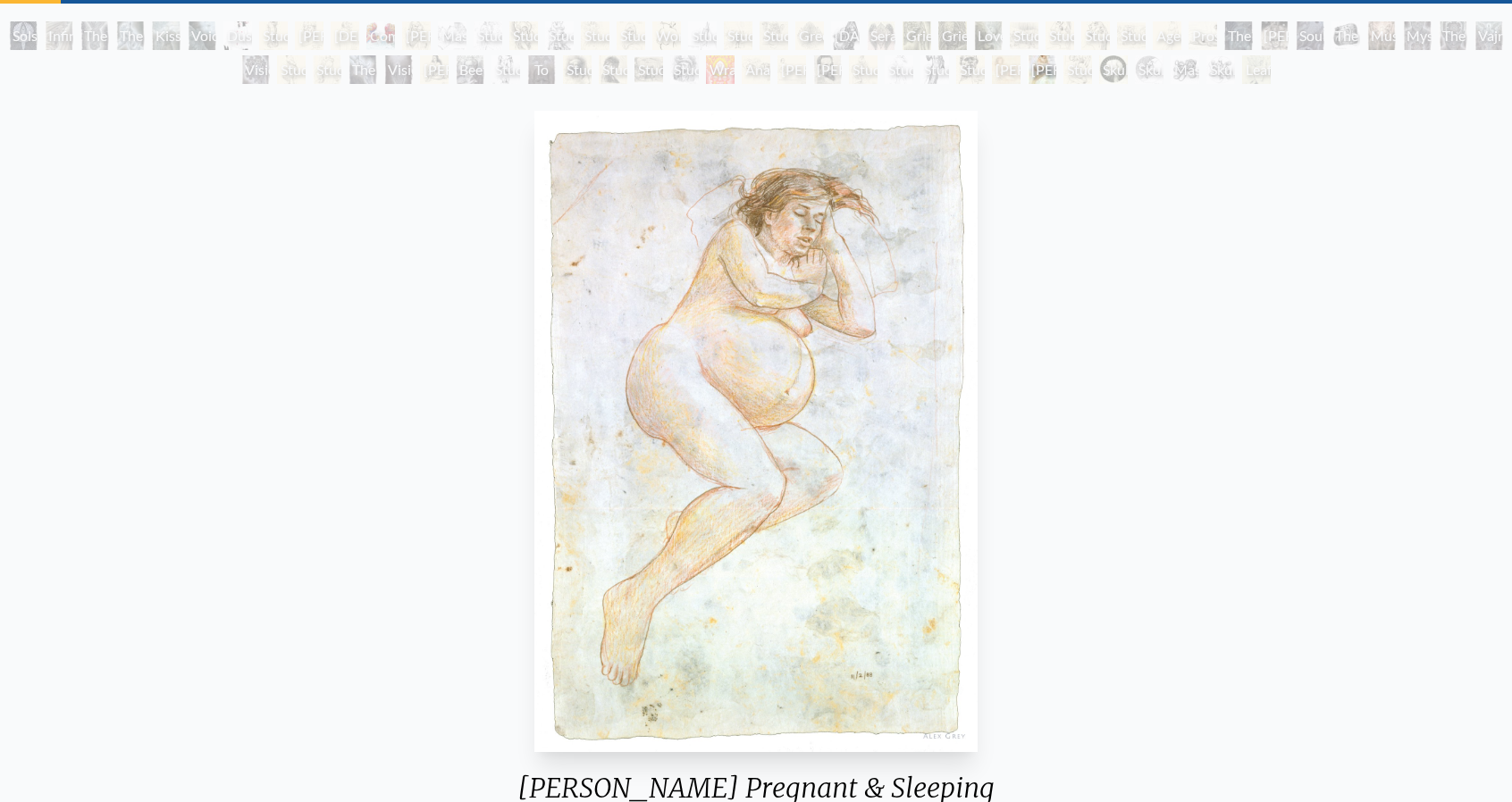
scroll to position [179, 0]
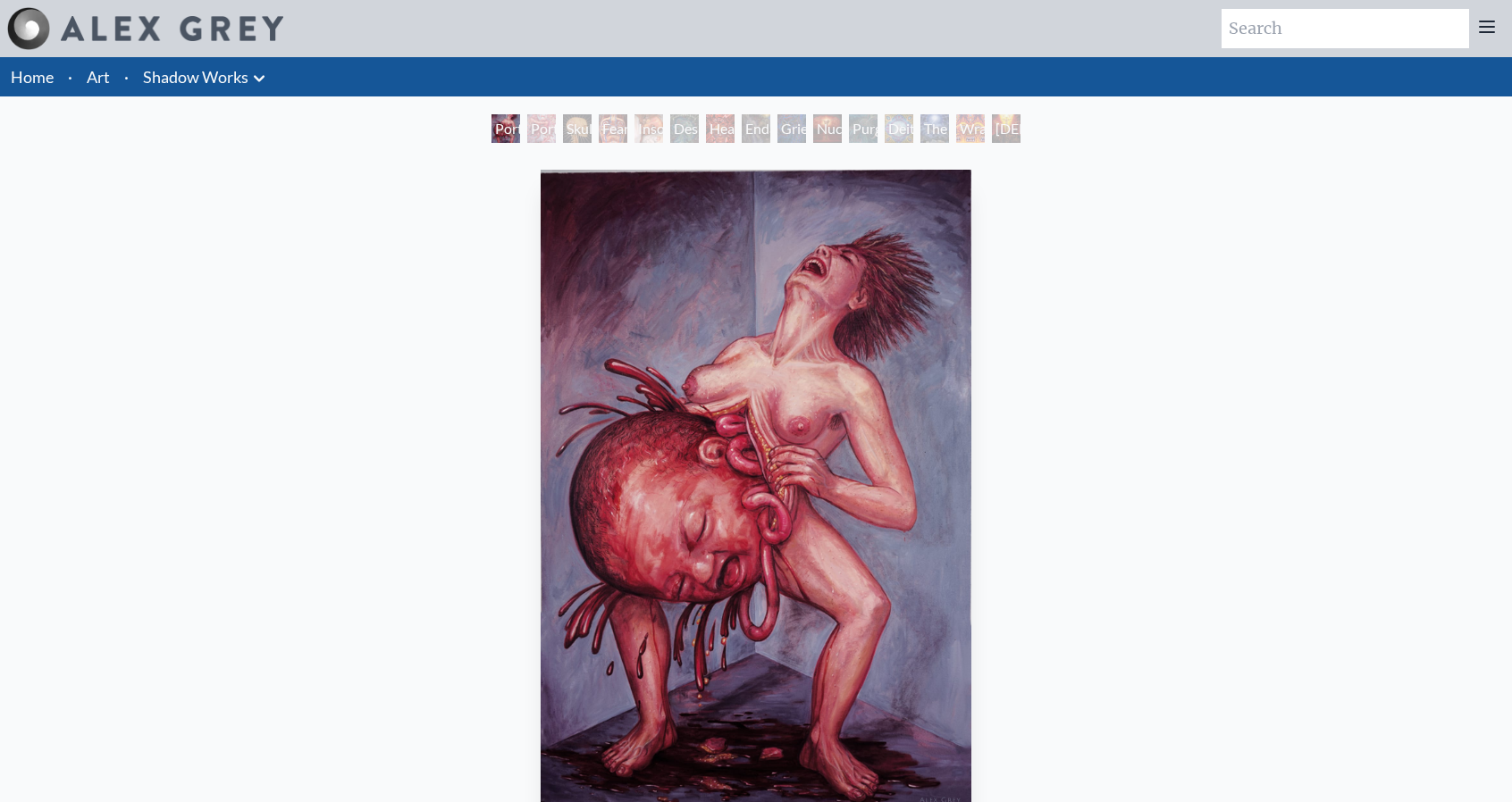
scroll to position [89, 0]
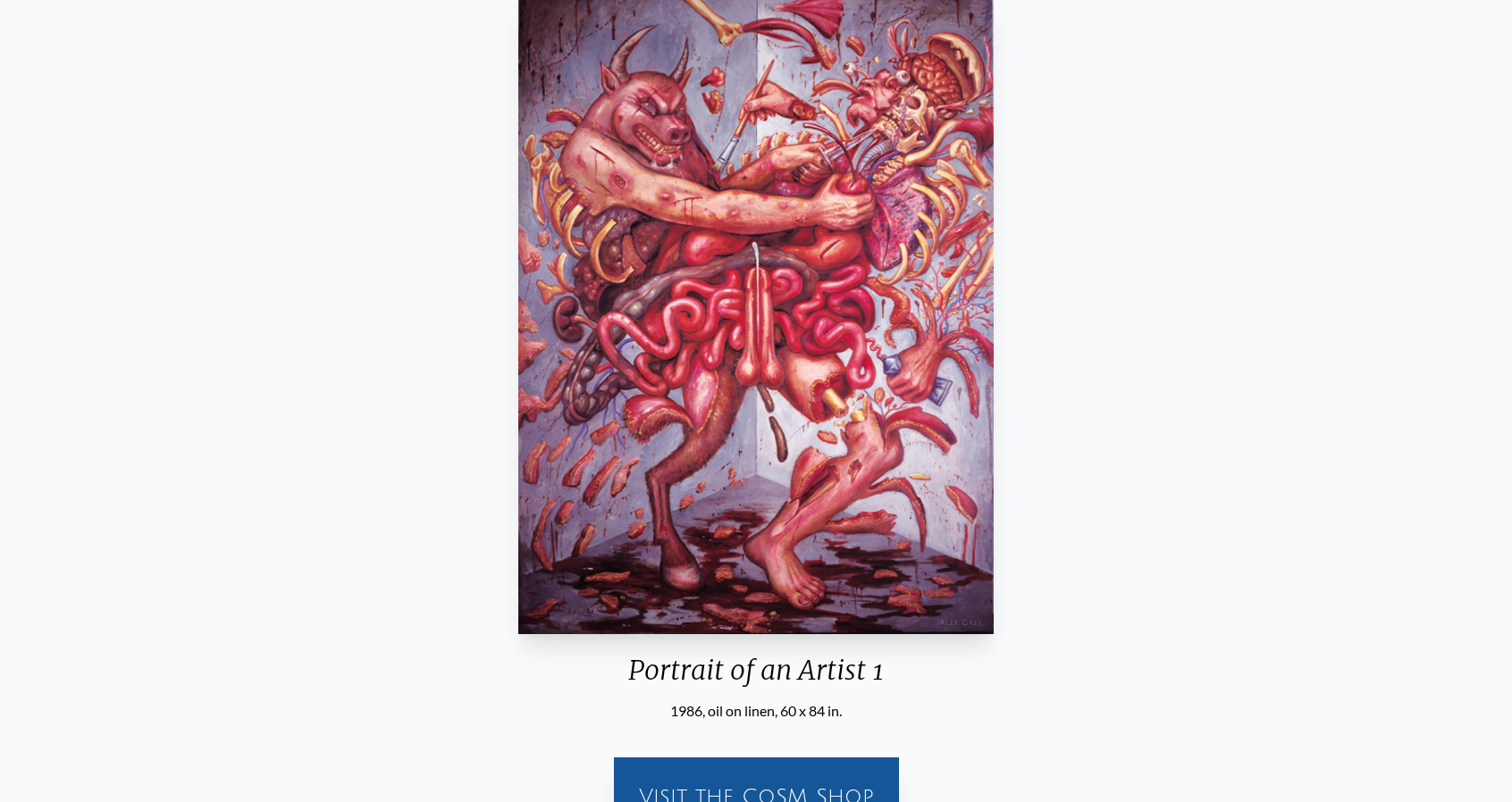
scroll to position [179, 0]
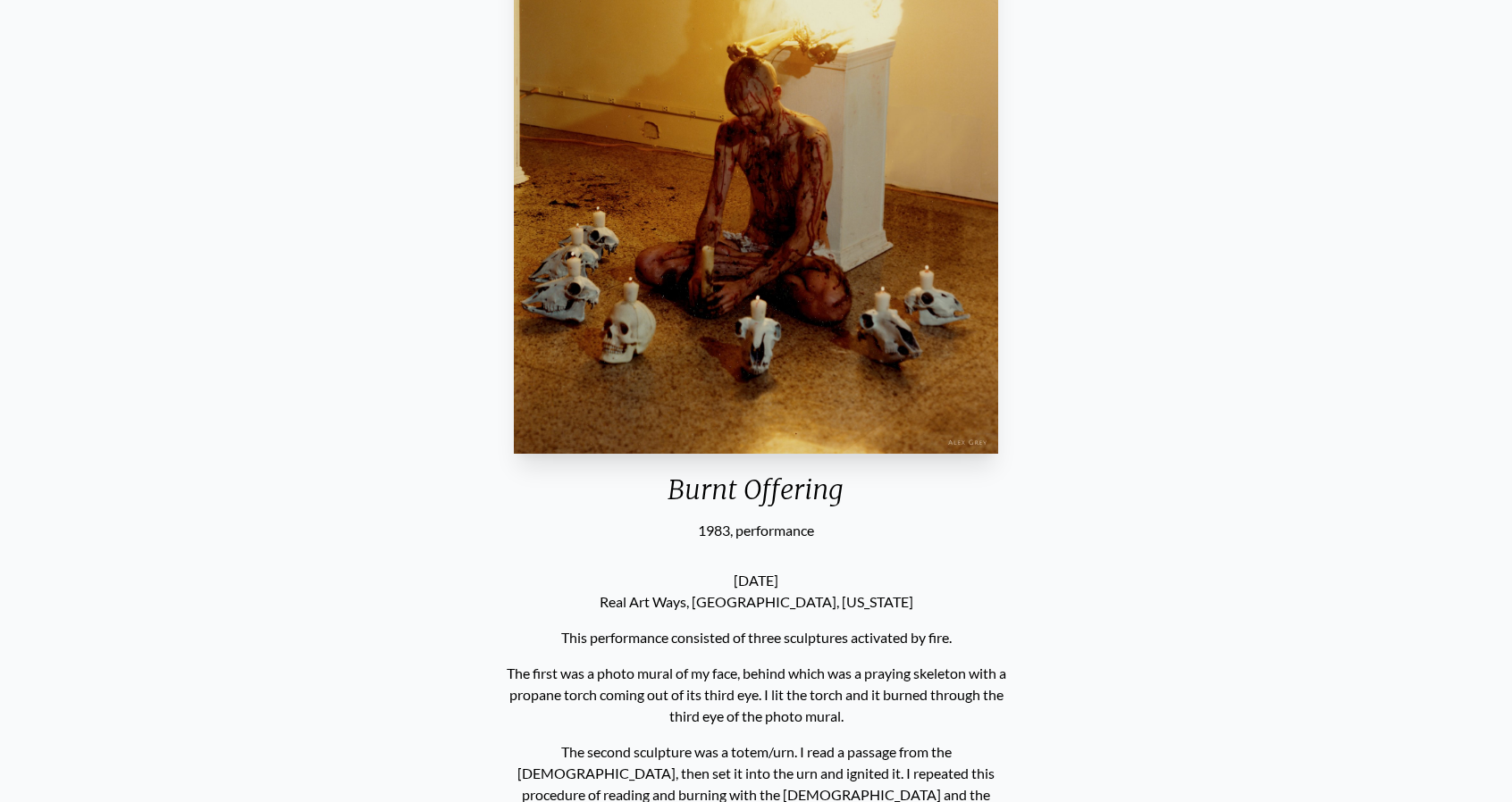
scroll to position [447, 0]
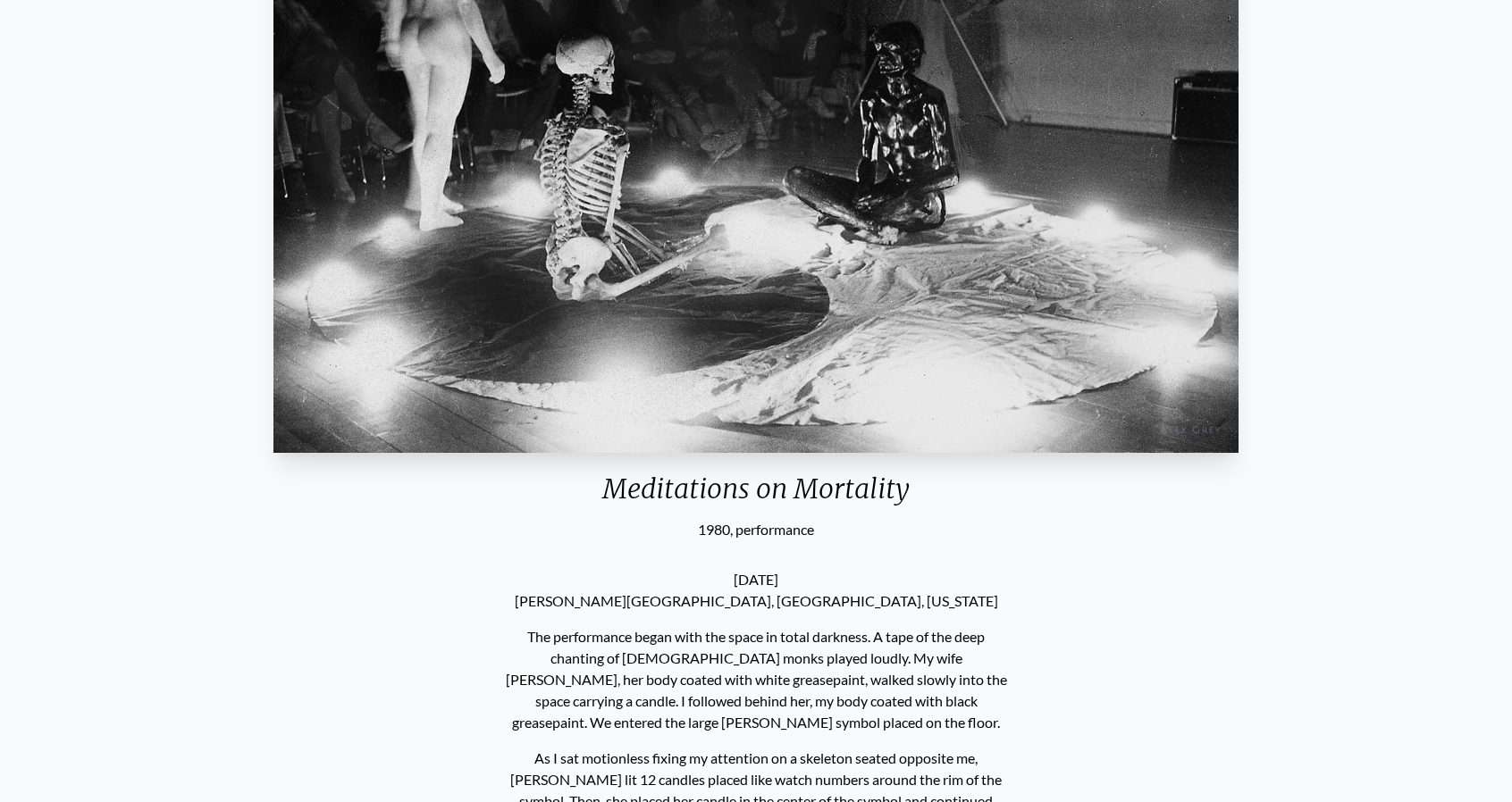
scroll to position [268, 0]
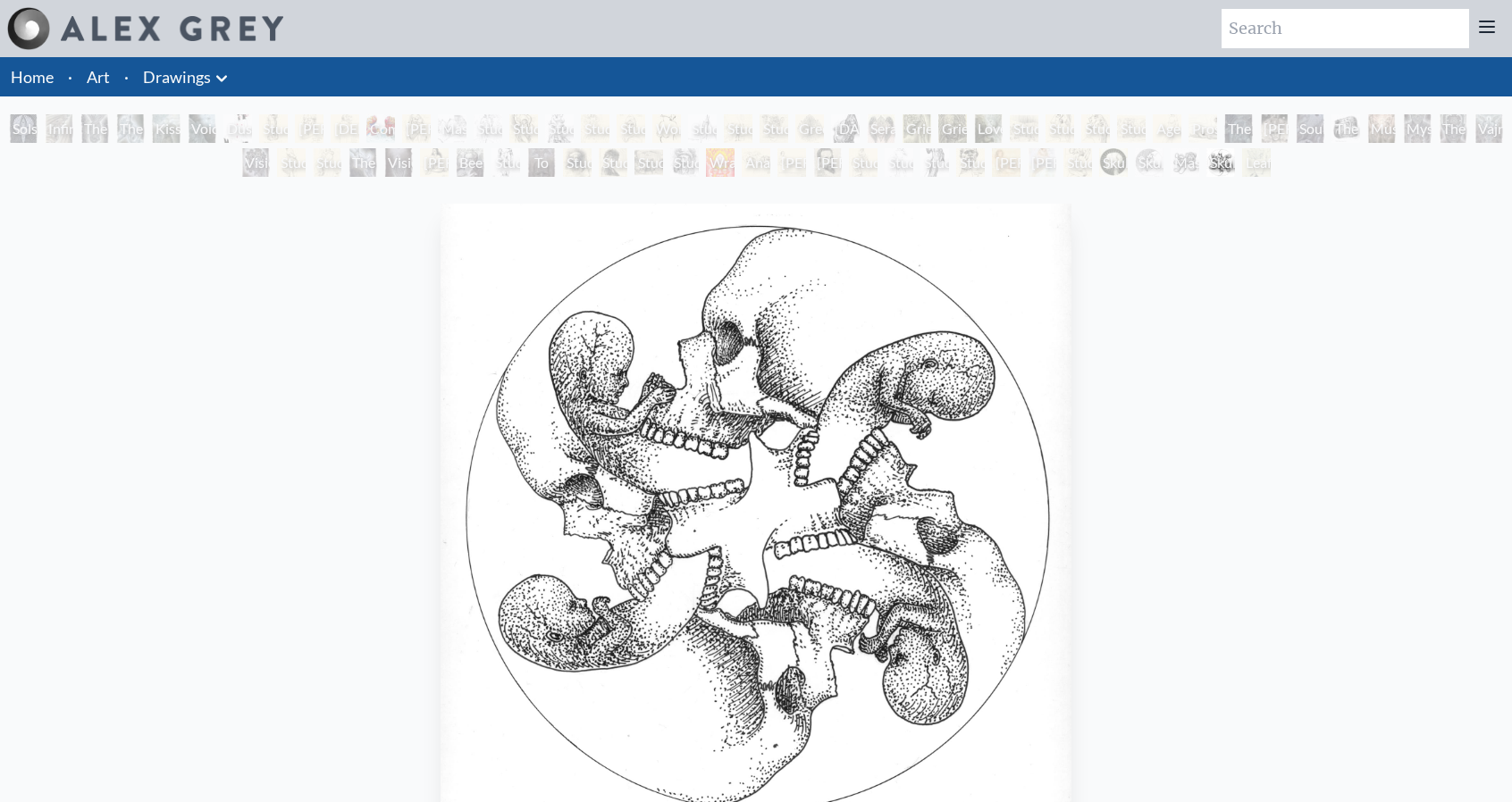
click at [142, 19] on img at bounding box center [172, 29] width 223 height 25
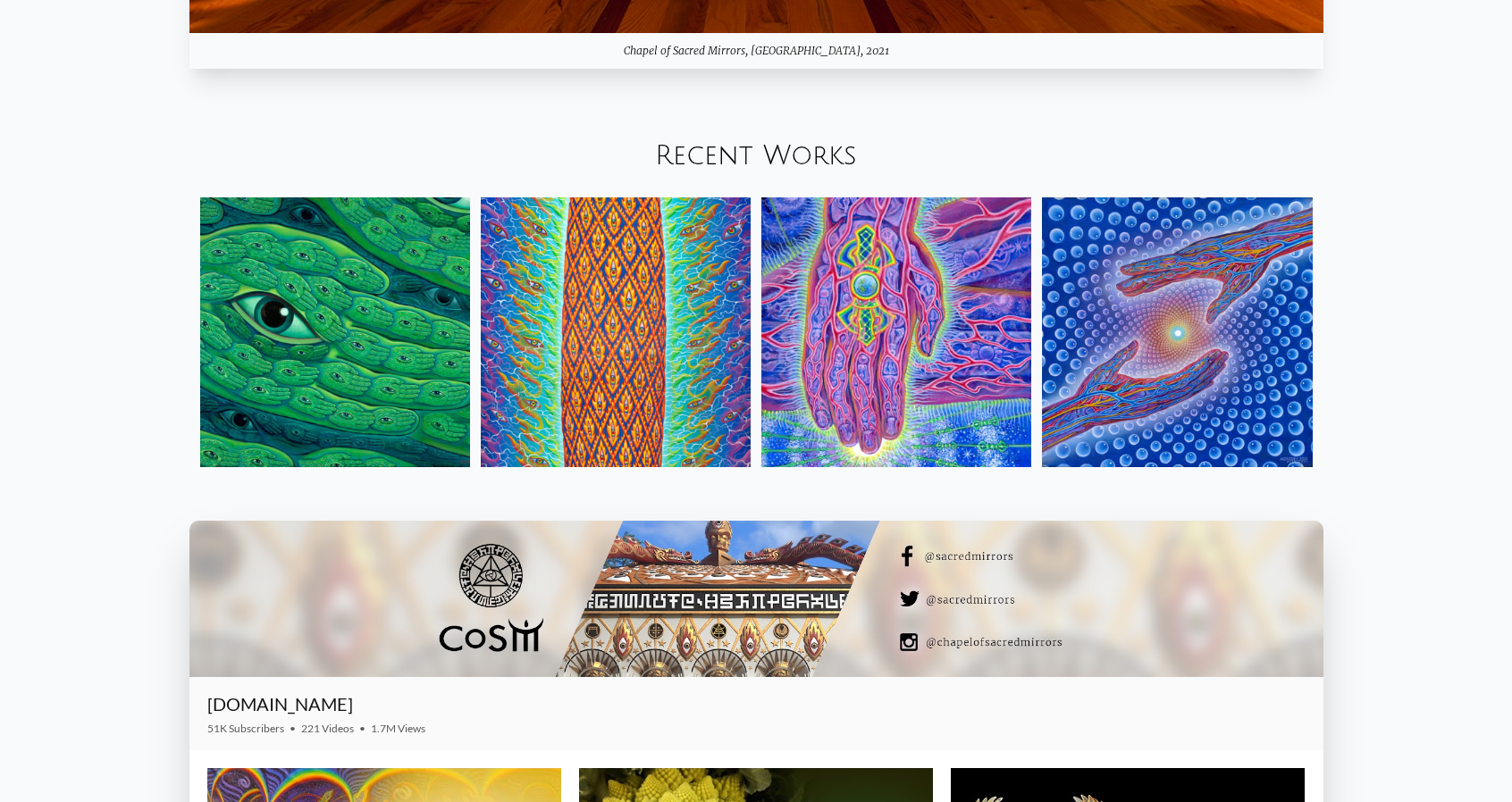
scroll to position [2769, 0]
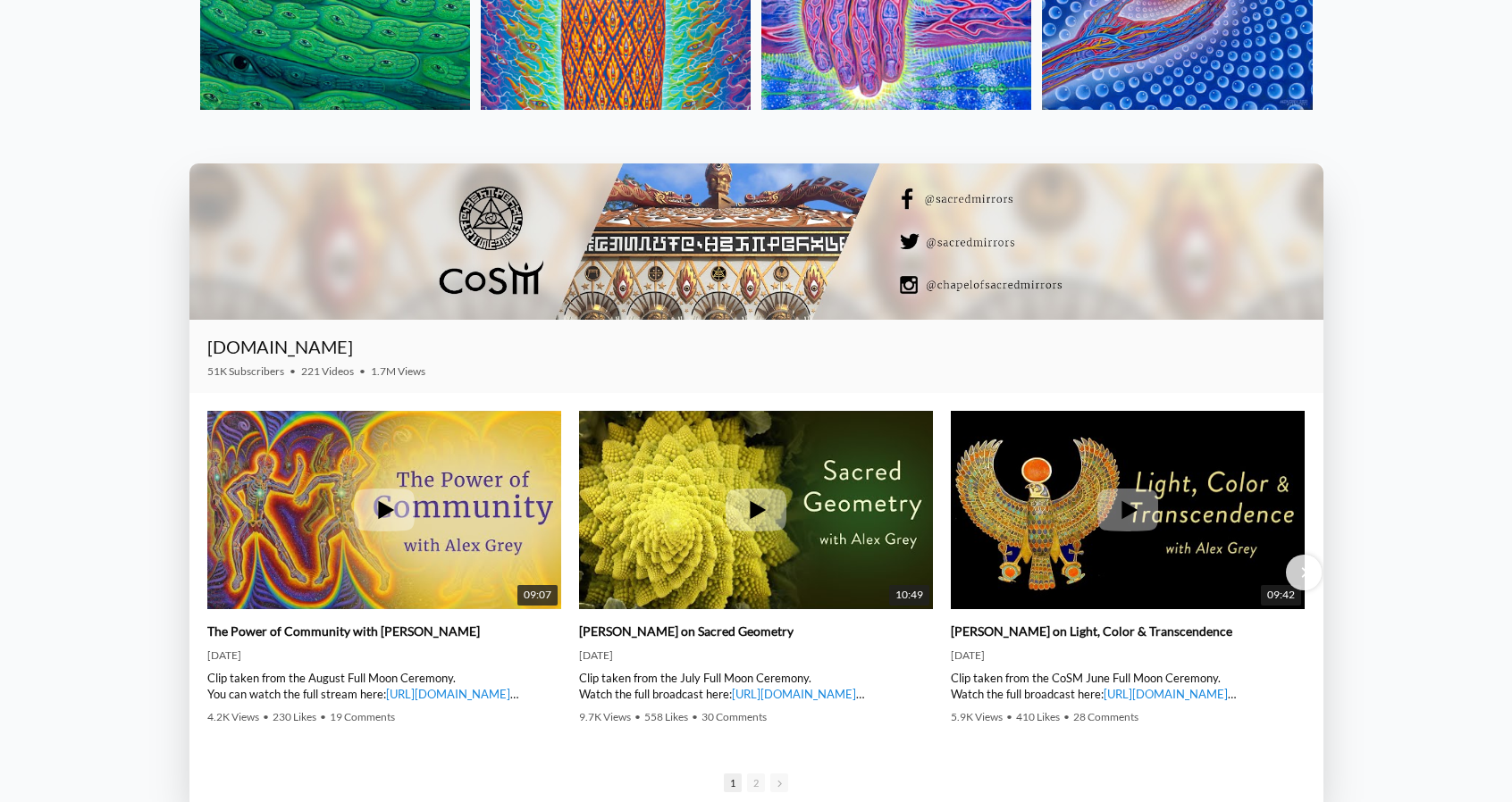
click at [498, 281] on div at bounding box center [756, 242] width 1134 height 156
click at [482, 692] on link "[URL][DOMAIN_NAME]" at bounding box center [448, 694] width 124 height 15
